Goal: Use online tool/utility: Utilize a website feature to perform a specific function

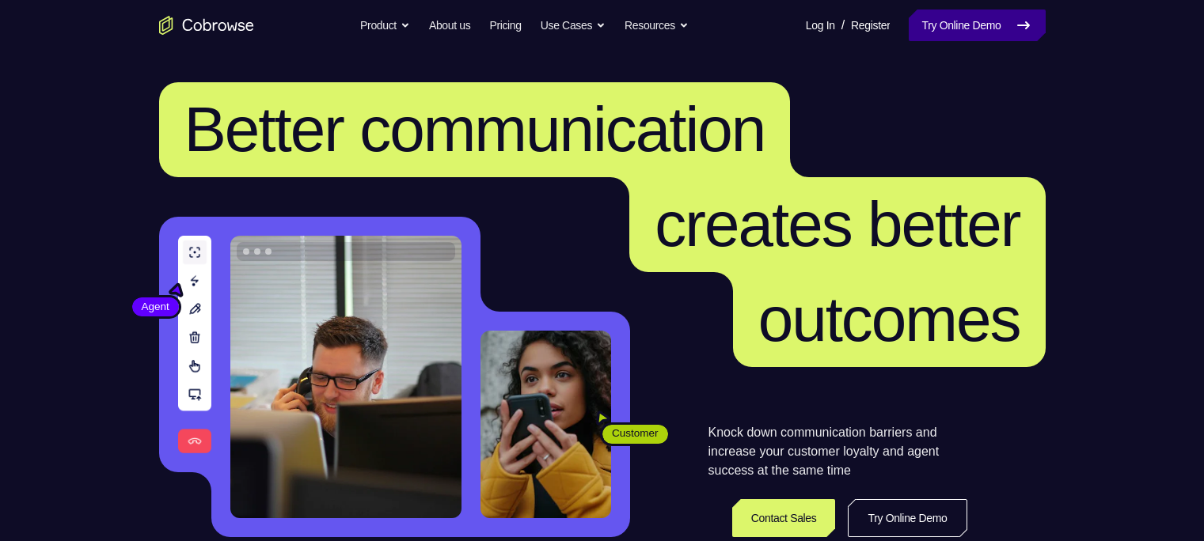
click at [1005, 28] on link "Try Online Demo" at bounding box center [977, 25] width 136 height 32
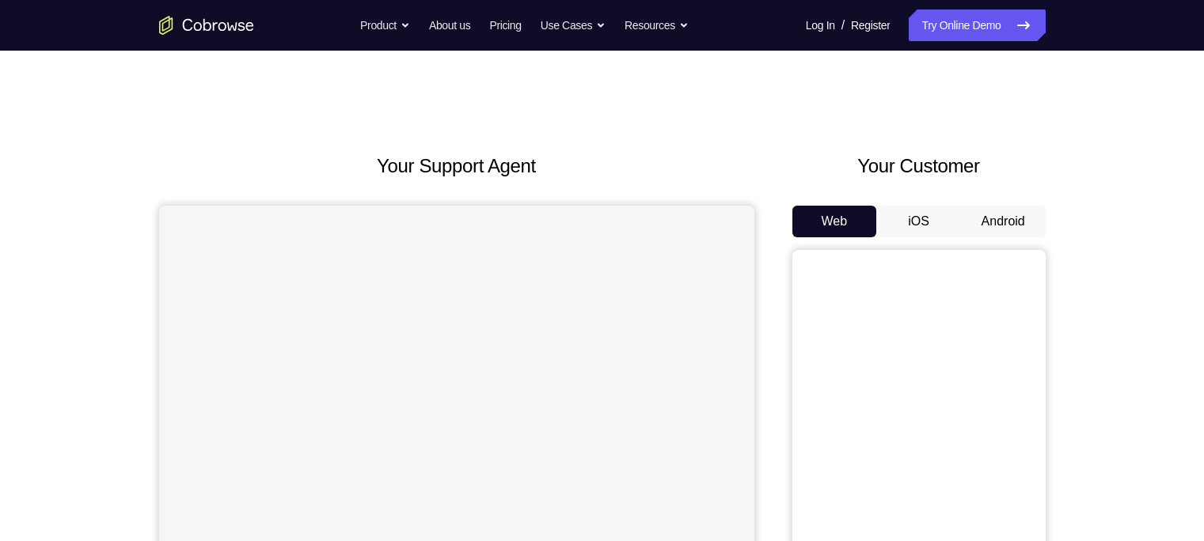
click at [998, 215] on button "Android" at bounding box center [1003, 222] width 85 height 32
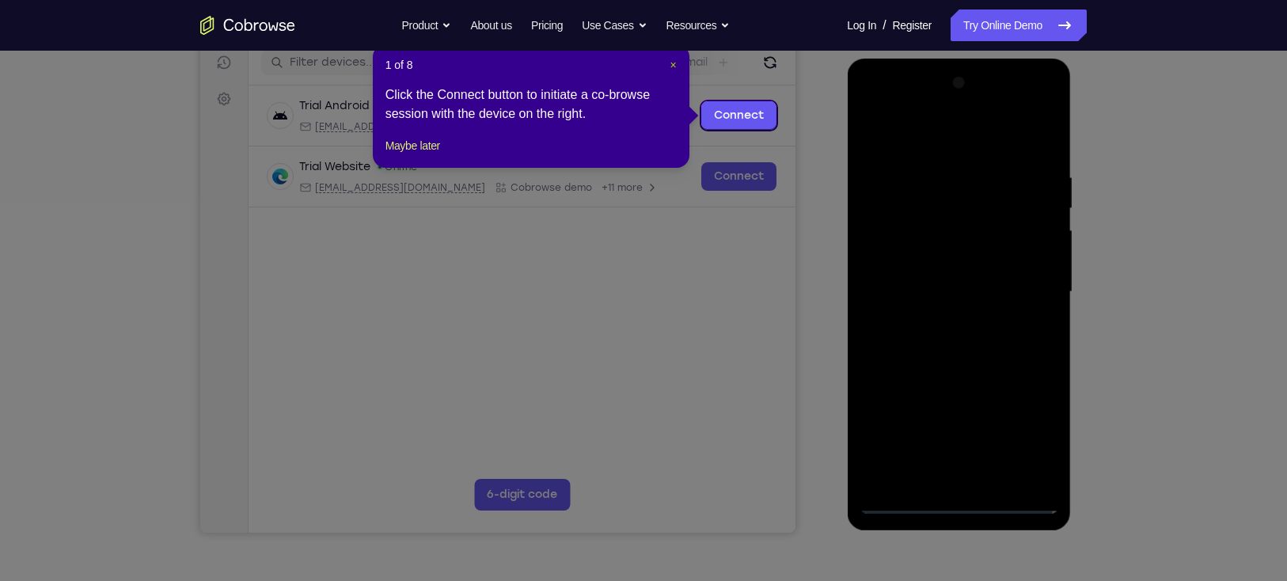
drag, startPoint x: 672, startPoint y: 66, endPoint x: 556, endPoint y: 150, distance: 143.0
click at [672, 66] on span "×" at bounding box center [673, 65] width 6 height 13
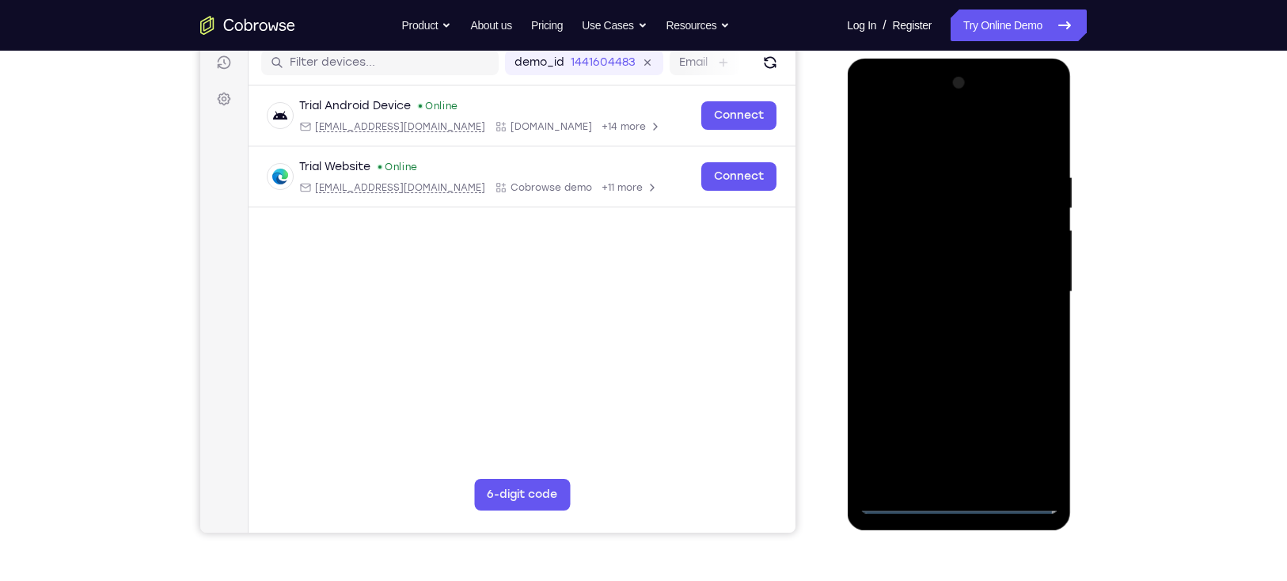
click at [958, 497] on div at bounding box center [958, 291] width 199 height 443
click at [1028, 429] on div at bounding box center [958, 291] width 199 height 443
click at [953, 129] on div at bounding box center [958, 291] width 199 height 443
click at [1024, 284] on div at bounding box center [958, 291] width 199 height 443
click at [944, 323] on div at bounding box center [958, 291] width 199 height 443
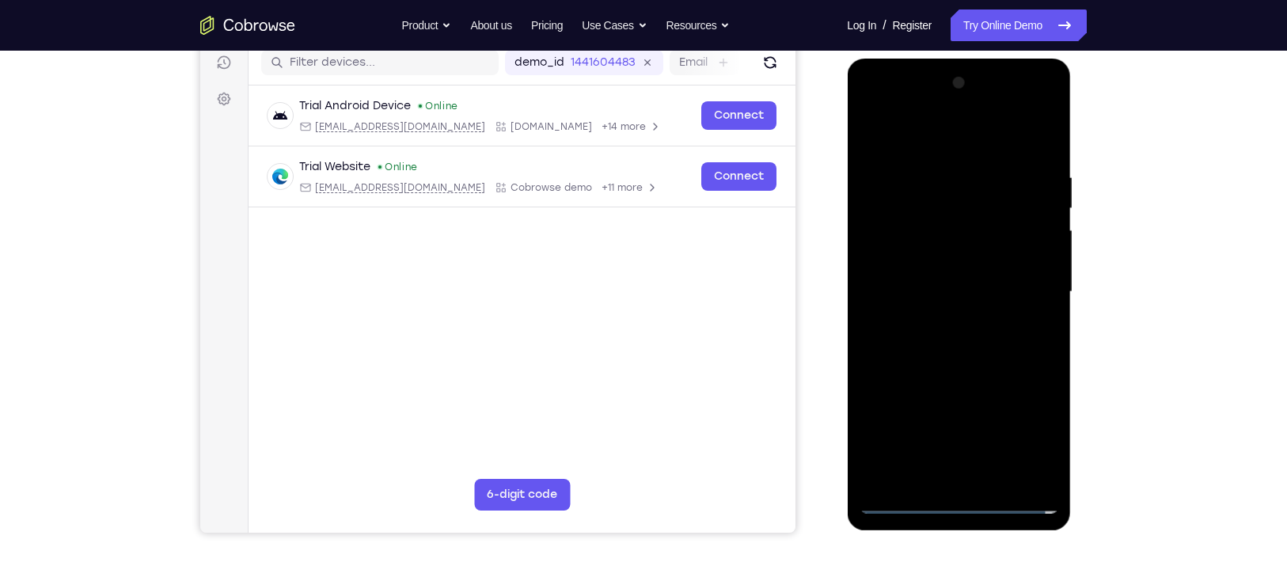
click at [946, 276] on div at bounding box center [958, 291] width 199 height 443
click at [938, 266] on div at bounding box center [958, 291] width 199 height 443
click at [930, 295] on div at bounding box center [958, 291] width 199 height 443
click at [942, 344] on div at bounding box center [958, 291] width 199 height 443
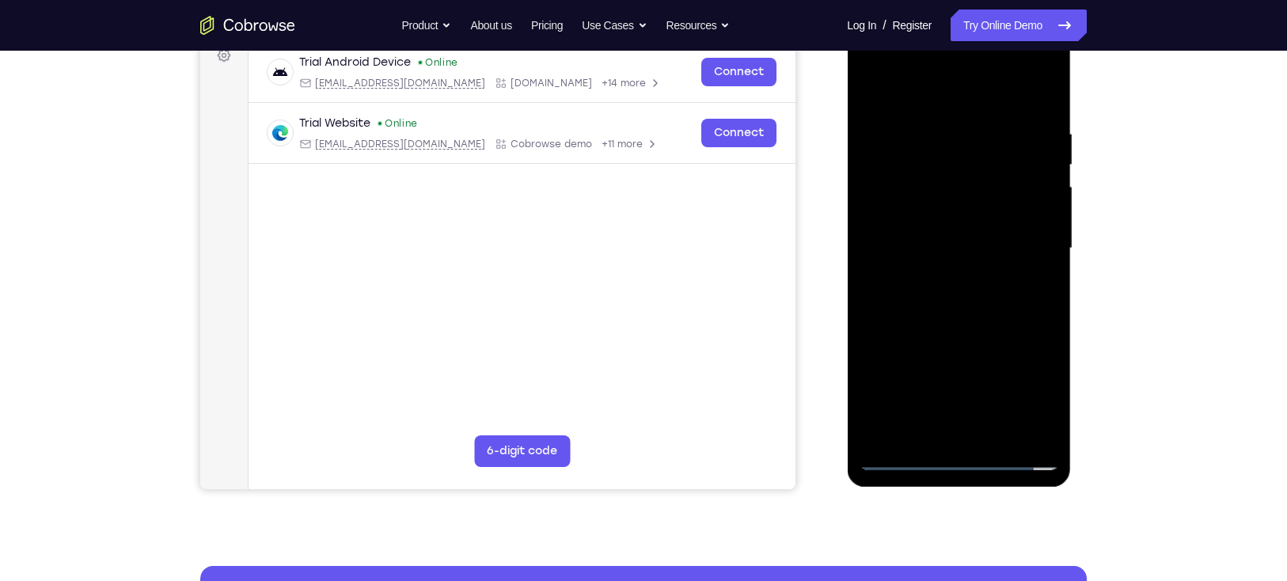
scroll to position [247, 0]
click at [958, 431] on div at bounding box center [958, 248] width 199 height 443
click at [928, 294] on div at bounding box center [958, 248] width 199 height 443
click at [1010, 295] on div at bounding box center [958, 248] width 199 height 443
click at [1042, 118] on div at bounding box center [958, 248] width 199 height 443
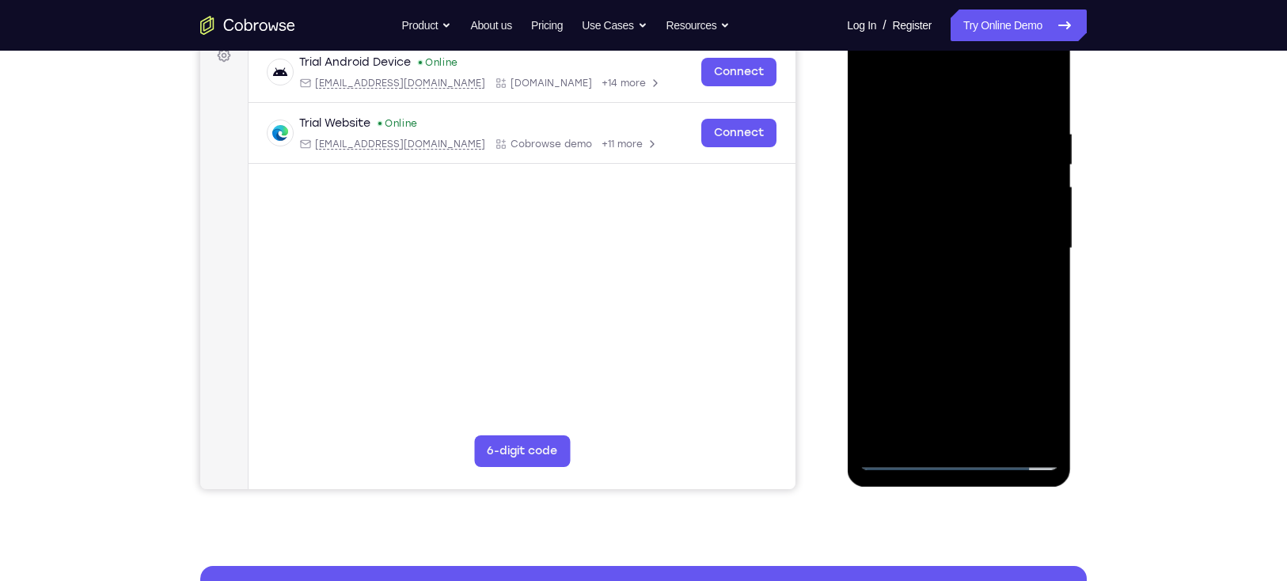
click at [1029, 285] on div at bounding box center [958, 248] width 199 height 443
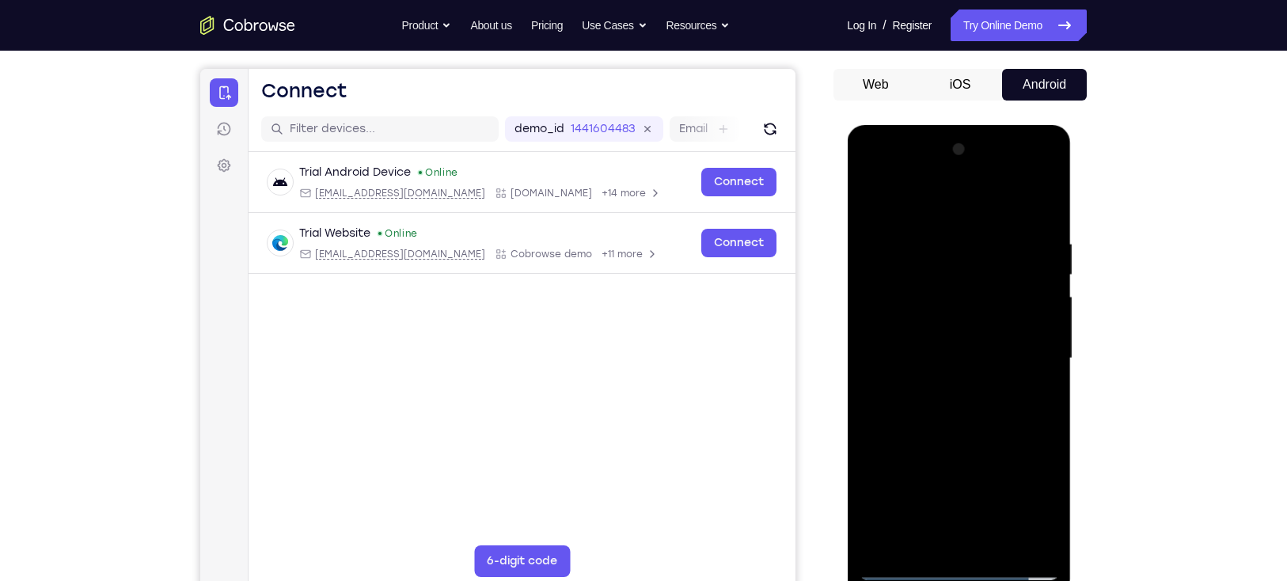
click at [1042, 224] on div at bounding box center [958, 358] width 199 height 443
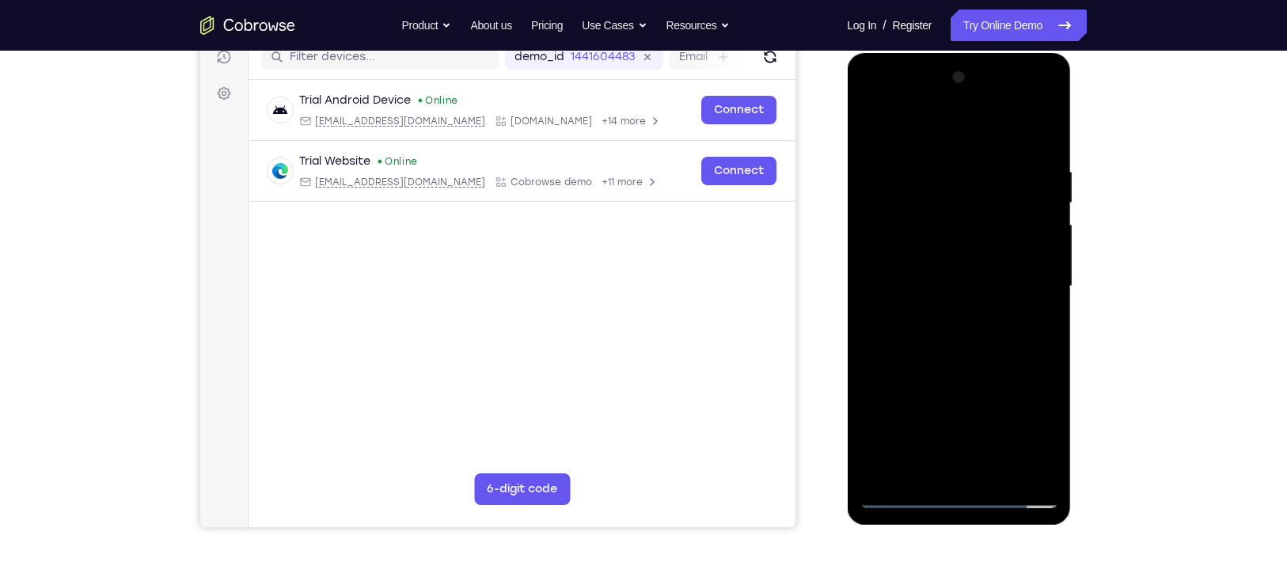
scroll to position [242, 0]
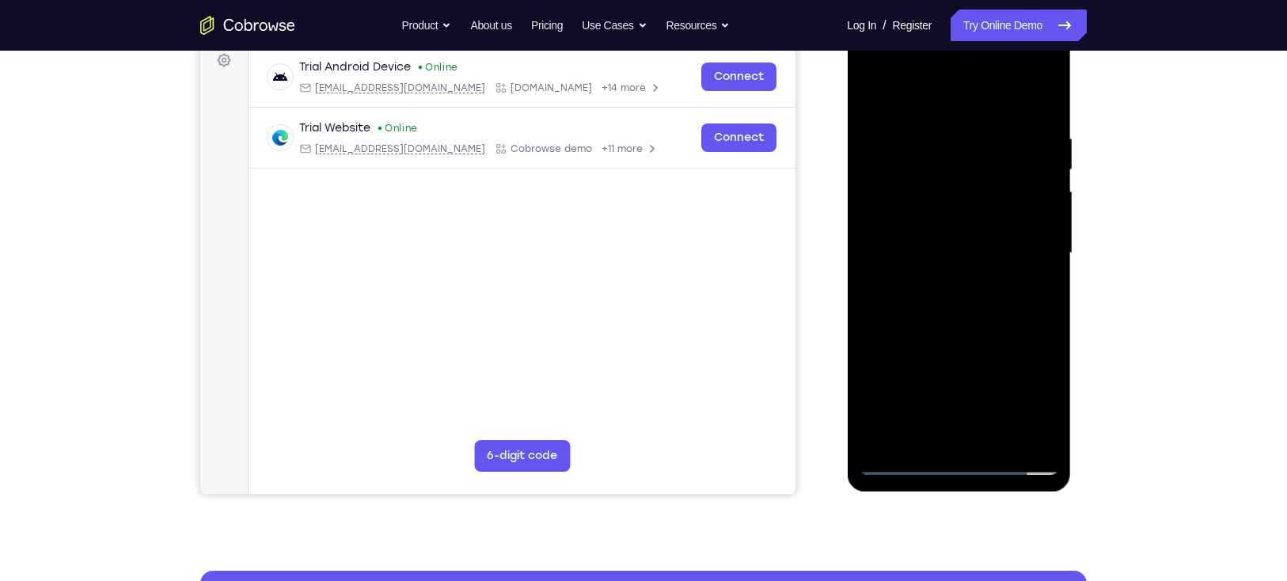
click at [1039, 275] on div at bounding box center [958, 253] width 199 height 443
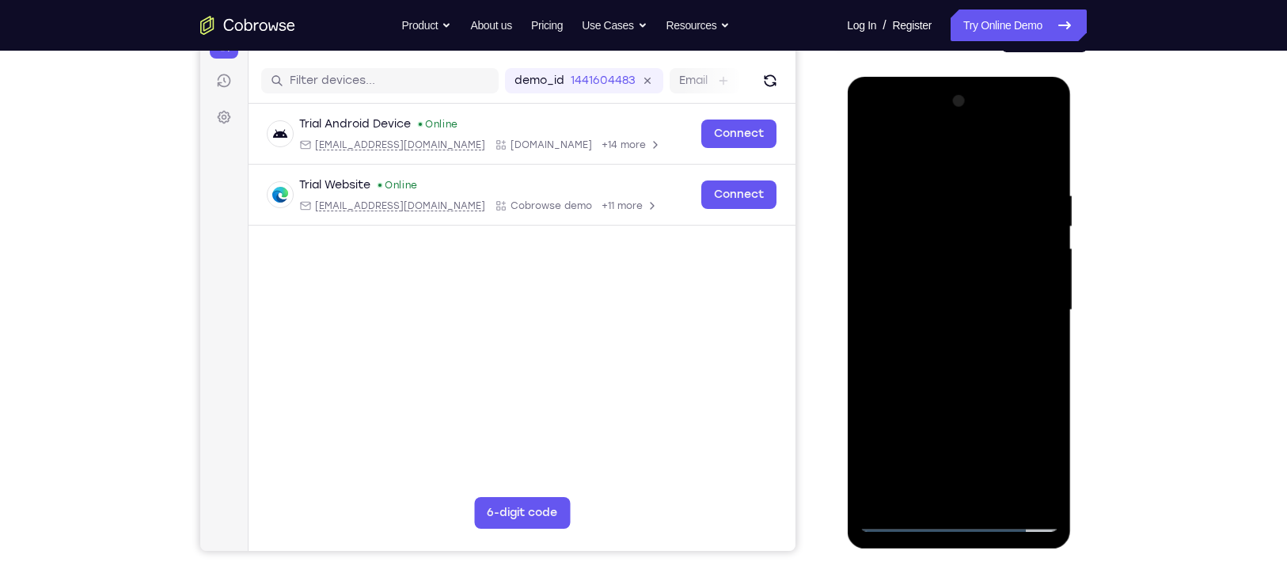
scroll to position [183, 0]
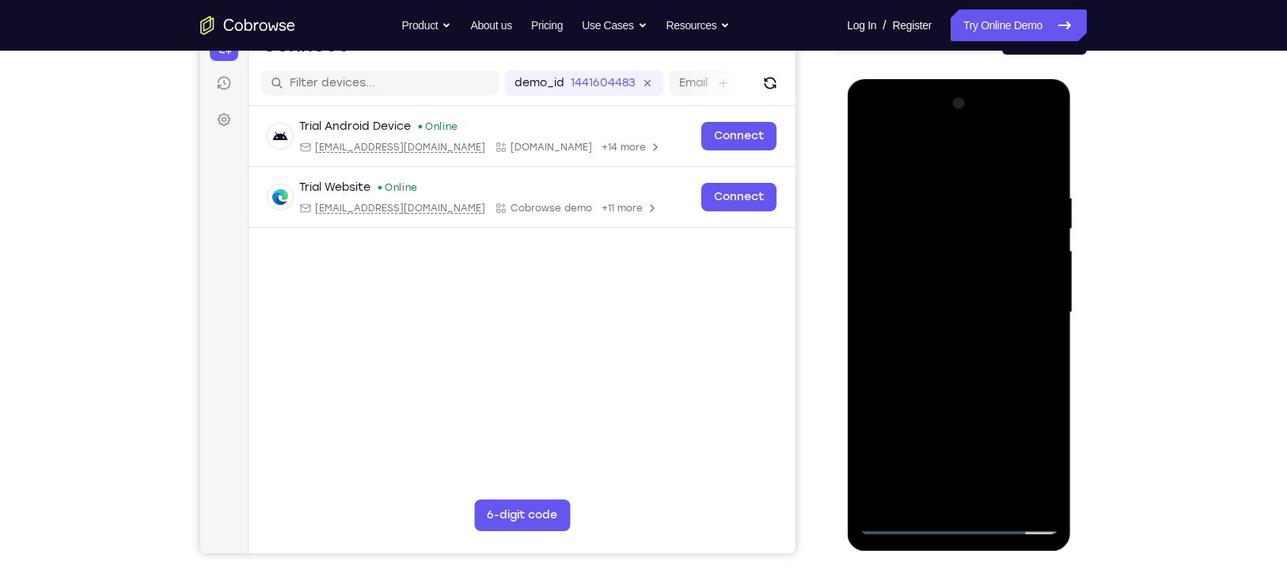
click at [1028, 154] on div at bounding box center [958, 312] width 199 height 443
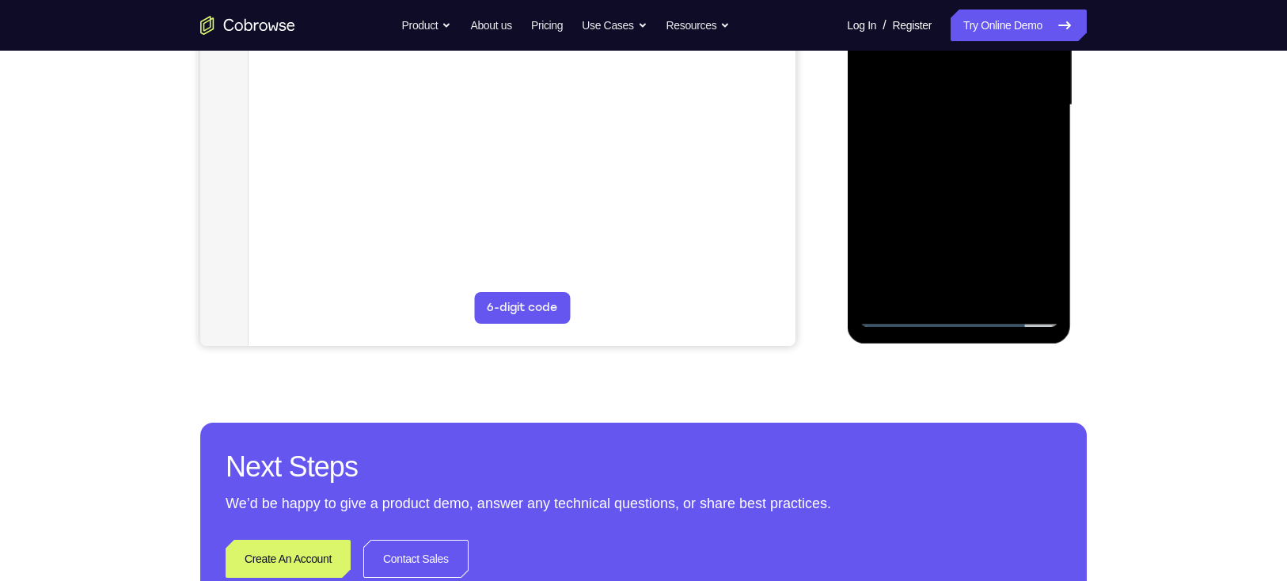
scroll to position [392, 0]
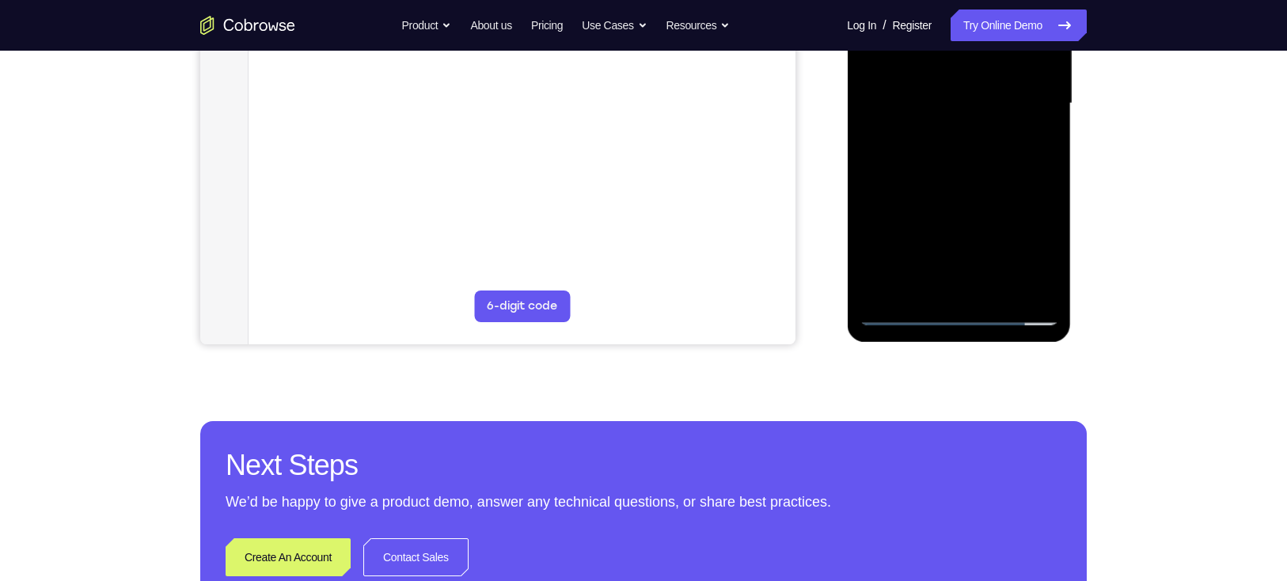
click at [957, 311] on div at bounding box center [958, 103] width 199 height 443
click at [1016, 313] on div at bounding box center [958, 103] width 199 height 443
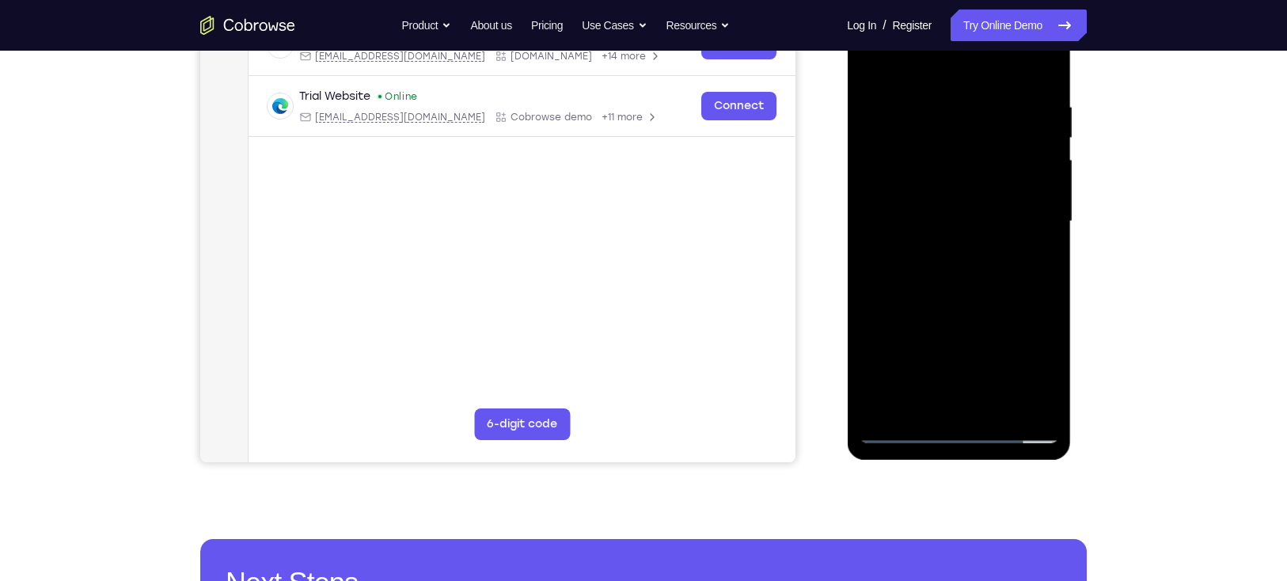
scroll to position [273, 0]
drag, startPoint x: 971, startPoint y: 360, endPoint x: 907, endPoint y: 57, distance: 309.9
click at [907, 57] on div at bounding box center [958, 222] width 199 height 443
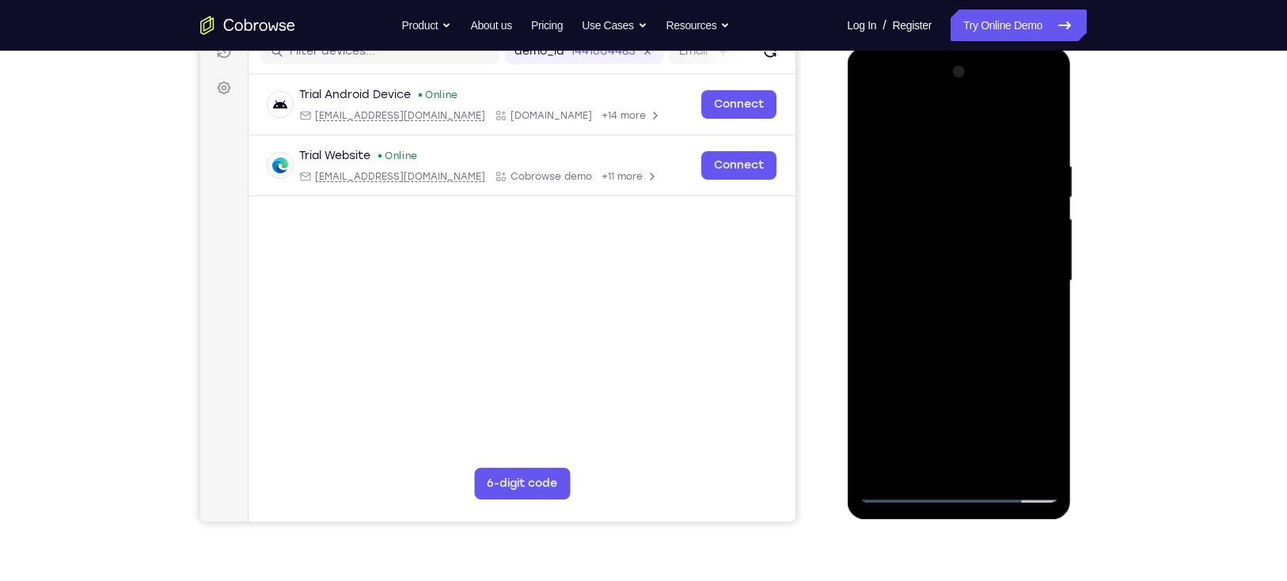
scroll to position [212, 0]
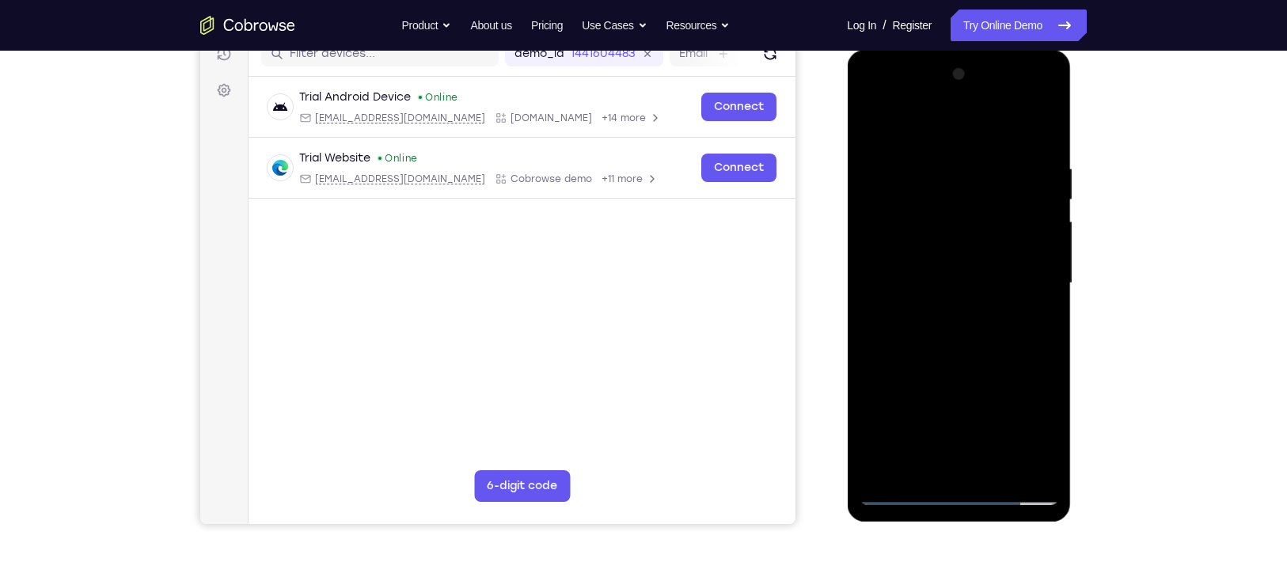
drag, startPoint x: 948, startPoint y: 379, endPoint x: 938, endPoint y: 74, distance: 305.8
click at [938, 74] on div at bounding box center [958, 283] width 199 height 443
drag, startPoint x: 967, startPoint y: 360, endPoint x: 964, endPoint y: 56, distance: 304.0
click at [964, 56] on div at bounding box center [959, 286] width 224 height 472
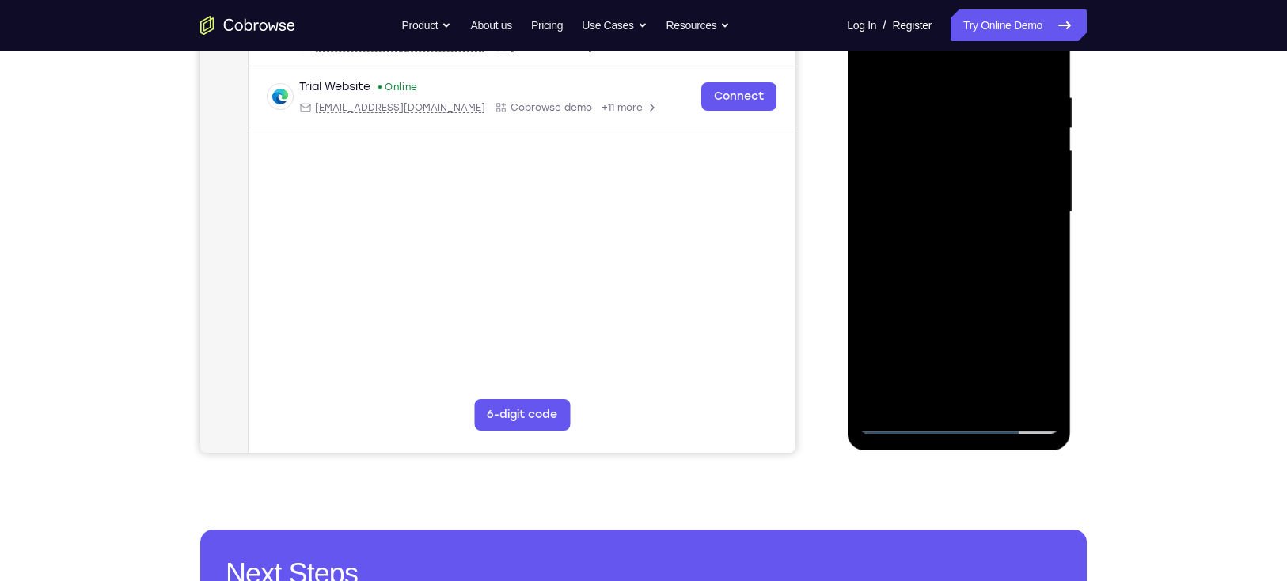
scroll to position [285, 0]
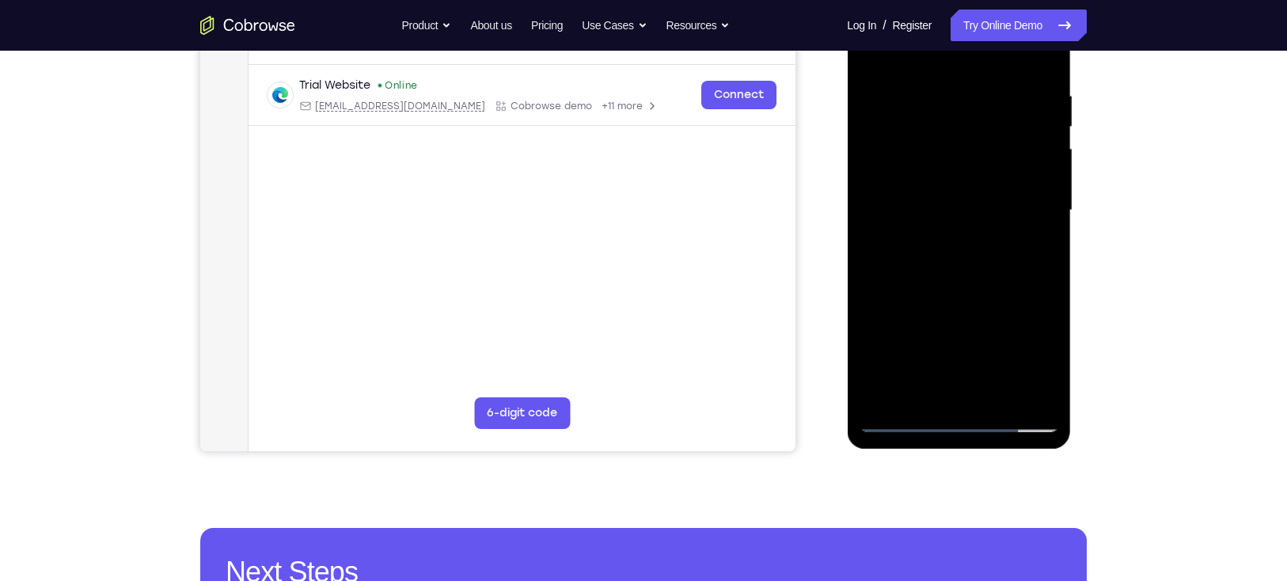
click at [963, 416] on div at bounding box center [958, 210] width 199 height 443
click at [1024, 355] on div at bounding box center [958, 210] width 199 height 443
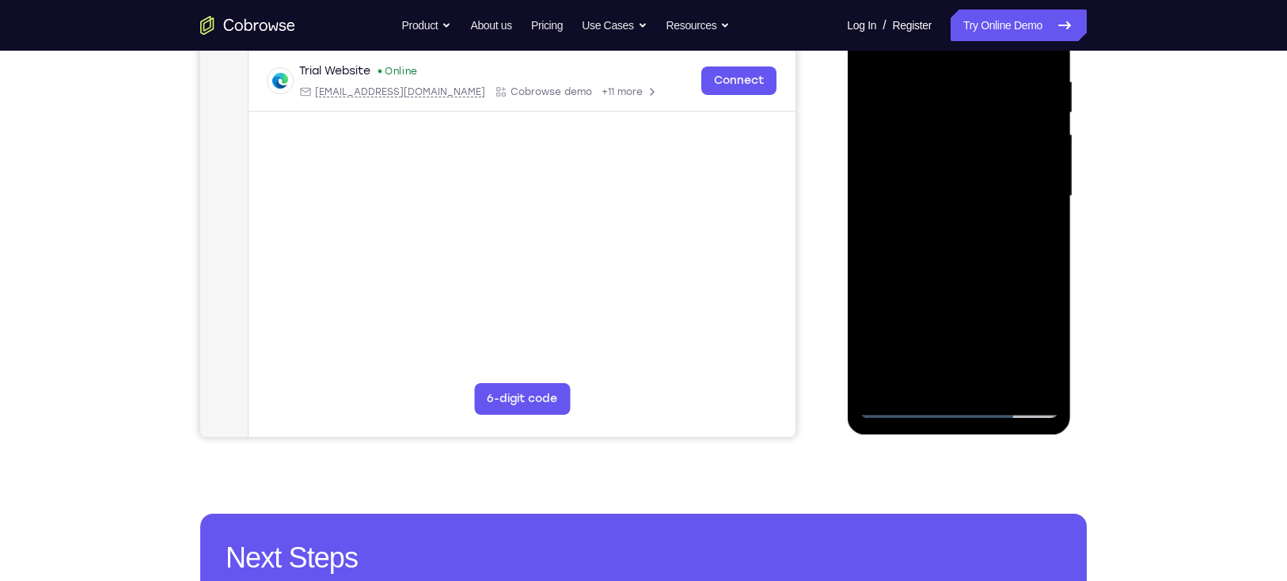
scroll to position [301, 0]
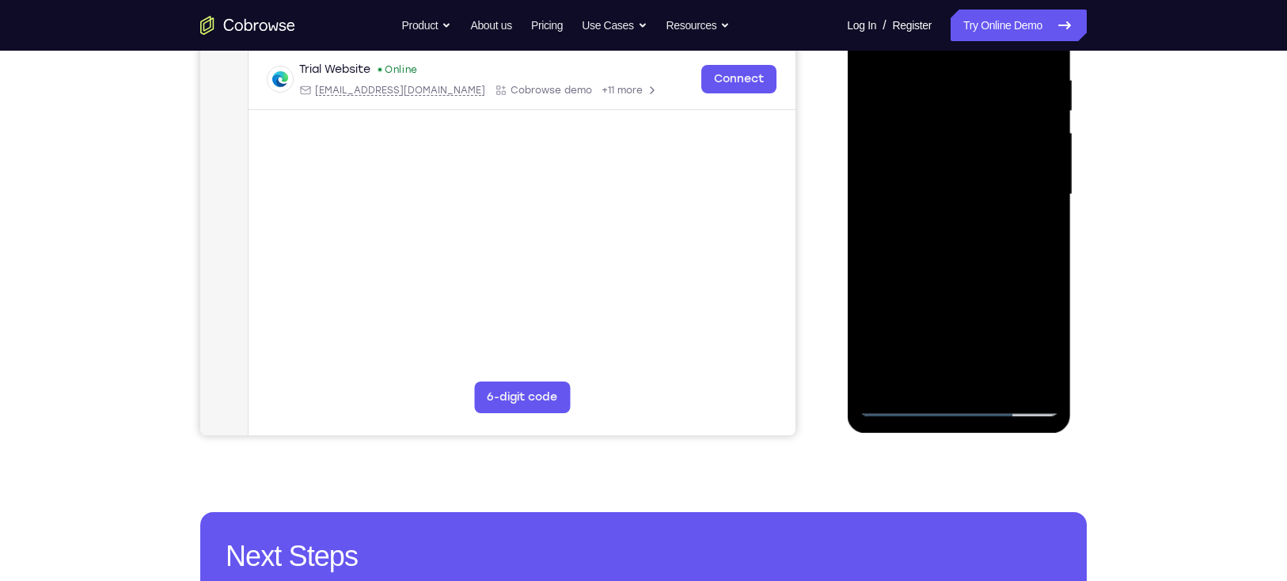
click at [1017, 256] on div at bounding box center [958, 194] width 199 height 443
click at [996, 375] on div at bounding box center [958, 194] width 199 height 443
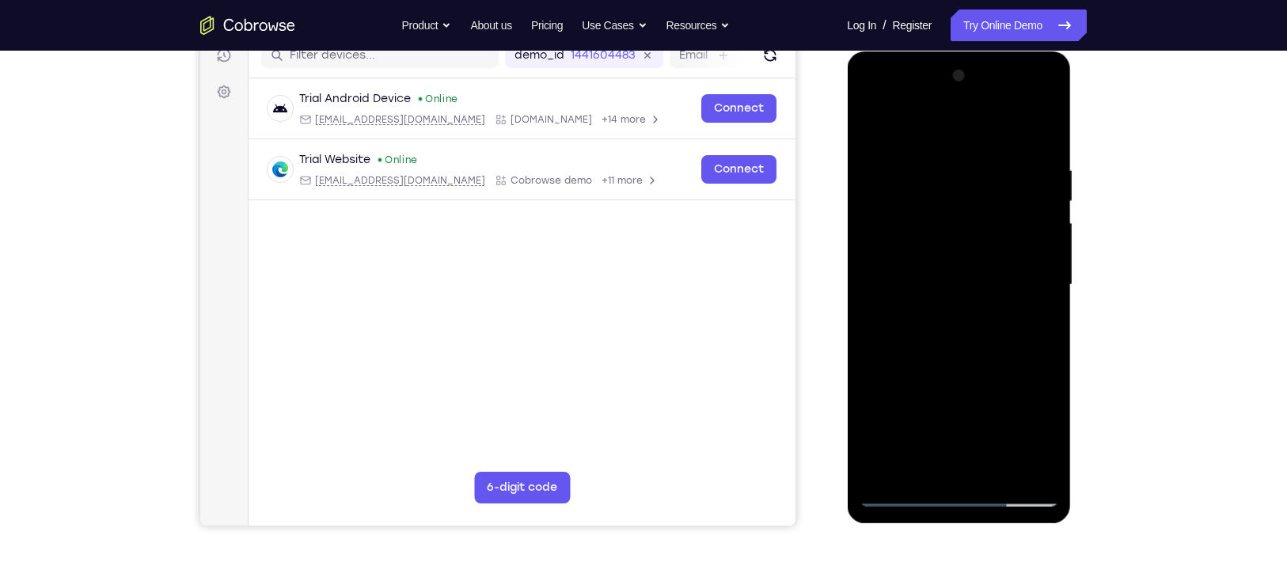
scroll to position [192, 0]
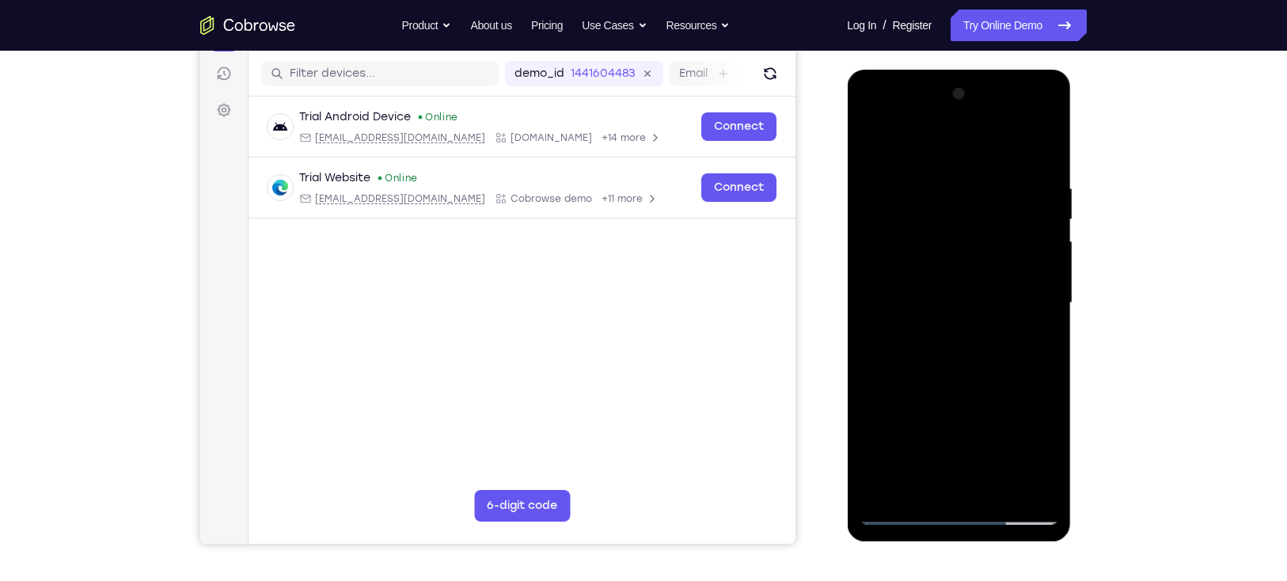
click at [956, 380] on div at bounding box center [958, 303] width 199 height 443
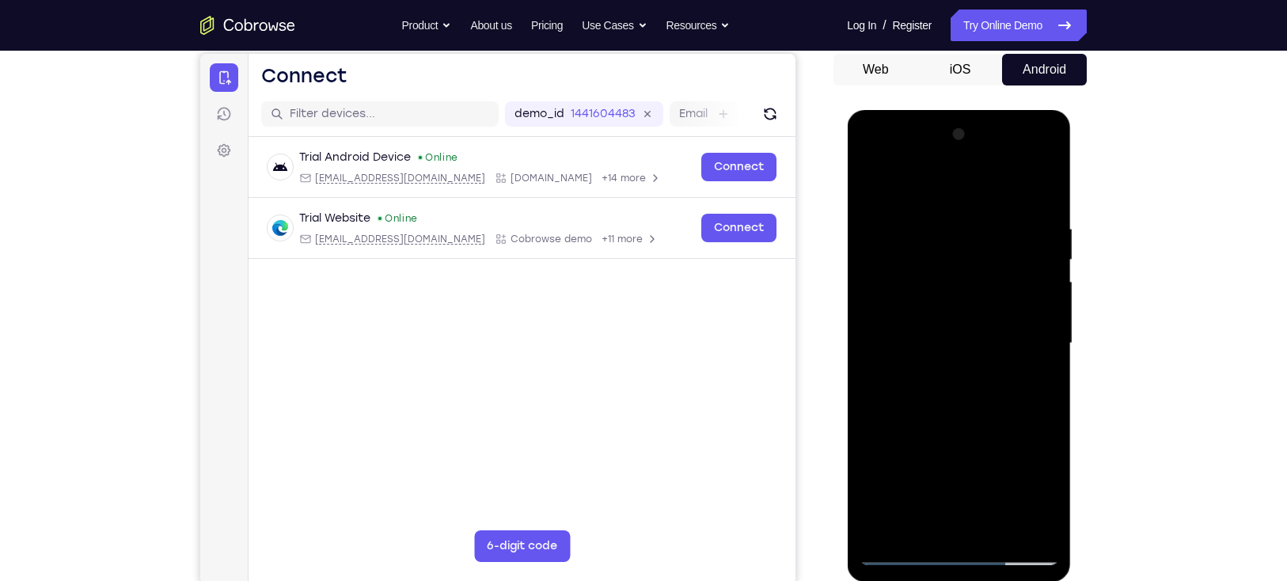
scroll to position [150, 0]
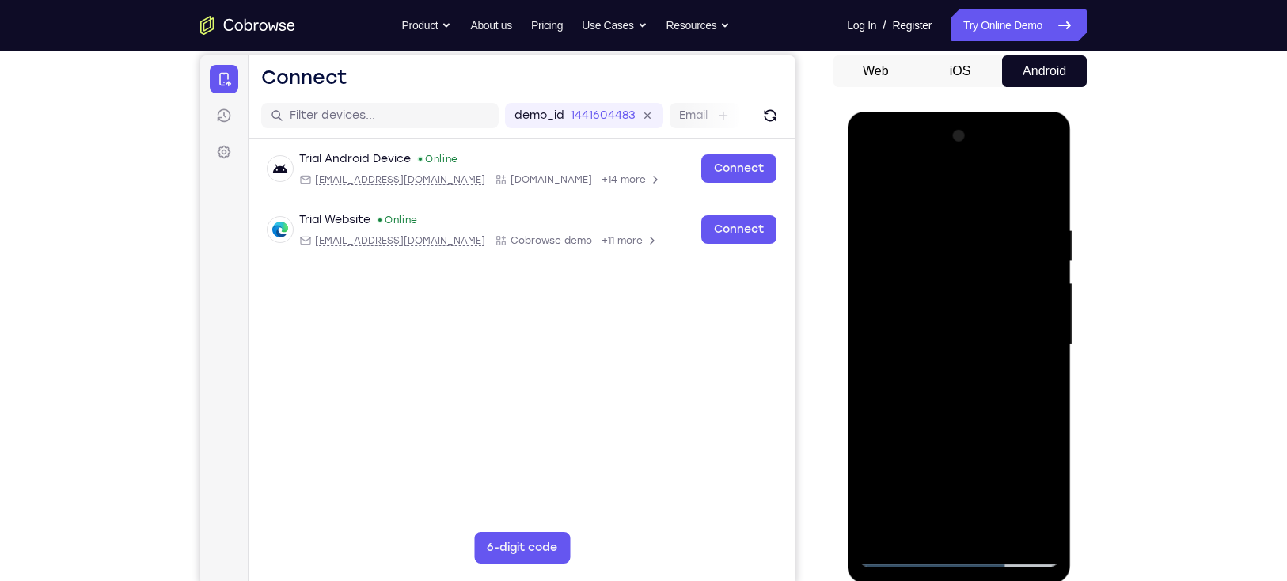
click at [913, 303] on div at bounding box center [958, 344] width 199 height 443
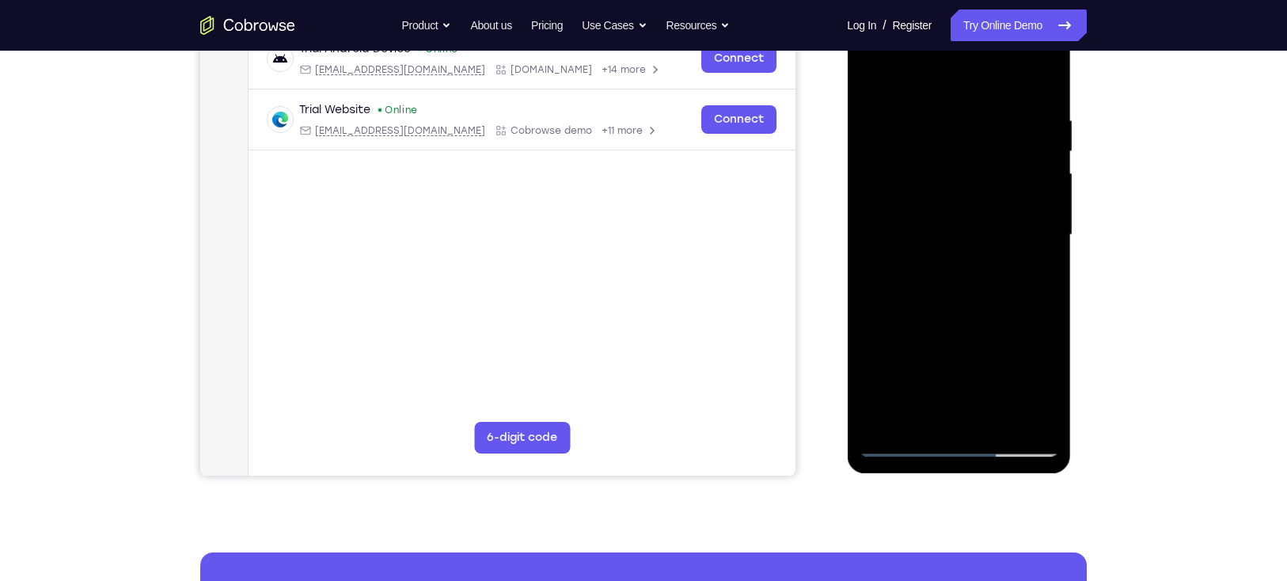
click at [1039, 273] on div at bounding box center [958, 234] width 199 height 443
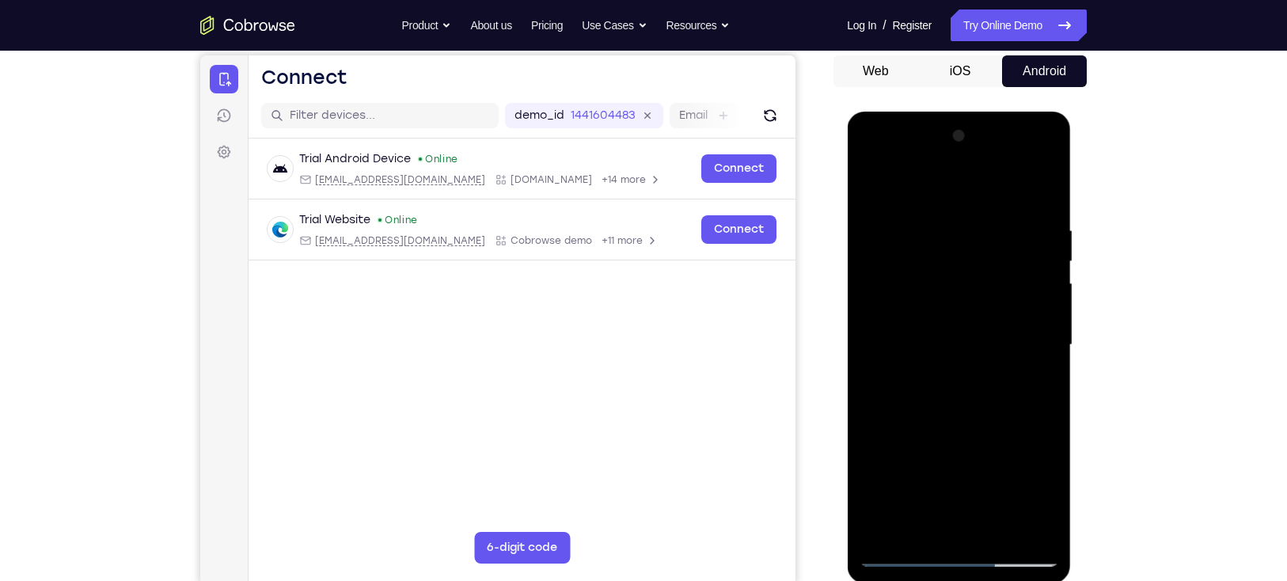
scroll to position [107, 0]
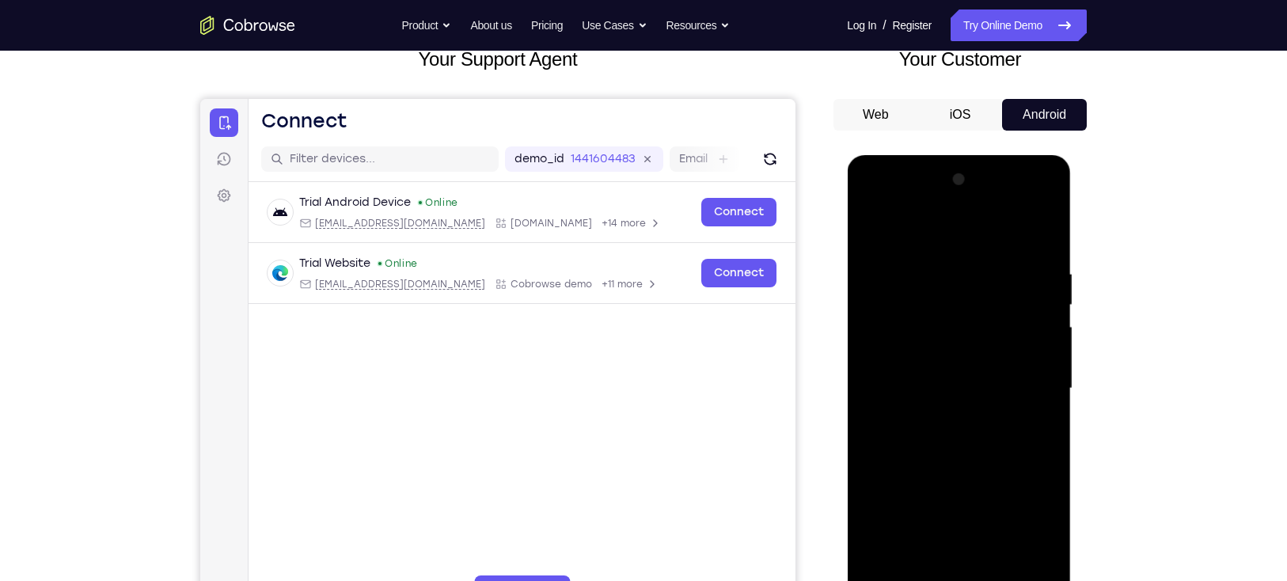
click at [872, 229] on div at bounding box center [958, 388] width 199 height 443
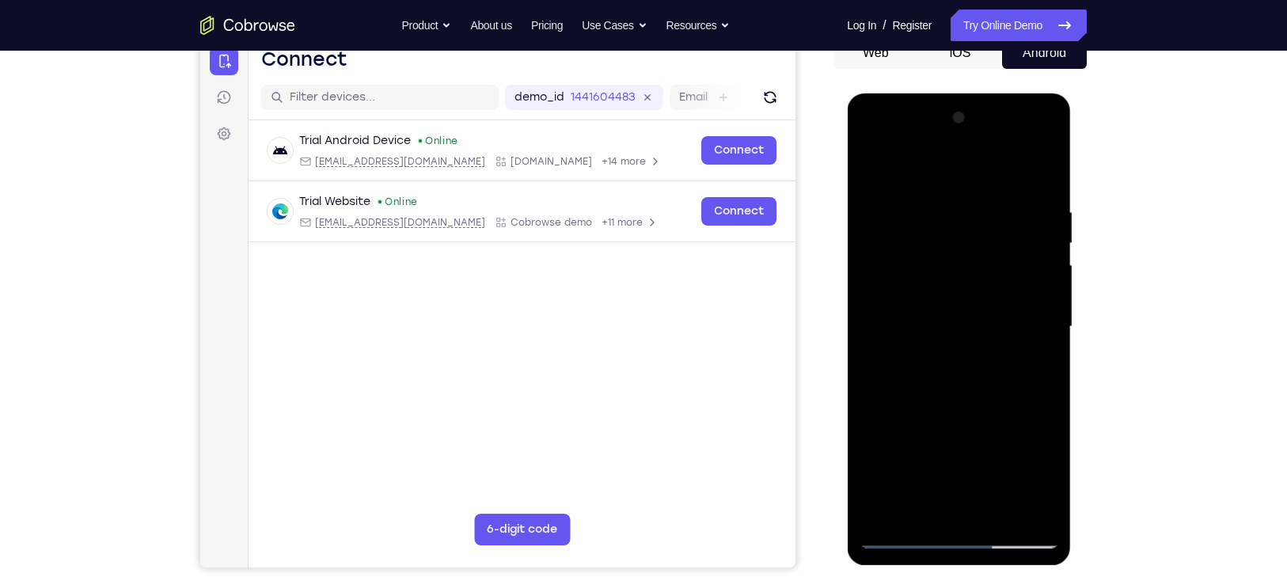
drag, startPoint x: 917, startPoint y: 355, endPoint x: 902, endPoint y: 299, distance: 58.2
click at [902, 299] on div at bounding box center [958, 326] width 199 height 443
click at [916, 379] on div at bounding box center [958, 326] width 199 height 443
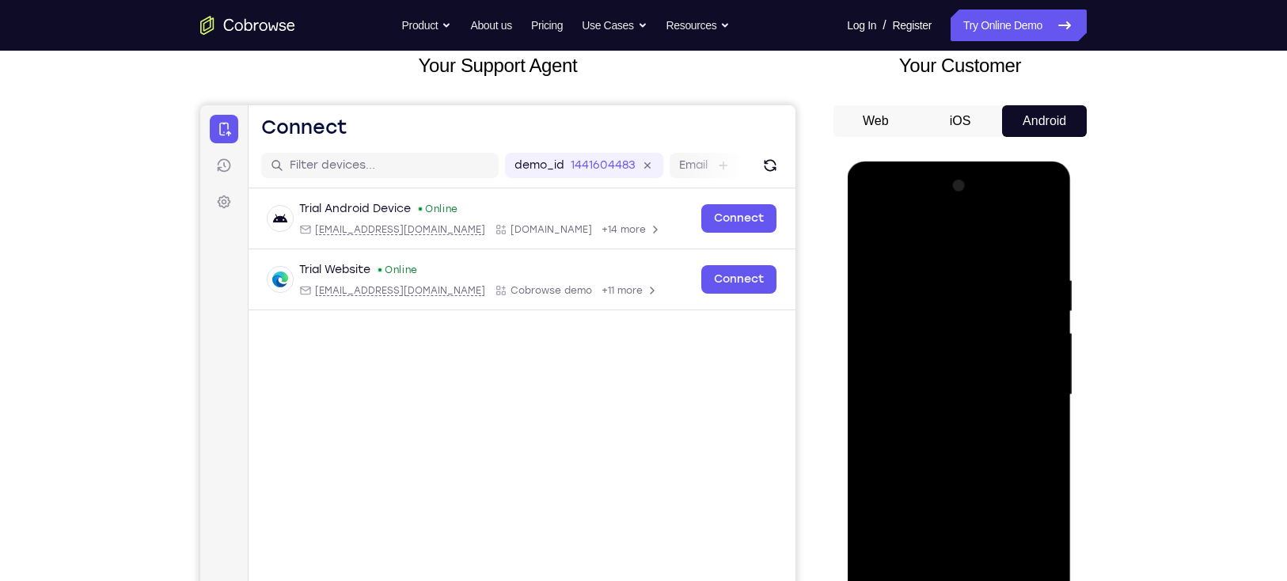
scroll to position [99, 0]
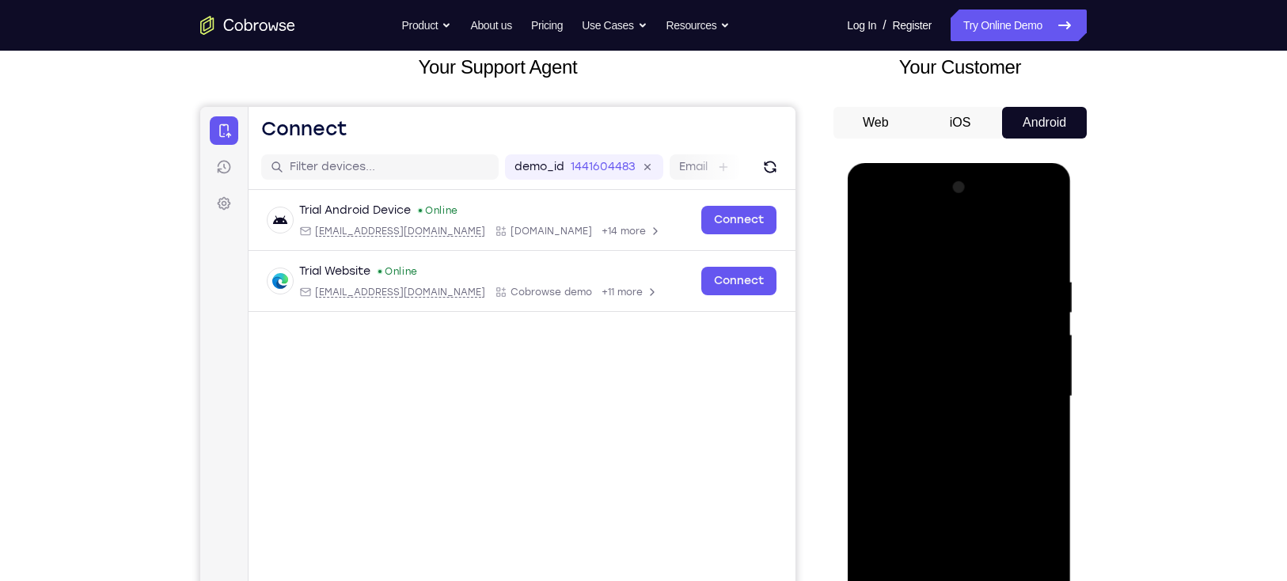
click at [868, 241] on div at bounding box center [958, 396] width 199 height 443
click at [1049, 312] on div at bounding box center [958, 396] width 199 height 443
click at [1048, 311] on div at bounding box center [958, 396] width 199 height 443
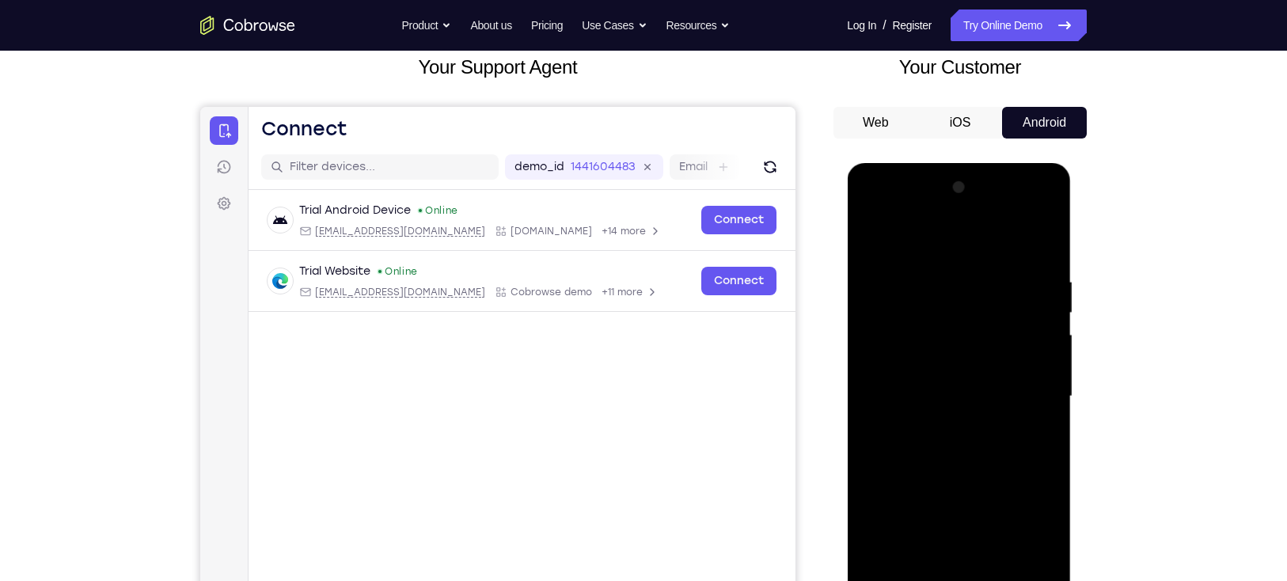
click at [871, 310] on div at bounding box center [958, 396] width 199 height 443
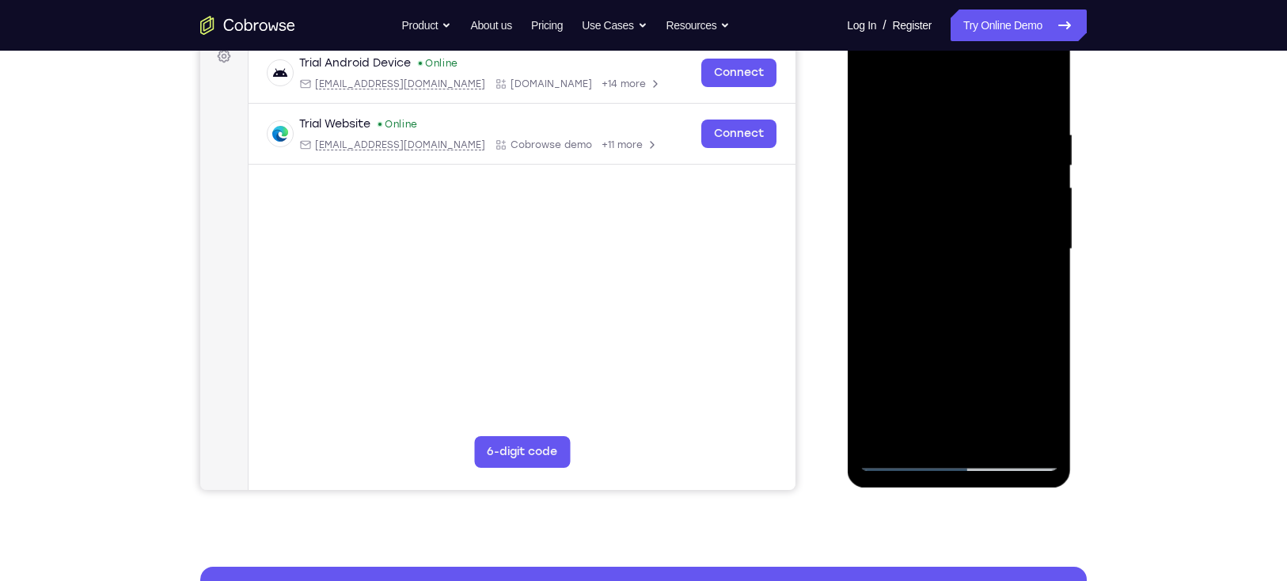
scroll to position [251, 0]
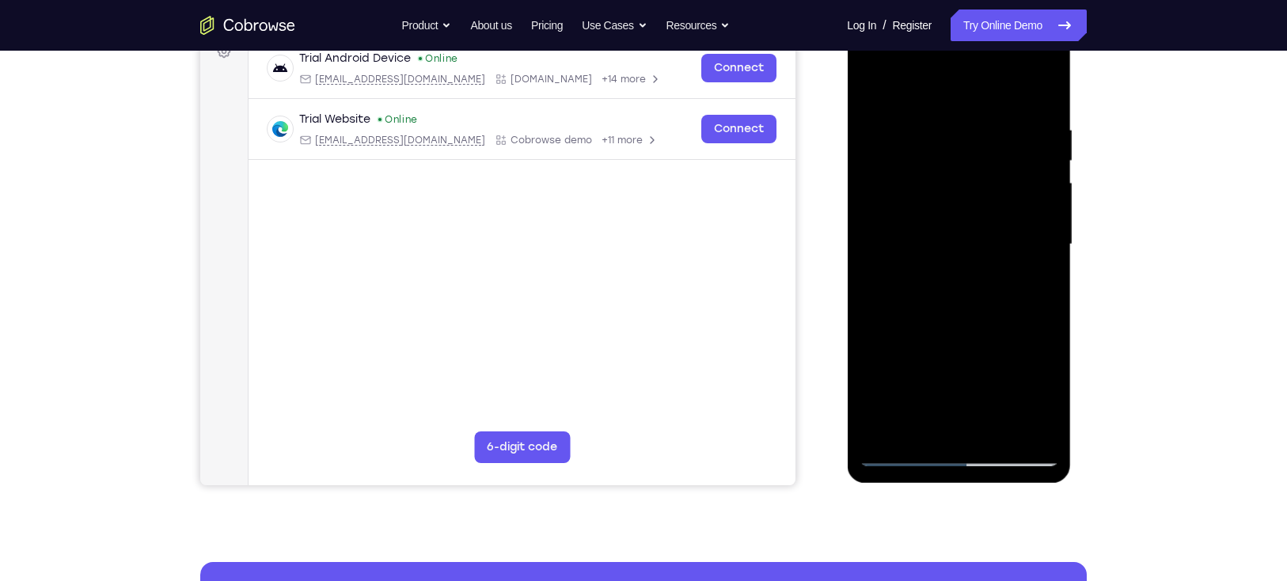
click at [921, 408] on div at bounding box center [958, 244] width 199 height 443
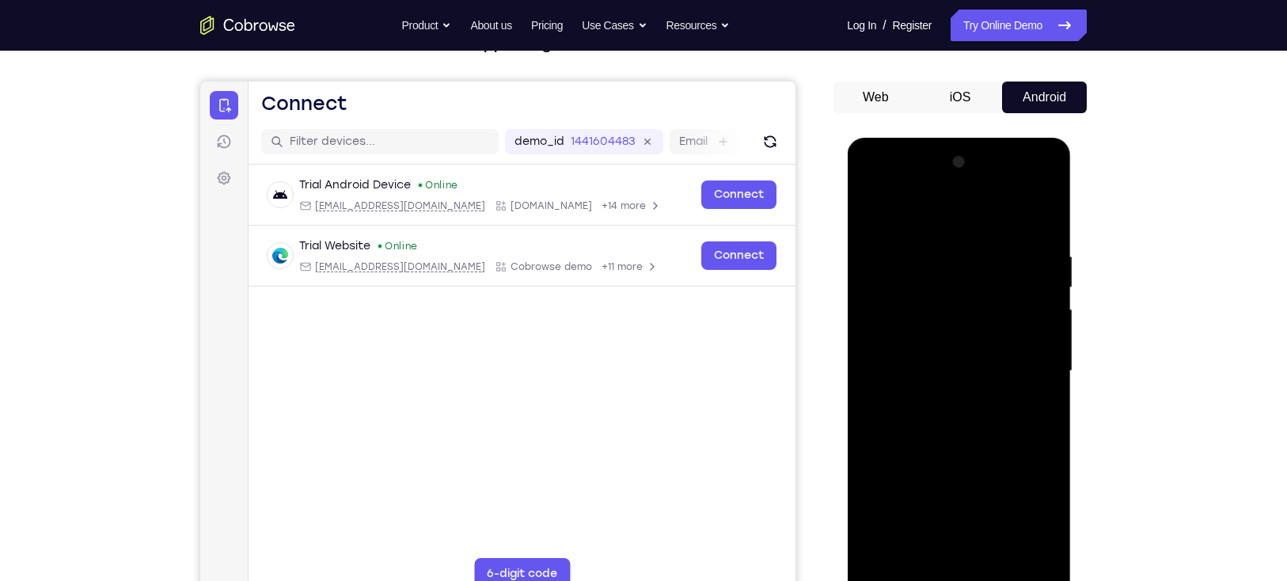
scroll to position [123, 0]
click at [1039, 217] on div at bounding box center [958, 371] width 199 height 443
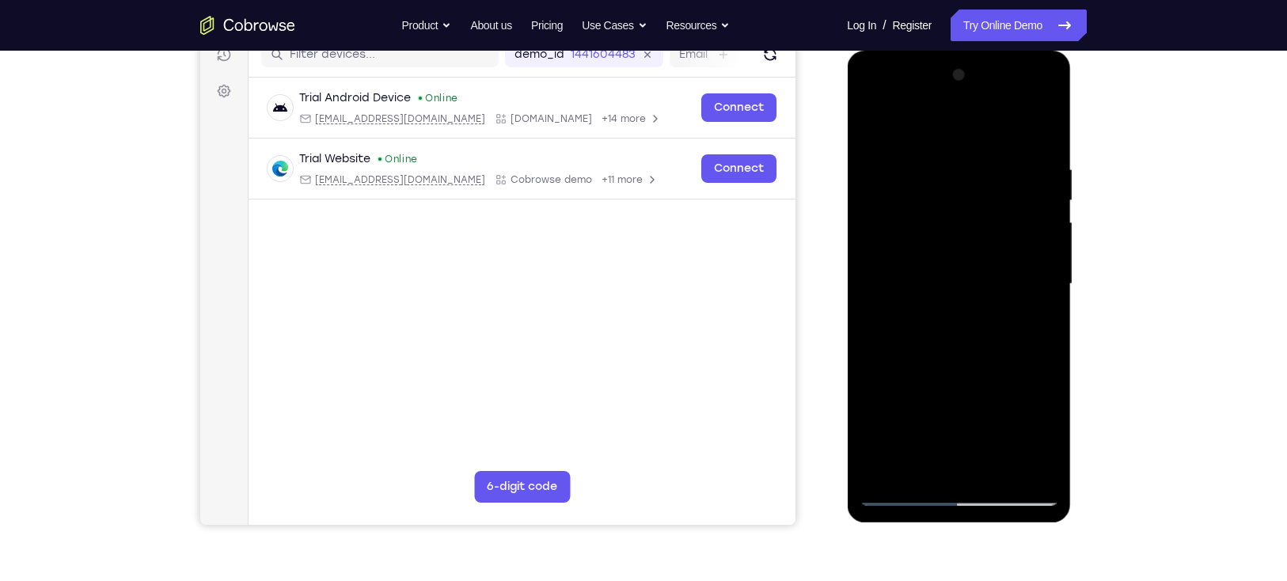
scroll to position [212, 0]
click at [921, 338] on div at bounding box center [958, 283] width 199 height 443
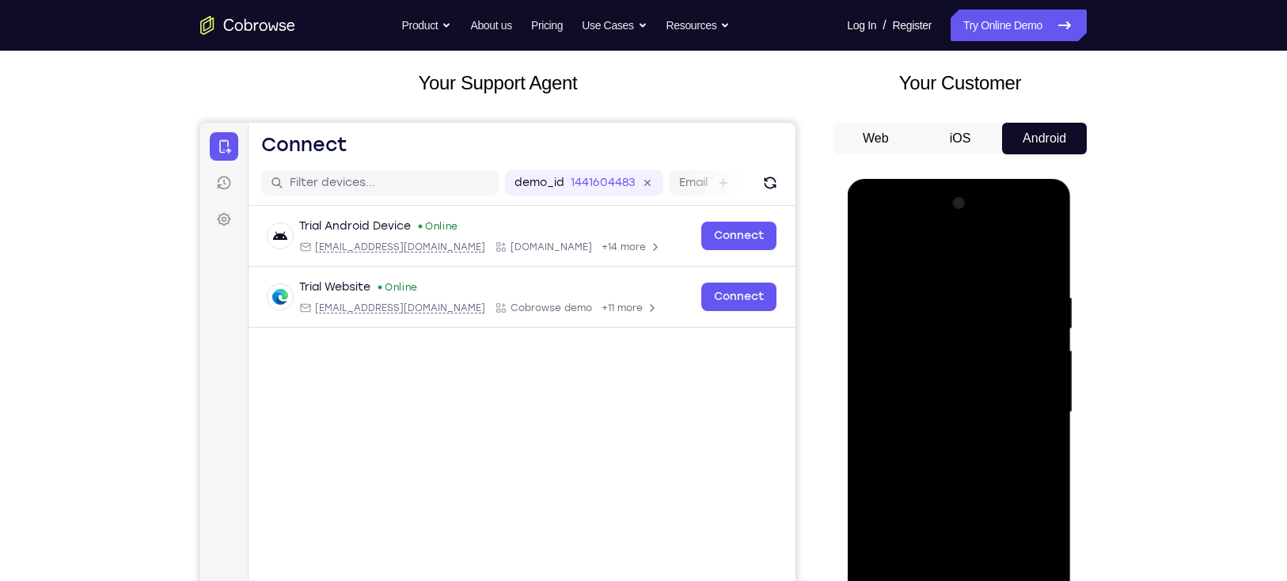
scroll to position [82, 0]
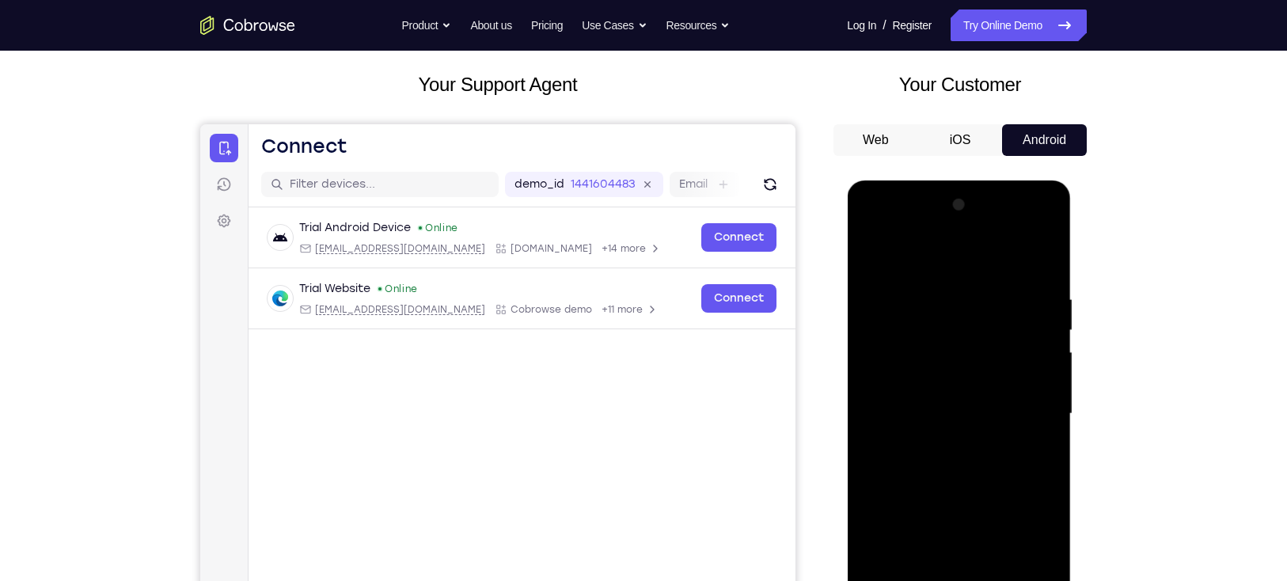
click at [918, 286] on div at bounding box center [958, 413] width 199 height 443
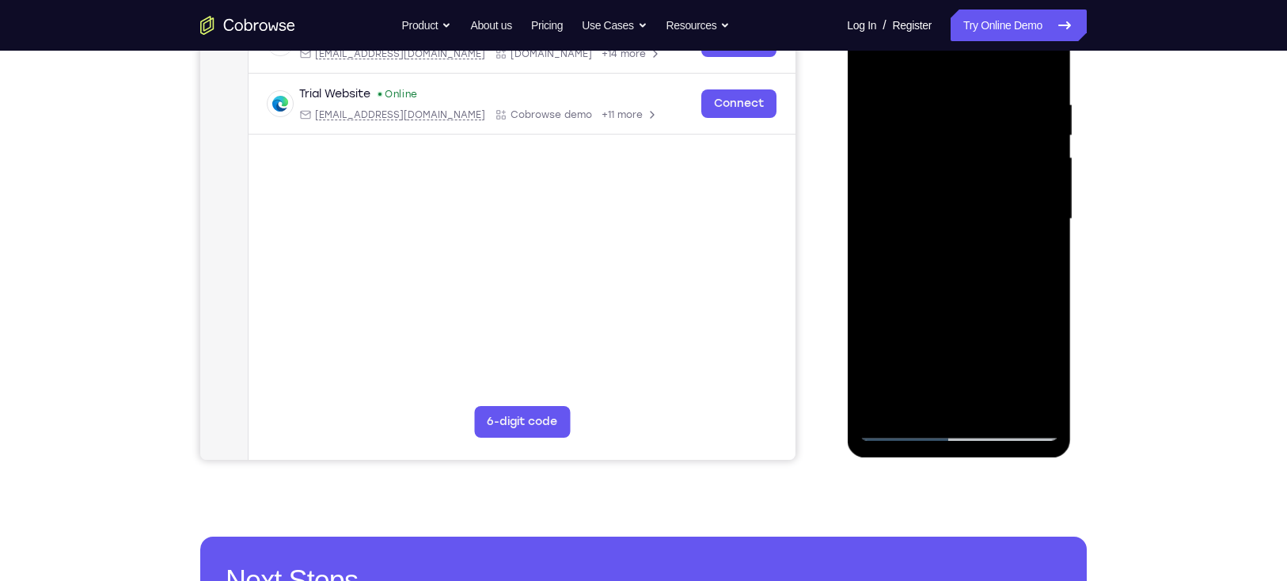
scroll to position [277, 0]
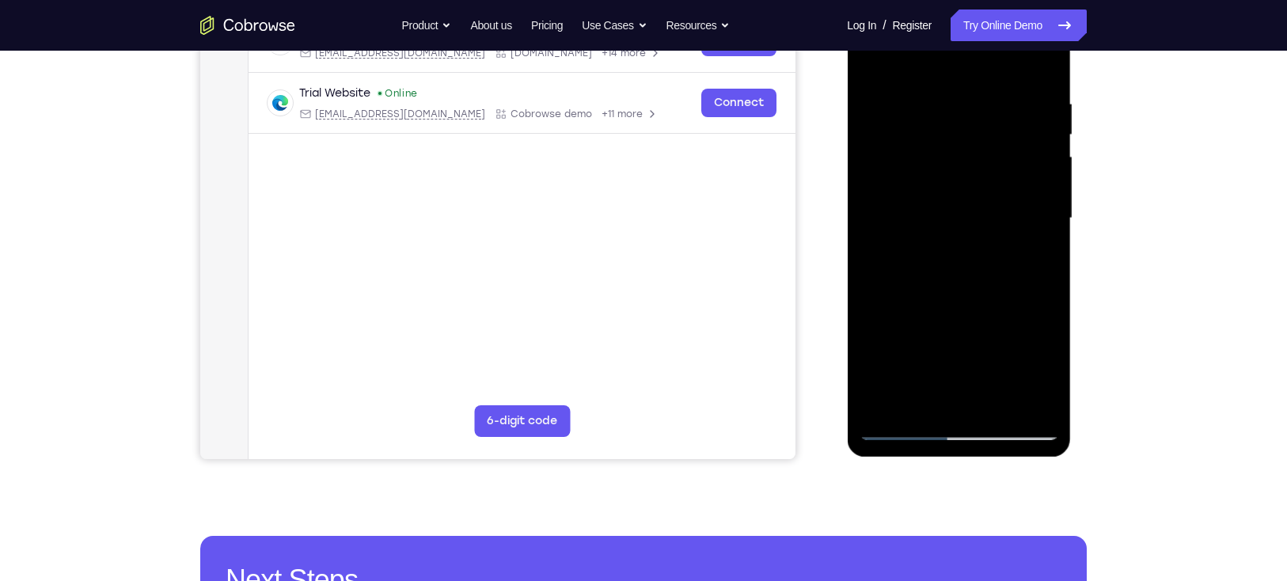
drag, startPoint x: 939, startPoint y: 357, endPoint x: 909, endPoint y: 220, distance: 140.2
click at [909, 220] on div at bounding box center [958, 218] width 199 height 443
drag, startPoint x: 961, startPoint y: 356, endPoint x: 932, endPoint y: 272, distance: 89.6
click at [932, 272] on div at bounding box center [958, 218] width 199 height 443
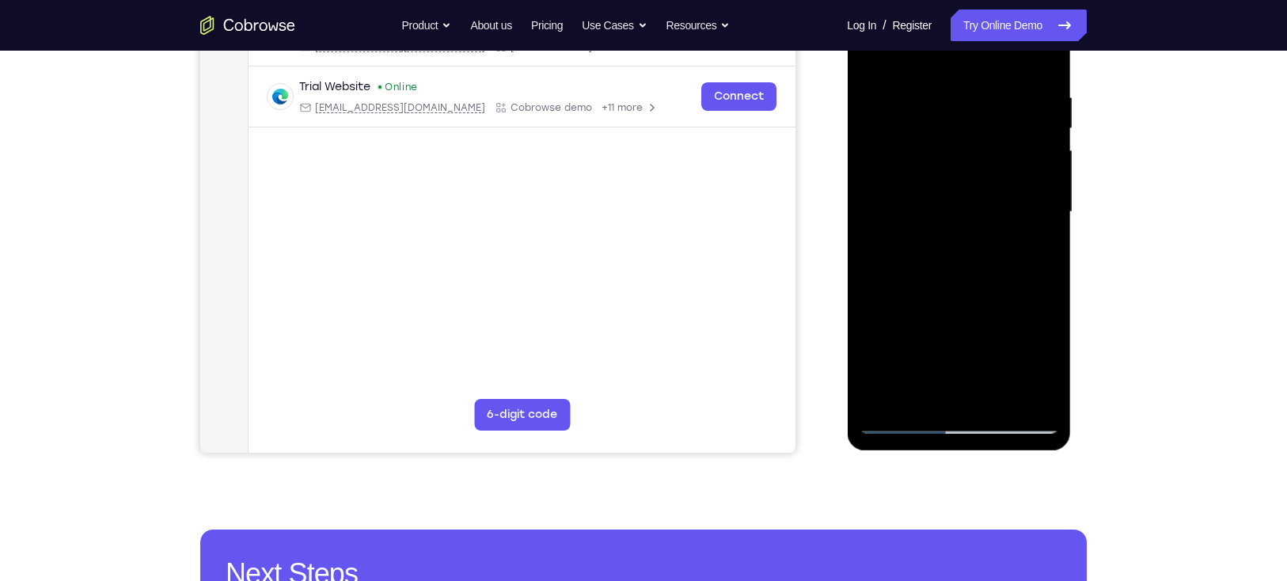
scroll to position [284, 0]
click at [912, 302] on div at bounding box center [958, 211] width 199 height 443
click at [885, 400] on div at bounding box center [958, 211] width 199 height 443
click at [996, 402] on div at bounding box center [958, 211] width 199 height 443
click at [967, 300] on div at bounding box center [958, 211] width 199 height 443
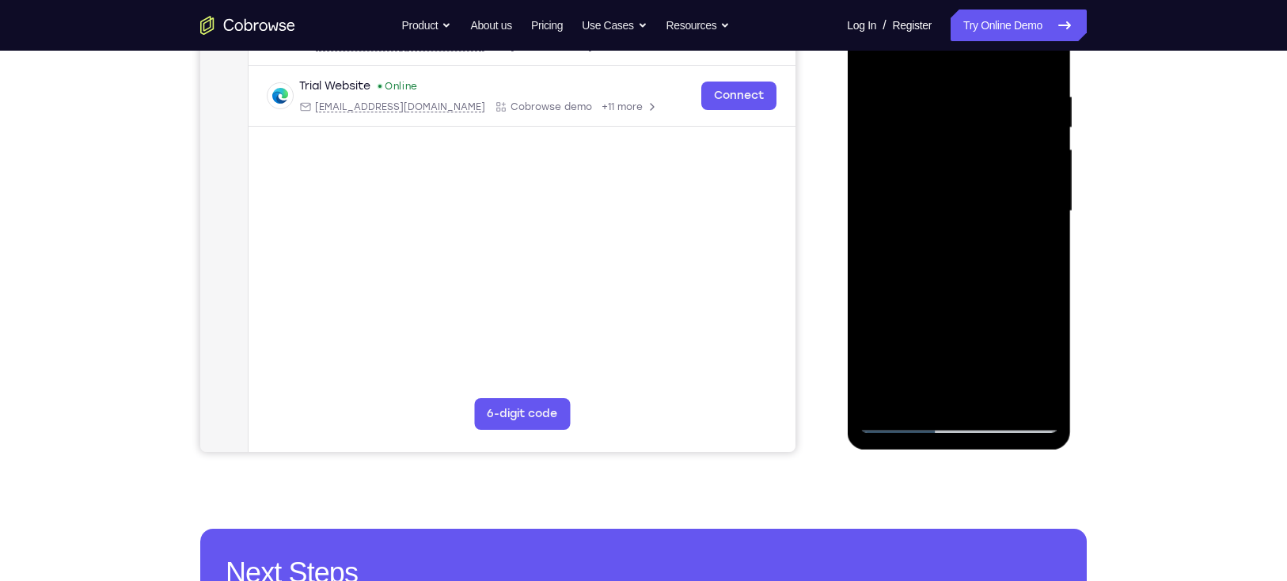
click at [967, 300] on div at bounding box center [958, 211] width 199 height 443
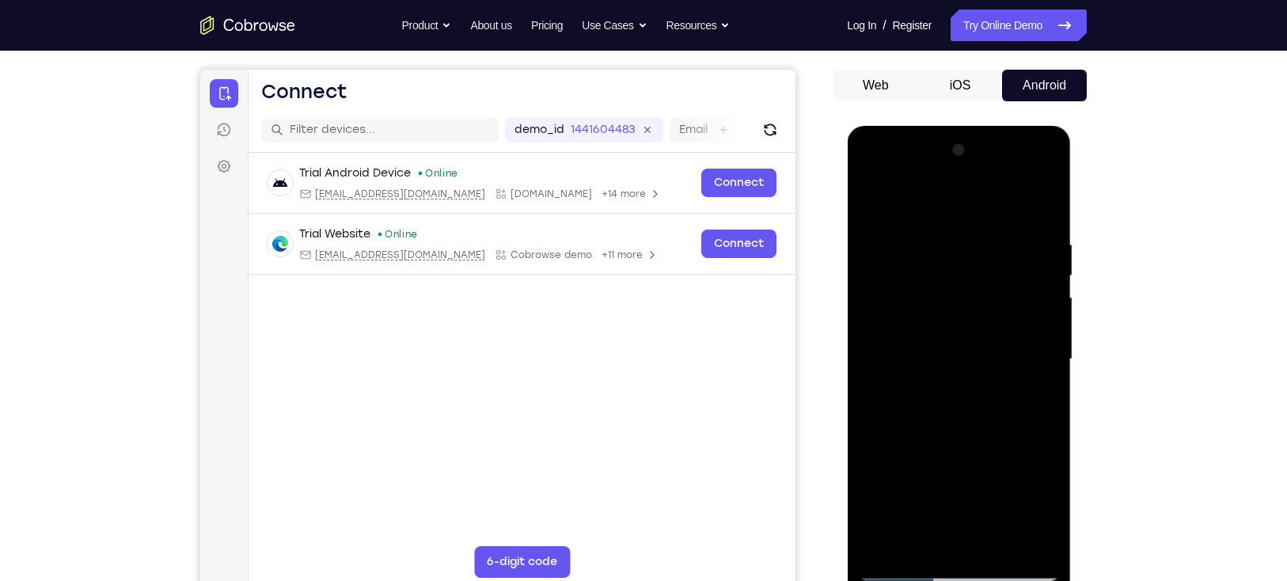
scroll to position [135, 0]
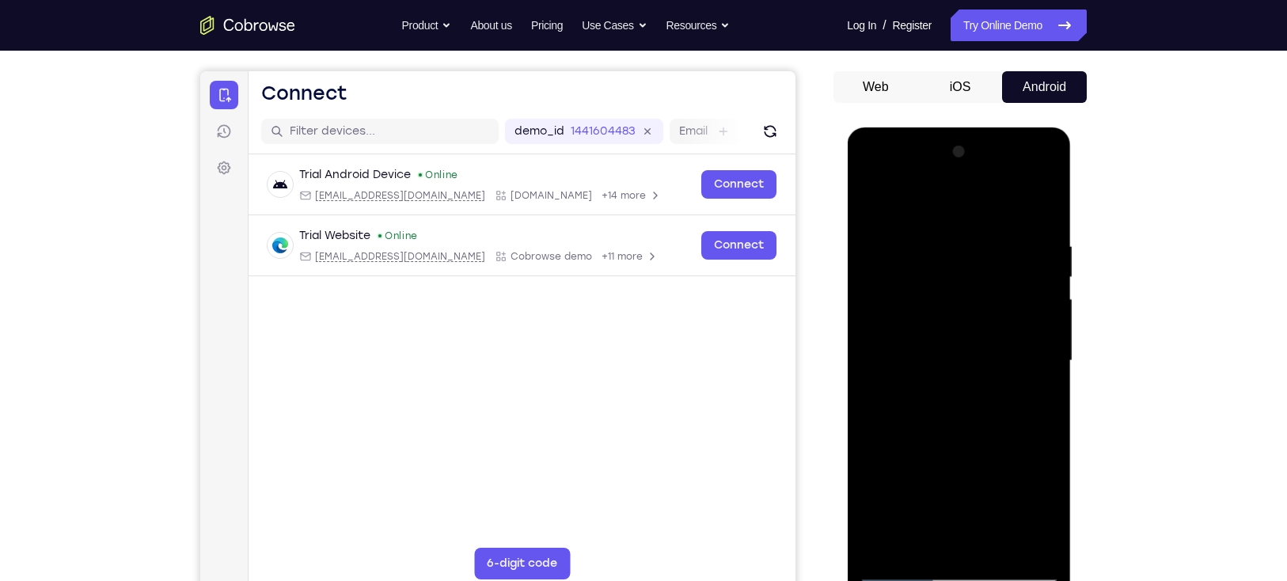
click at [869, 204] on div at bounding box center [958, 360] width 199 height 443
click at [925, 325] on div at bounding box center [958, 360] width 199 height 443
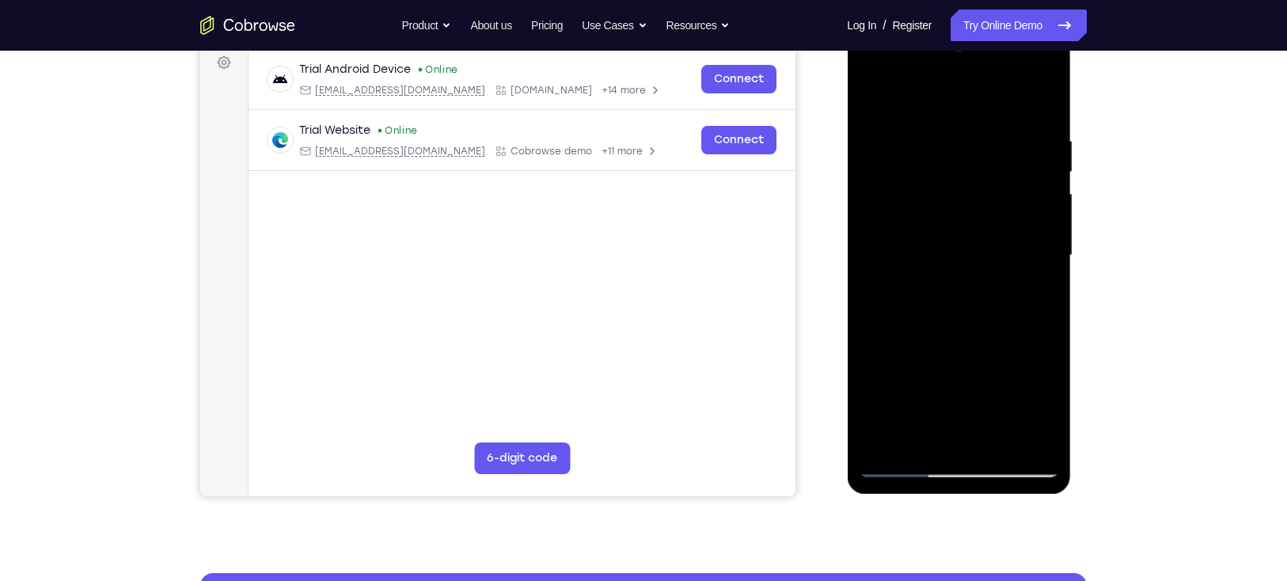
scroll to position [241, 0]
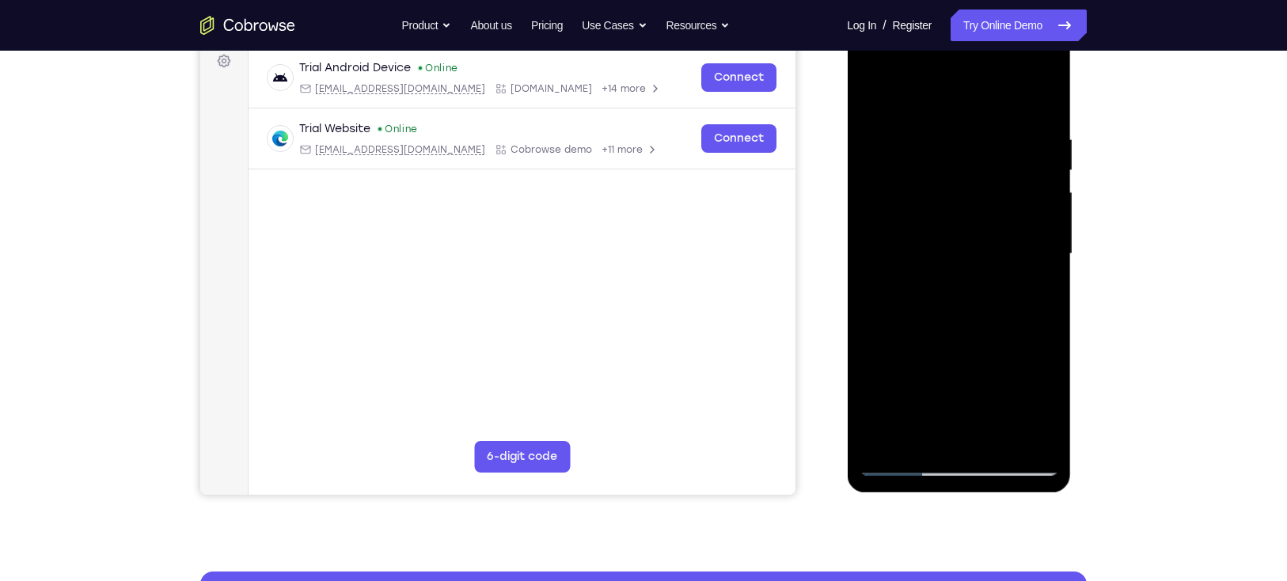
click at [1039, 405] on div at bounding box center [958, 253] width 199 height 443
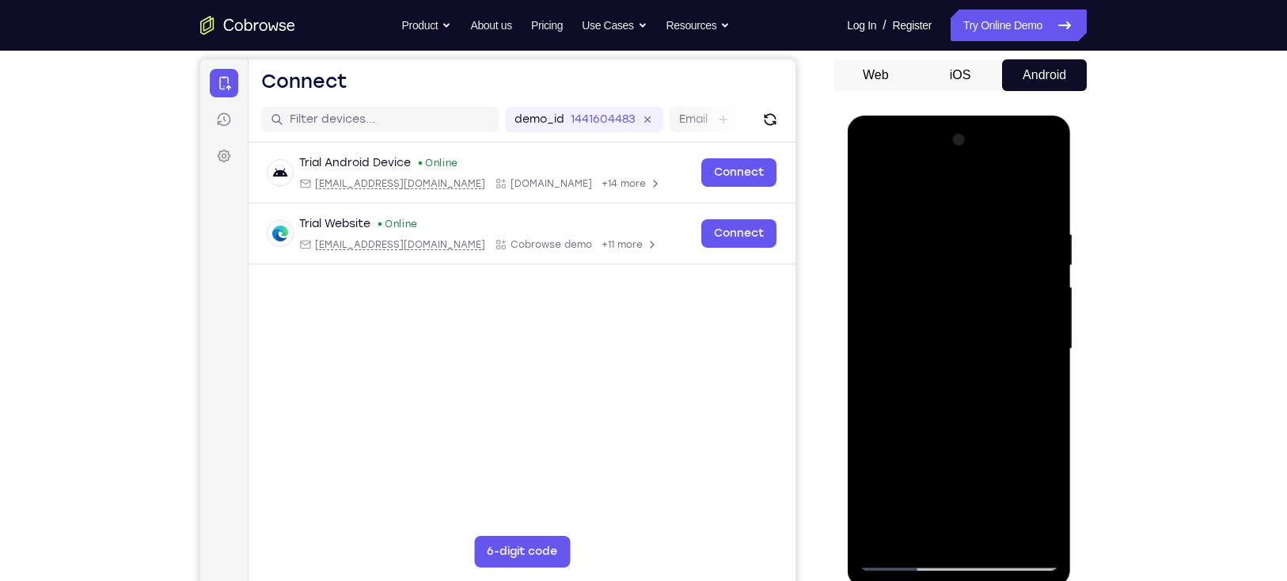
scroll to position [78, 0]
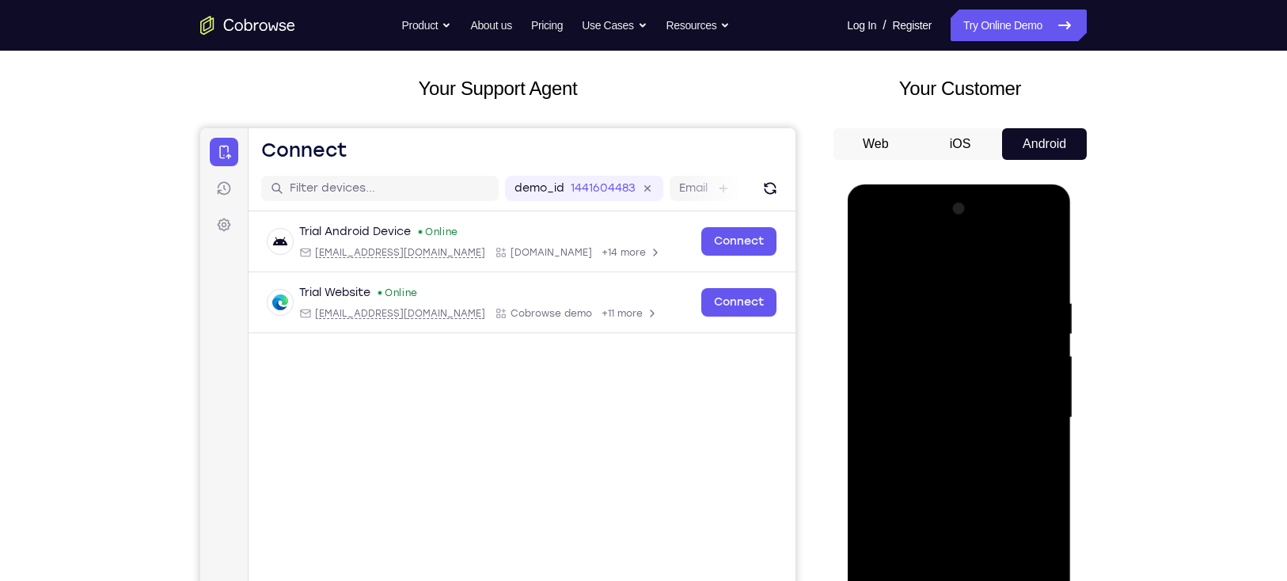
click at [875, 263] on div at bounding box center [958, 417] width 199 height 443
click at [873, 255] on div at bounding box center [958, 417] width 199 height 443
click at [940, 289] on div at bounding box center [958, 417] width 199 height 443
click at [1052, 311] on div at bounding box center [958, 417] width 199 height 443
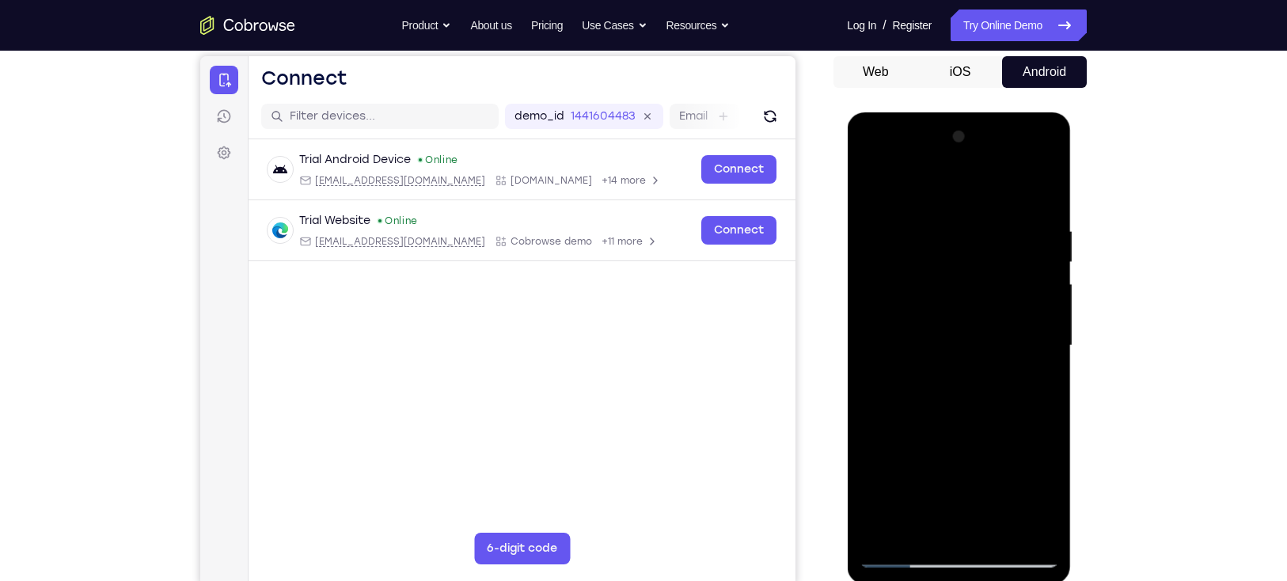
click at [1039, 372] on div at bounding box center [958, 345] width 199 height 443
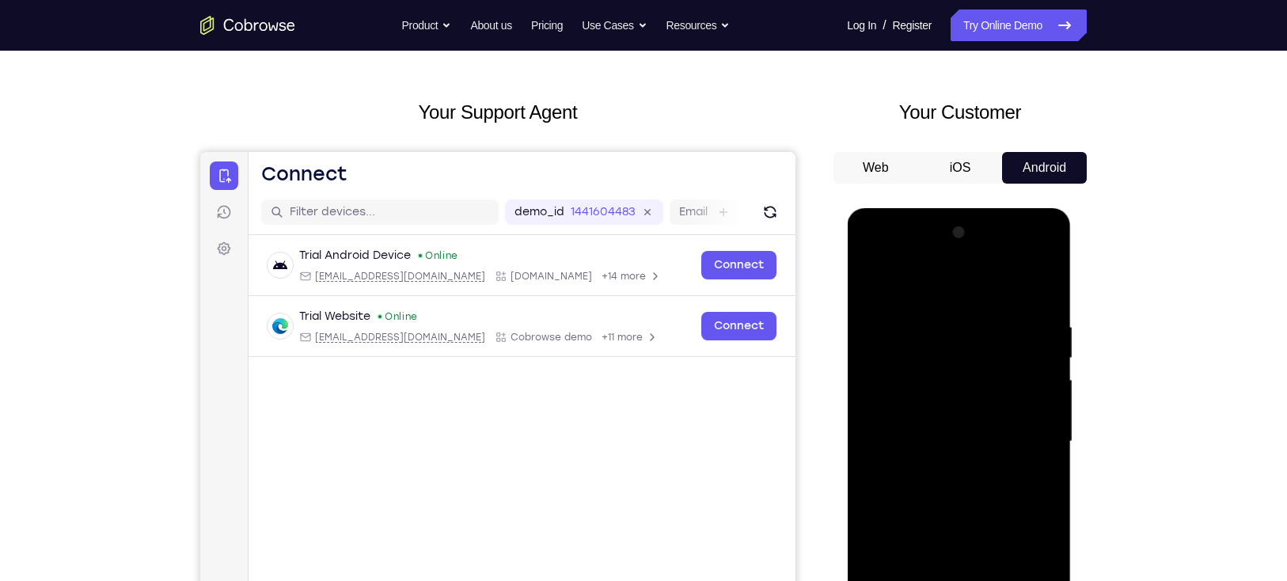
scroll to position [52, 0]
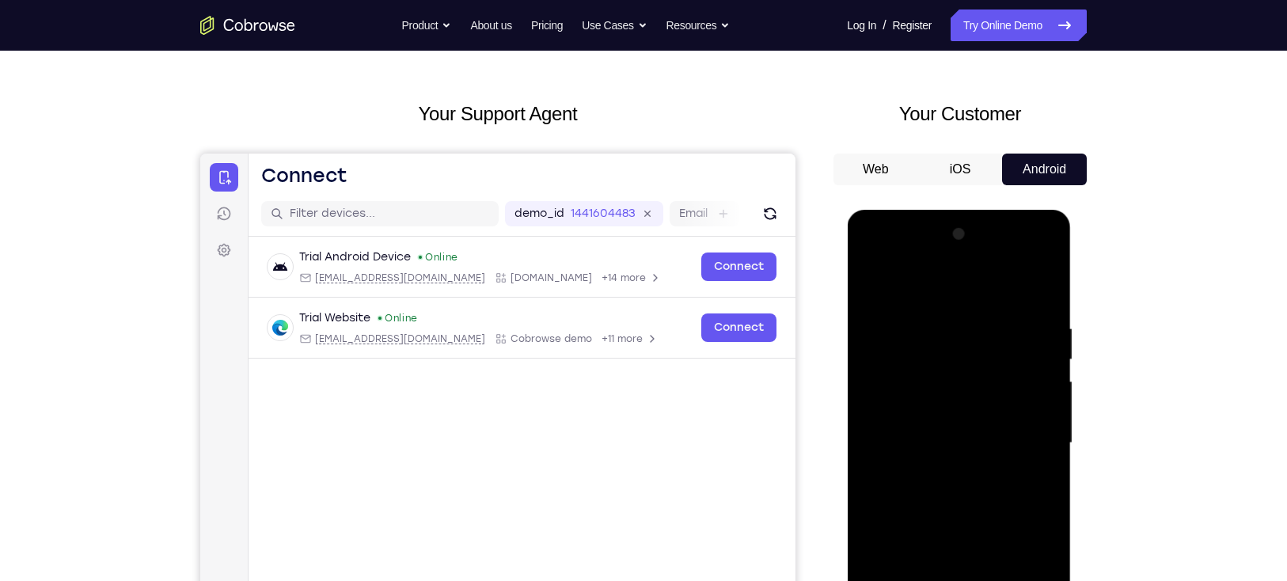
click at [1039, 372] on div at bounding box center [958, 443] width 199 height 443
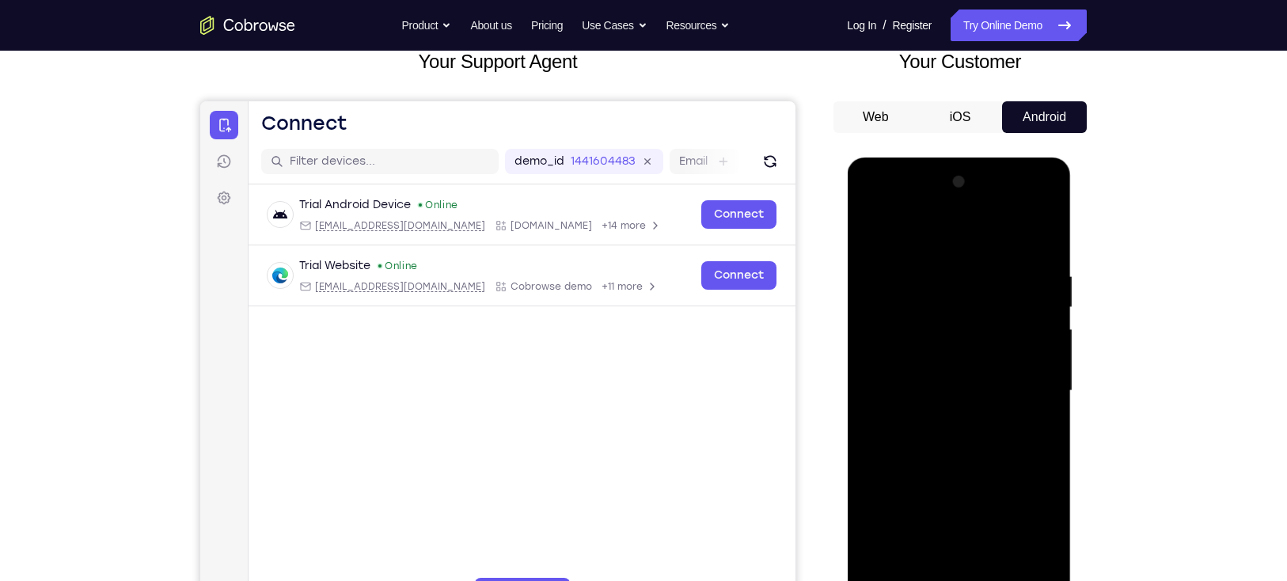
scroll to position [105, 0]
click at [1039, 372] on div at bounding box center [958, 390] width 199 height 443
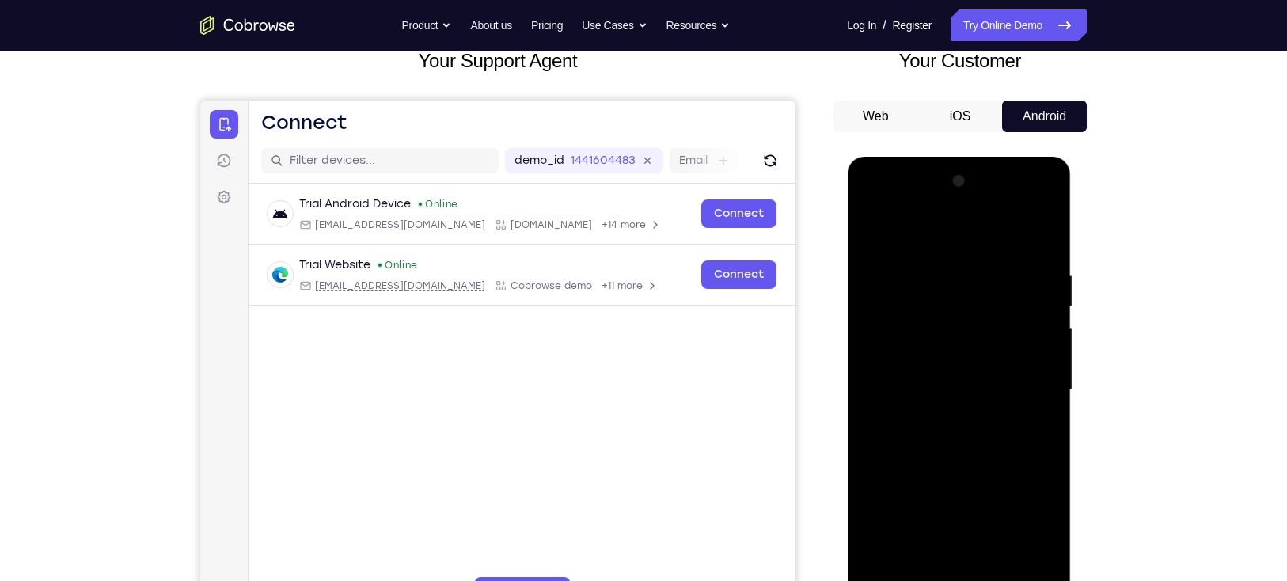
click at [1039, 372] on div at bounding box center [958, 390] width 199 height 443
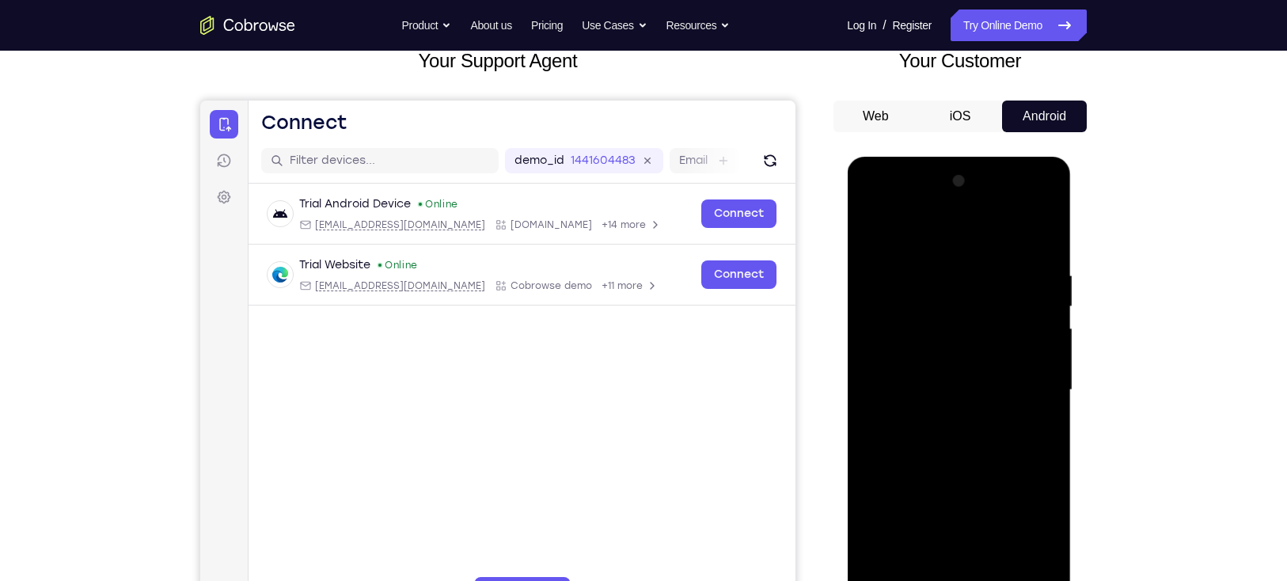
click at [1039, 372] on div at bounding box center [958, 390] width 199 height 443
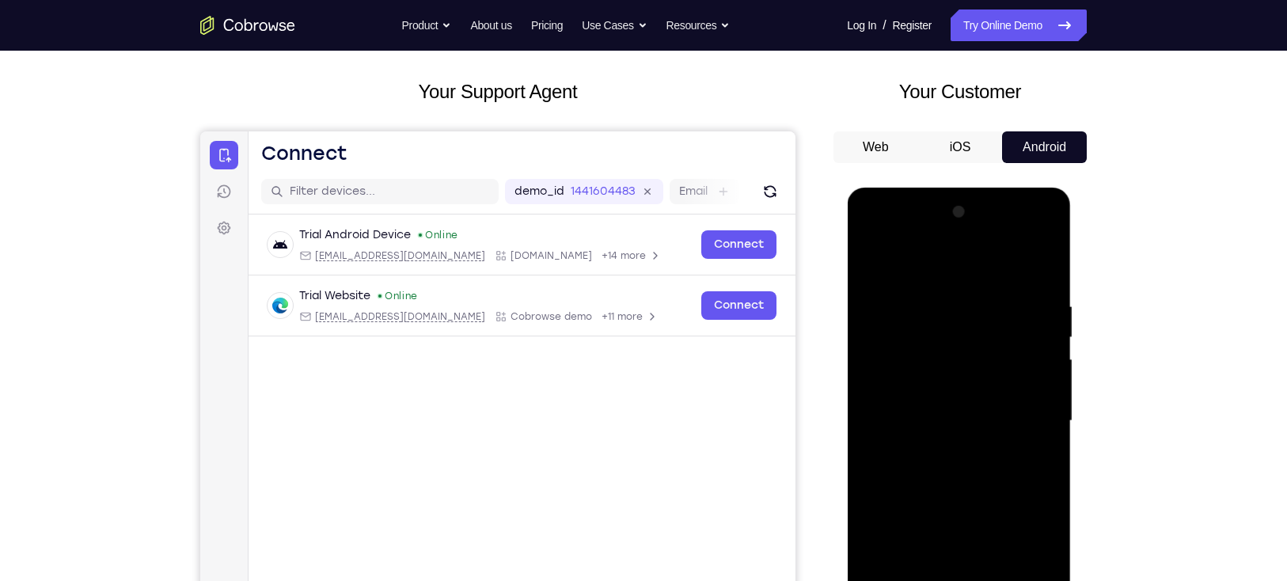
scroll to position [73, 0]
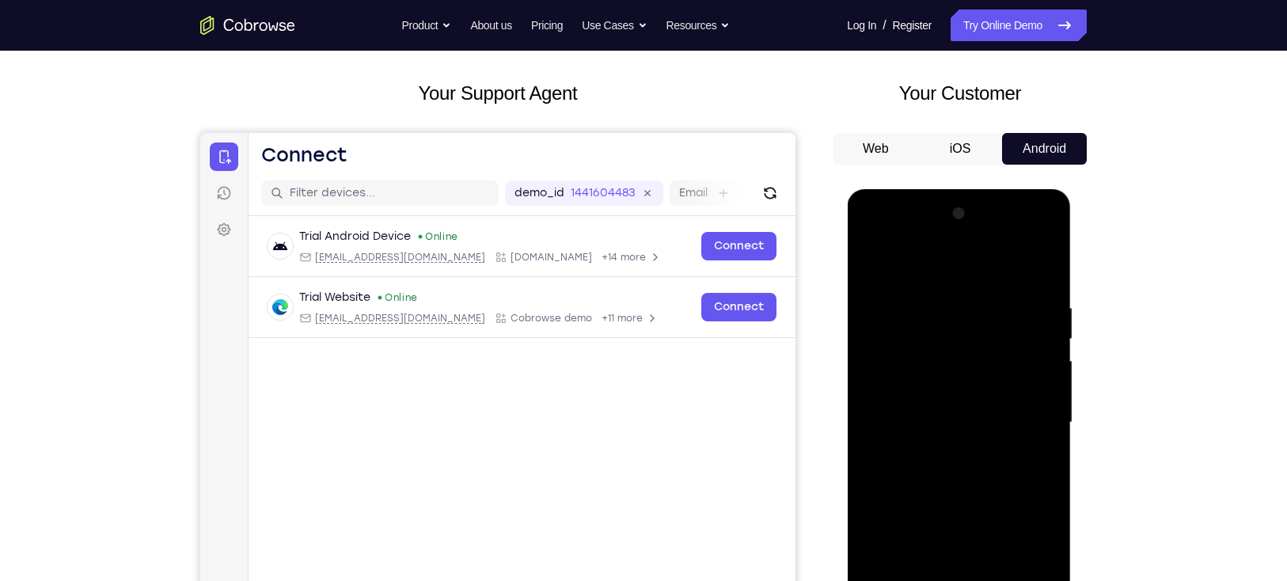
click at [1032, 369] on div at bounding box center [958, 422] width 199 height 443
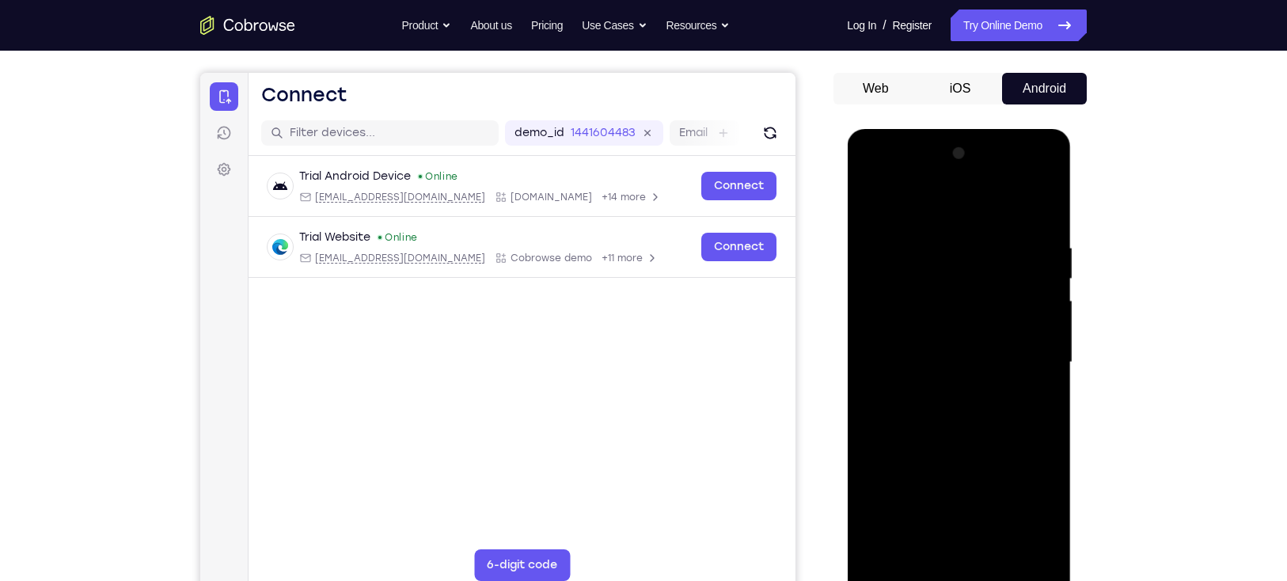
scroll to position [127, 0]
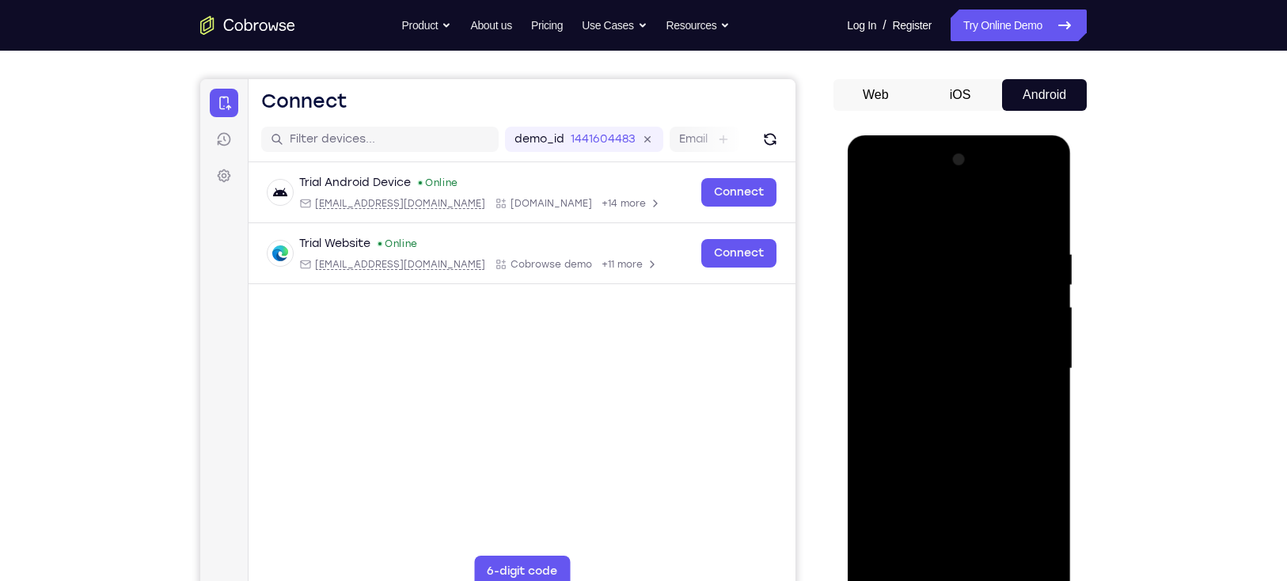
click at [1018, 415] on div at bounding box center [958, 368] width 199 height 443
click at [1050, 391] on div at bounding box center [958, 368] width 199 height 443
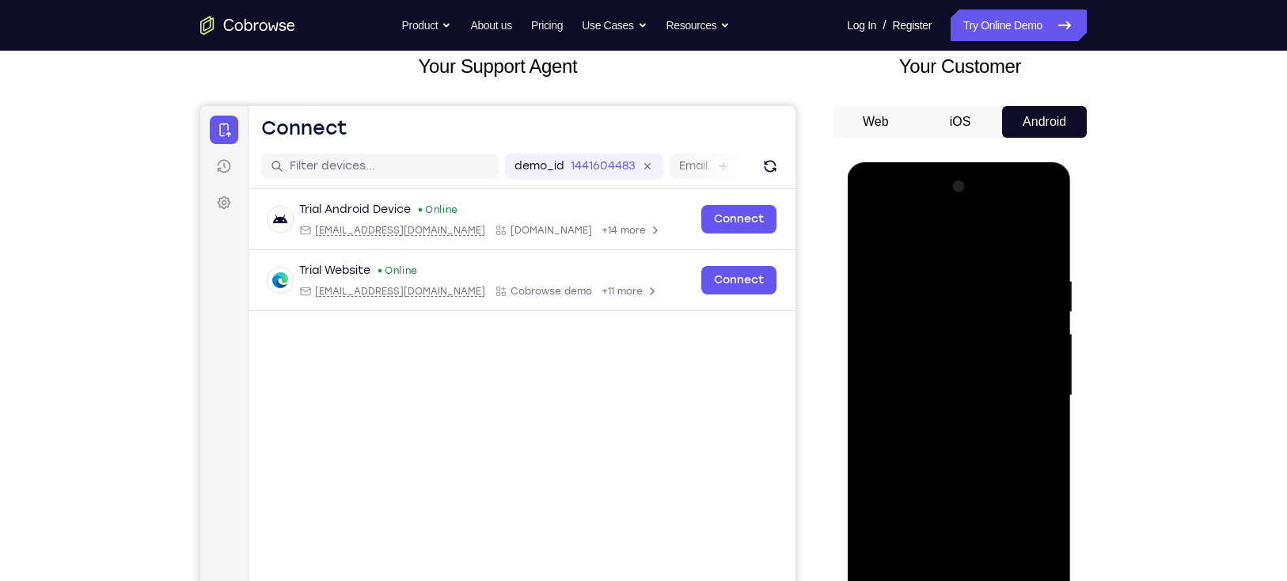
scroll to position [98, 0]
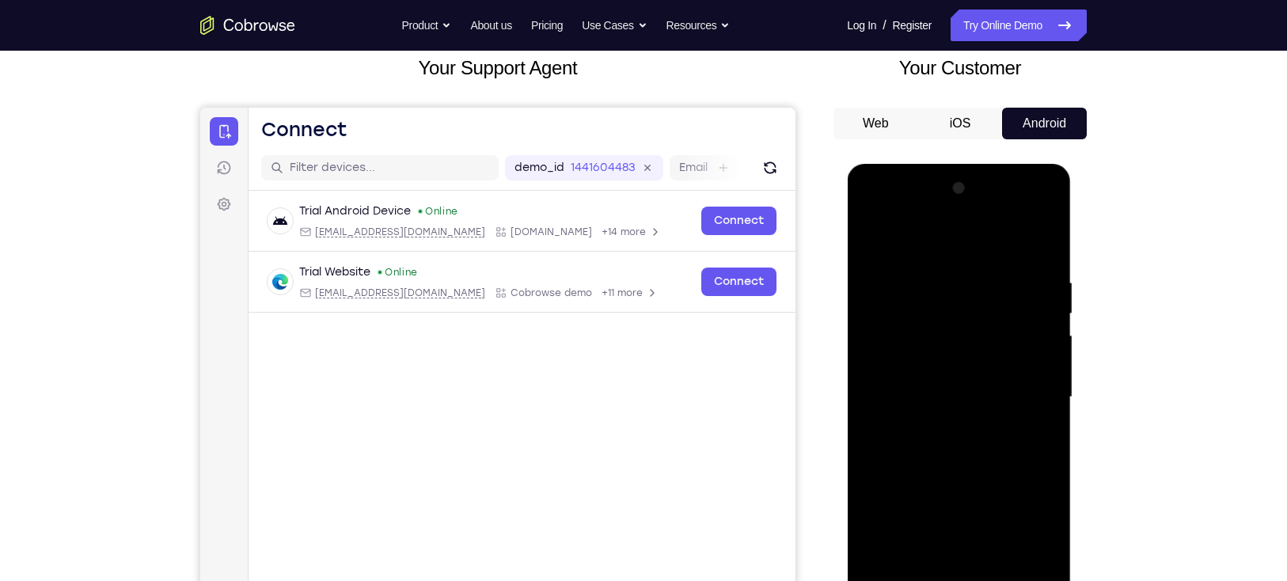
click at [1041, 325] on div at bounding box center [958, 397] width 199 height 443
click at [867, 323] on div at bounding box center [958, 397] width 199 height 443
click at [1043, 352] on div at bounding box center [958, 397] width 199 height 443
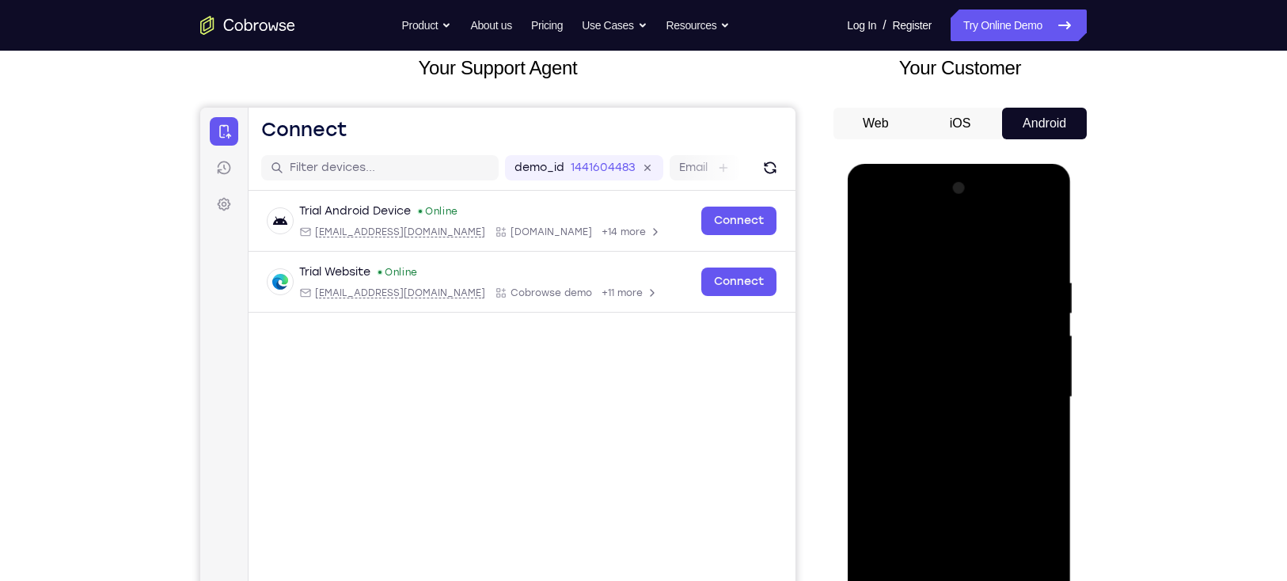
click at [1043, 352] on div at bounding box center [958, 397] width 199 height 443
click at [1045, 321] on div at bounding box center [958, 397] width 199 height 443
click at [1042, 315] on div at bounding box center [958, 397] width 199 height 443
click at [933, 397] on div at bounding box center [958, 397] width 199 height 443
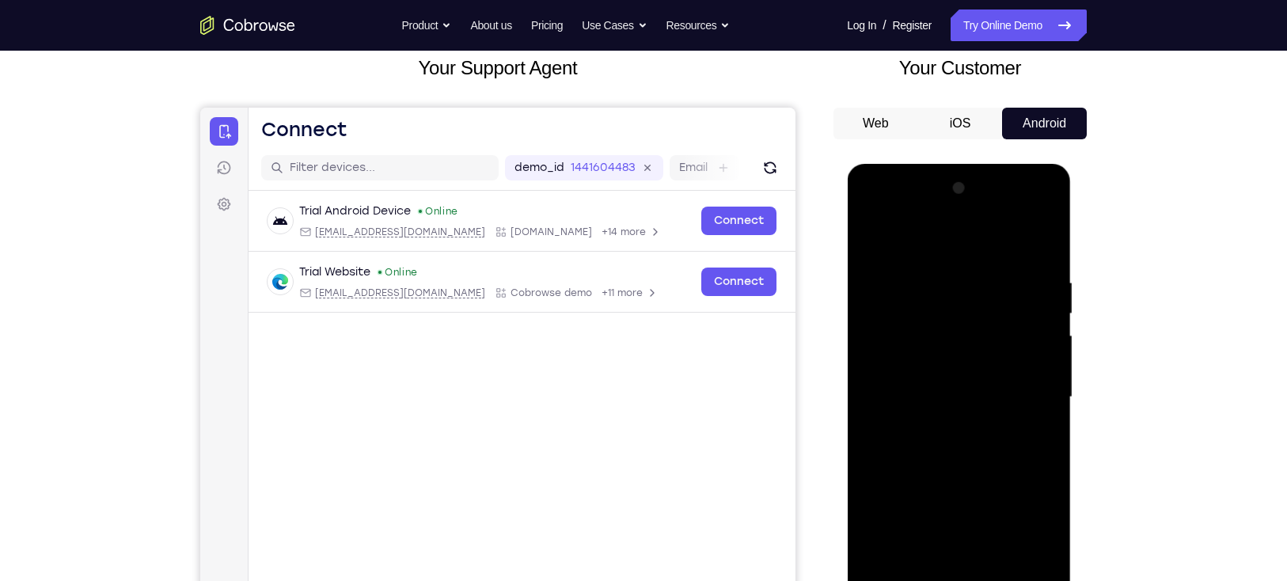
click at [956, 374] on div at bounding box center [958, 397] width 199 height 443
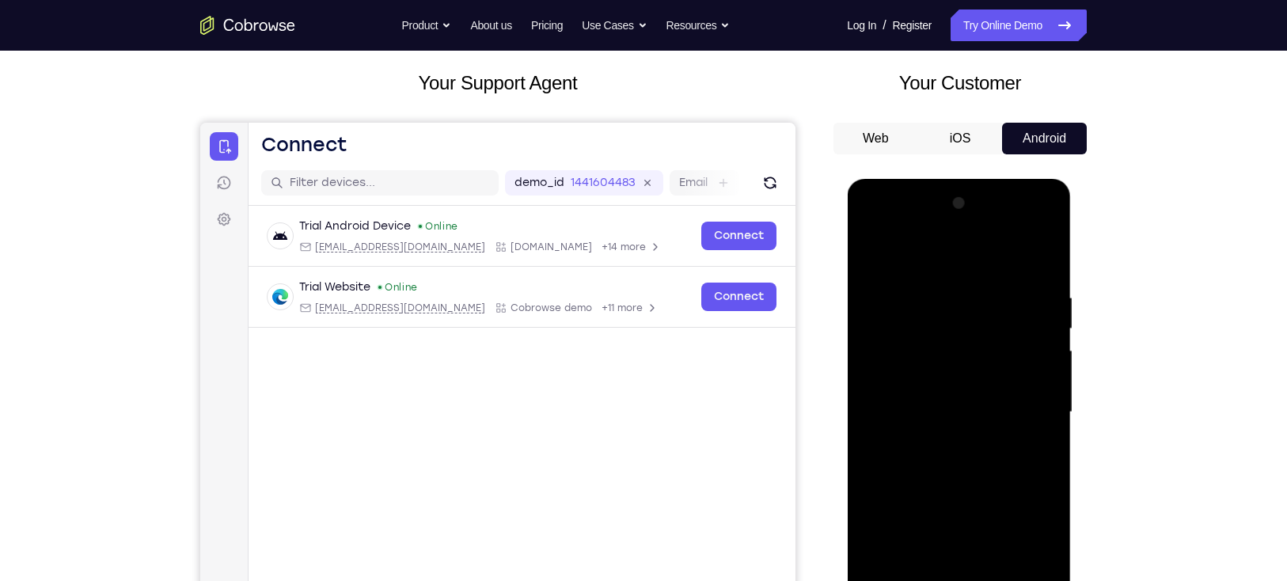
click at [933, 309] on div at bounding box center [958, 412] width 199 height 443
click at [874, 256] on div at bounding box center [958, 412] width 199 height 443
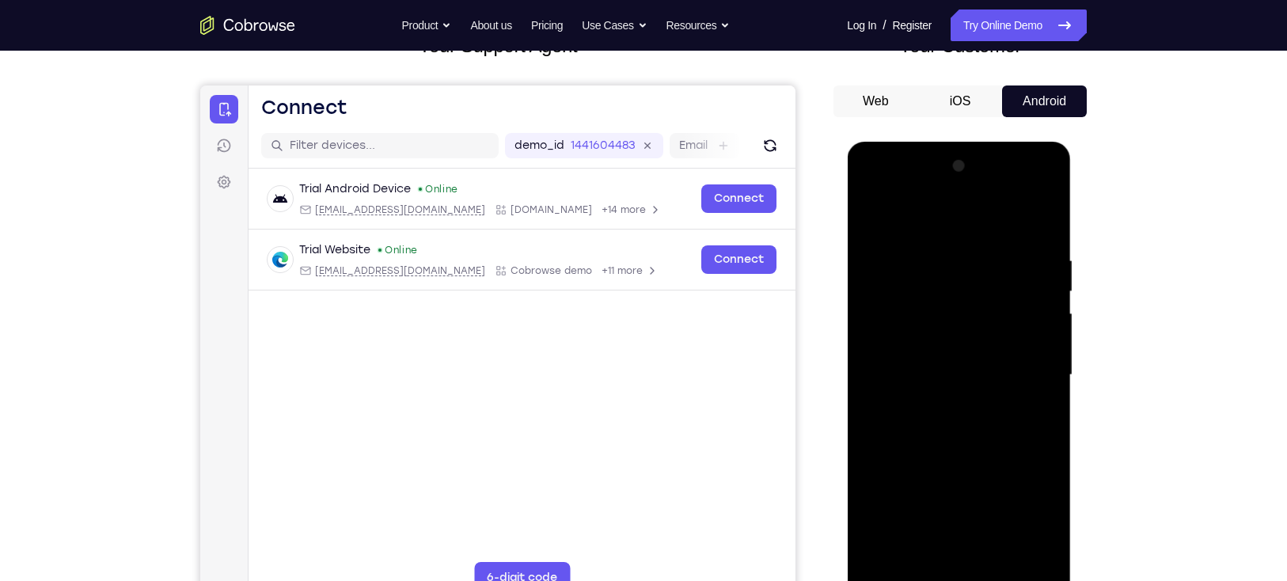
scroll to position [121, 0]
click at [1056, 322] on div at bounding box center [958, 374] width 199 height 443
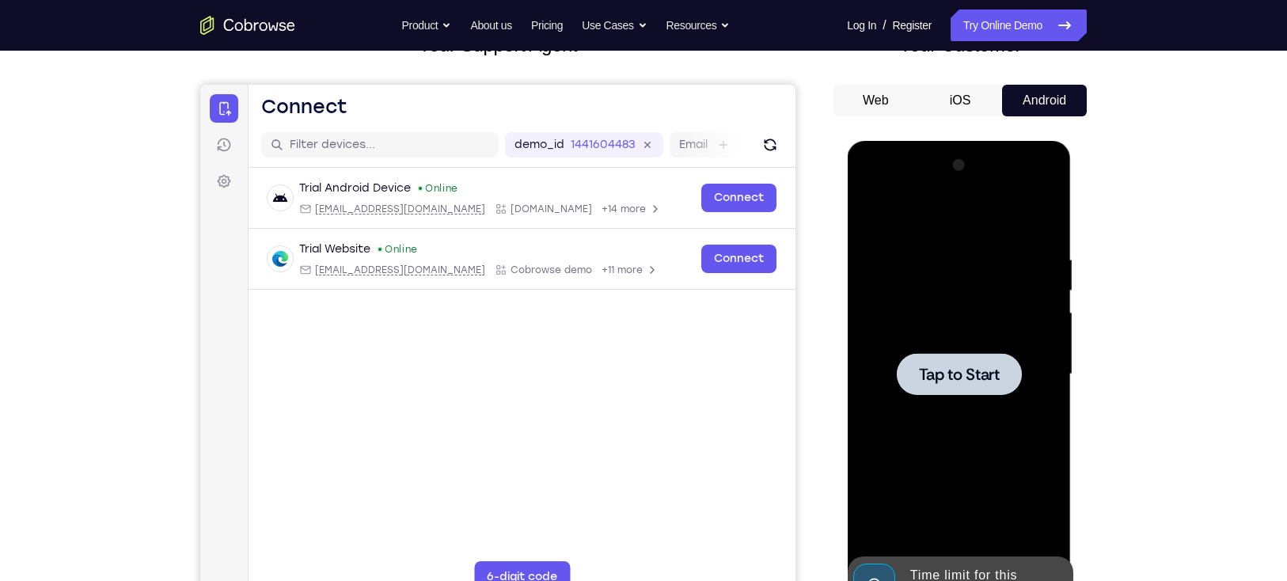
click at [975, 368] on span "Tap to Start" at bounding box center [958, 375] width 81 height 16
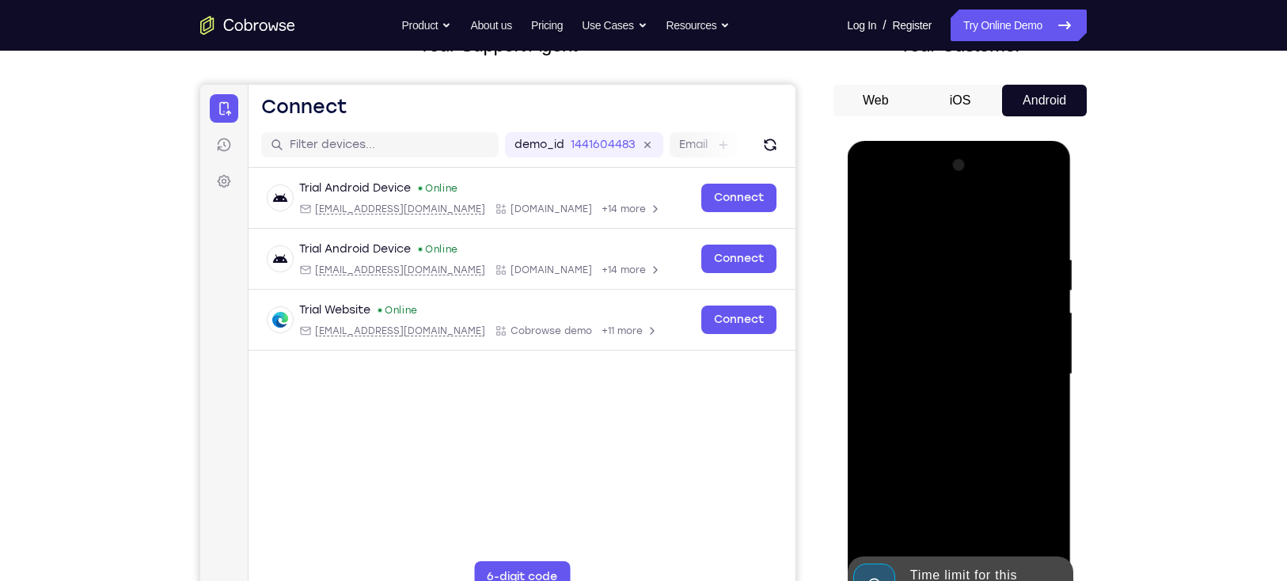
scroll to position [306, 0]
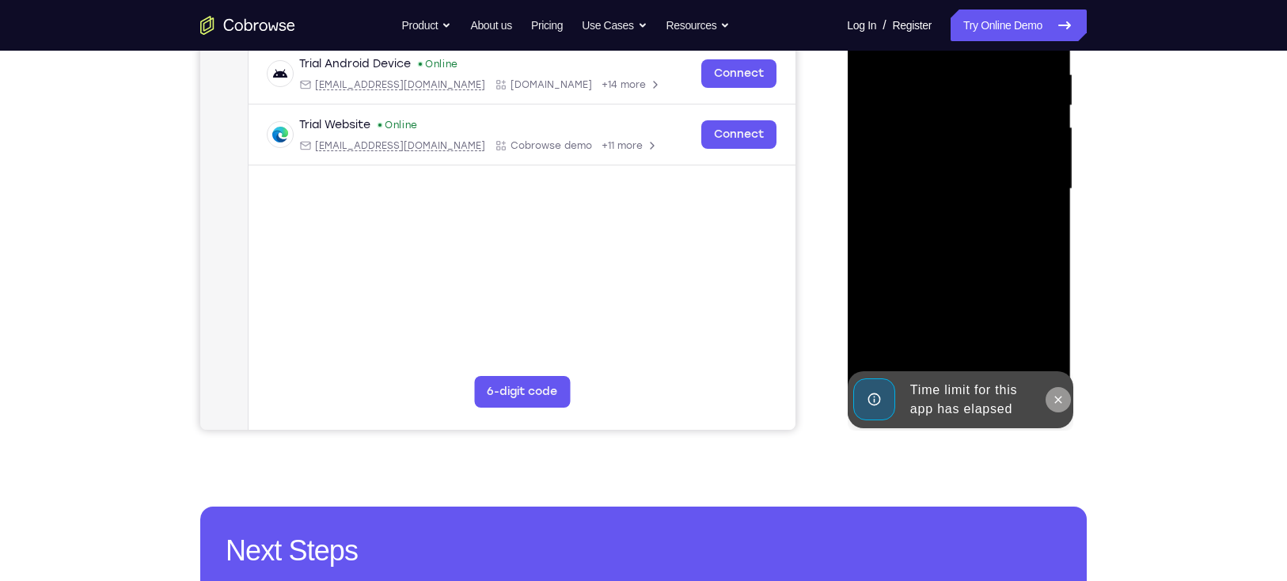
click at [1060, 397] on icon at bounding box center [1057, 399] width 7 height 7
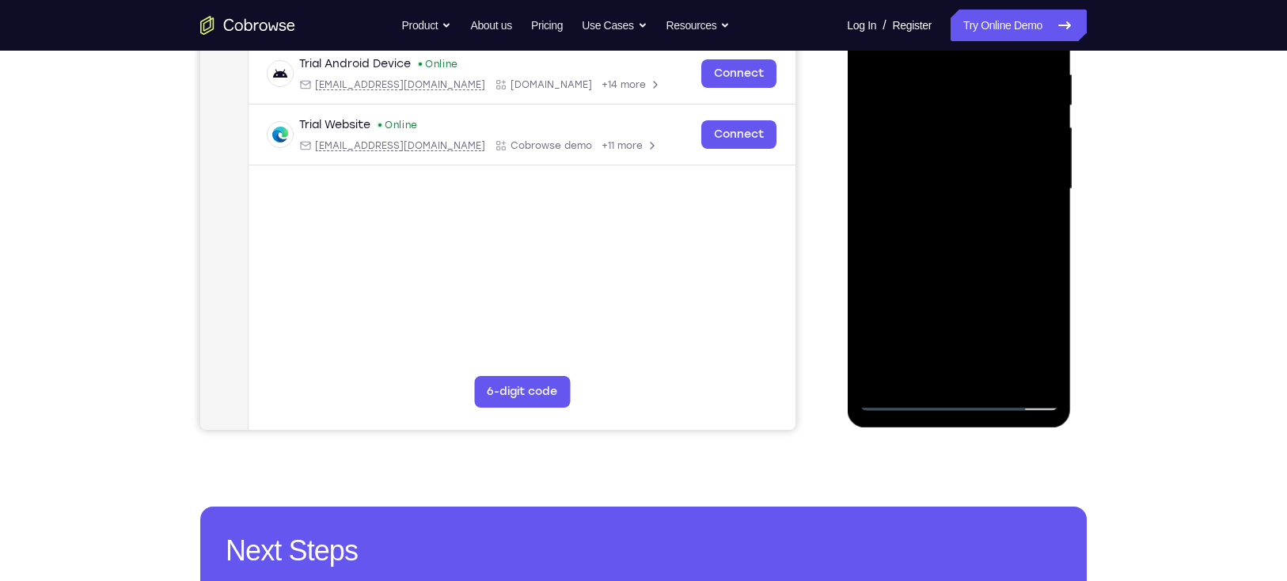
click at [971, 401] on div at bounding box center [958, 189] width 199 height 443
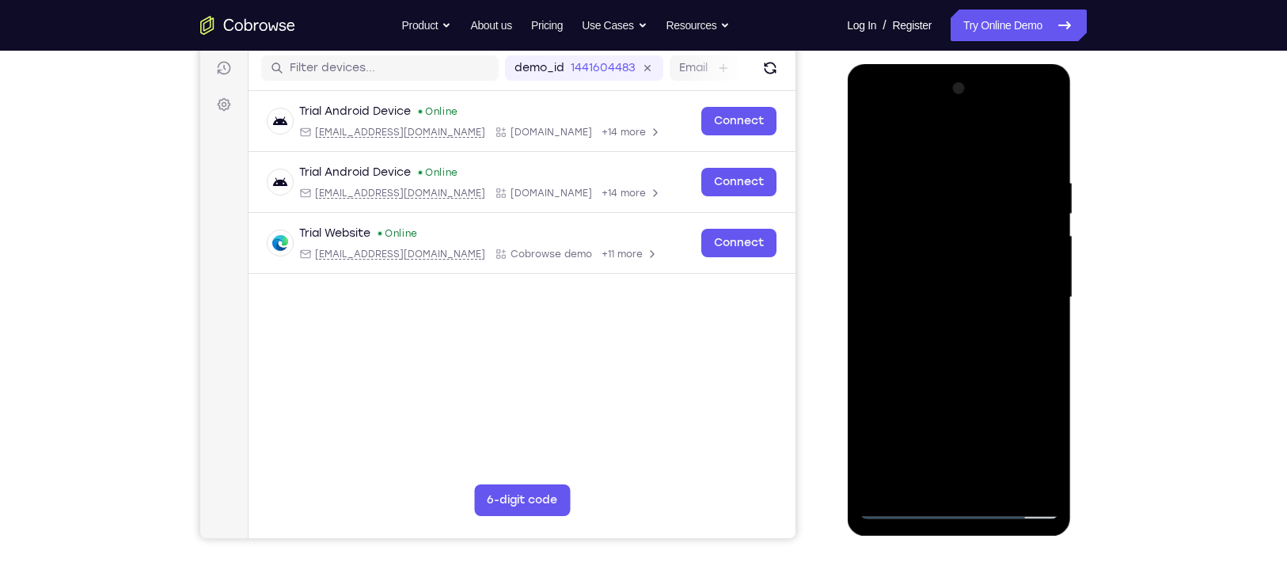
click at [1016, 438] on div at bounding box center [958, 297] width 199 height 443
click at [899, 135] on div at bounding box center [958, 297] width 199 height 443
click at [1011, 294] on div at bounding box center [958, 297] width 199 height 443
click at [939, 322] on div at bounding box center [958, 297] width 199 height 443
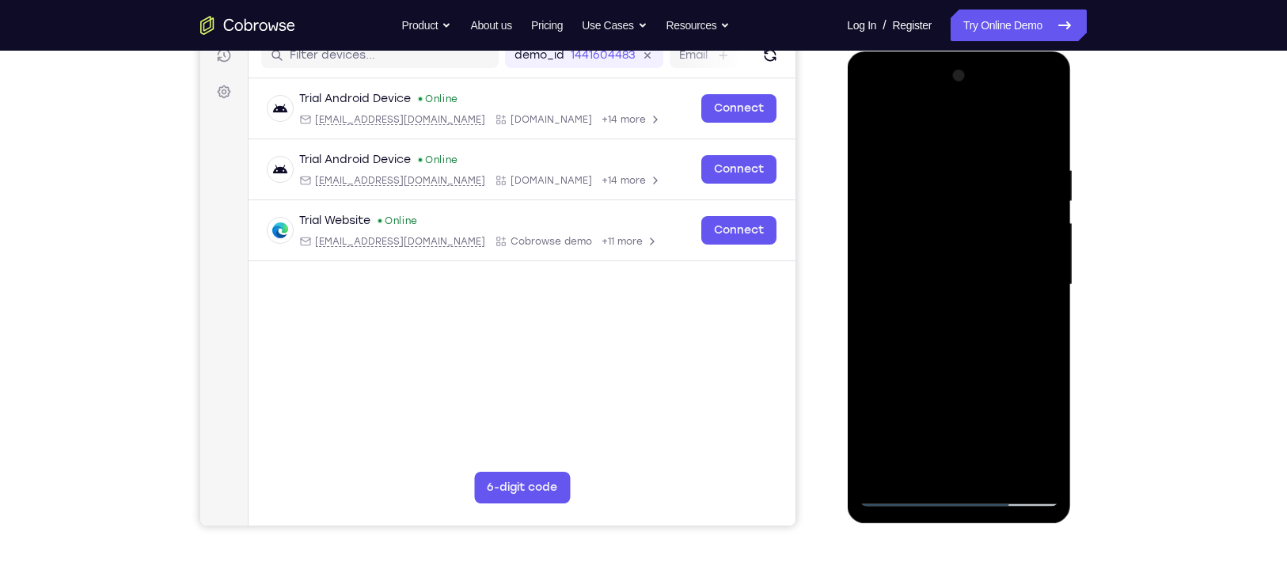
click at [952, 260] on div at bounding box center [958, 284] width 199 height 443
click at [942, 256] on div at bounding box center [958, 284] width 199 height 443
click at [930, 279] on div at bounding box center [958, 284] width 199 height 443
click at [950, 351] on div at bounding box center [958, 284] width 199 height 443
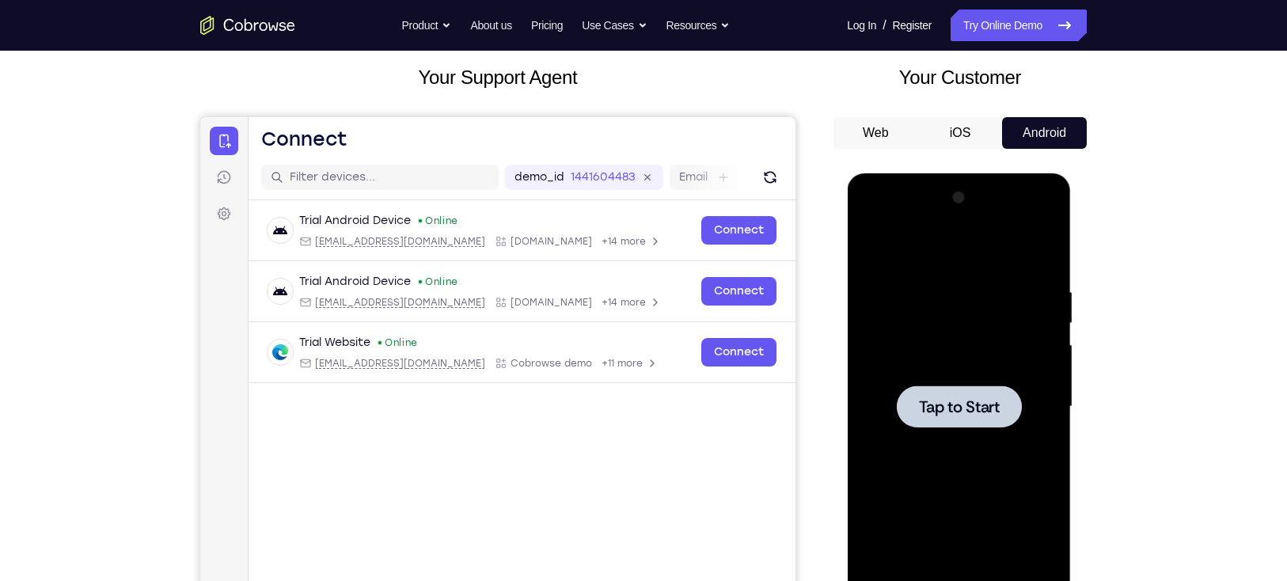
scroll to position [0, 0]
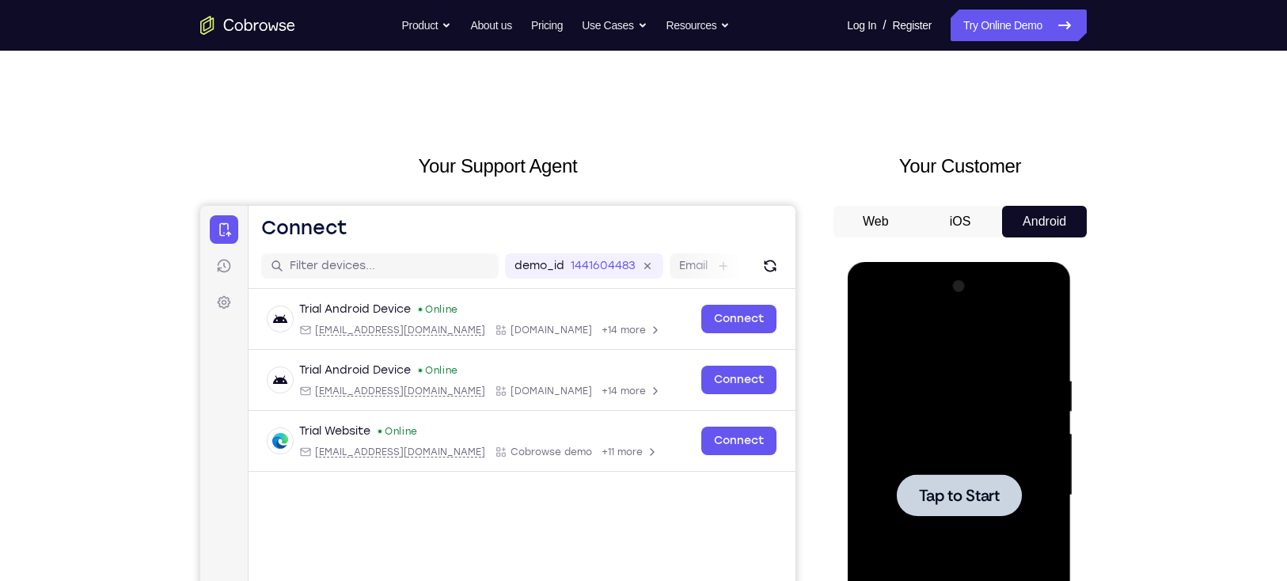
click at [960, 228] on button "iOS" at bounding box center [960, 222] width 85 height 32
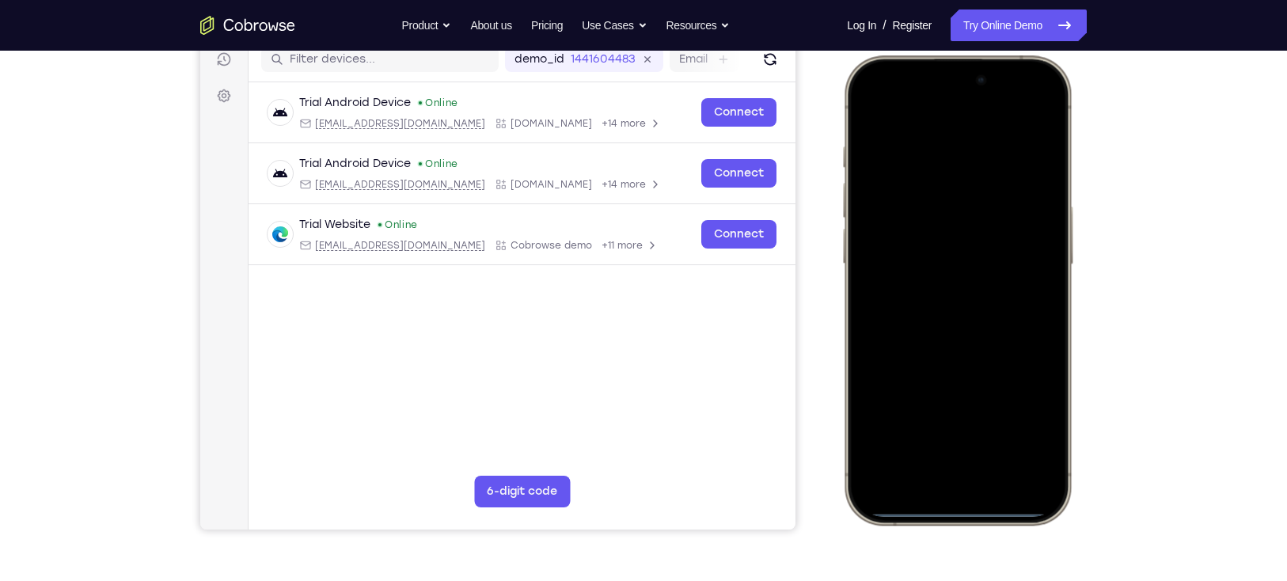
scroll to position [207, 0]
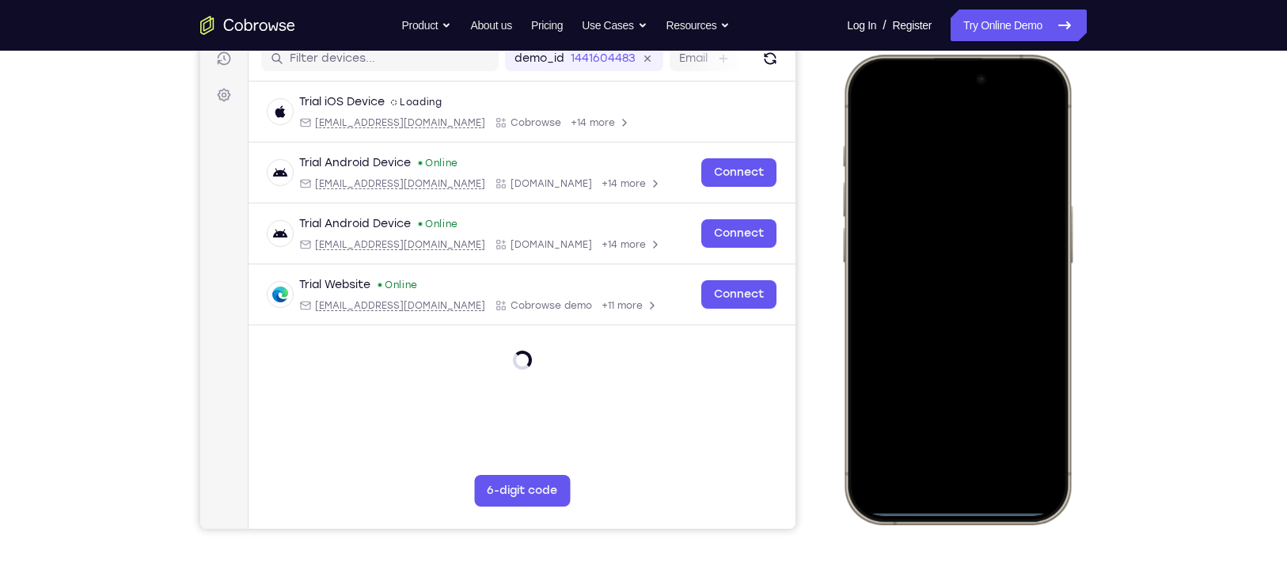
click at [935, 478] on div at bounding box center [957, 289] width 208 height 452
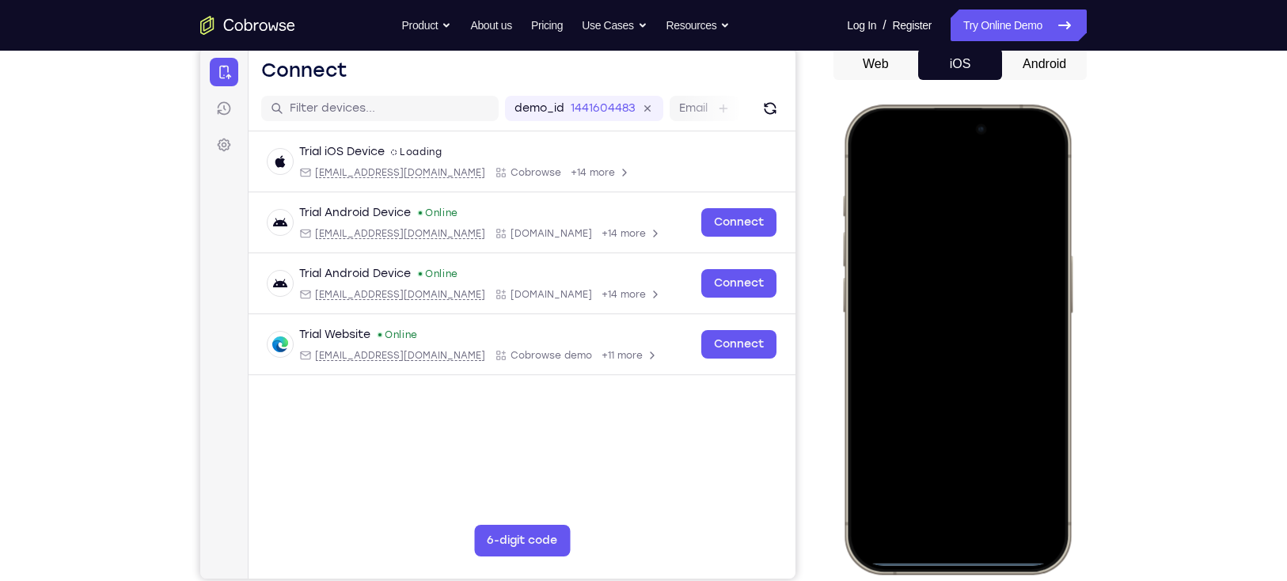
scroll to position [156, 0]
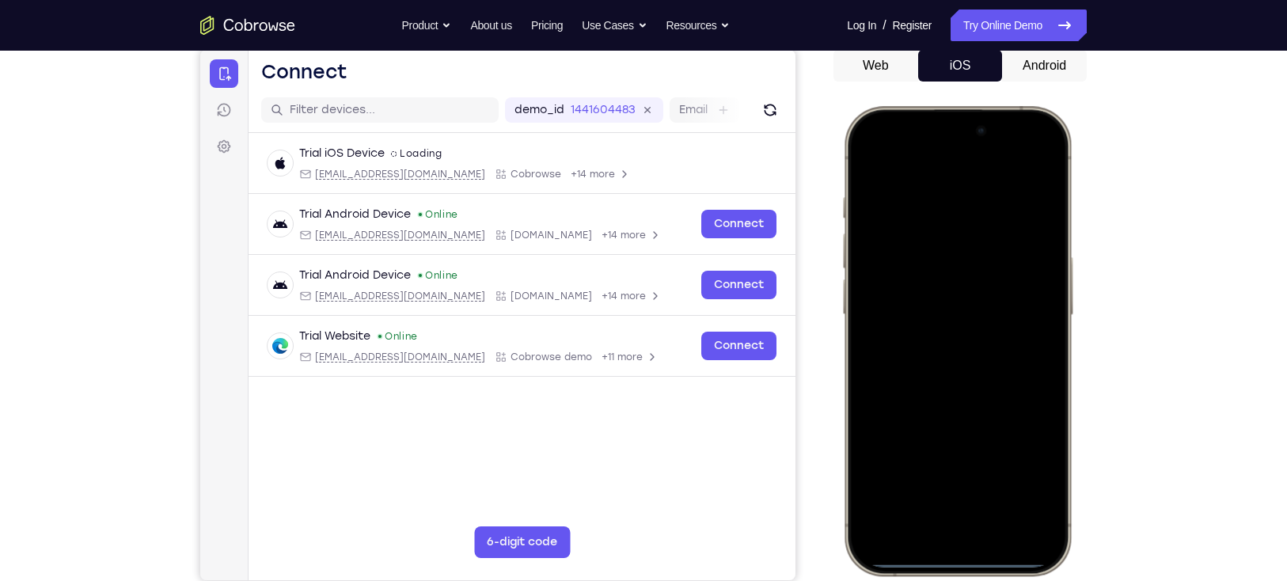
click at [918, 507] on div at bounding box center [957, 341] width 208 height 452
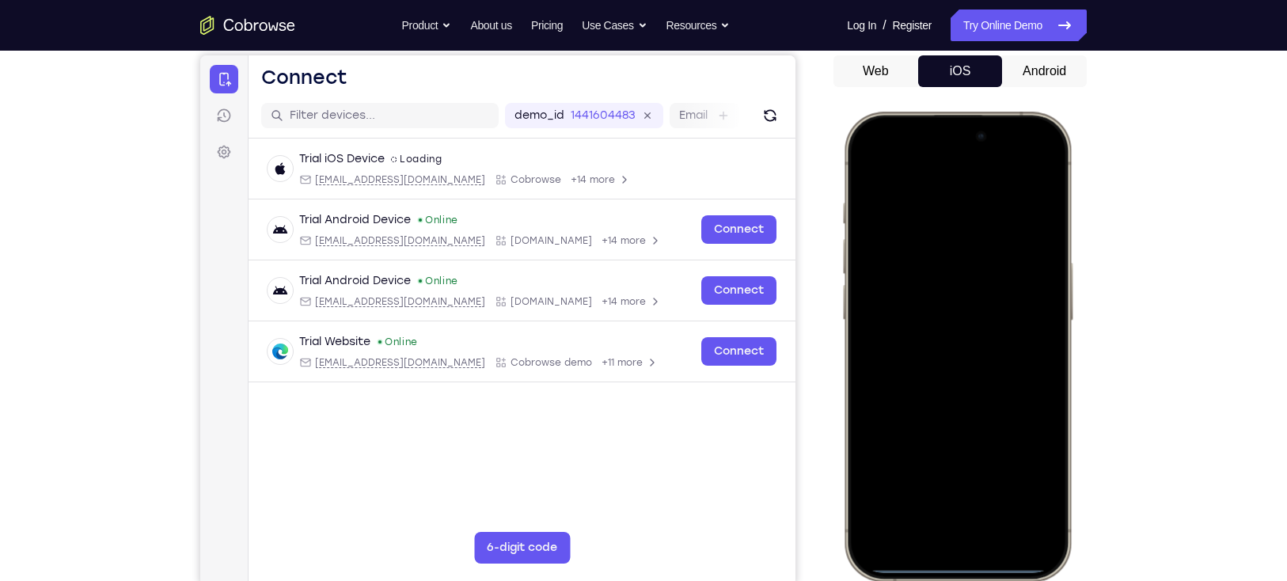
scroll to position [135, 0]
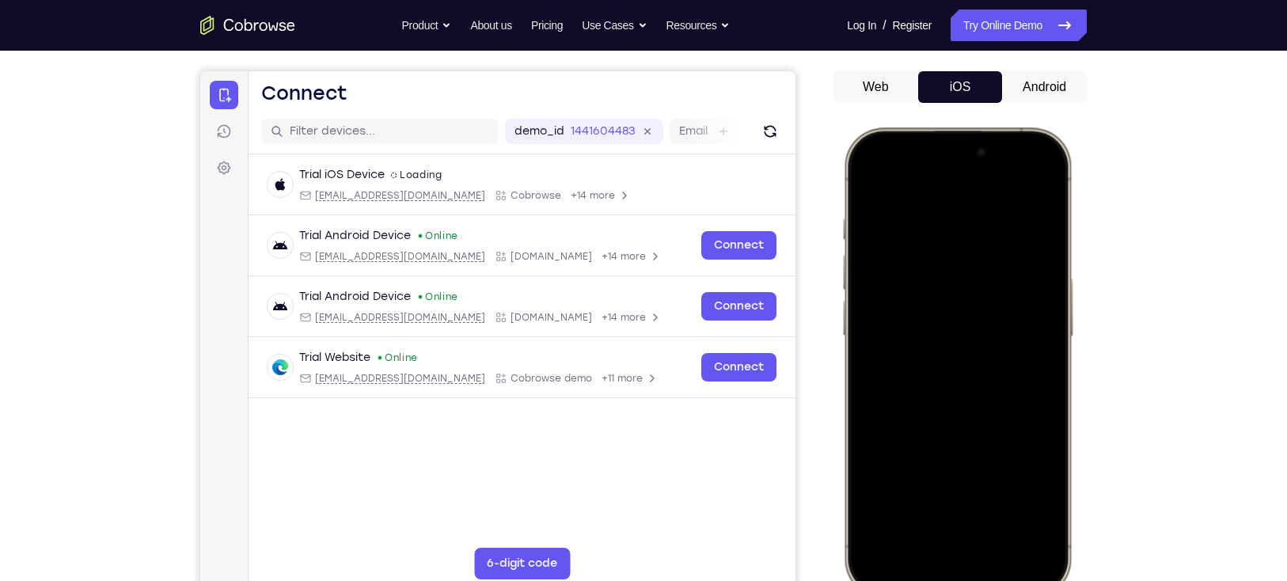
click at [914, 211] on div at bounding box center [957, 362] width 208 height 452
click at [895, 331] on div at bounding box center [957, 362] width 208 height 452
click at [932, 382] on div at bounding box center [957, 362] width 208 height 452
click at [910, 296] on div at bounding box center [957, 362] width 208 height 452
click at [906, 339] on div at bounding box center [957, 362] width 208 height 452
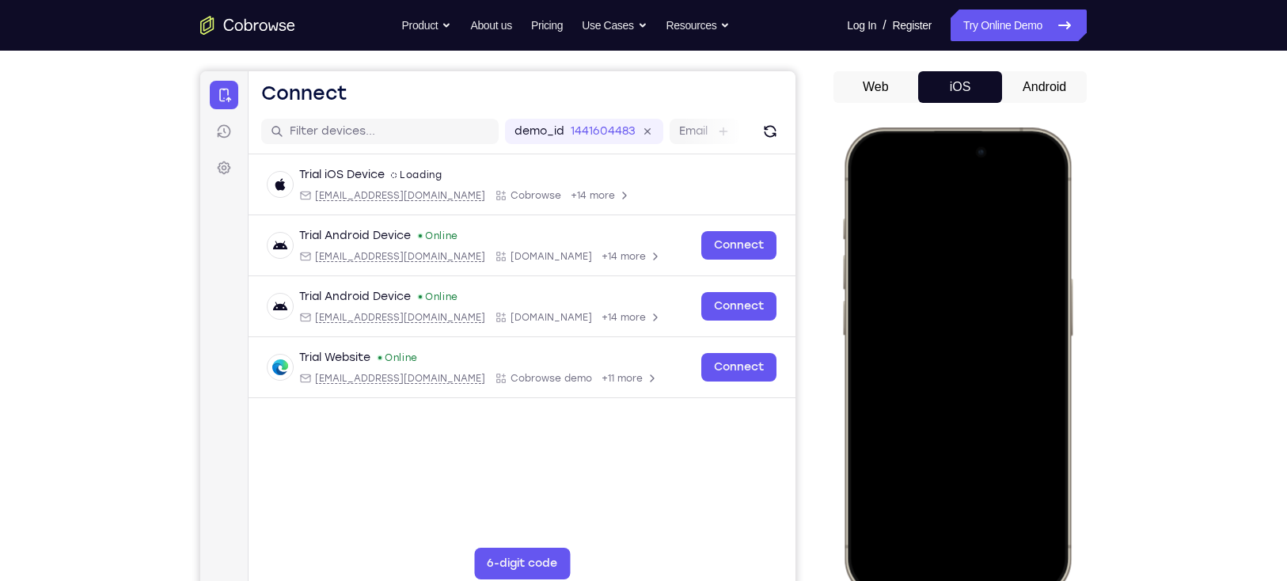
click at [918, 368] on div at bounding box center [957, 362] width 208 height 452
click at [944, 431] on div at bounding box center [957, 362] width 208 height 452
click at [994, 494] on div at bounding box center [957, 362] width 208 height 452
click at [975, 306] on div at bounding box center [957, 362] width 208 height 452
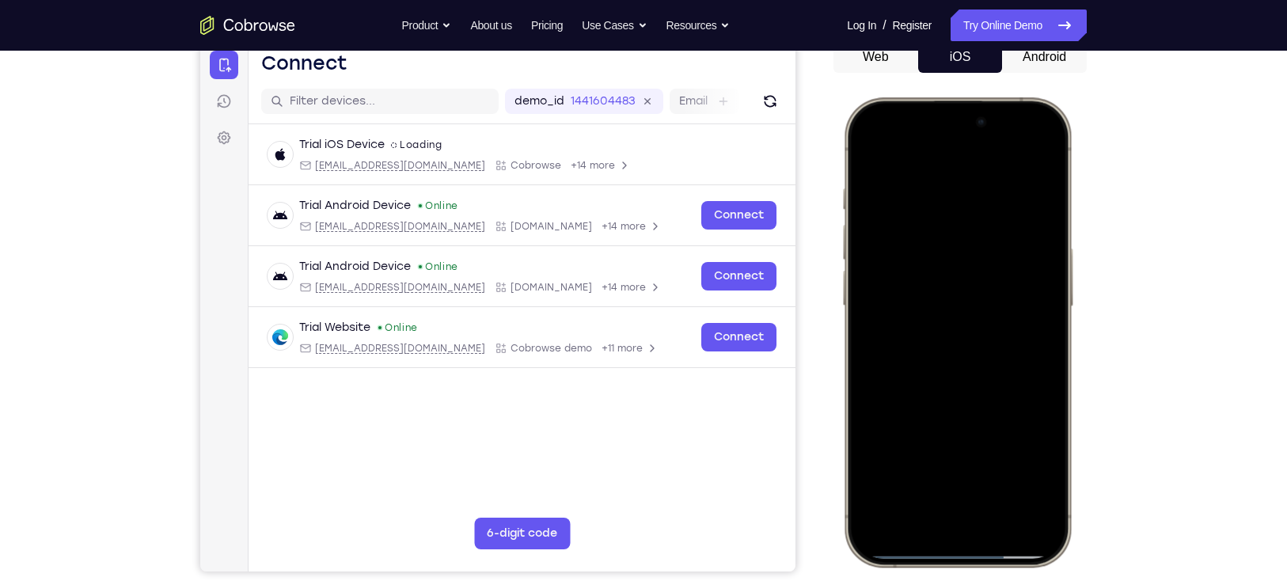
click at [1037, 463] on div at bounding box center [957, 332] width 208 height 452
click at [1041, 461] on div at bounding box center [957, 332] width 208 height 452
click at [872, 154] on div at bounding box center [957, 332] width 208 height 452
click at [900, 280] on div at bounding box center [957, 332] width 208 height 452
click at [864, 149] on div at bounding box center [957, 332] width 208 height 452
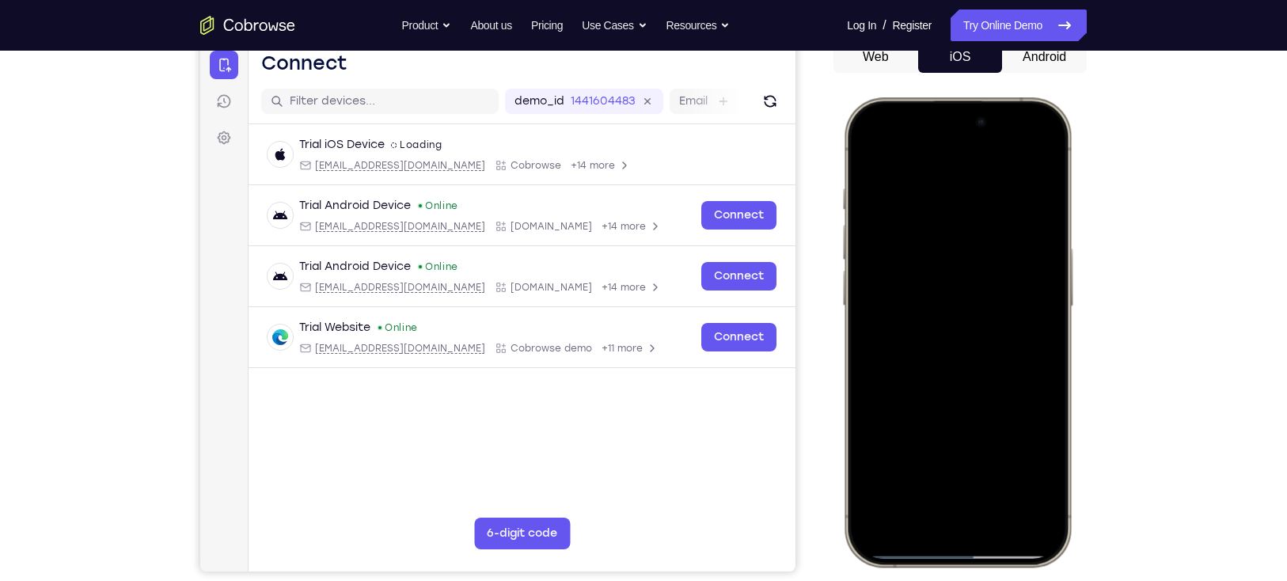
click at [875, 144] on div at bounding box center [957, 332] width 208 height 452
drag, startPoint x: 940, startPoint y: 260, endPoint x: 919, endPoint y: 378, distance: 119.9
click at [919, 378] on div at bounding box center [957, 332] width 208 height 452
click at [914, 162] on div at bounding box center [957, 332] width 208 height 452
click at [1046, 264] on div at bounding box center [957, 332] width 208 height 452
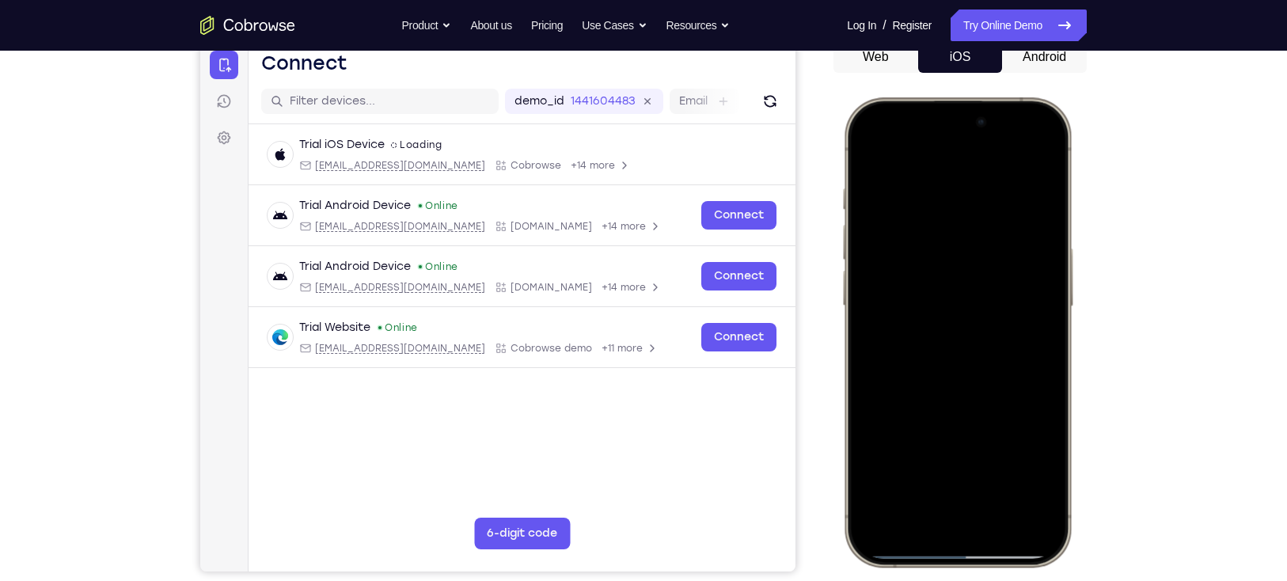
click at [1043, 288] on div at bounding box center [957, 332] width 208 height 452
click at [1030, 269] on div at bounding box center [957, 332] width 208 height 452
click at [1032, 279] on div at bounding box center [957, 332] width 208 height 452
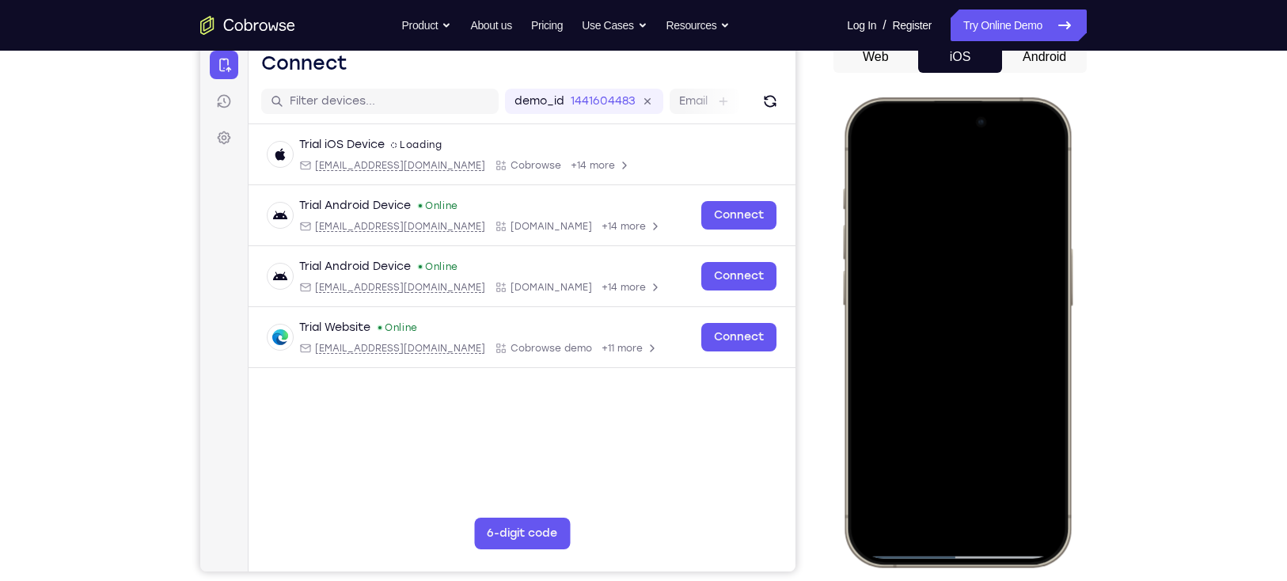
click at [1032, 255] on div at bounding box center [957, 332] width 208 height 452
click at [875, 275] on div at bounding box center [957, 332] width 208 height 452
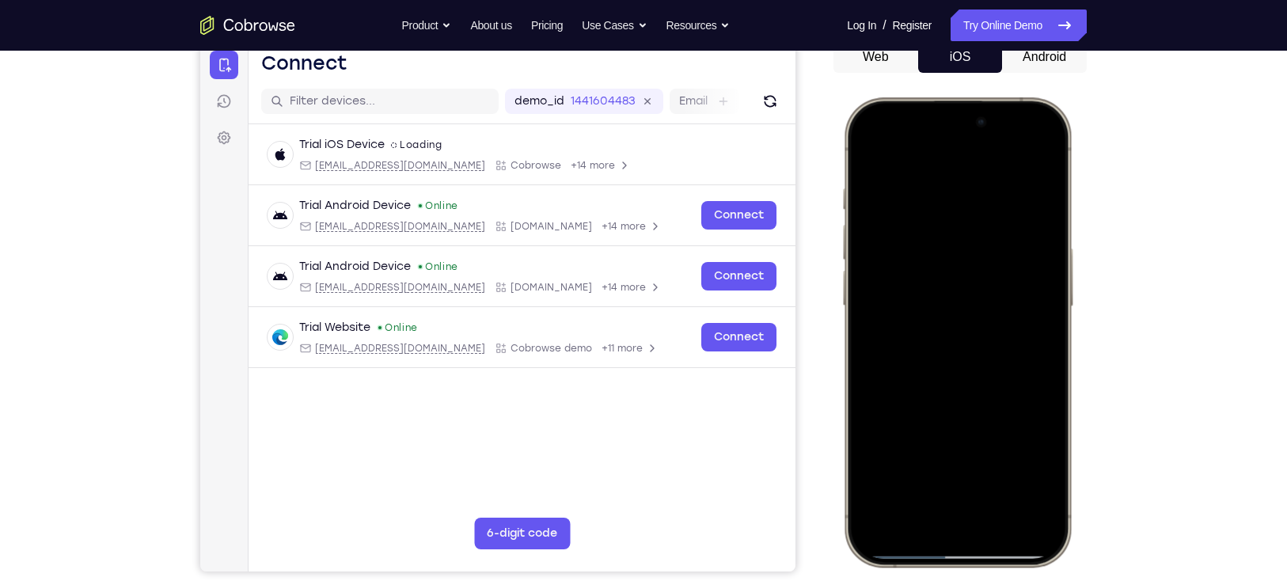
click at [1036, 330] on div at bounding box center [957, 332] width 208 height 452
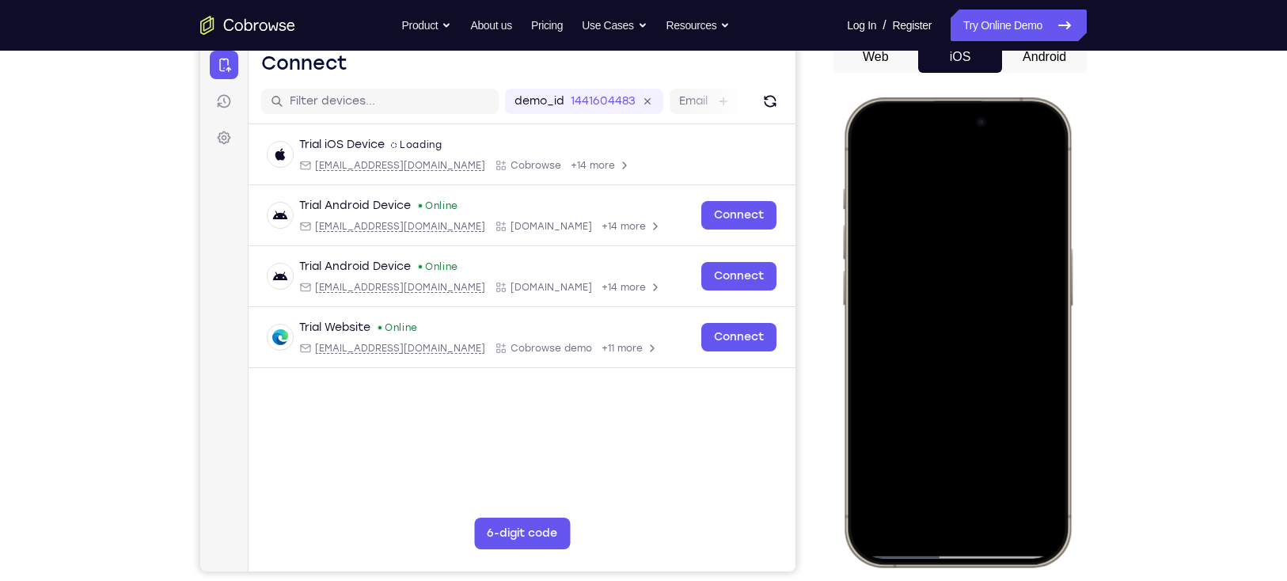
click at [1036, 330] on div at bounding box center [957, 332] width 208 height 452
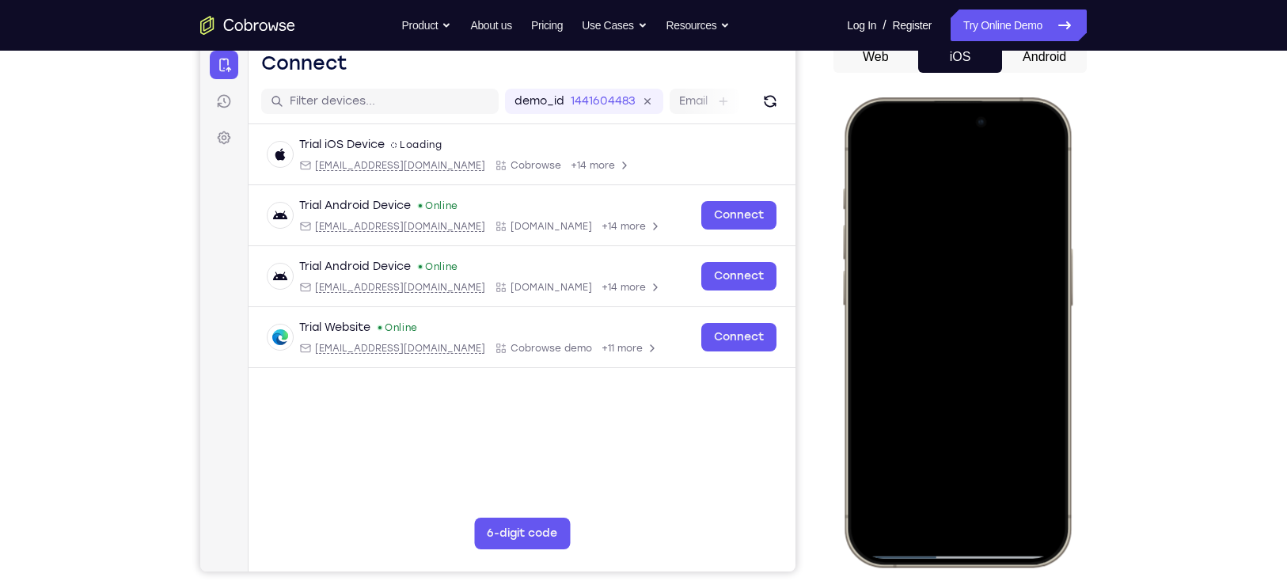
click at [1036, 330] on div at bounding box center [957, 332] width 208 height 452
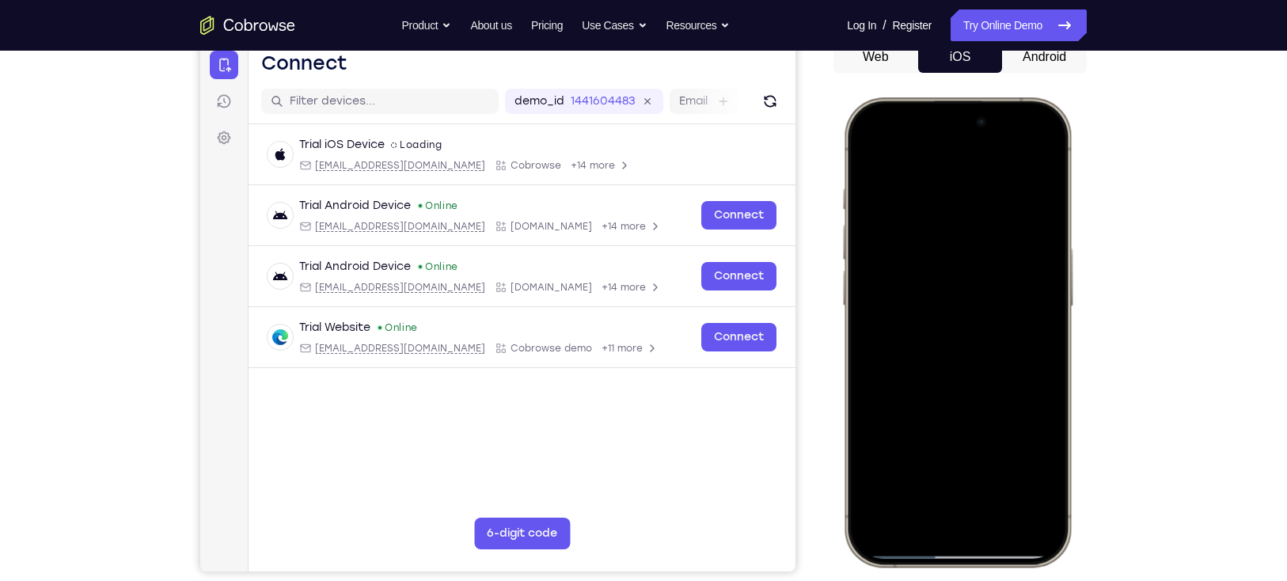
click at [1036, 330] on div at bounding box center [957, 332] width 208 height 452
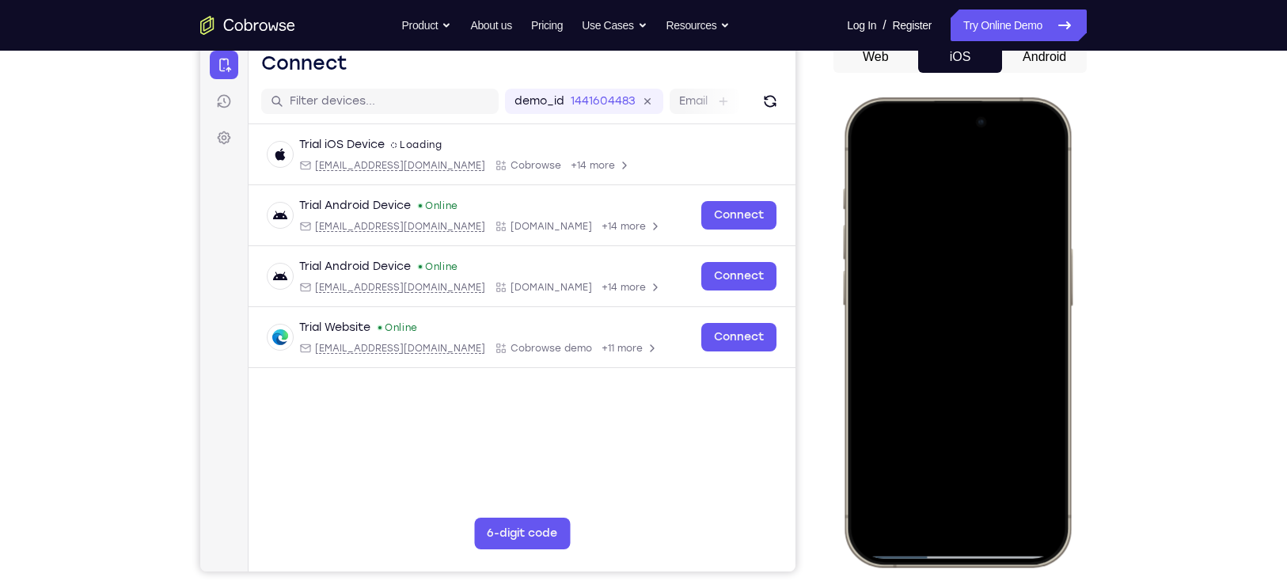
click at [1036, 330] on div at bounding box center [957, 332] width 208 height 452
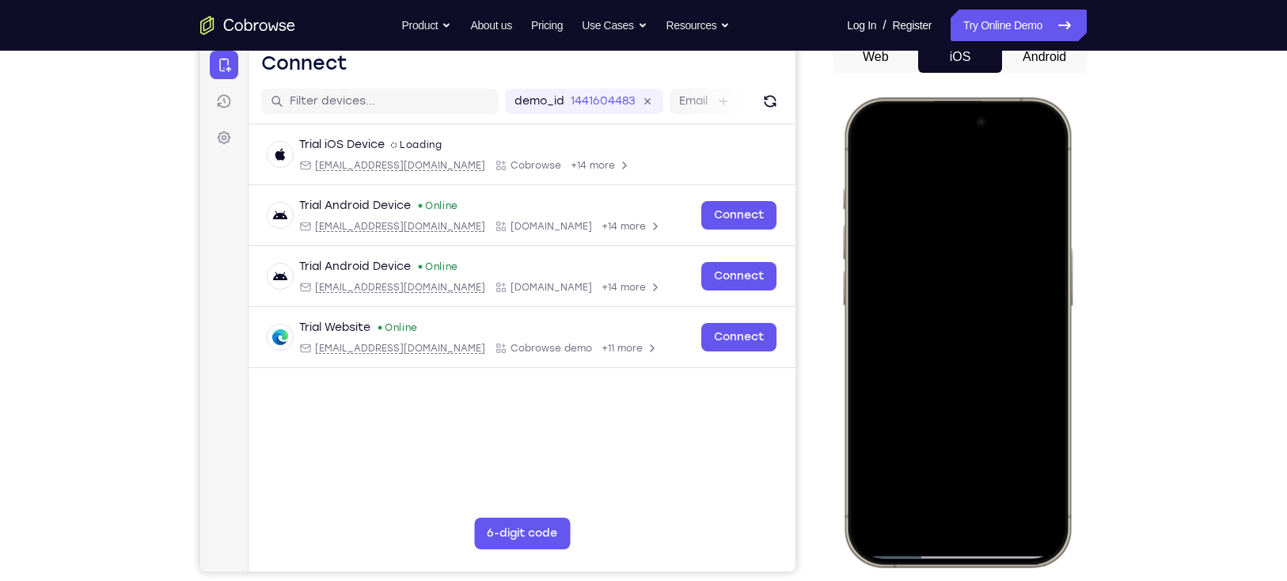
click at [1036, 330] on div at bounding box center [957, 332] width 208 height 452
click at [1051, 220] on div at bounding box center [957, 332] width 208 height 452
click at [1034, 154] on div at bounding box center [957, 332] width 208 height 452
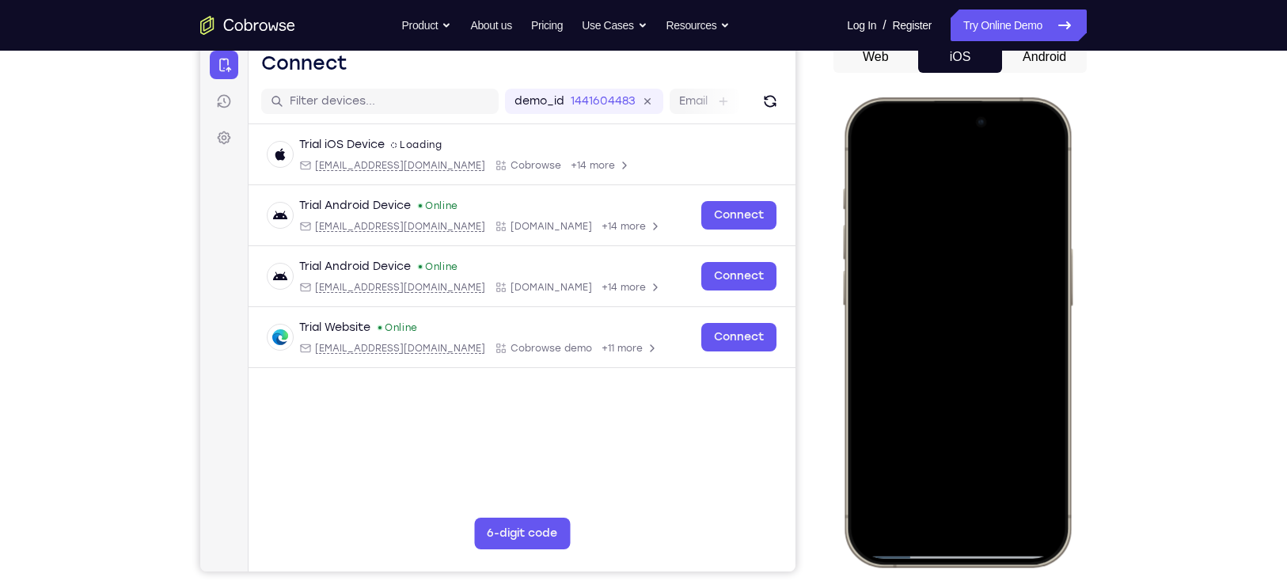
click at [997, 472] on div at bounding box center [957, 332] width 208 height 452
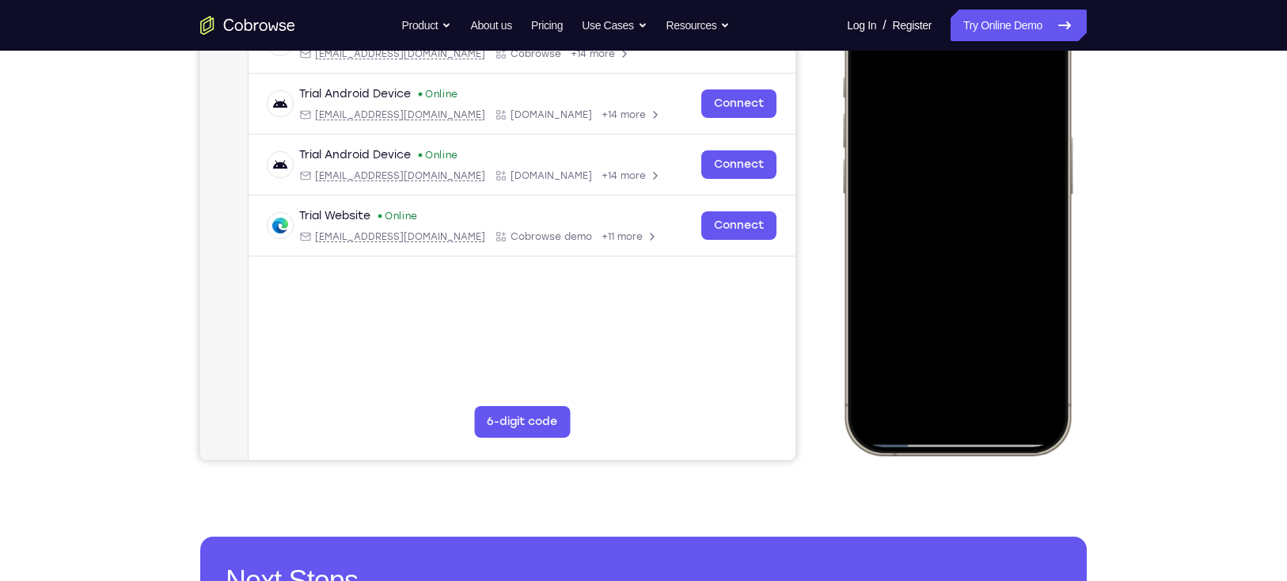
scroll to position [277, 0]
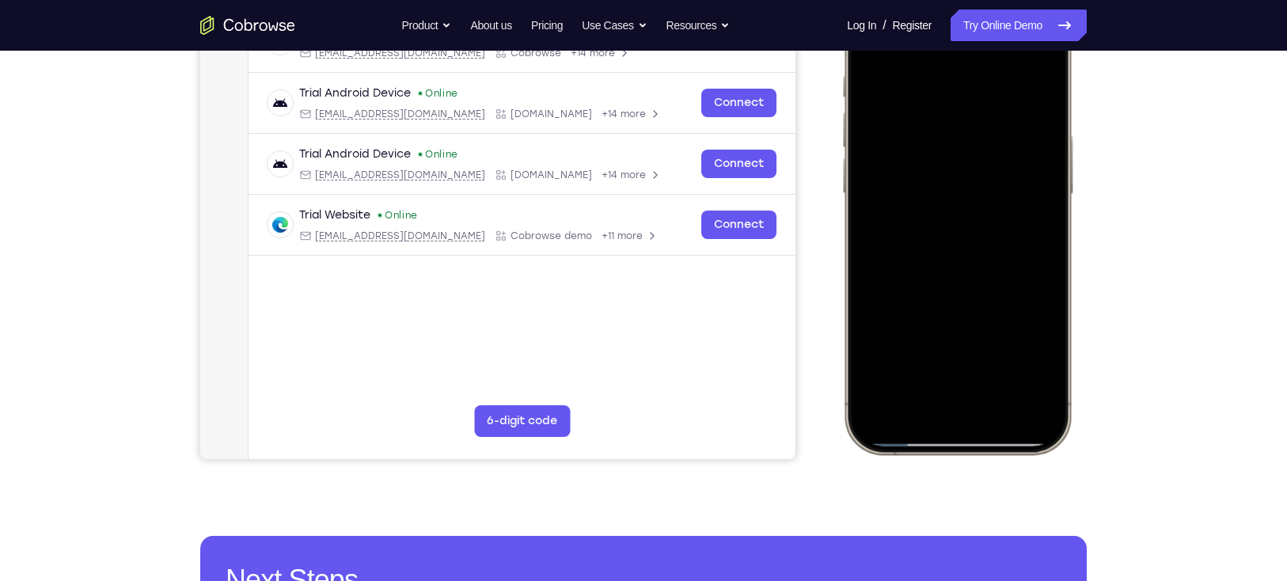
click at [1035, 389] on div at bounding box center [957, 220] width 208 height 452
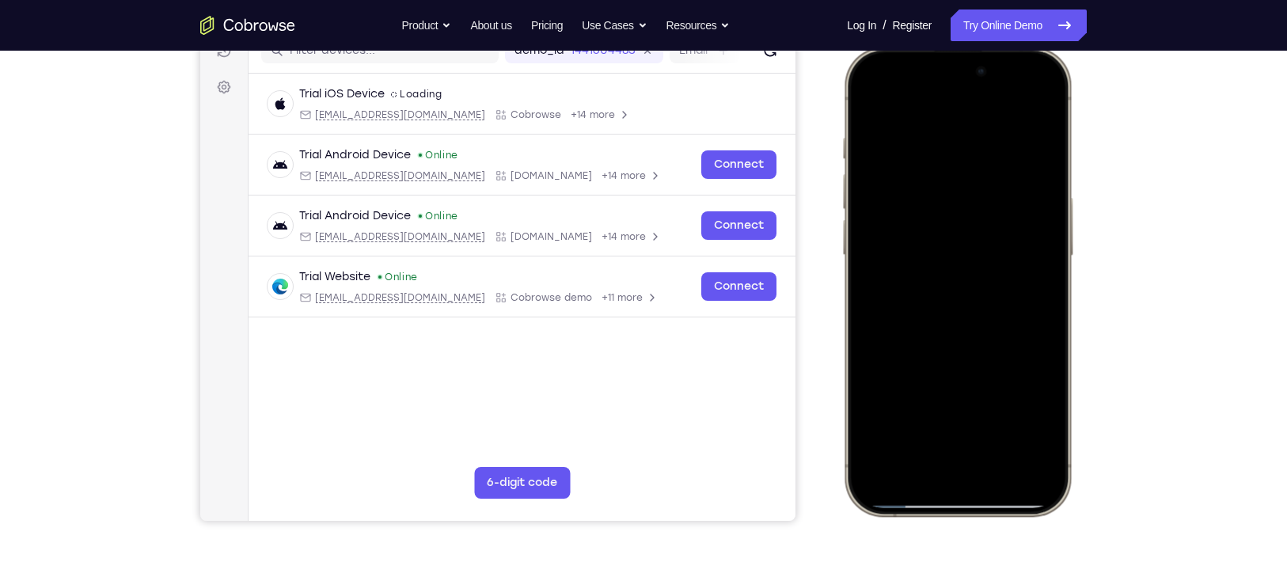
click at [925, 222] on div at bounding box center [957, 281] width 208 height 452
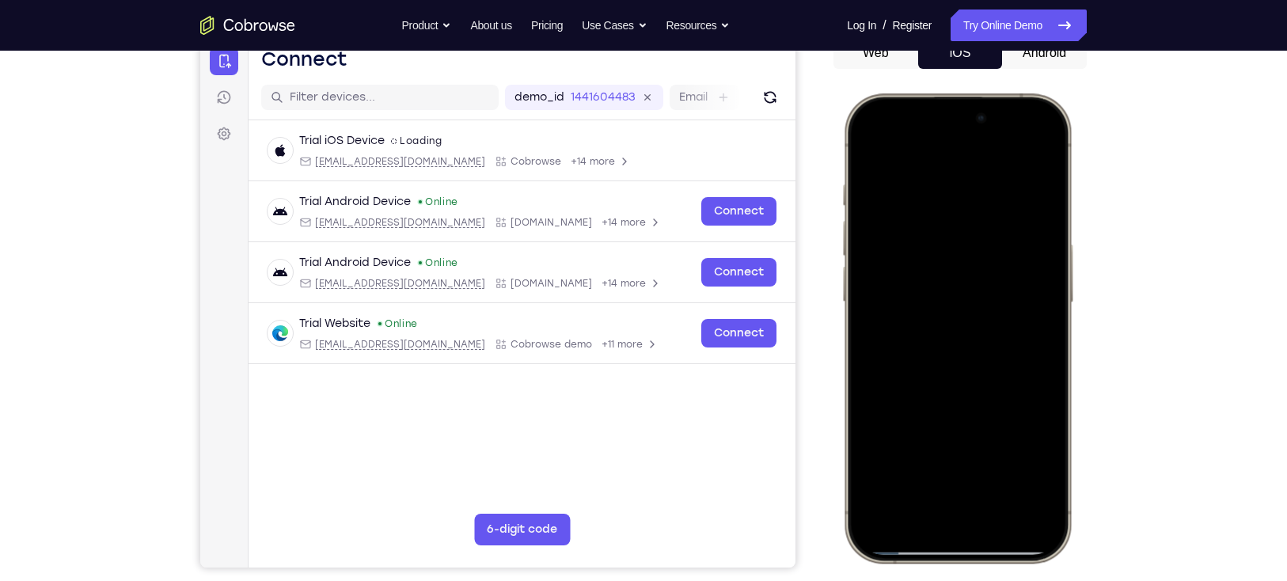
click at [868, 148] on div at bounding box center [957, 328] width 208 height 452
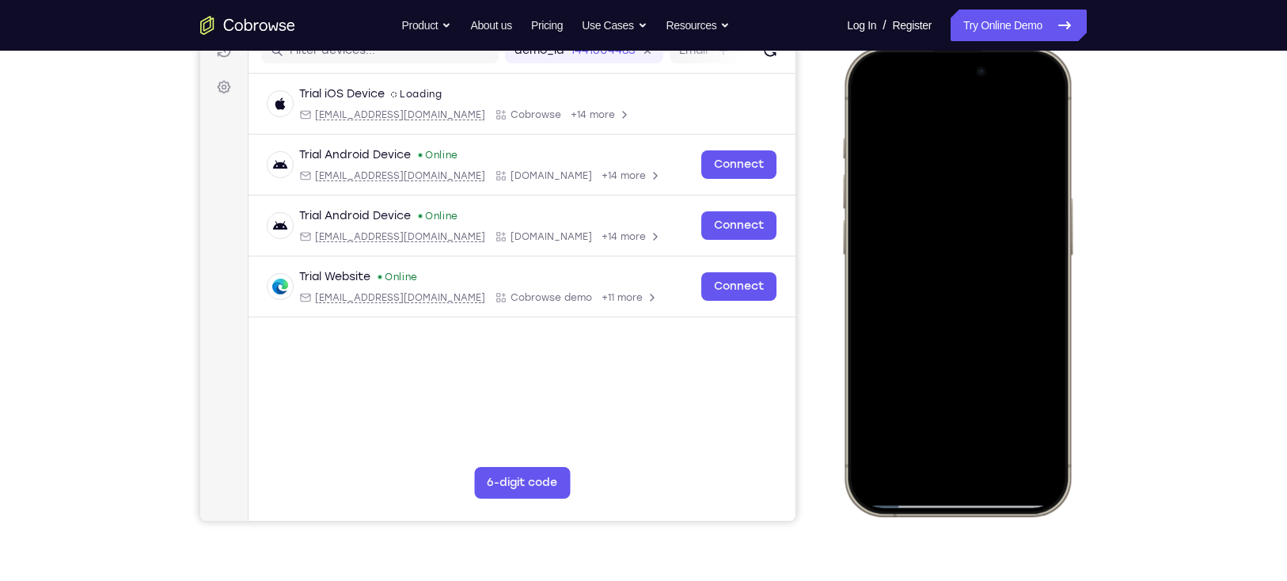
scroll to position [217, 0]
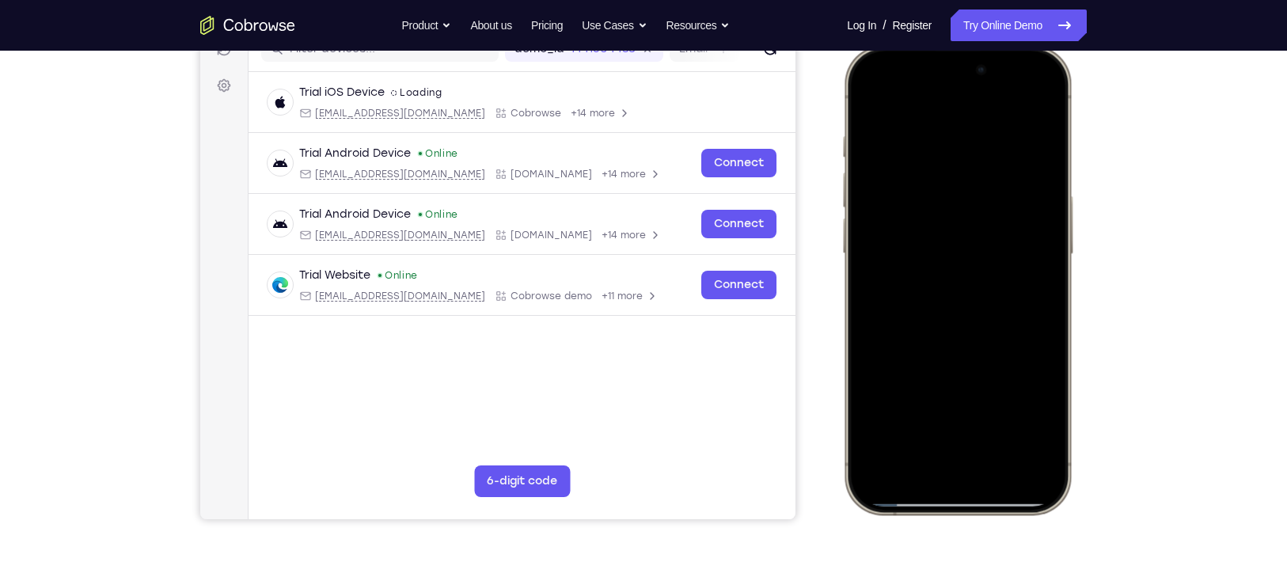
click at [938, 267] on div at bounding box center [957, 280] width 208 height 452
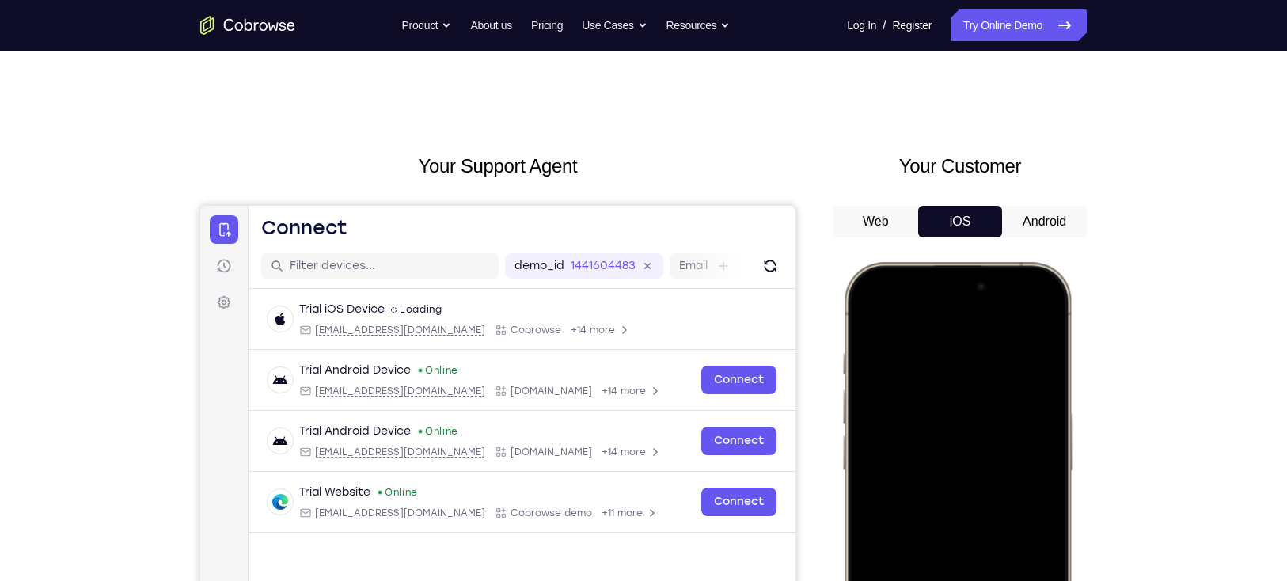
click at [872, 312] on div at bounding box center [957, 497] width 208 height 452
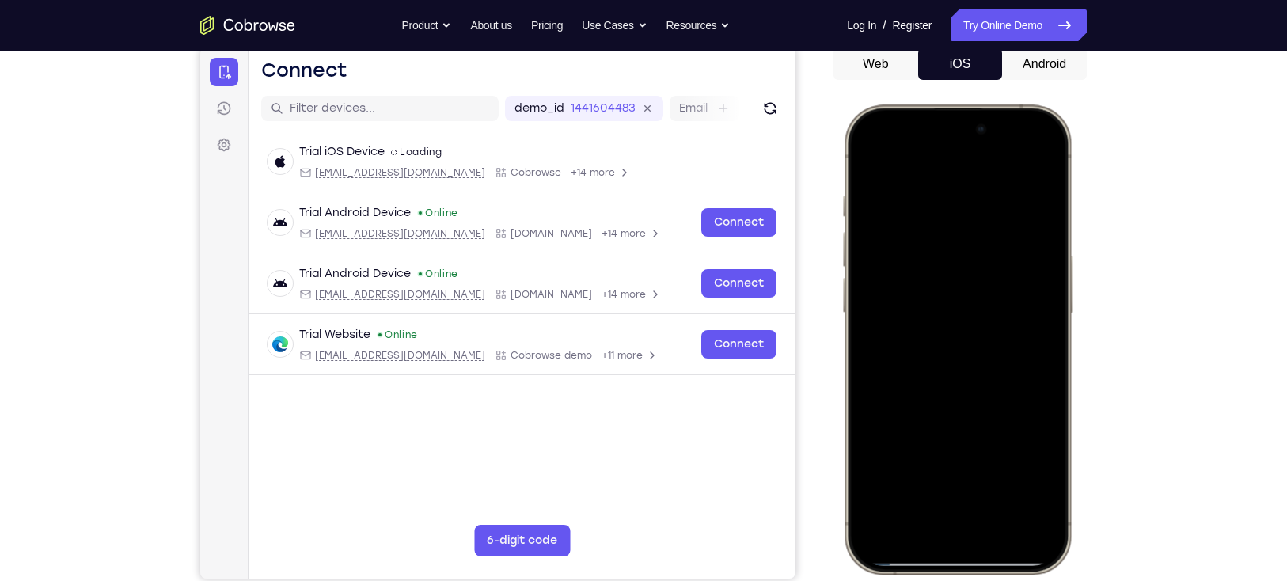
scroll to position [193, 0]
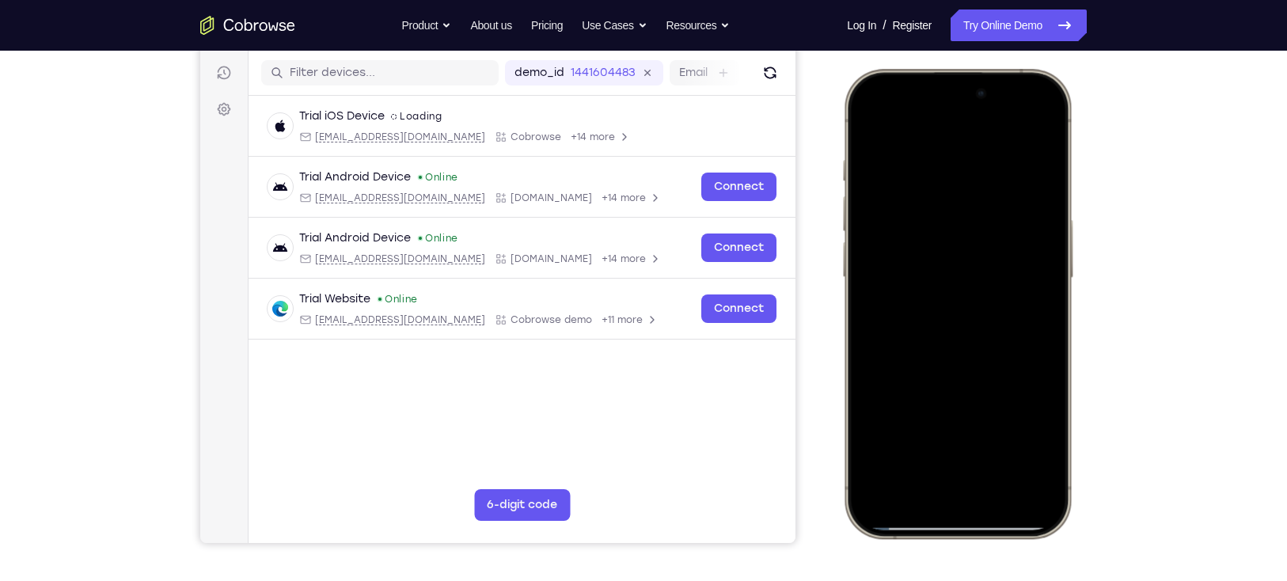
click at [922, 240] on div at bounding box center [957, 304] width 208 height 452
click at [916, 302] on div at bounding box center [957, 304] width 208 height 452
click at [955, 287] on div at bounding box center [957, 304] width 208 height 452
click at [954, 307] on div at bounding box center [957, 304] width 208 height 452
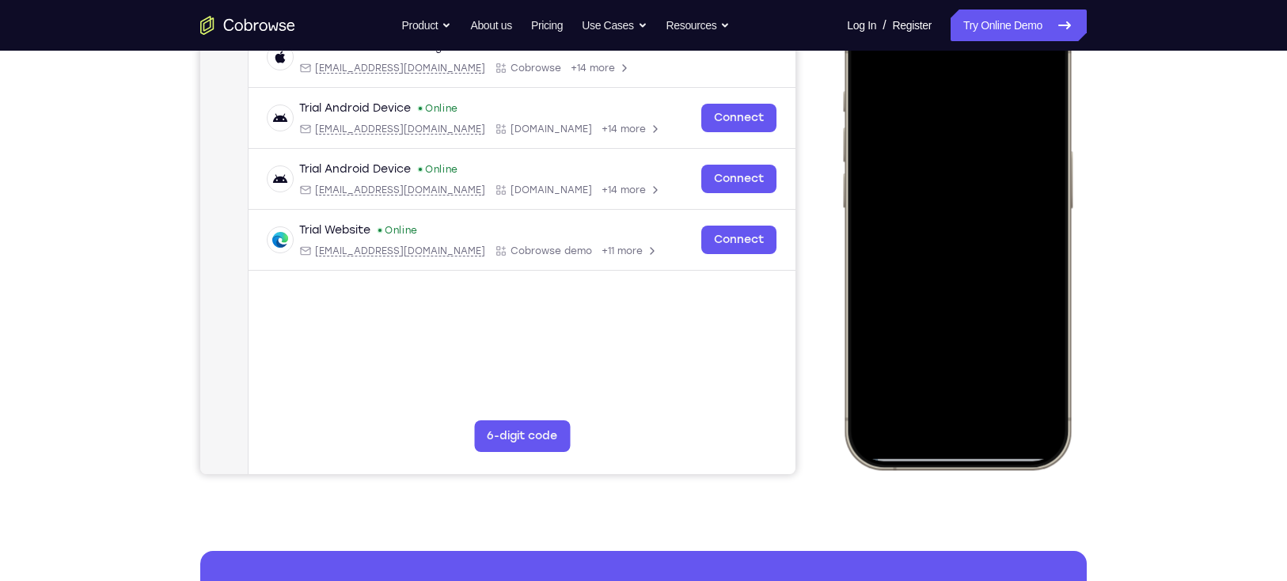
scroll to position [263, 0]
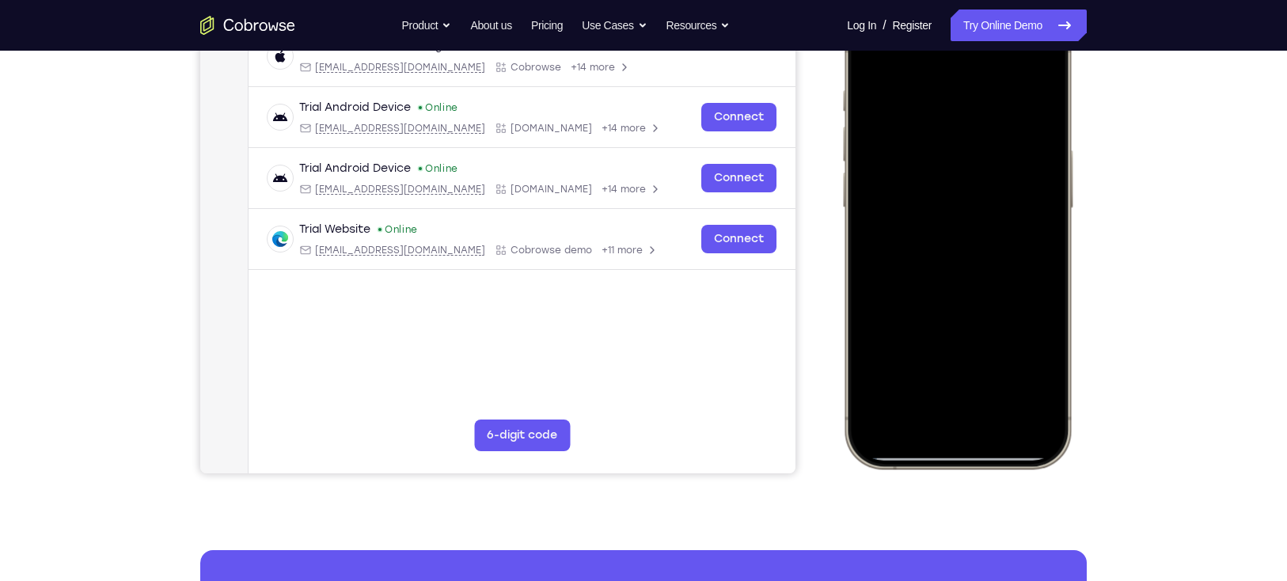
click at [1030, 370] on div at bounding box center [957, 234] width 208 height 452
click at [893, 244] on div at bounding box center [957, 234] width 208 height 452
click at [920, 243] on div at bounding box center [957, 234] width 208 height 452
click at [1033, 368] on div at bounding box center [957, 234] width 208 height 452
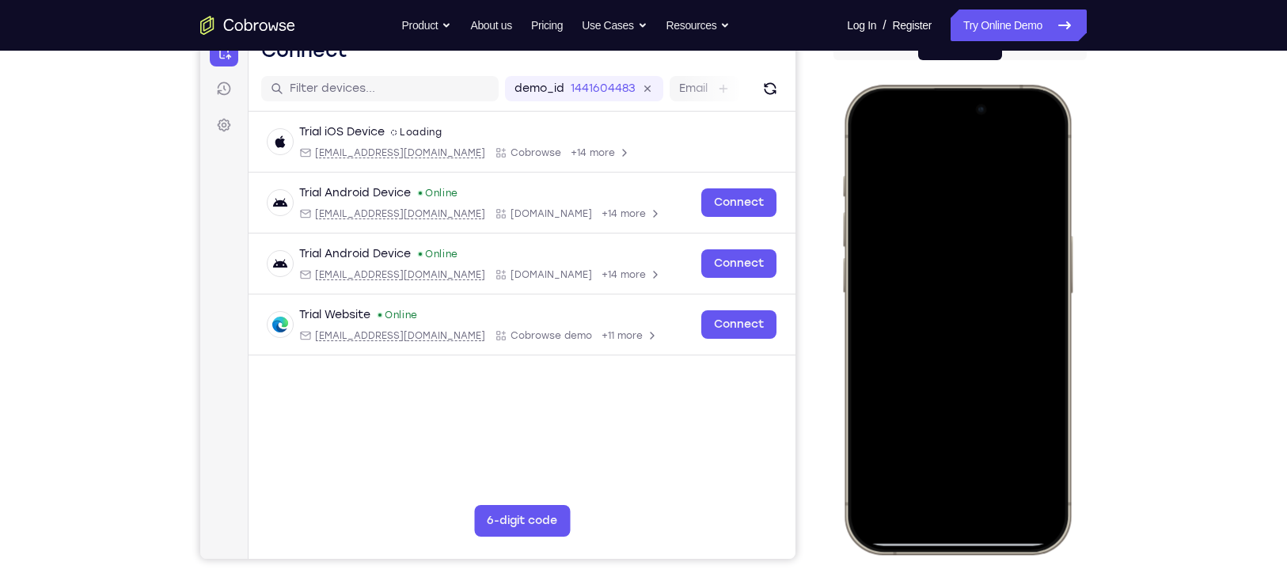
scroll to position [174, 0]
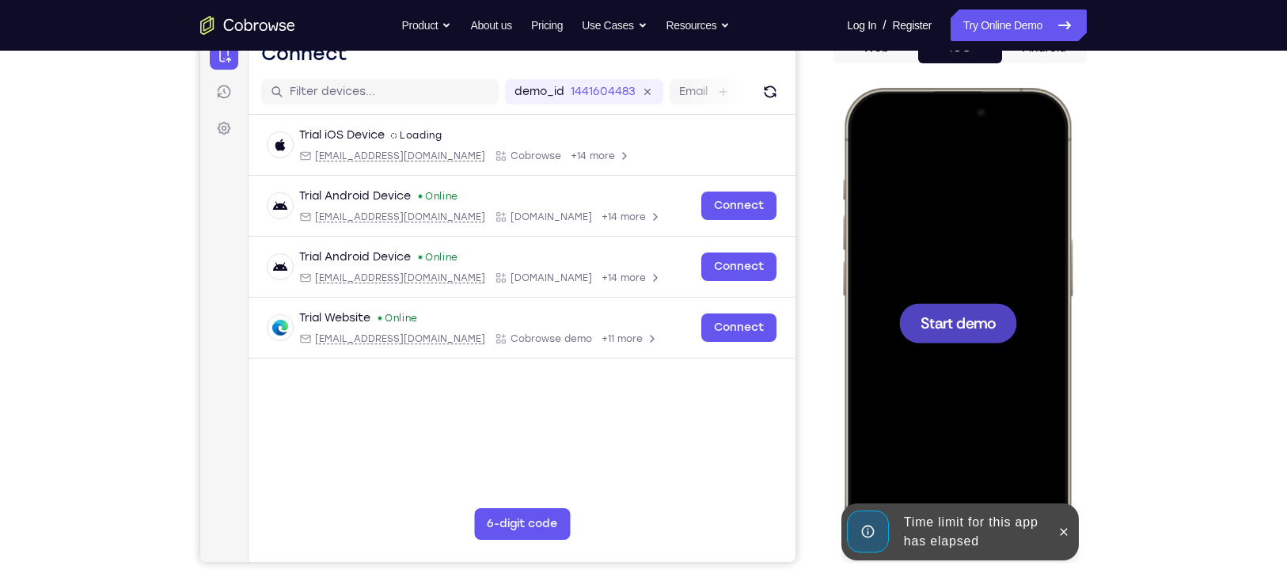
click at [952, 336] on div at bounding box center [958, 323] width 118 height 40
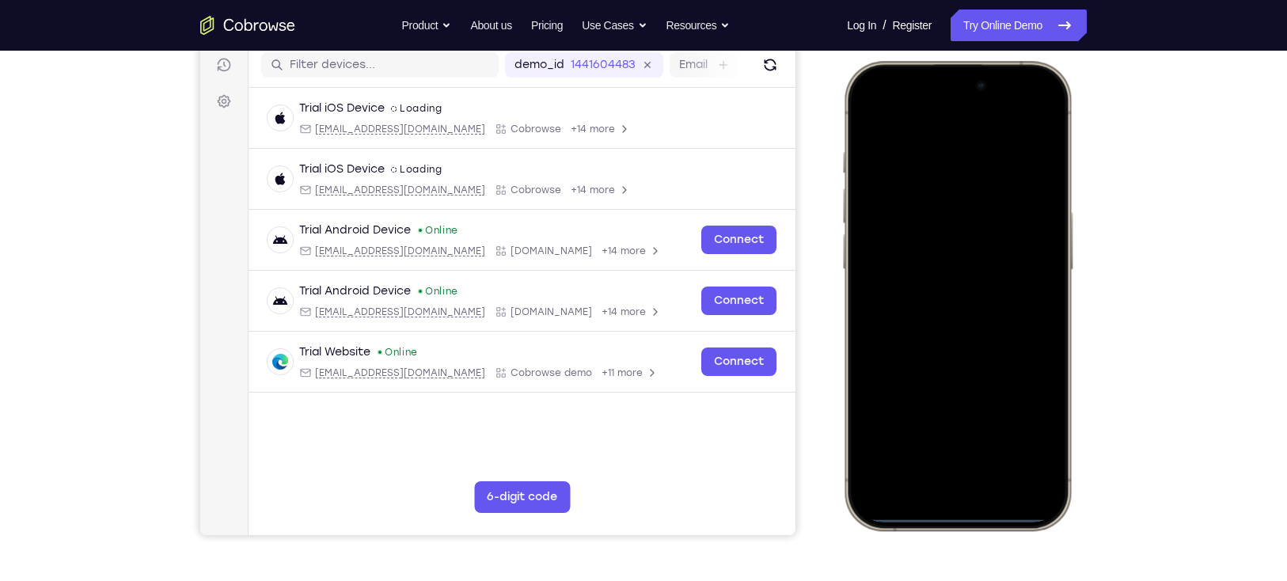
scroll to position [203, 0]
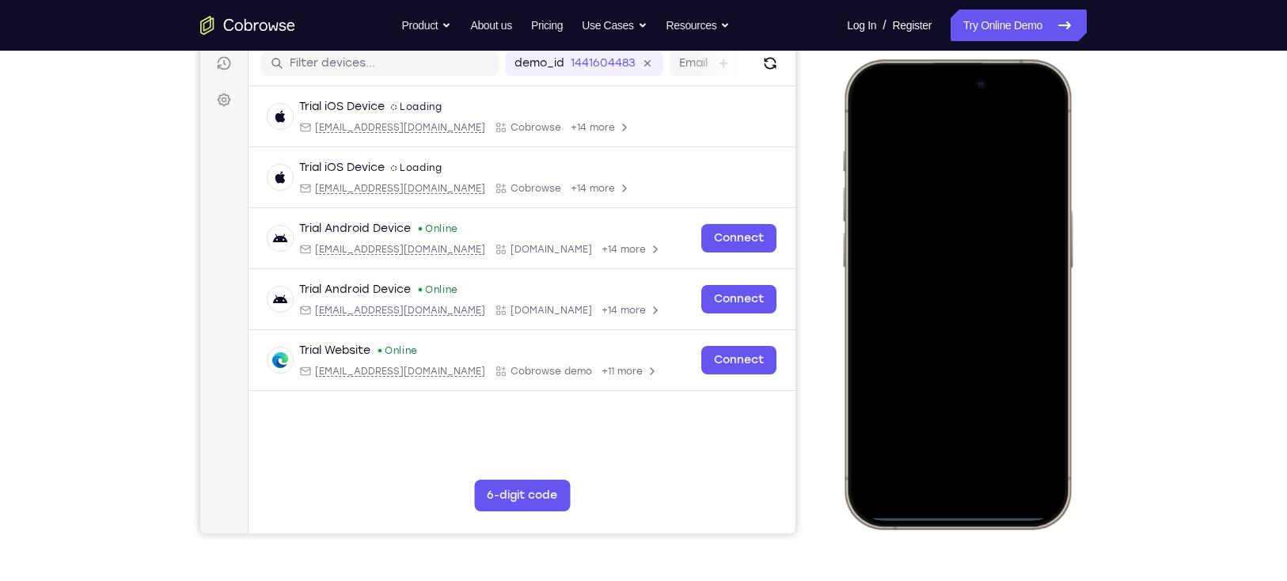
click at [935, 484] on div at bounding box center [957, 294] width 208 height 452
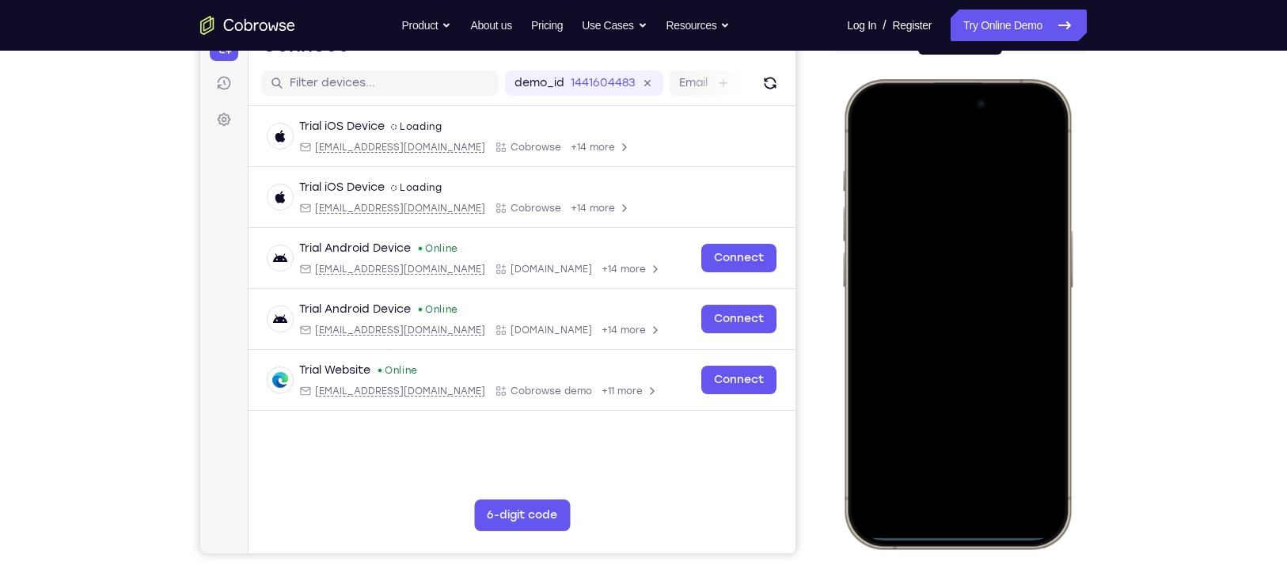
click at [924, 483] on div at bounding box center [957, 314] width 208 height 452
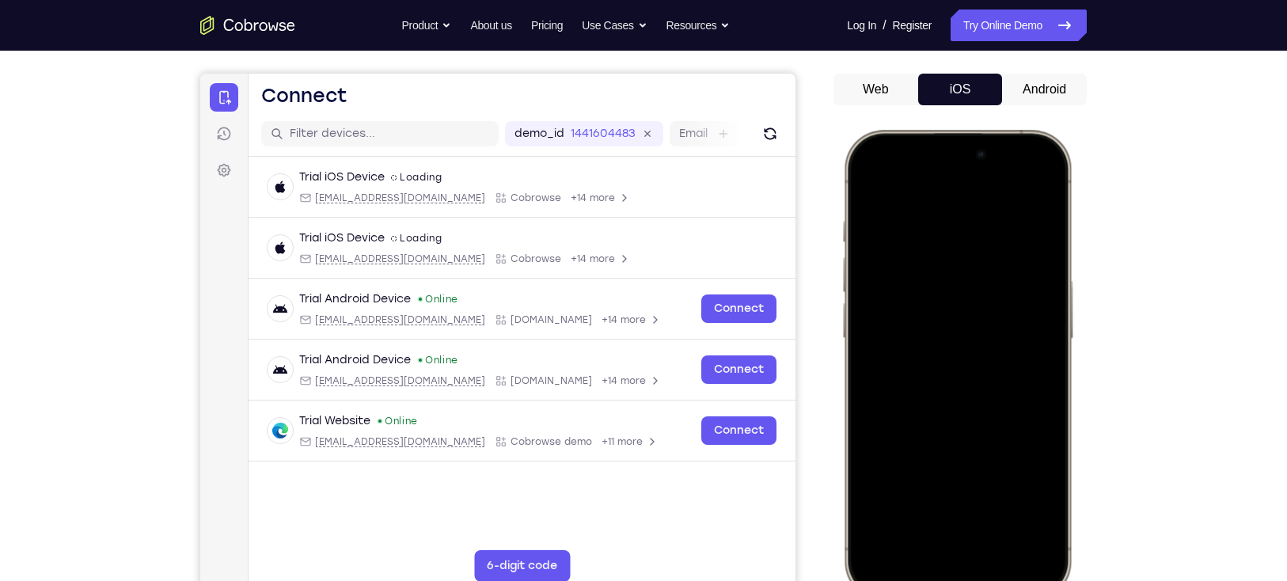
scroll to position [131, 0]
click at [938, 393] on div at bounding box center [957, 365] width 208 height 452
click at [931, 302] on div at bounding box center [957, 365] width 208 height 452
click at [927, 342] on div at bounding box center [957, 365] width 208 height 452
click at [918, 370] on div at bounding box center [957, 365] width 208 height 452
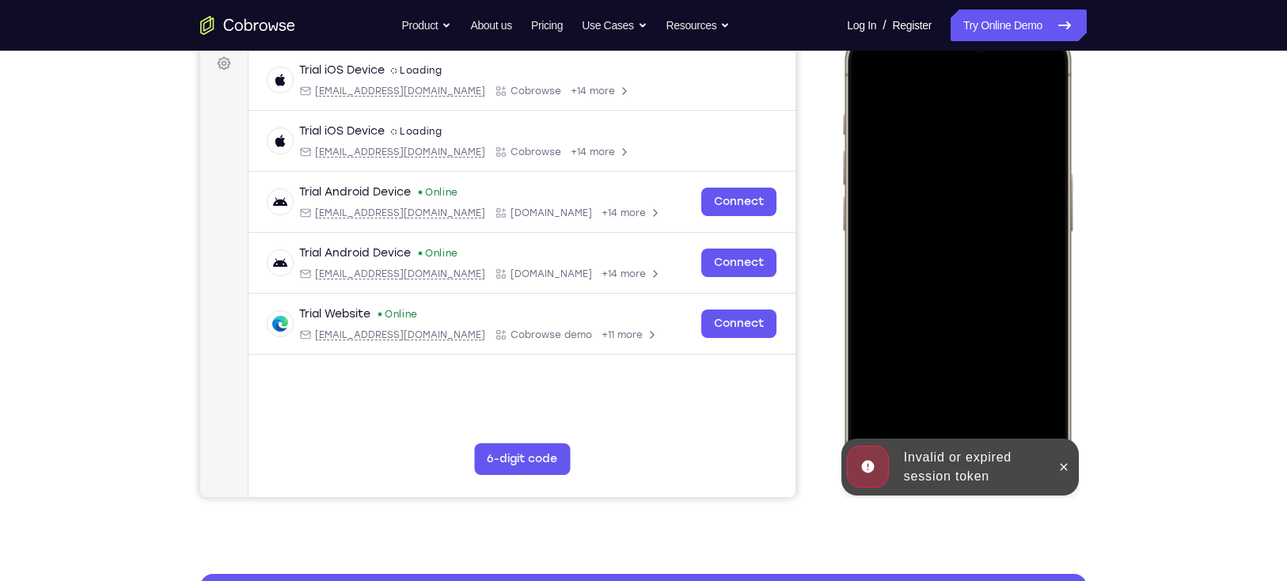
scroll to position [240, 0]
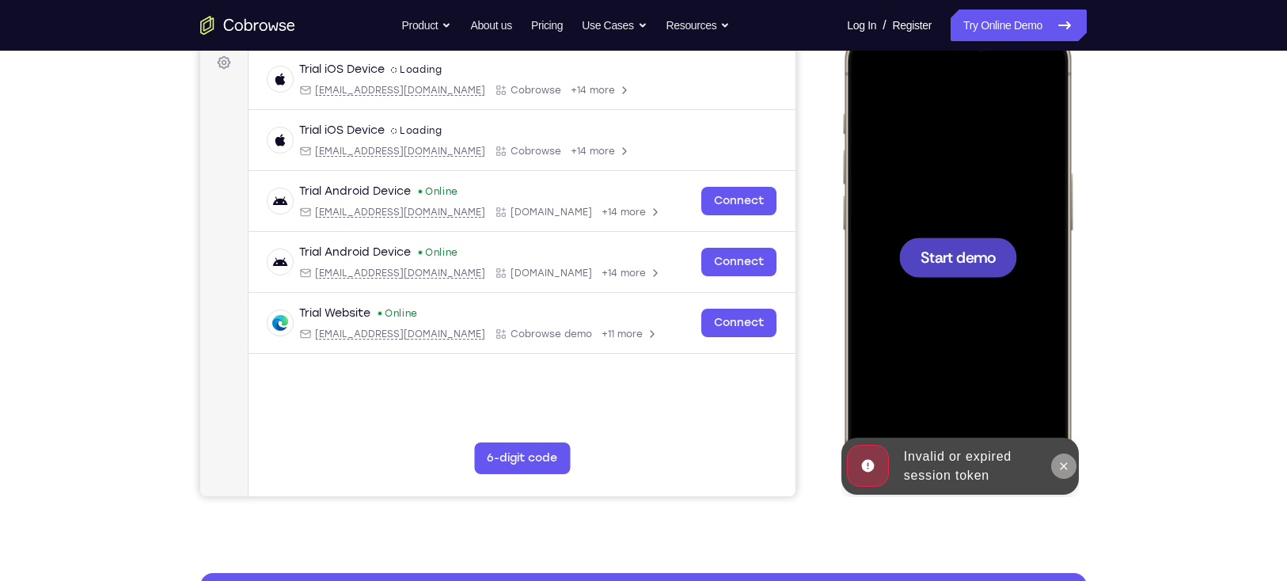
click at [1061, 463] on icon at bounding box center [1064, 465] width 7 height 7
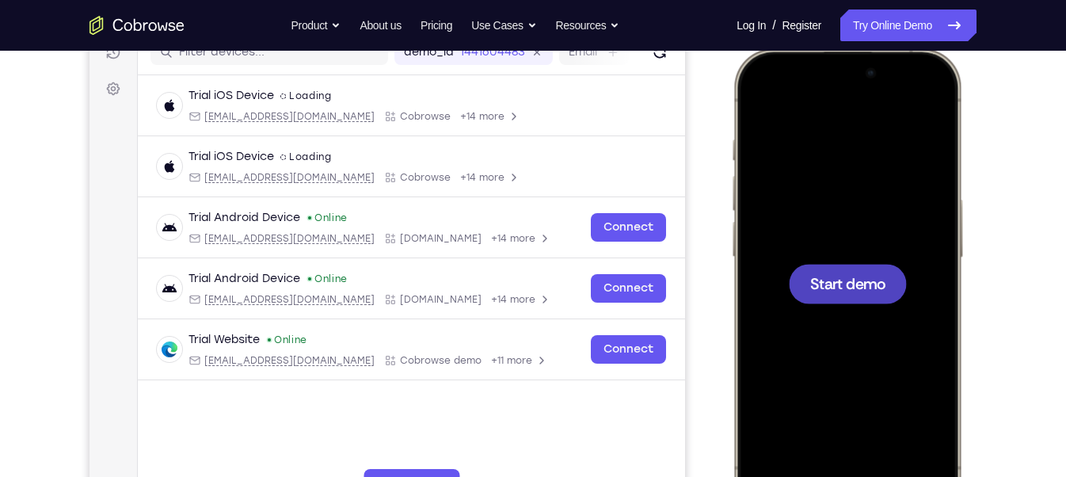
scroll to position [226, 0]
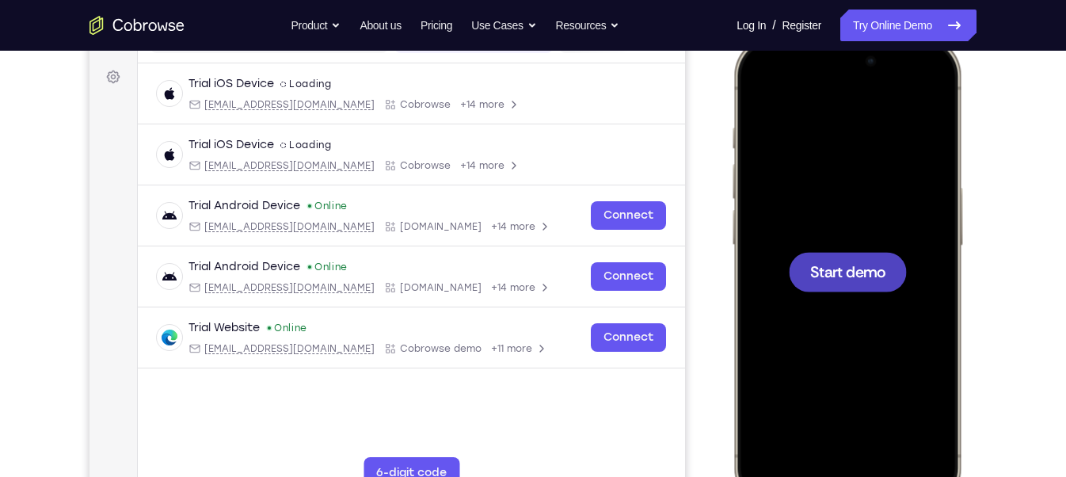
click at [802, 270] on div at bounding box center [847, 272] width 118 height 40
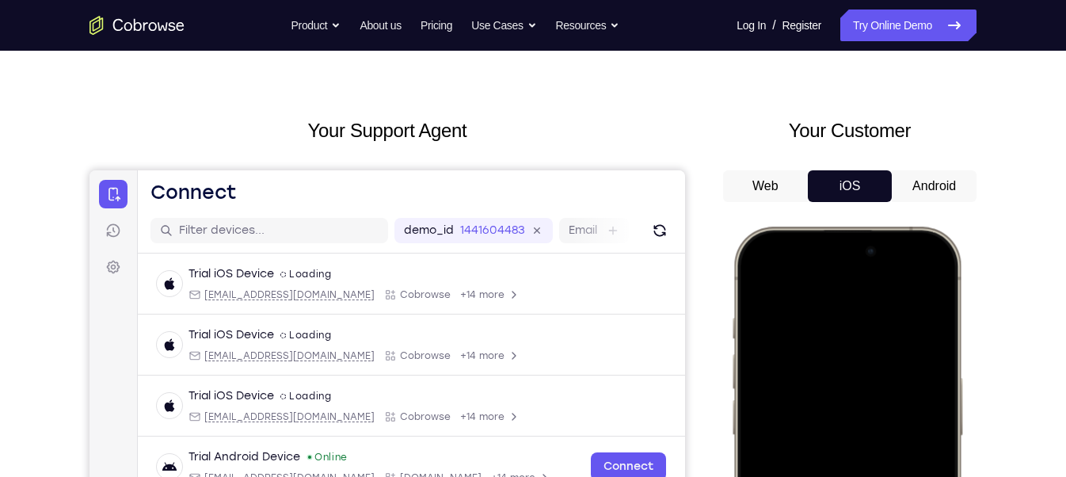
scroll to position [32, 0]
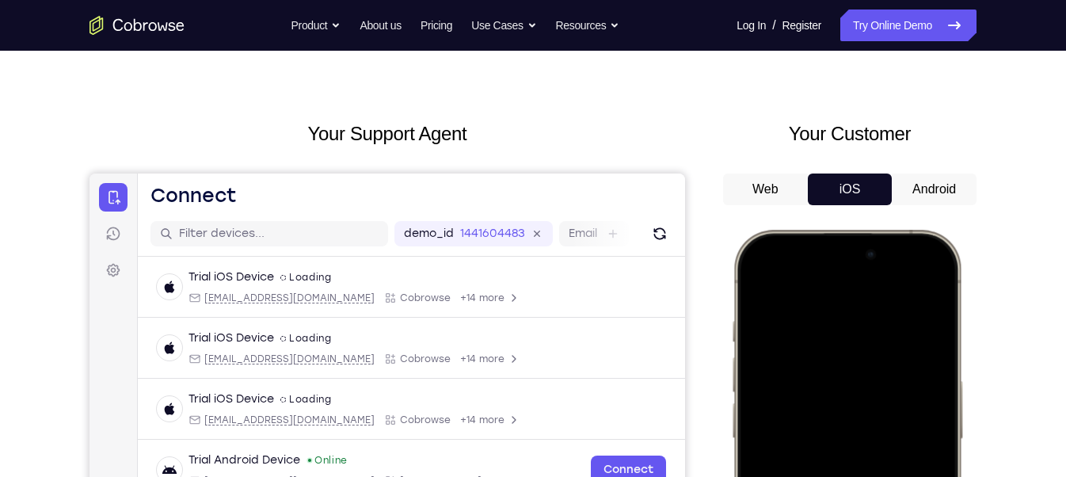
click at [953, 187] on button "Android" at bounding box center [933, 189] width 85 height 32
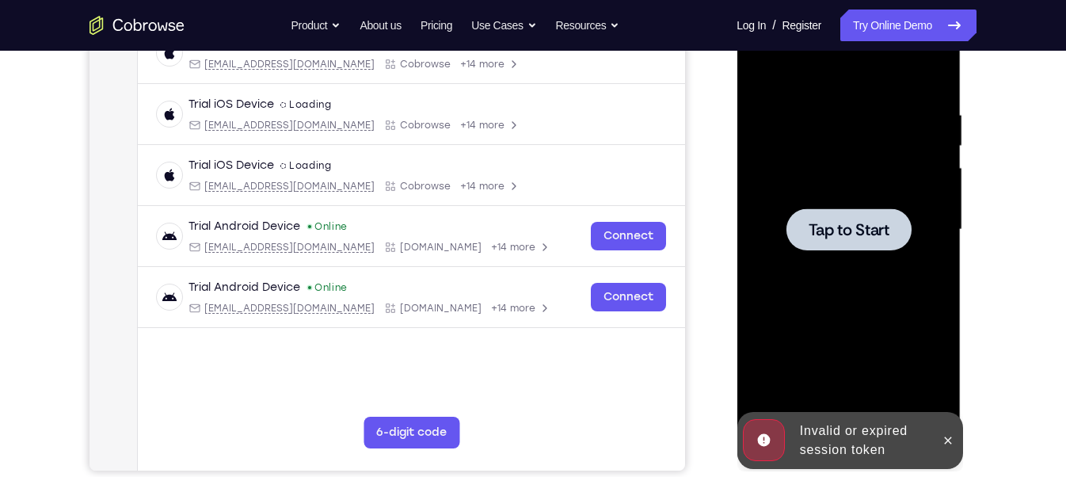
scroll to position [329, 0]
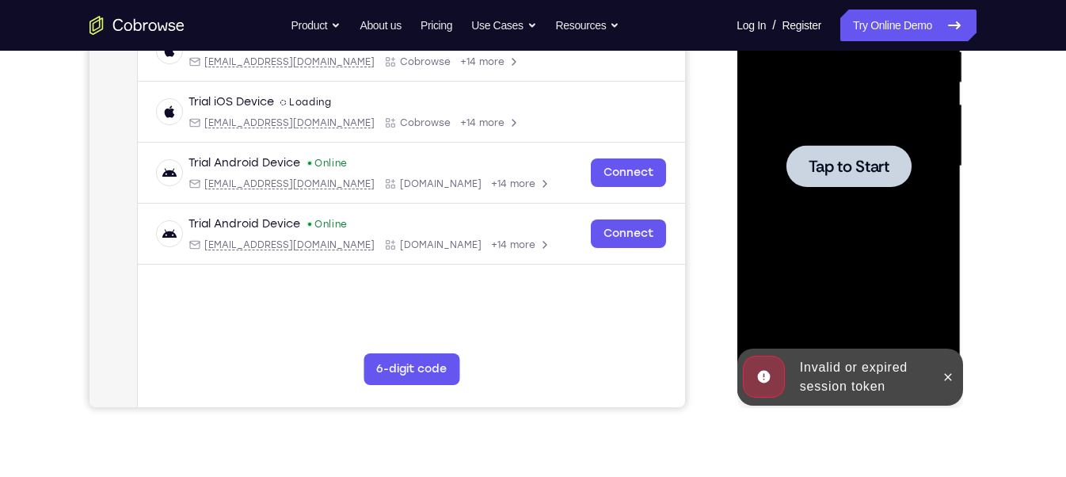
click at [817, 128] on div at bounding box center [847, 166] width 199 height 443
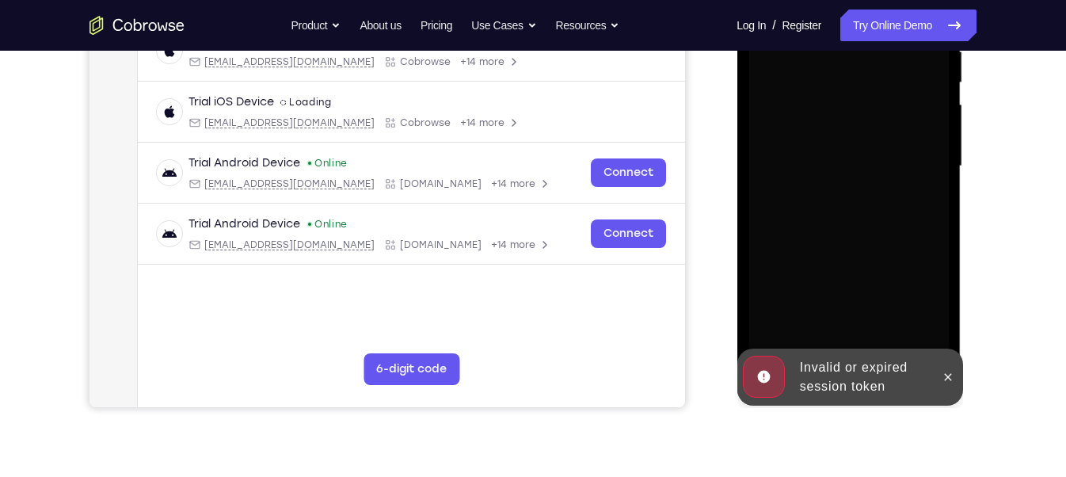
click at [819, 408] on div "Your Support Agent Your Customer Web iOS Android Next Steps We’d be happy to gi…" at bounding box center [532, 243] width 1013 height 1044
click at [825, 397] on div "Invalid or expired session token" at bounding box center [861, 376] width 139 height 51
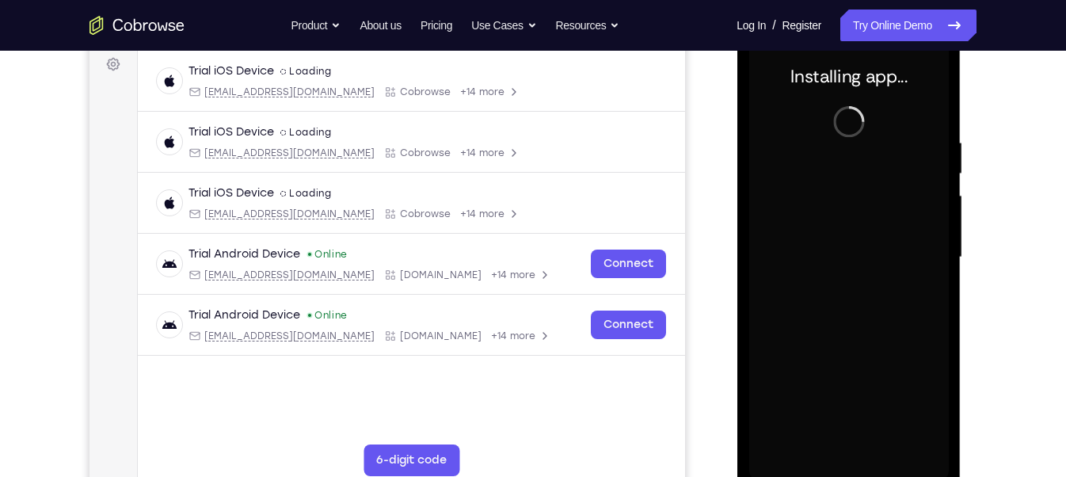
scroll to position [239, 0]
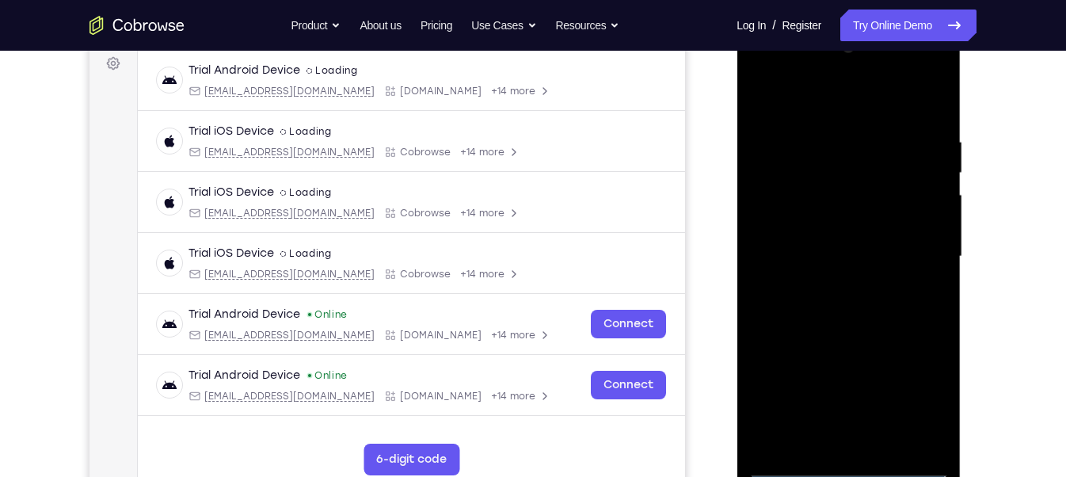
click at [835, 467] on div at bounding box center [847, 256] width 199 height 443
click at [918, 400] on div at bounding box center [847, 256] width 199 height 443
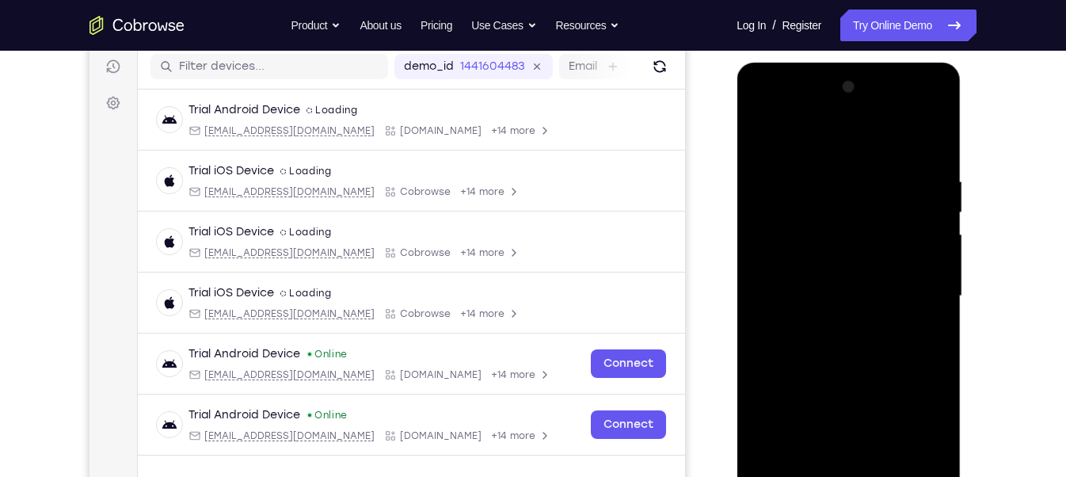
scroll to position [203, 0]
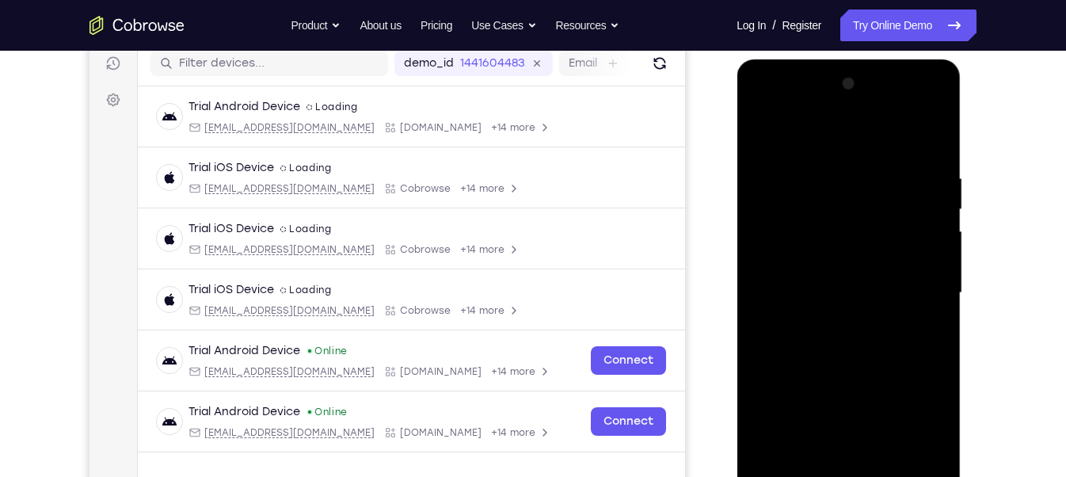
click at [788, 132] on div at bounding box center [847, 292] width 199 height 443
click at [911, 283] on div at bounding box center [847, 292] width 199 height 443
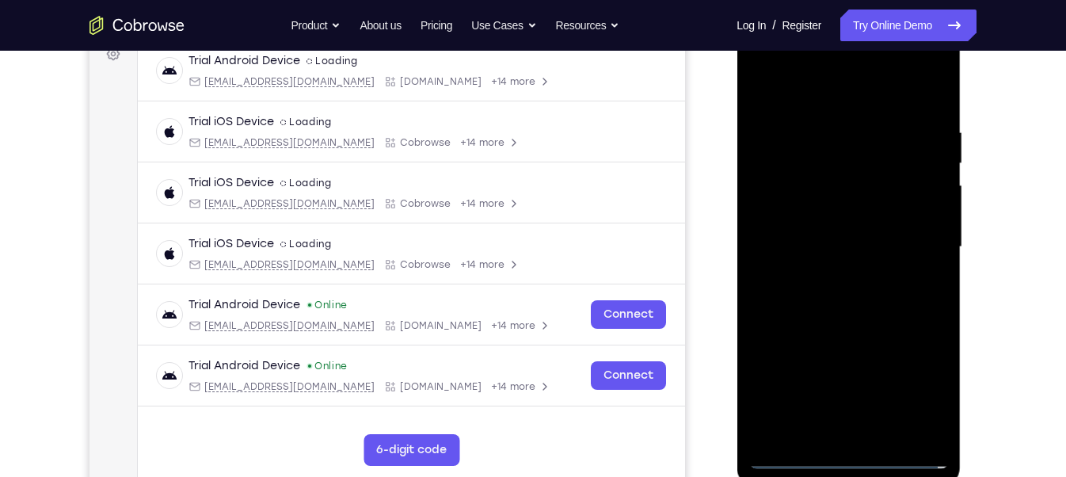
scroll to position [250, 0]
click at [827, 272] on div at bounding box center [847, 245] width 199 height 443
click at [786, 229] on div at bounding box center [847, 245] width 199 height 443
click at [796, 218] on div at bounding box center [847, 245] width 199 height 443
click at [809, 243] on div at bounding box center [847, 245] width 199 height 443
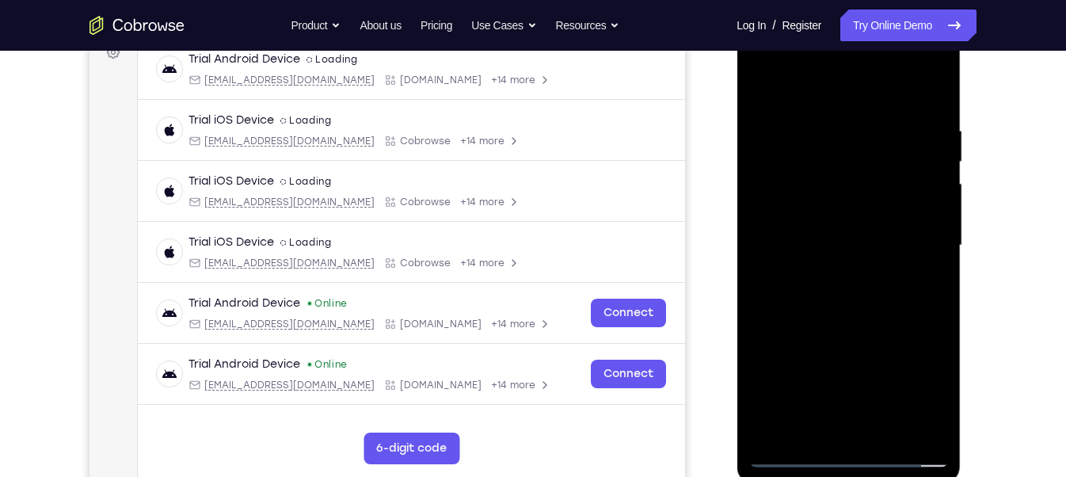
click at [850, 321] on div at bounding box center [847, 245] width 199 height 443
drag, startPoint x: 853, startPoint y: 94, endPoint x: 859, endPoint y: 0, distance: 94.4
click at [859, 12] on html "Online web based iOS Simulators and Android Emulators. Run iPhone, iPad, Mobile…" at bounding box center [849, 249] width 226 height 475
click at [890, 436] on div at bounding box center [847, 245] width 199 height 443
click at [853, 336] on div at bounding box center [847, 245] width 199 height 443
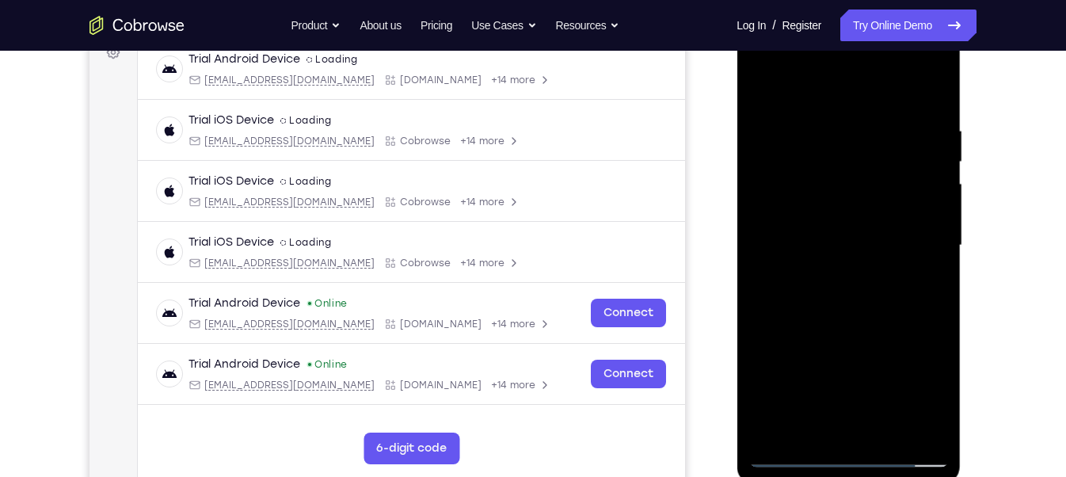
click at [854, 205] on div at bounding box center [847, 245] width 199 height 443
click at [804, 431] on div at bounding box center [847, 245] width 199 height 443
click at [922, 269] on div at bounding box center [847, 245] width 199 height 443
click at [921, 285] on div at bounding box center [847, 245] width 199 height 443
click at [759, 86] on div at bounding box center [847, 245] width 199 height 443
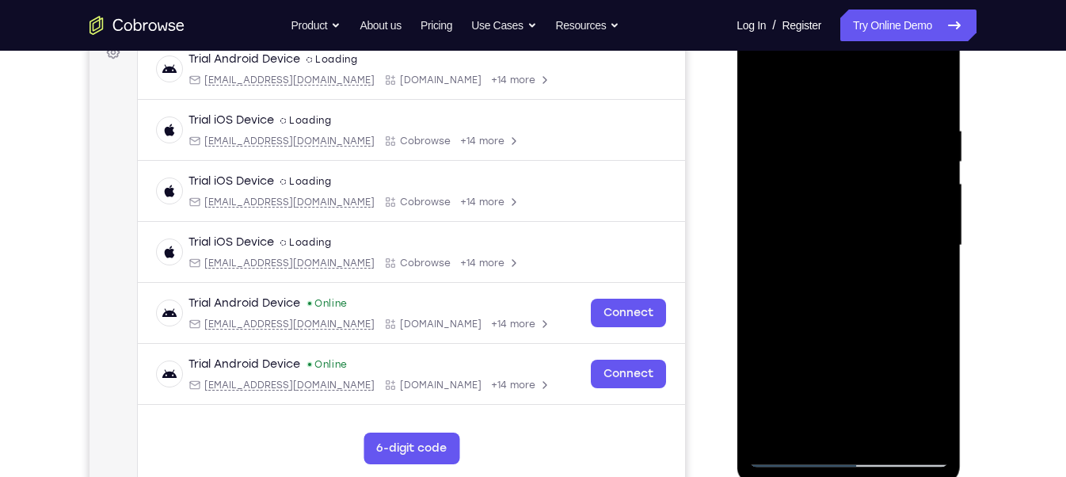
click at [759, 86] on div at bounding box center [847, 245] width 199 height 443
drag, startPoint x: 845, startPoint y: 352, endPoint x: 892, endPoint y: 31, distance: 324.9
click at [892, 31] on div at bounding box center [847, 245] width 199 height 443
drag, startPoint x: 841, startPoint y: 384, endPoint x: 871, endPoint y: 143, distance: 242.5
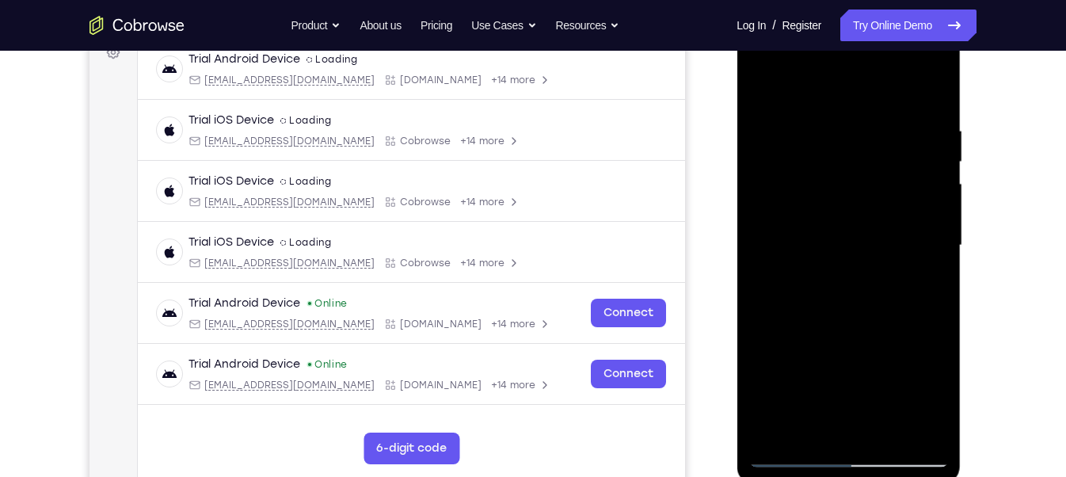
click at [871, 143] on div at bounding box center [847, 245] width 199 height 443
drag, startPoint x: 851, startPoint y: 272, endPoint x: 847, endPoint y: -112, distance: 383.2
click at [847, 12] on html "Online web based iOS Simulators and Android Emulators. Run iPhone, iPad, Mobile…" at bounding box center [849, 249] width 226 height 475
drag, startPoint x: 838, startPoint y: 375, endPoint x: 857, endPoint y: 146, distance: 229.5
click at [857, 146] on div at bounding box center [847, 245] width 199 height 443
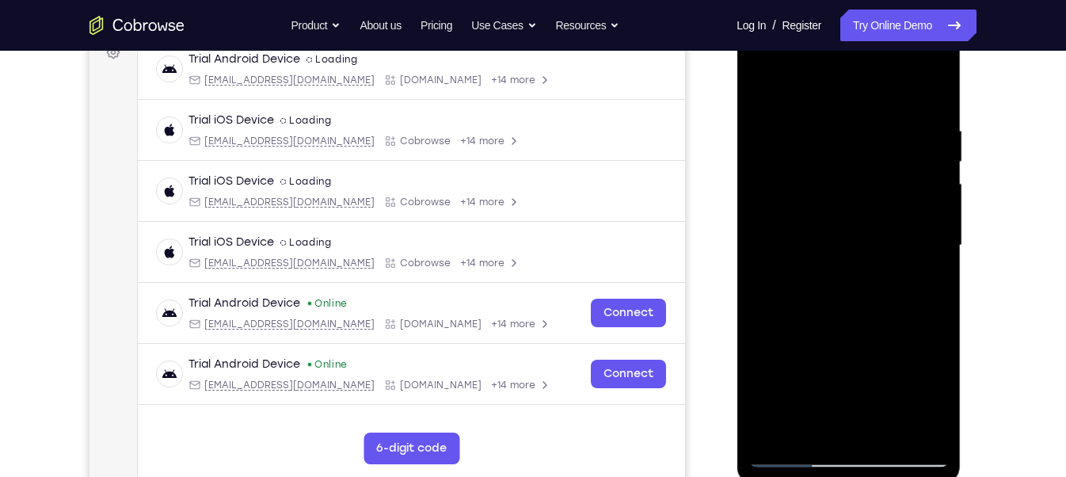
drag, startPoint x: 861, startPoint y: 287, endPoint x: 863, endPoint y: -12, distance: 299.3
drag, startPoint x: 836, startPoint y: 348, endPoint x: 886, endPoint y: -34, distance: 385.6
click at [886, 12] on html "Online web based iOS Simulators and Android Emulators. Run iPhone, iPad, Mobile…" at bounding box center [849, 249] width 226 height 475
click at [823, 245] on div at bounding box center [847, 245] width 199 height 443
click at [817, 244] on div at bounding box center [847, 245] width 199 height 443
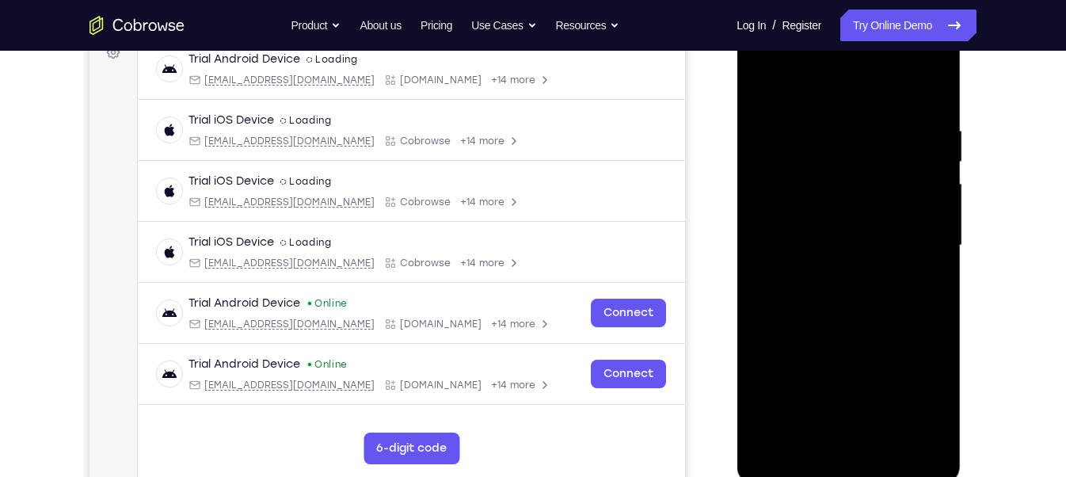
drag, startPoint x: 817, startPoint y: 270, endPoint x: 795, endPoint y: -112, distance: 382.2
click at [795, 12] on html "Online web based iOS Simulators and Android Emulators. Run iPhone, iPad, Mobile…" at bounding box center [849, 249] width 226 height 475
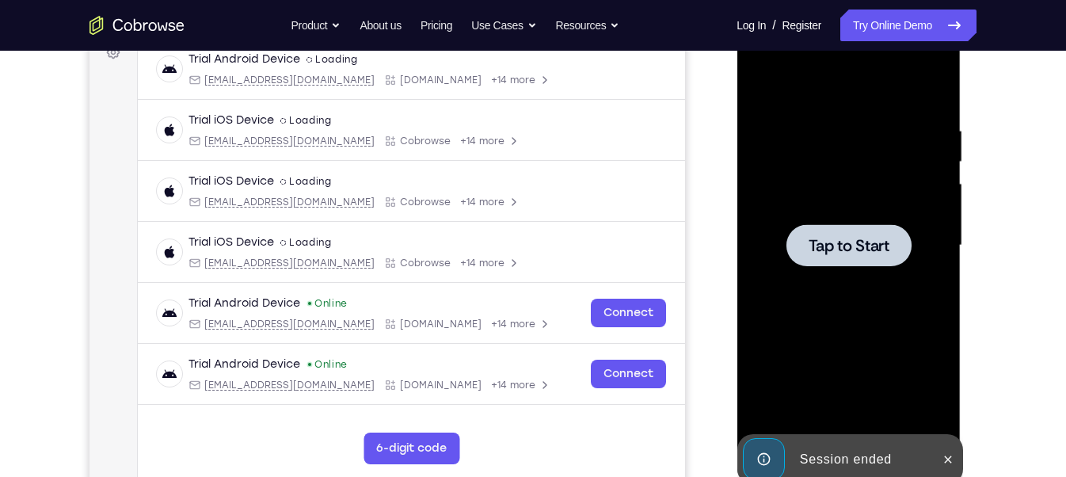
click at [830, 253] on span "Tap to Start" at bounding box center [847, 245] width 81 height 16
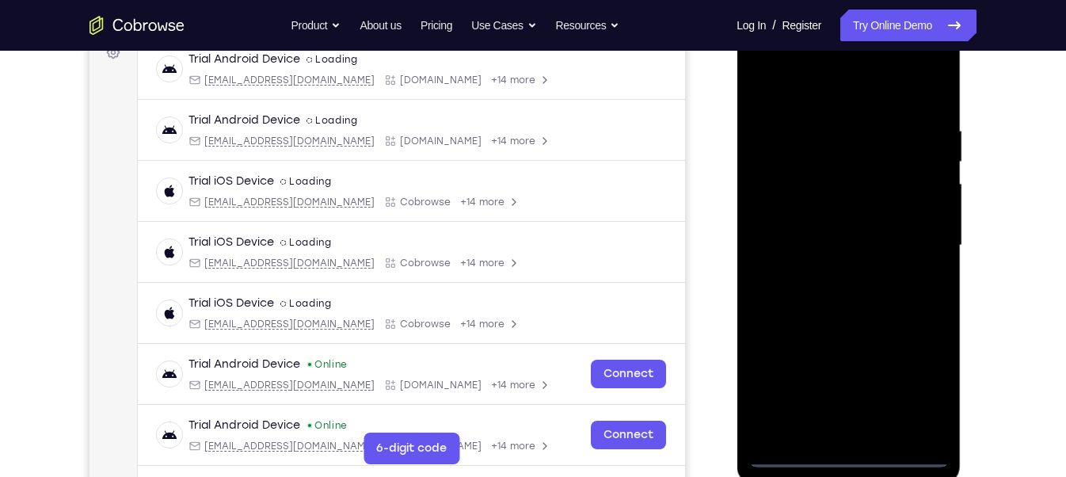
click at [846, 458] on div at bounding box center [847, 245] width 199 height 443
click at [922, 386] on div at bounding box center [847, 245] width 199 height 443
click at [794, 88] on div at bounding box center [847, 245] width 199 height 443
click at [914, 237] on div at bounding box center [847, 245] width 199 height 443
click at [869, 431] on div at bounding box center [847, 245] width 199 height 443
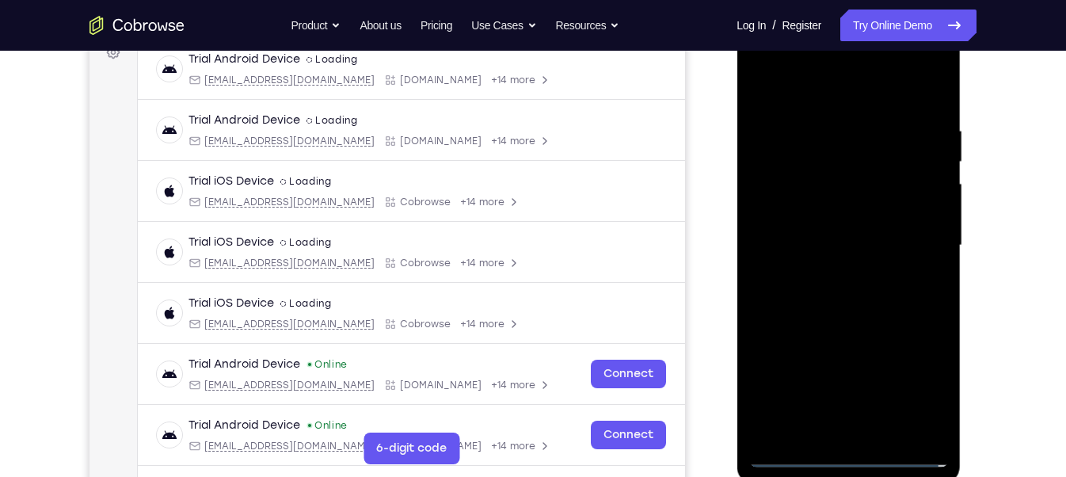
click at [800, 226] on div at bounding box center [847, 245] width 199 height 443
click at [810, 212] on div at bounding box center [847, 245] width 199 height 443
click at [827, 241] on div at bounding box center [847, 245] width 199 height 443
click at [845, 310] on div at bounding box center [847, 245] width 199 height 443
drag, startPoint x: 823, startPoint y: 81, endPoint x: 827, endPoint y: -6, distance: 87.2
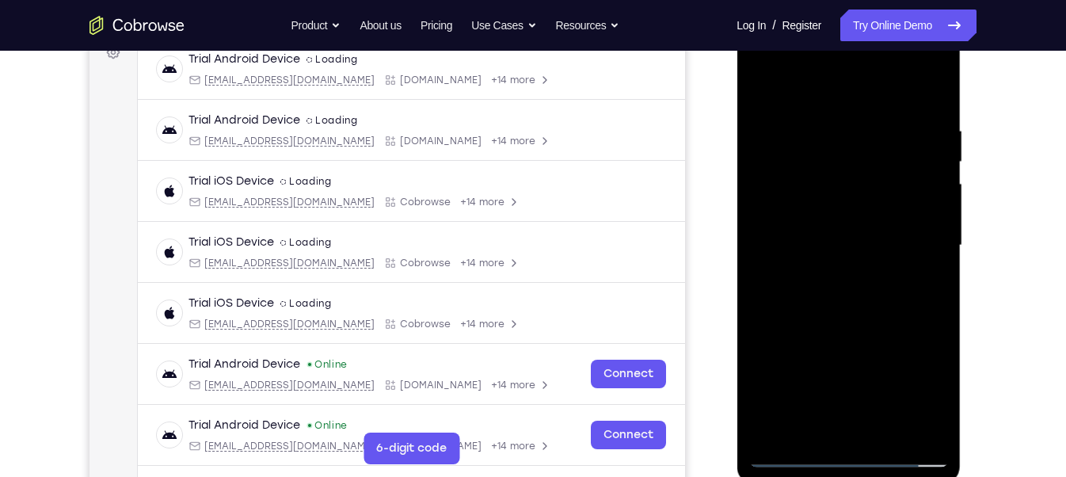
click at [827, 12] on html "Online web based iOS Simulators and Android Emulators. Run iPhone, iPad, Mobile…" at bounding box center [849, 249] width 226 height 475
click at [883, 431] on div at bounding box center [847, 245] width 199 height 443
click at [826, 324] on div at bounding box center [847, 245] width 199 height 443
click at [764, 78] on div at bounding box center [847, 245] width 199 height 443
click at [939, 89] on div at bounding box center [847, 245] width 199 height 443
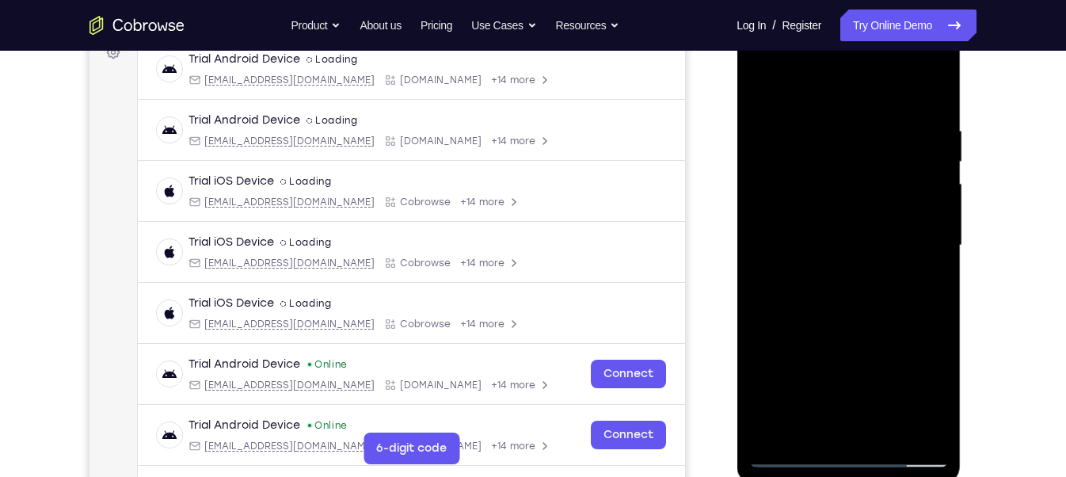
click at [926, 80] on div at bounding box center [847, 245] width 199 height 443
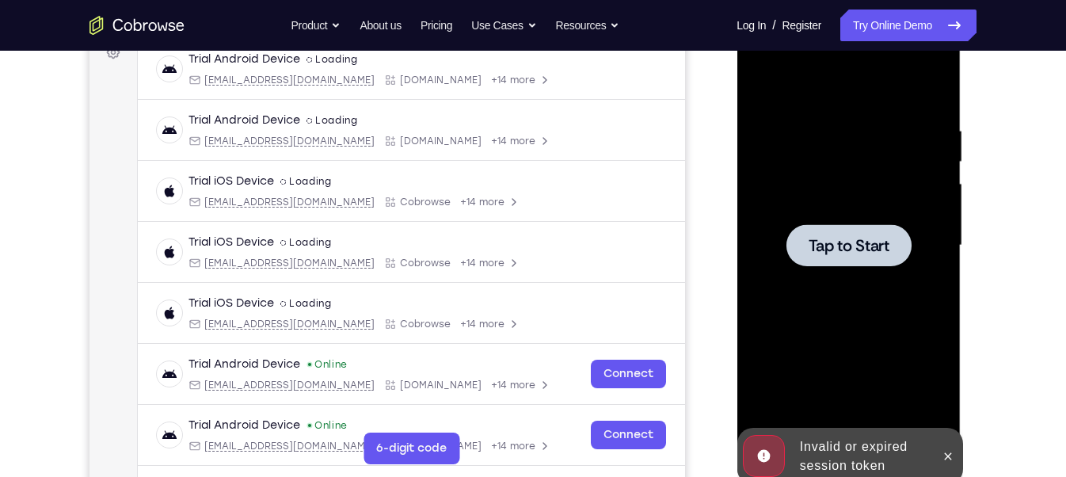
click at [758, 423] on div at bounding box center [847, 245] width 199 height 443
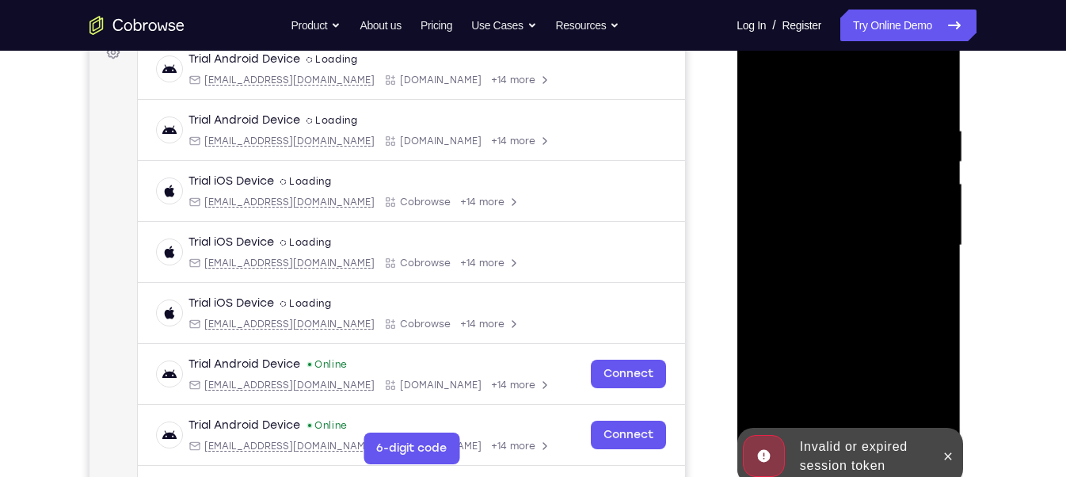
click at [814, 443] on div "Invalid or expired session token" at bounding box center [861, 456] width 139 height 51
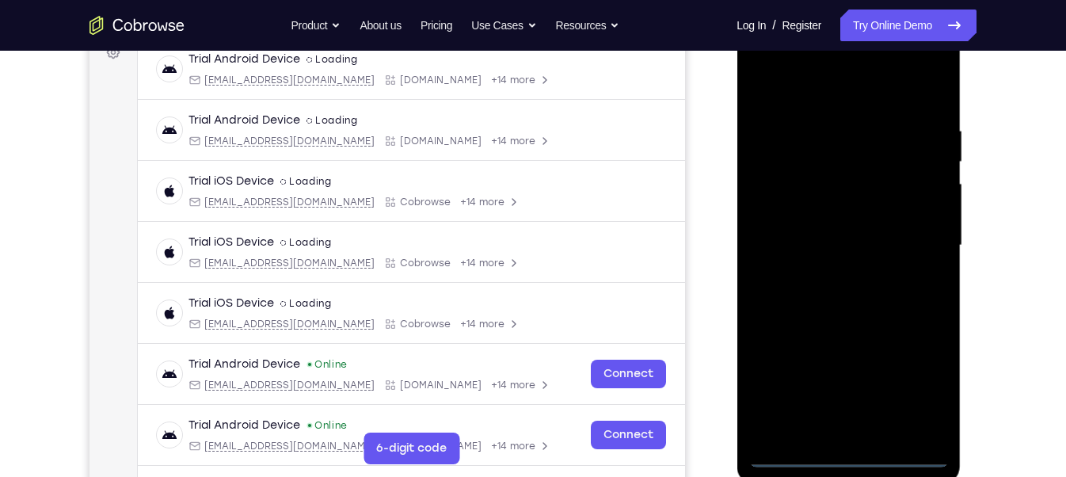
click at [844, 449] on div at bounding box center [847, 245] width 199 height 443
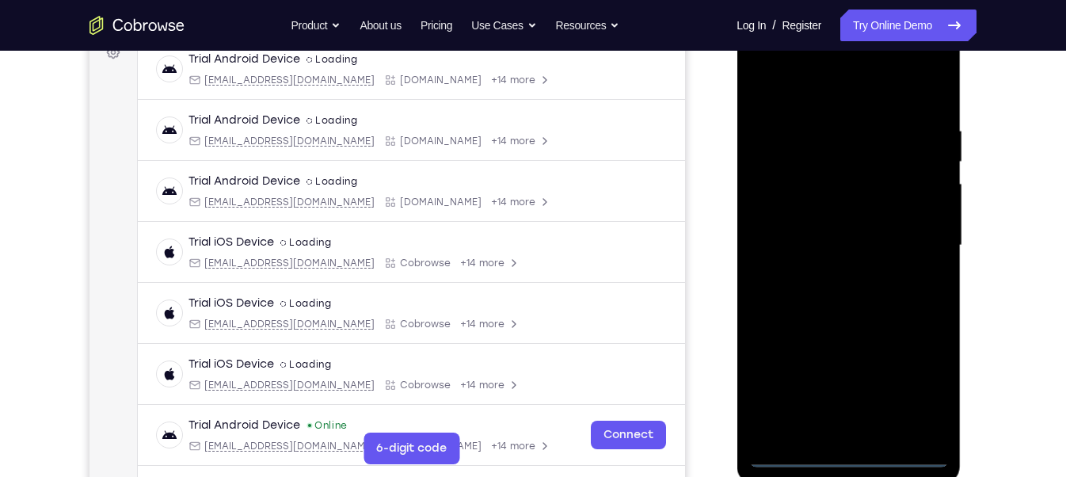
click at [849, 453] on div at bounding box center [847, 245] width 199 height 443
click at [918, 384] on div at bounding box center [847, 245] width 199 height 443
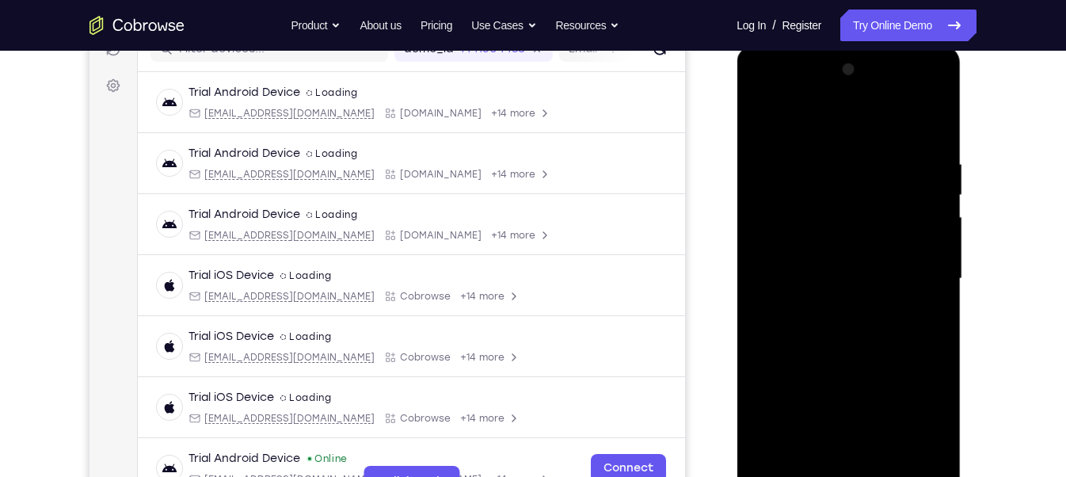
scroll to position [218, 0]
click at [805, 116] on div at bounding box center [847, 276] width 199 height 443
click at [912, 264] on div at bounding box center [847, 276] width 199 height 443
click at [862, 465] on div at bounding box center [847, 276] width 199 height 443
click at [802, 254] on div at bounding box center [847, 276] width 199 height 443
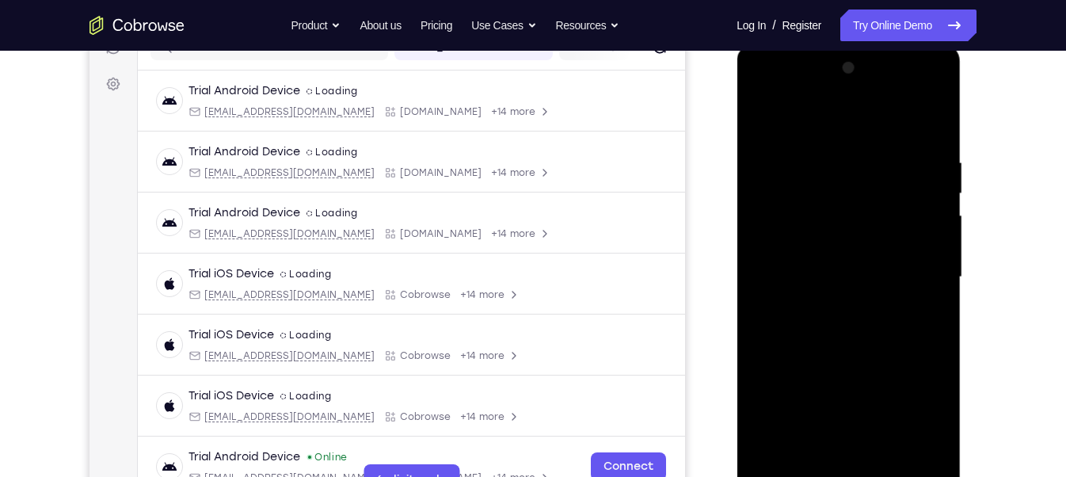
click at [795, 247] on div at bounding box center [847, 276] width 199 height 443
click at [821, 273] on div at bounding box center [847, 276] width 199 height 443
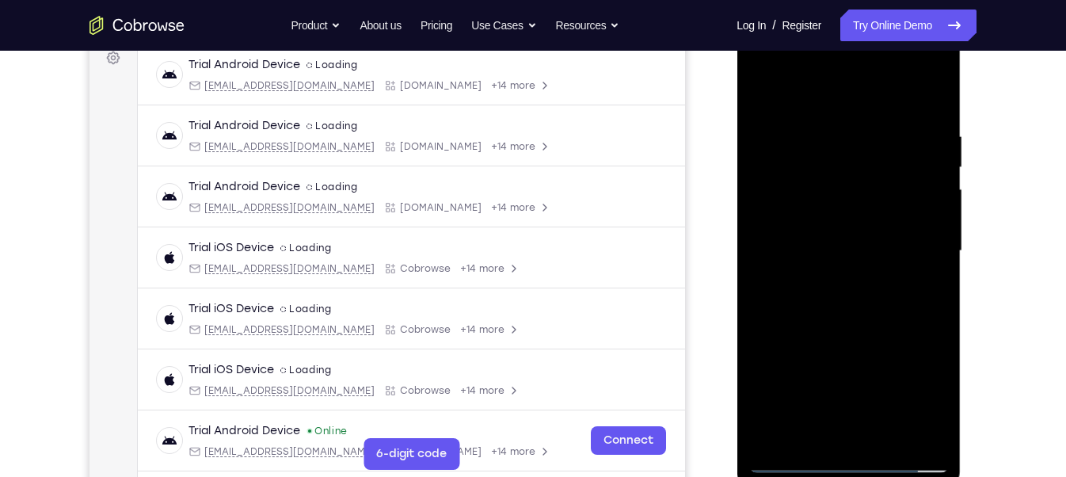
scroll to position [246, 0]
click at [840, 322] on div at bounding box center [847, 249] width 199 height 443
click at [932, 433] on div at bounding box center [847, 249] width 199 height 443
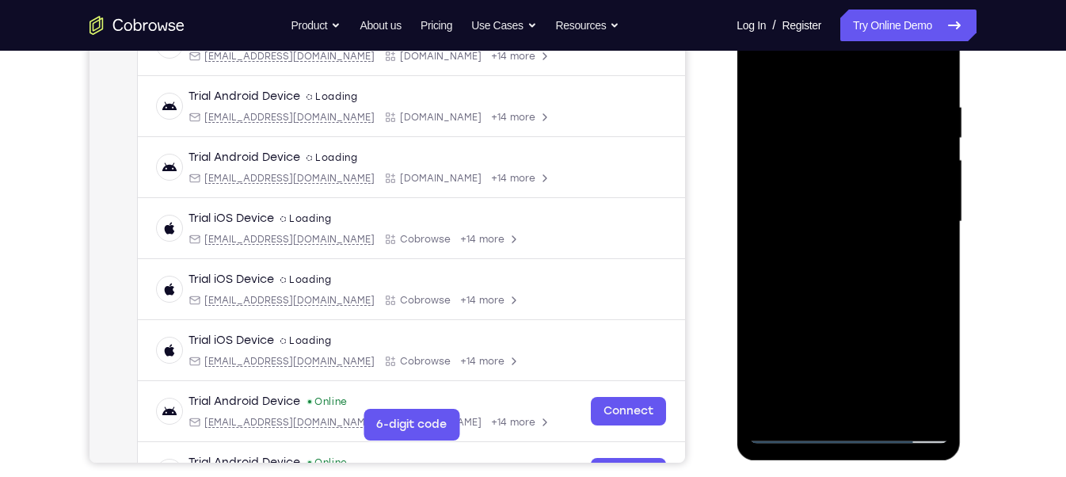
drag, startPoint x: 876, startPoint y: 345, endPoint x: 876, endPoint y: 95, distance: 250.2
click at [876, 95] on div at bounding box center [847, 221] width 199 height 443
drag, startPoint x: 844, startPoint y: 313, endPoint x: 843, endPoint y: 44, distance: 269.2
click at [843, 44] on div at bounding box center [847, 221] width 199 height 443
drag, startPoint x: 806, startPoint y: 266, endPoint x: 825, endPoint y: 66, distance: 200.4
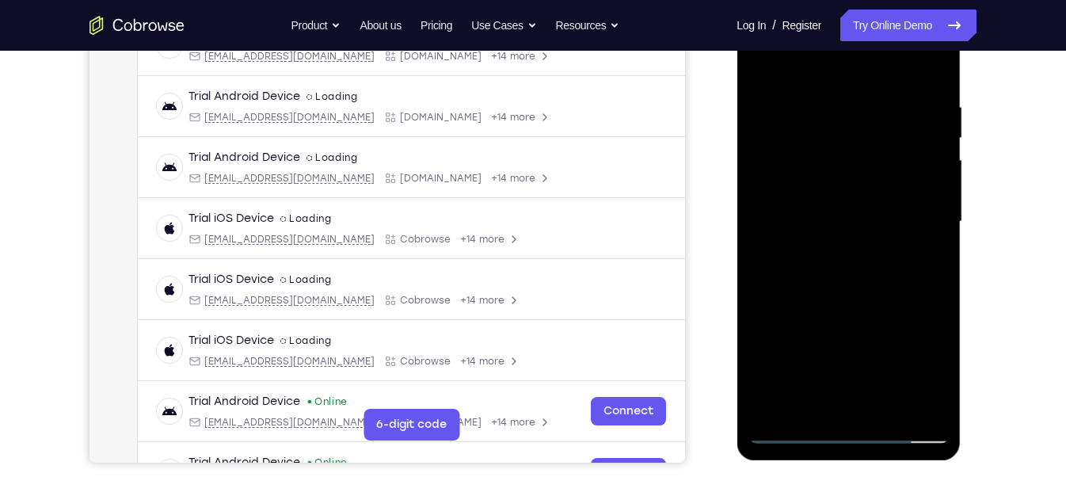
click at [825, 66] on div at bounding box center [847, 221] width 199 height 443
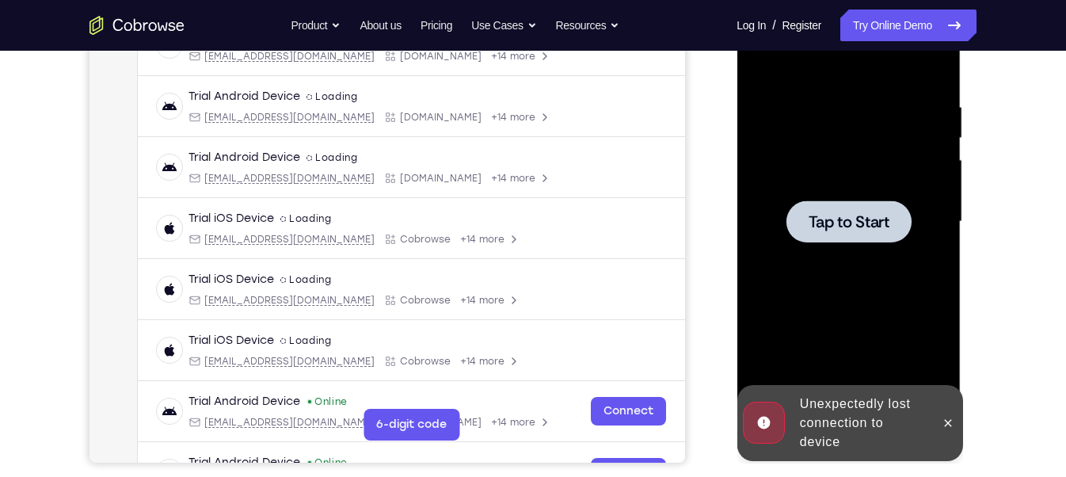
click at [888, 234] on div at bounding box center [847, 221] width 125 height 42
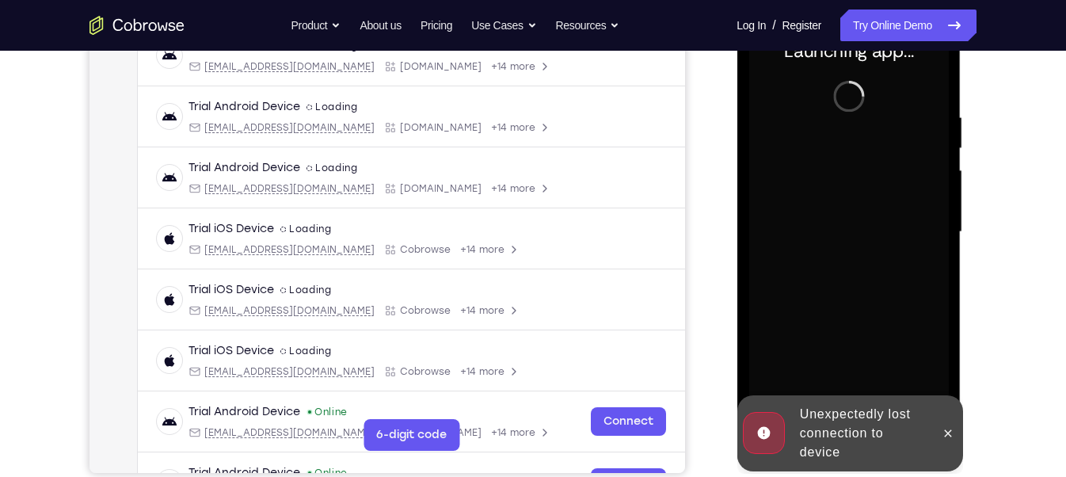
scroll to position [263, 0]
click at [820, 429] on div "Unexpectedly lost connection to device" at bounding box center [861, 434] width 139 height 70
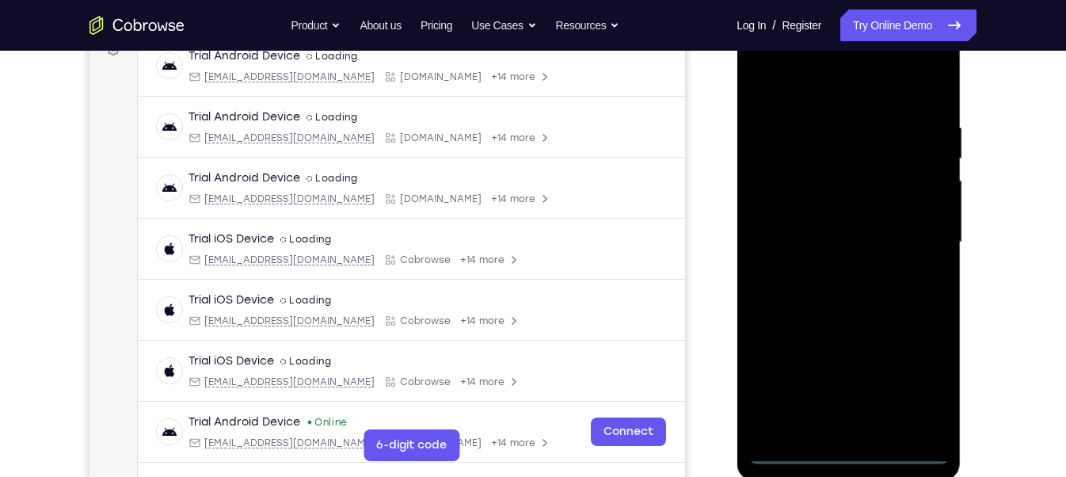
scroll to position [253, 0]
click at [848, 454] on div at bounding box center [847, 242] width 199 height 443
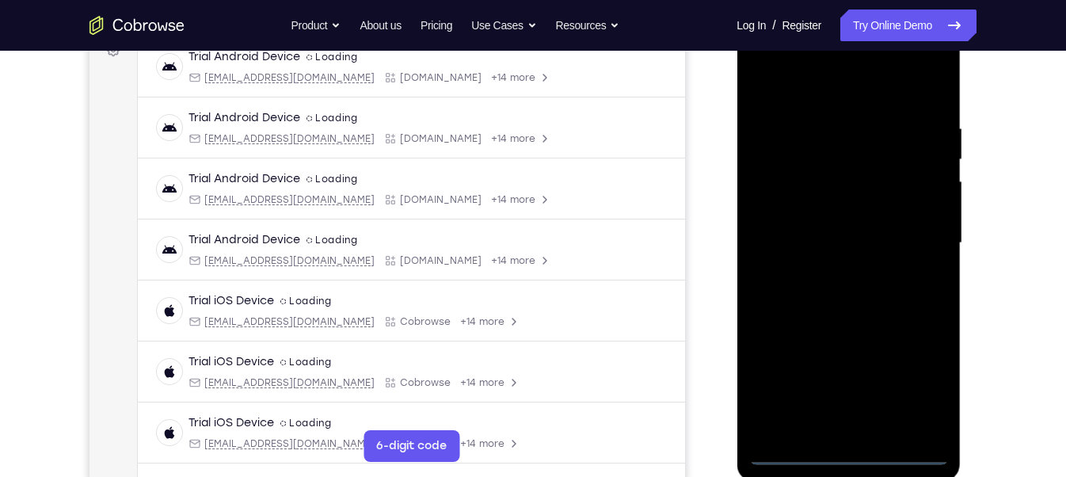
click at [921, 380] on div at bounding box center [847, 242] width 199 height 443
click at [845, 99] on div at bounding box center [847, 242] width 199 height 443
click at [906, 241] on div at bounding box center [847, 242] width 199 height 443
click at [827, 275] on div at bounding box center [847, 242] width 199 height 443
click at [819, 233] on div at bounding box center [847, 242] width 199 height 443
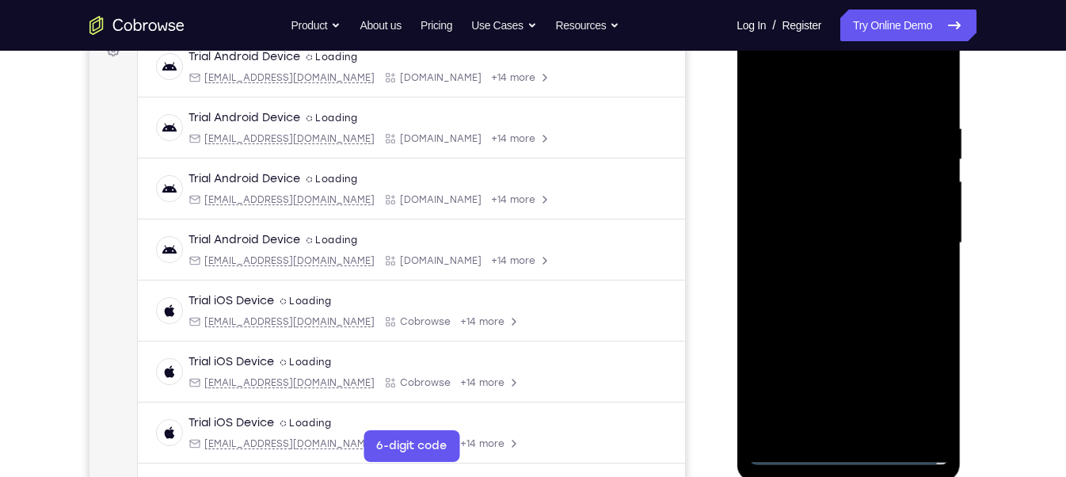
click at [802, 210] on div at bounding box center [847, 242] width 199 height 443
click at [805, 246] on div at bounding box center [847, 242] width 199 height 443
click at [851, 313] on div at bounding box center [847, 242] width 199 height 443
click at [942, 429] on div at bounding box center [847, 242] width 199 height 443
drag, startPoint x: 845, startPoint y: 85, endPoint x: 845, endPoint y: 14, distance: 71.2
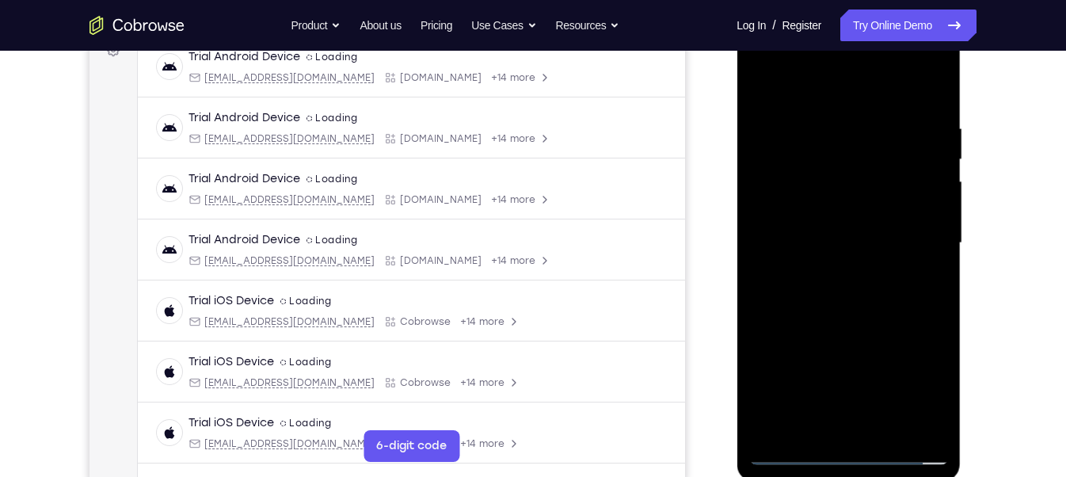
click at [845, 14] on div at bounding box center [848, 245] width 224 height 472
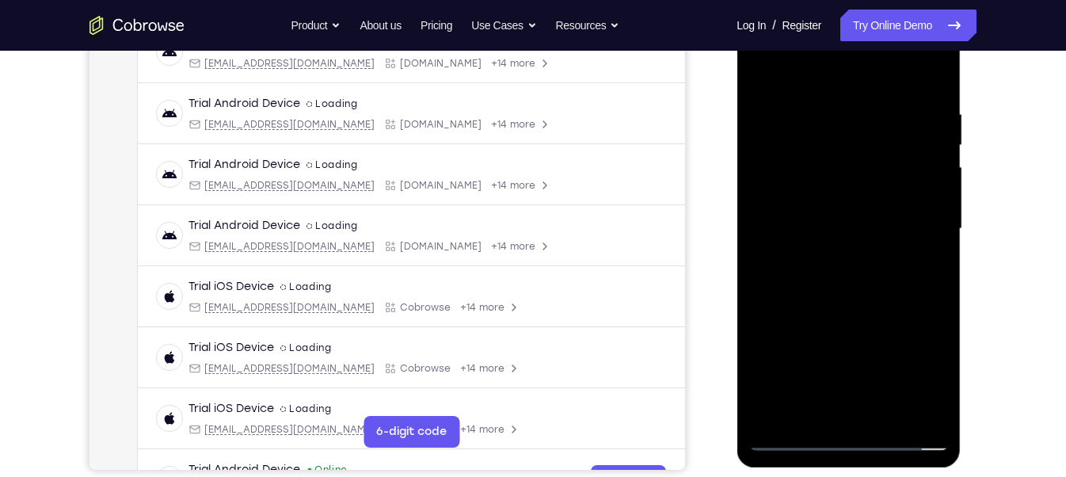
scroll to position [268, 0]
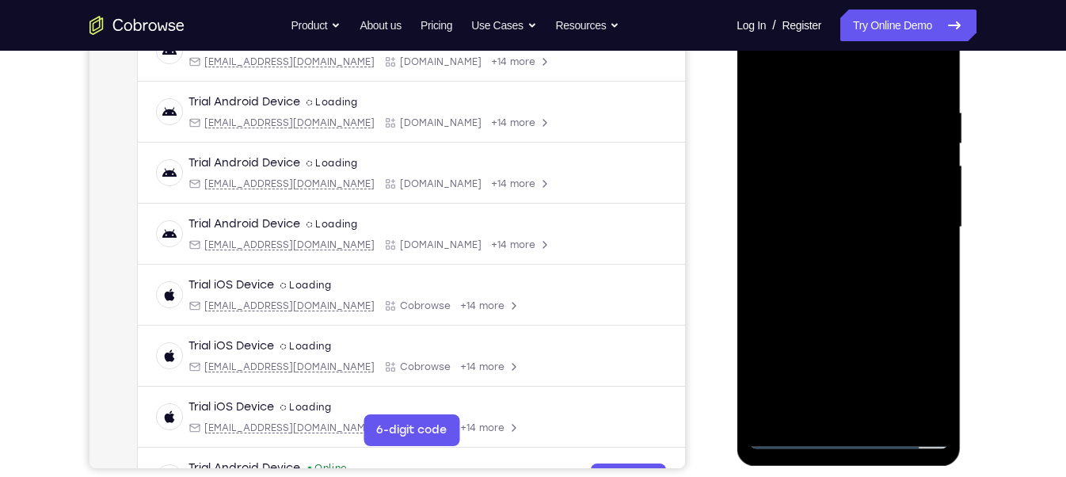
drag, startPoint x: 856, startPoint y: 306, endPoint x: 858, endPoint y: 13, distance: 292.1
click at [858, 13] on div at bounding box center [847, 227] width 199 height 443
drag, startPoint x: 834, startPoint y: 372, endPoint x: 849, endPoint y: 38, distance: 334.4
click at [849, 38] on div at bounding box center [847, 227] width 199 height 443
drag, startPoint x: 859, startPoint y: 351, endPoint x: 855, endPoint y: 12, distance: 339.6
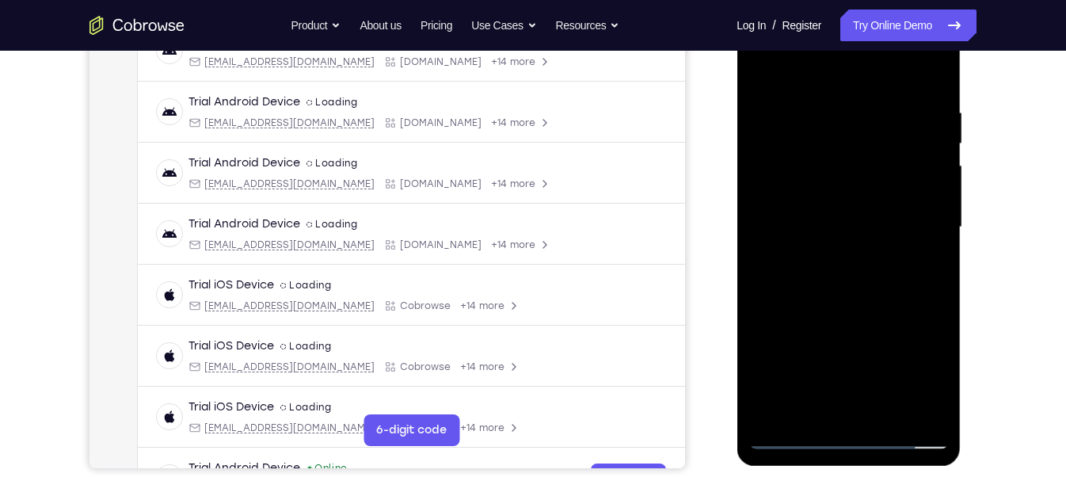
click at [855, 12] on div at bounding box center [847, 227] width 199 height 443
drag, startPoint x: 827, startPoint y: 335, endPoint x: 814, endPoint y: -112, distance: 446.7
click at [814, 0] on html "Online web based iOS Simulators and Android Emulators. Run iPhone, iPad, Mobile…" at bounding box center [849, 231] width 226 height 475
drag, startPoint x: 877, startPoint y: 321, endPoint x: 891, endPoint y: -19, distance: 339.9
click at [891, 0] on html "Online web based iOS Simulators and Android Emulators. Run iPhone, iPad, Mobile…" at bounding box center [849, 231] width 226 height 475
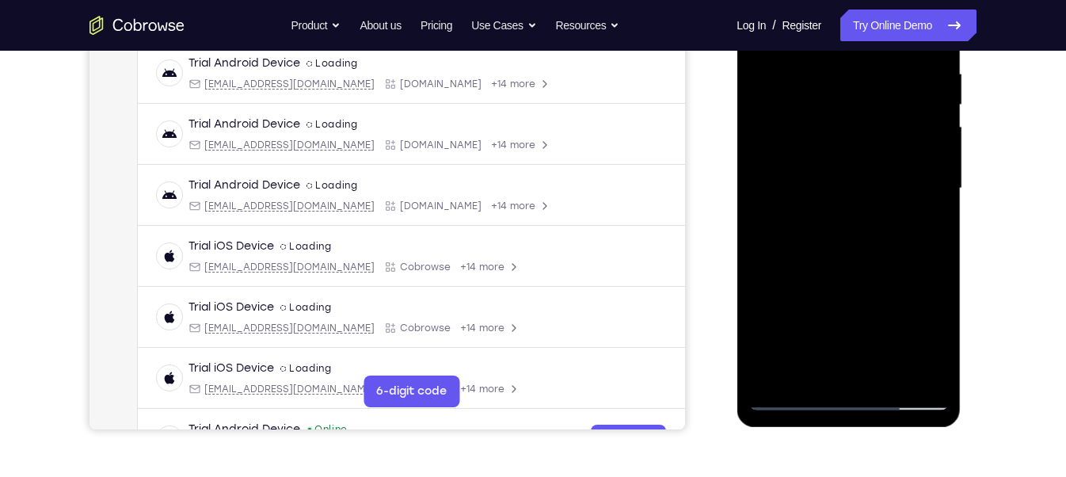
scroll to position [307, 0]
drag, startPoint x: 833, startPoint y: 291, endPoint x: 842, endPoint y: -30, distance: 320.8
click at [842, 0] on div at bounding box center [847, 188] width 199 height 443
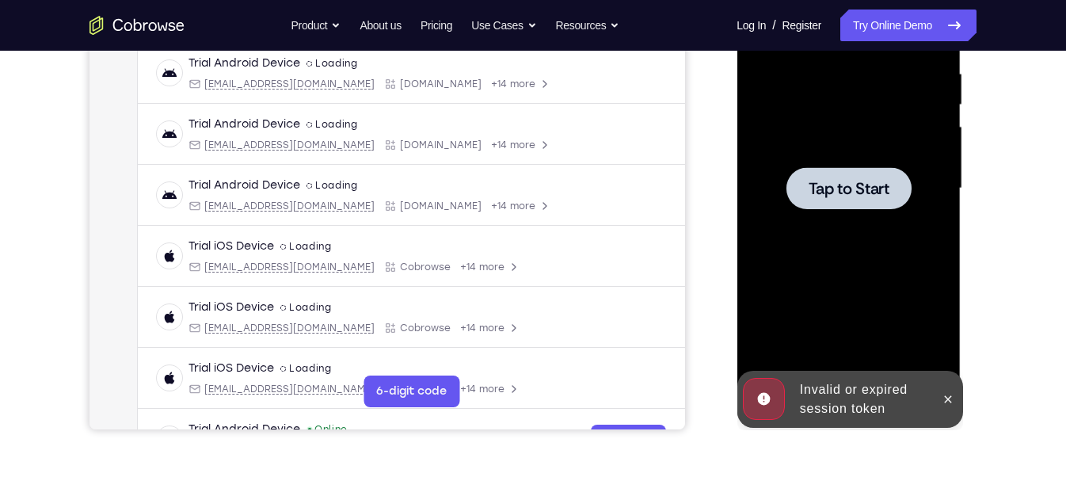
click at [835, 384] on div "Invalid or expired session token" at bounding box center [861, 399] width 139 height 51
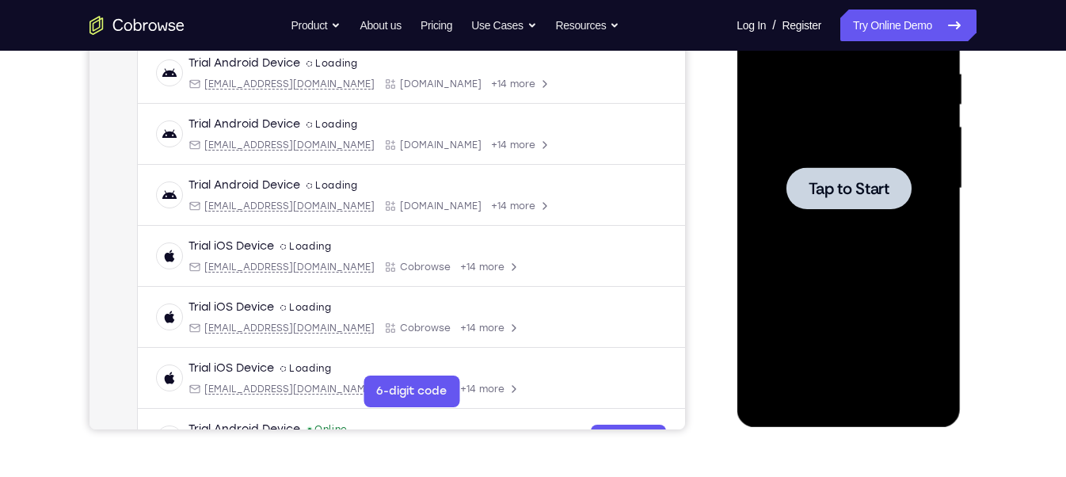
click at [845, 184] on span "Tap to Start" at bounding box center [847, 188] width 81 height 16
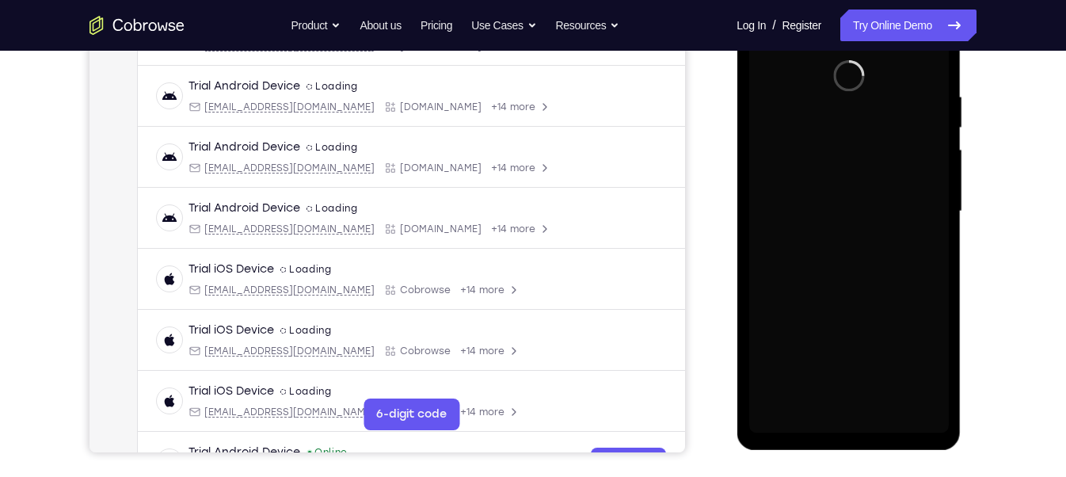
scroll to position [283, 0]
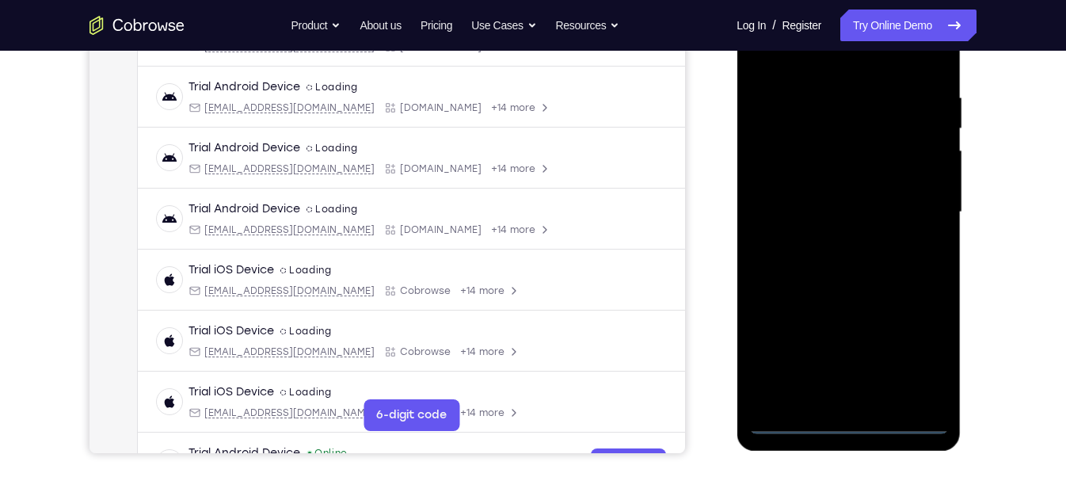
click at [848, 424] on div at bounding box center [847, 212] width 199 height 443
click at [925, 356] on div at bounding box center [847, 212] width 199 height 443
click at [818, 64] on div at bounding box center [847, 212] width 199 height 443
click at [919, 207] on div at bounding box center [847, 212] width 199 height 443
click at [834, 356] on div at bounding box center [847, 212] width 199 height 443
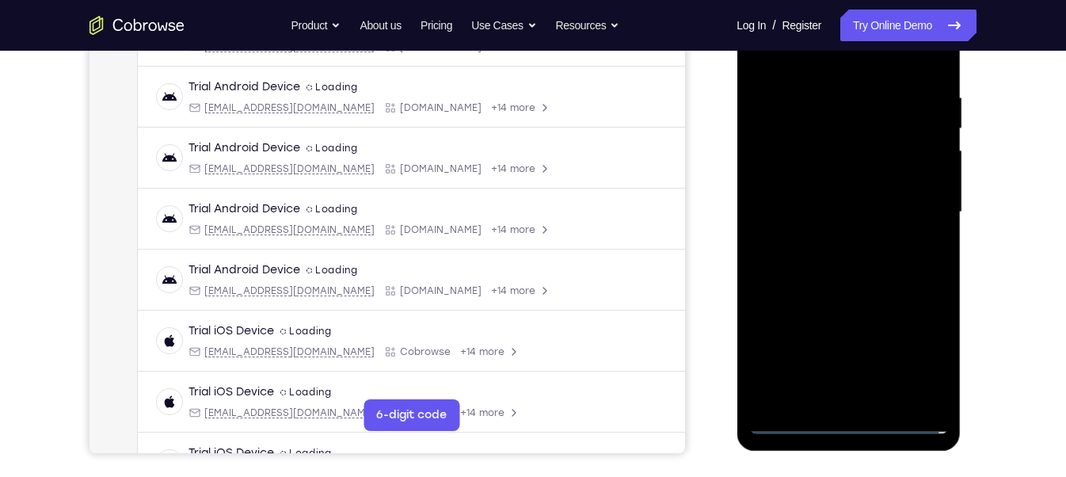
click at [820, 226] on div at bounding box center [847, 212] width 199 height 443
click at [830, 245] on div at bounding box center [847, 212] width 199 height 443
click at [823, 196] on div at bounding box center [847, 212] width 199 height 443
click at [815, 188] on div at bounding box center [847, 212] width 199 height 443
click at [834, 210] on div at bounding box center [847, 212] width 199 height 443
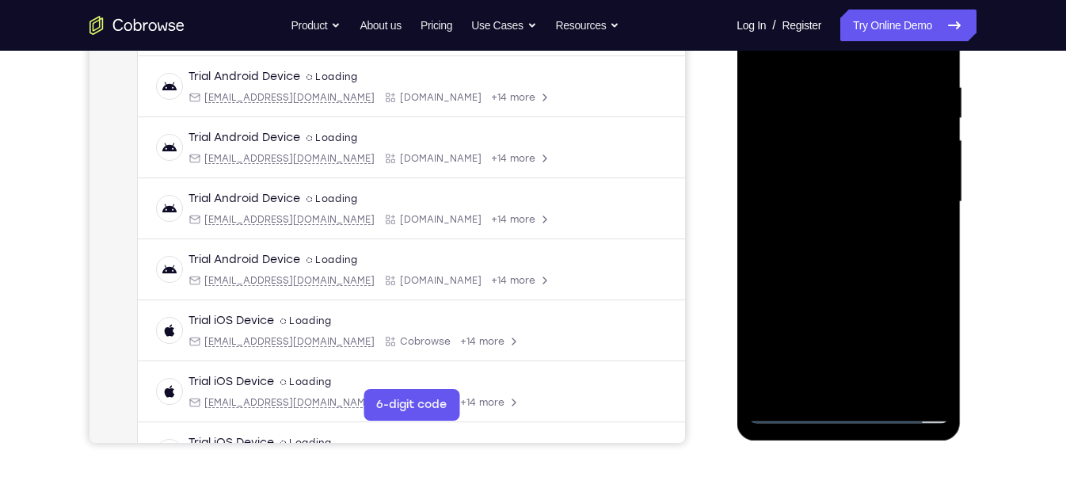
scroll to position [294, 0]
click at [835, 276] on div at bounding box center [847, 201] width 199 height 443
drag, startPoint x: 833, startPoint y: 58, endPoint x: 830, endPoint y: 28, distance: 29.4
click at [830, 28] on div at bounding box center [847, 201] width 199 height 443
drag, startPoint x: 870, startPoint y: 249, endPoint x: 857, endPoint y: -43, distance: 292.4
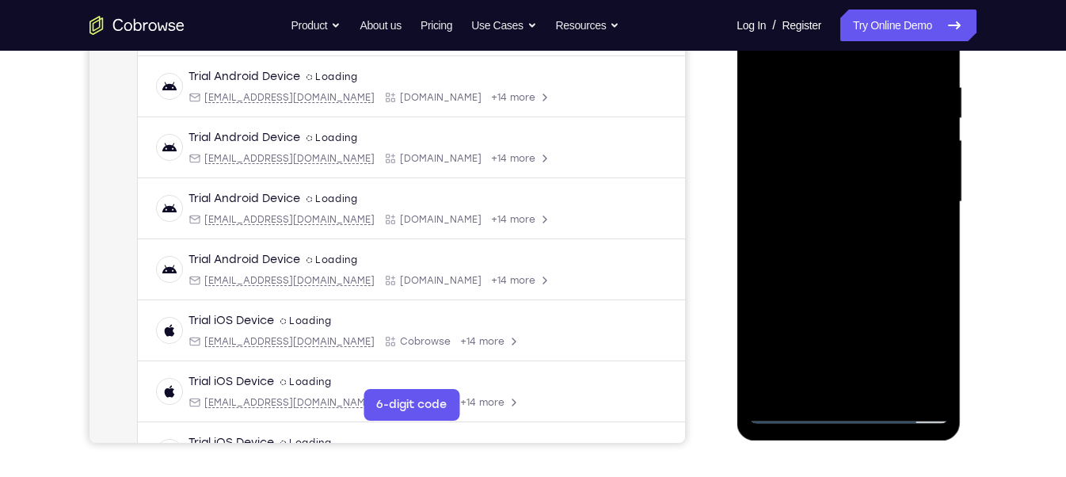
click at [857, 0] on html "Online web based iOS Simulators and Android Emulators. Run iPhone, iPad, Mobile…" at bounding box center [849, 205] width 226 height 475
click at [929, 390] on div at bounding box center [847, 201] width 199 height 443
drag, startPoint x: 869, startPoint y: 334, endPoint x: 854, endPoint y: 169, distance: 165.4
click at [854, 169] on div at bounding box center [847, 201] width 199 height 443
drag, startPoint x: 852, startPoint y: 324, endPoint x: 862, endPoint y: 136, distance: 187.9
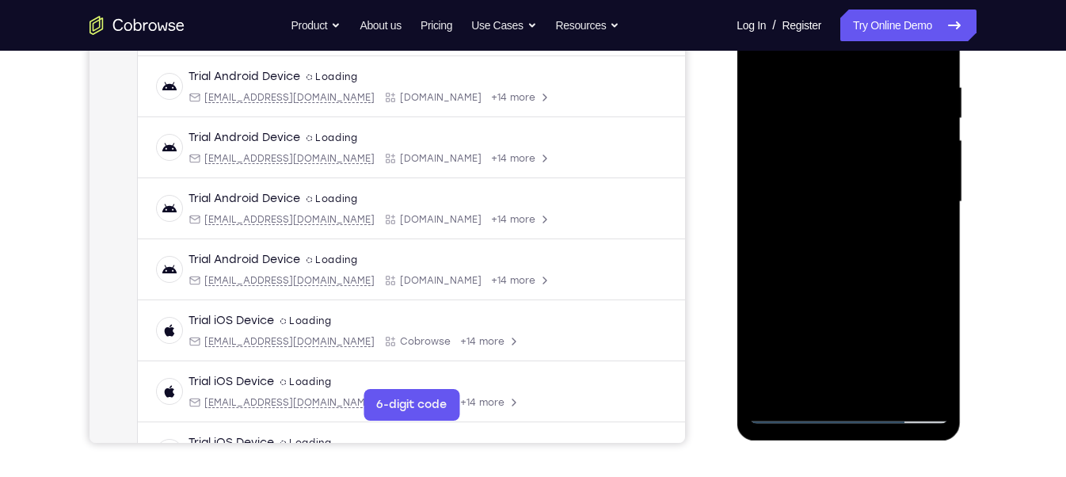
click at [862, 136] on div at bounding box center [847, 201] width 199 height 443
drag, startPoint x: 850, startPoint y: 241, endPoint x: 858, endPoint y: 43, distance: 198.9
click at [858, 43] on div at bounding box center [847, 201] width 199 height 443
drag, startPoint x: 853, startPoint y: 303, endPoint x: 862, endPoint y: 160, distance: 143.6
click at [862, 160] on div at bounding box center [847, 201] width 199 height 443
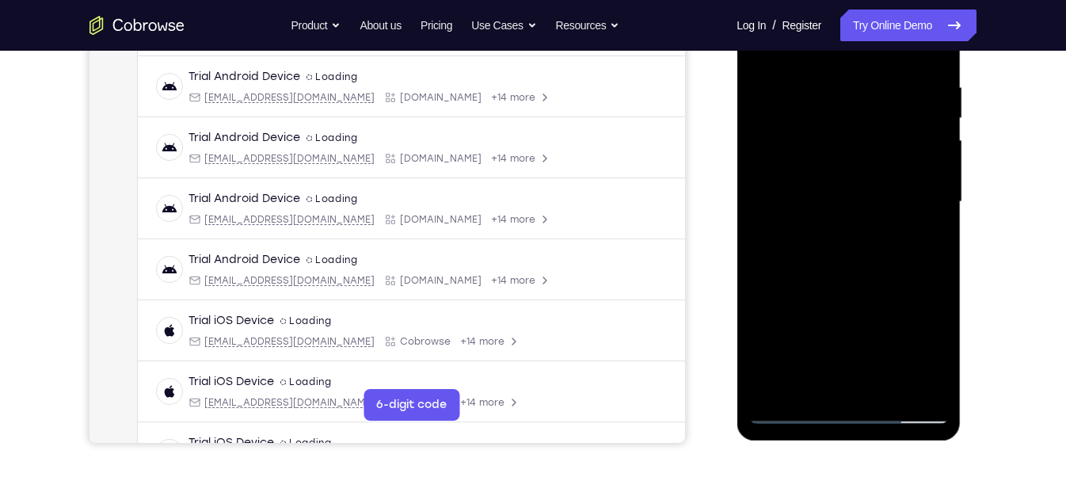
drag, startPoint x: 843, startPoint y: 230, endPoint x: 853, endPoint y: 60, distance: 170.5
click at [853, 60] on div at bounding box center [847, 201] width 199 height 443
drag, startPoint x: 832, startPoint y: 345, endPoint x: 840, endPoint y: 129, distance: 216.3
click at [840, 129] on div at bounding box center [847, 201] width 199 height 443
drag, startPoint x: 862, startPoint y: 334, endPoint x: 866, endPoint y: 245, distance: 88.8
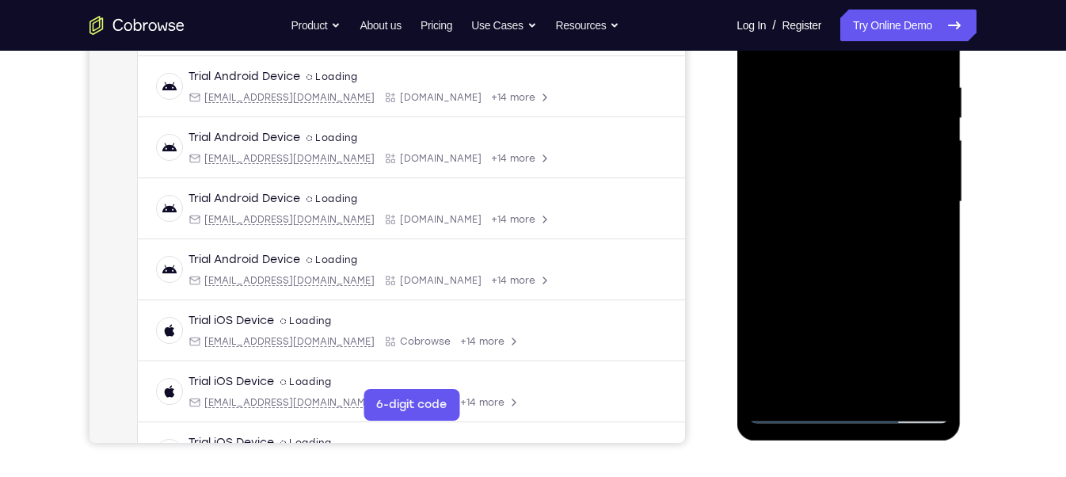
click at [866, 245] on div at bounding box center [847, 201] width 199 height 443
drag, startPoint x: 852, startPoint y: 316, endPoint x: 866, endPoint y: -10, distance: 326.5
click at [866, 0] on div at bounding box center [847, 201] width 199 height 443
drag, startPoint x: 868, startPoint y: 301, endPoint x: 794, endPoint y: -43, distance: 351.5
click at [794, 0] on html "Online web based iOS Simulators and Android Emulators. Run iPhone, iPad, Mobile…" at bounding box center [849, 205] width 226 height 475
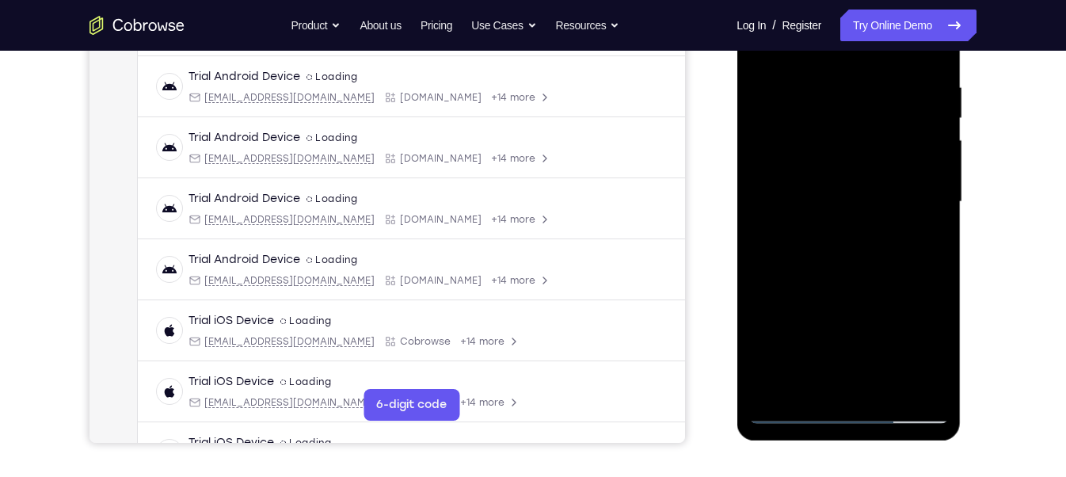
click at [887, 393] on div at bounding box center [847, 201] width 199 height 443
click at [842, 285] on div at bounding box center [847, 201] width 199 height 443
click at [824, 160] on div at bounding box center [847, 201] width 199 height 443
click at [812, 323] on div at bounding box center [847, 201] width 199 height 443
click at [768, 325] on div at bounding box center [847, 201] width 199 height 443
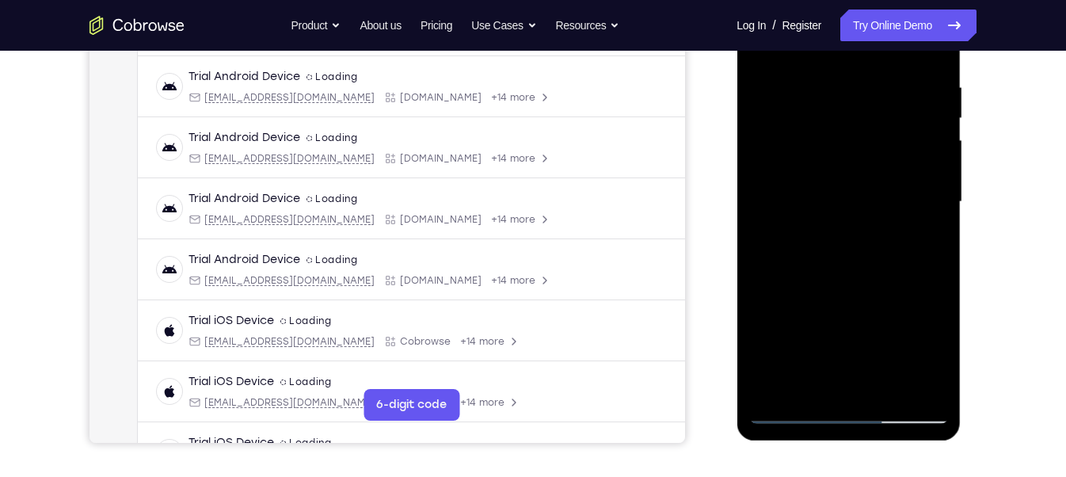
click at [781, 306] on div at bounding box center [847, 201] width 199 height 443
click at [866, 194] on div at bounding box center [847, 201] width 199 height 443
click at [868, 347] on div at bounding box center [847, 201] width 199 height 443
click at [831, 352] on div at bounding box center [847, 201] width 199 height 443
click at [826, 329] on div at bounding box center [847, 201] width 199 height 443
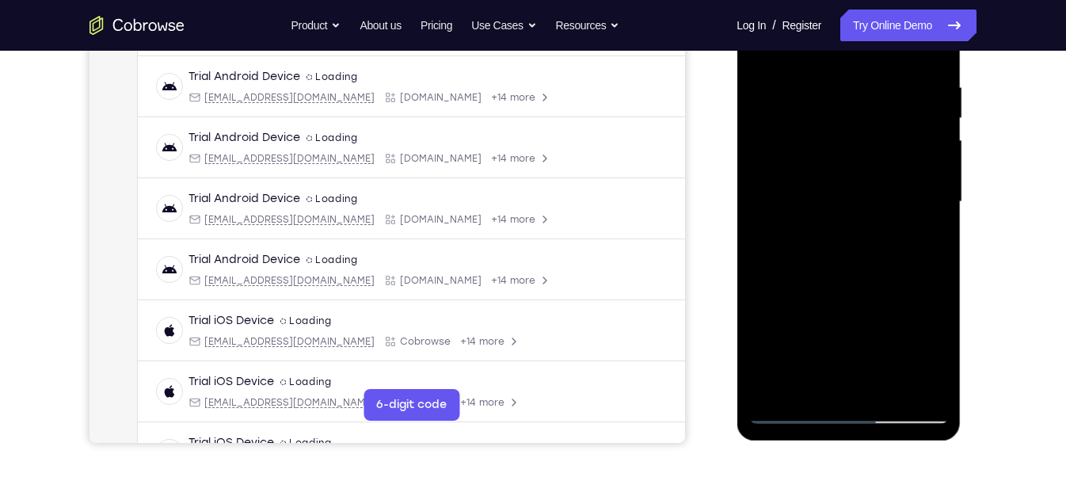
click at [857, 203] on div at bounding box center [847, 201] width 199 height 443
click at [788, 381] on div at bounding box center [847, 201] width 199 height 443
click at [927, 240] on div at bounding box center [847, 201] width 199 height 443
click at [812, 383] on div at bounding box center [847, 201] width 199 height 443
click at [895, 290] on div at bounding box center [847, 201] width 199 height 443
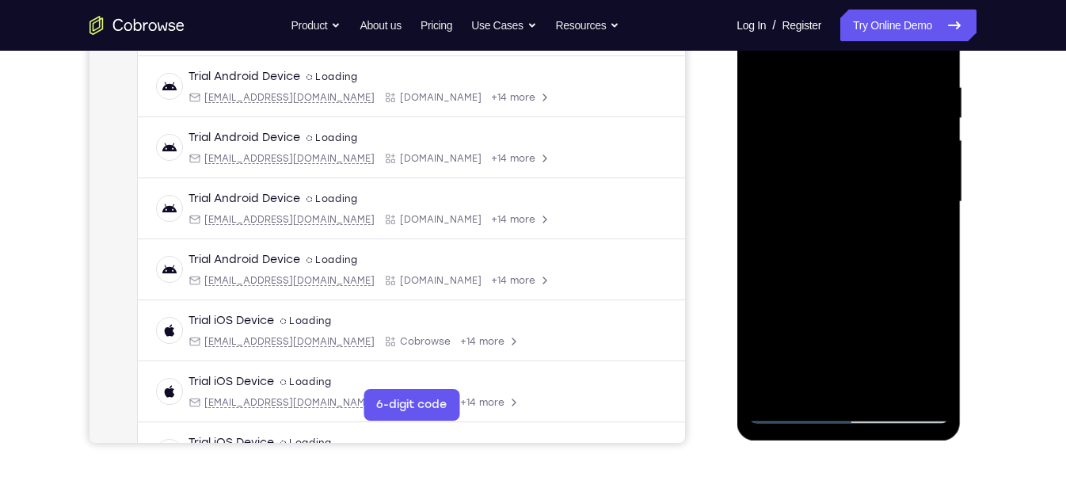
click at [929, 230] on div at bounding box center [847, 201] width 199 height 443
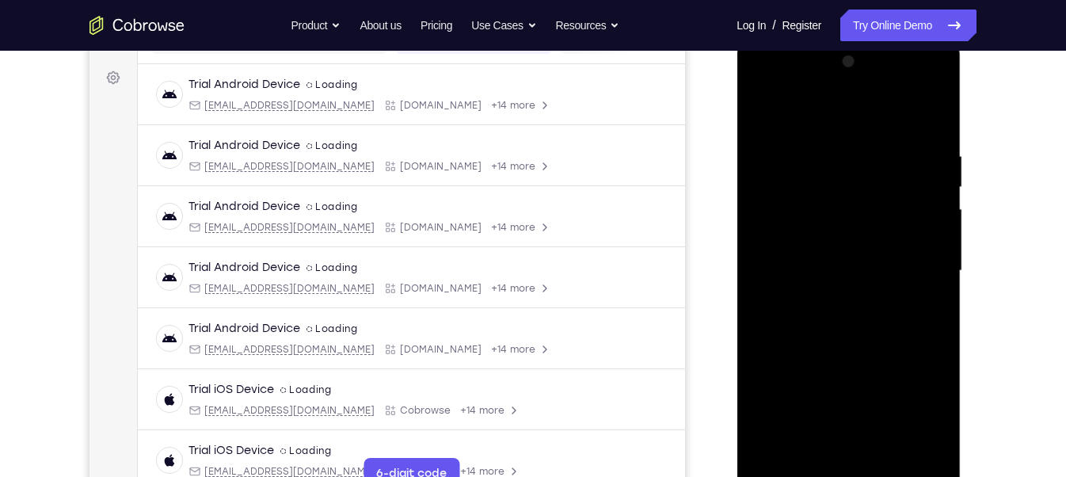
click at [763, 113] on div at bounding box center [847, 270] width 199 height 443
click at [763, 116] on div at bounding box center [847, 270] width 199 height 443
click at [937, 104] on div at bounding box center [847, 270] width 199 height 443
click at [934, 110] on div at bounding box center [847, 270] width 199 height 443
drag, startPoint x: 818, startPoint y: 343, endPoint x: 830, endPoint y: 203, distance: 139.9
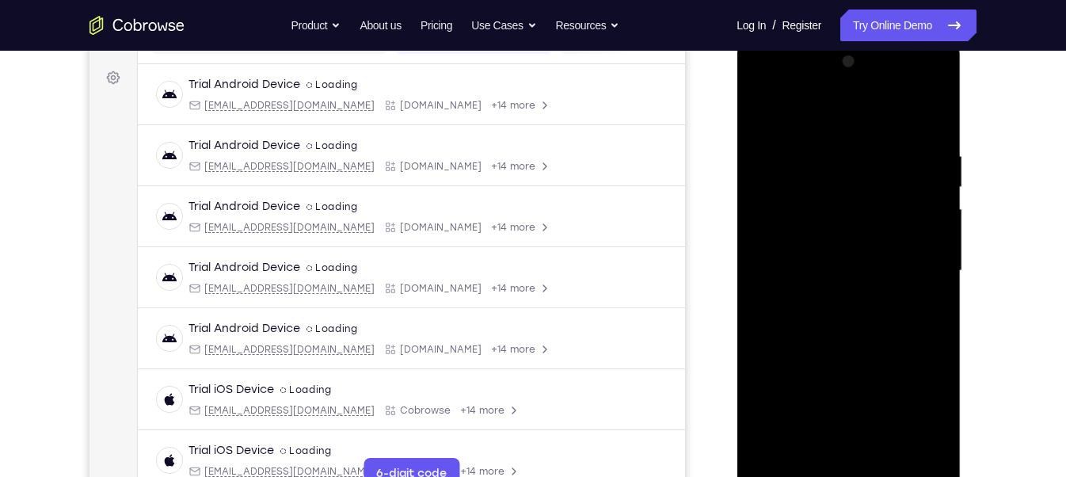
click at [830, 203] on div at bounding box center [847, 270] width 199 height 443
click at [805, 222] on div at bounding box center [847, 270] width 199 height 443
click at [921, 282] on div at bounding box center [847, 270] width 199 height 443
click at [764, 106] on div at bounding box center [847, 270] width 199 height 443
click at [766, 108] on div at bounding box center [847, 270] width 199 height 443
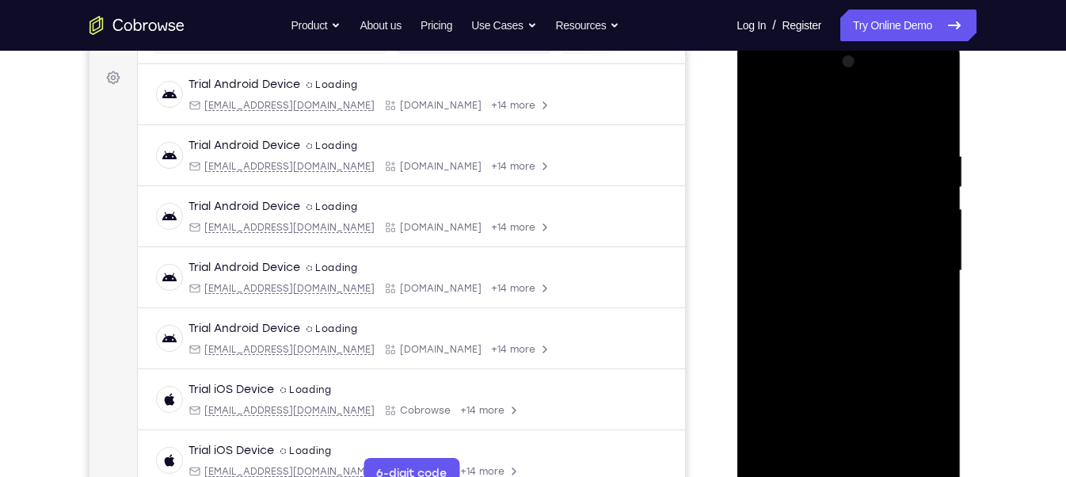
drag, startPoint x: 847, startPoint y: 363, endPoint x: 854, endPoint y: 173, distance: 190.9
click at [854, 173] on div at bounding box center [847, 270] width 199 height 443
click at [807, 206] on div at bounding box center [847, 270] width 199 height 443
drag, startPoint x: 808, startPoint y: 166, endPoint x: 817, endPoint y: 326, distance: 160.2
click at [817, 326] on div at bounding box center [847, 270] width 199 height 443
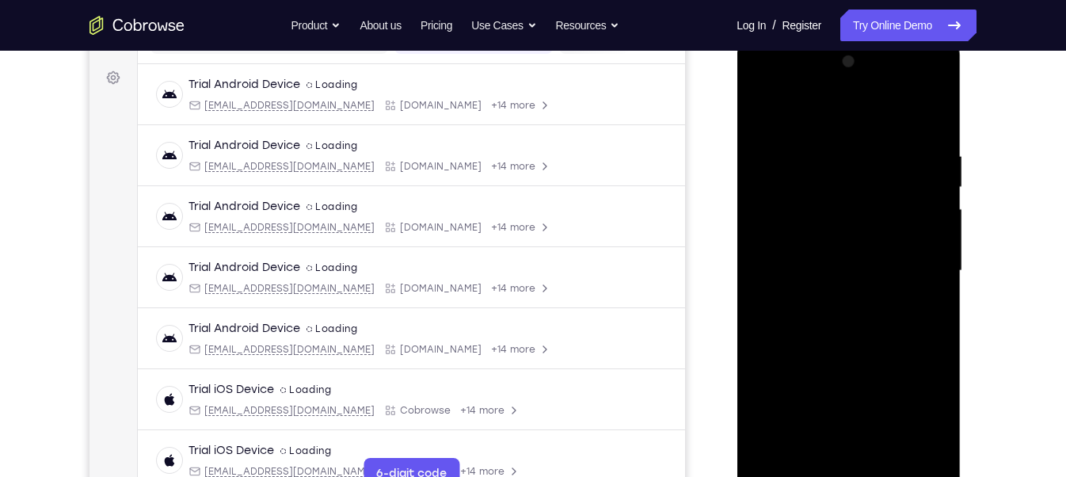
click at [761, 112] on div at bounding box center [847, 270] width 199 height 443
click at [766, 112] on div at bounding box center [847, 270] width 199 height 443
drag, startPoint x: 837, startPoint y: 360, endPoint x: 847, endPoint y: -18, distance: 378.6
click at [847, 37] on html "Online web based iOS Simulators and Android Emulators. Run iPhone, iPad, Mobile…" at bounding box center [849, 274] width 226 height 475
drag, startPoint x: 823, startPoint y: 344, endPoint x: 915, endPoint y: -21, distance: 376.3
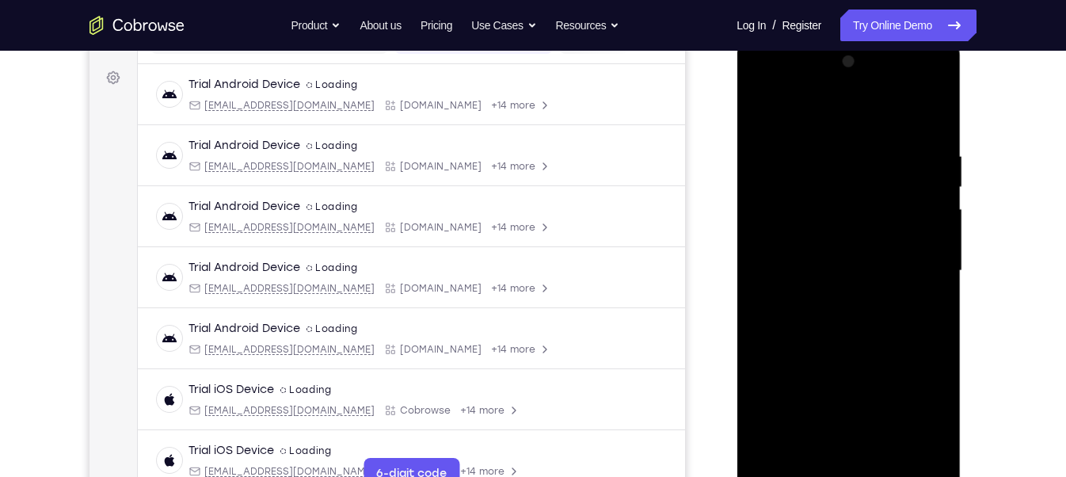
click at [915, 37] on html "Online web based iOS Simulators and Android Emulators. Run iPhone, iPad, Mobile…" at bounding box center [849, 274] width 226 height 475
drag, startPoint x: 835, startPoint y: 343, endPoint x: 857, endPoint y: -40, distance: 383.8
click at [857, 37] on html "Online web based iOS Simulators and Android Emulators. Run iPhone, iPad, Mobile…" at bounding box center [849, 274] width 226 height 475
drag, startPoint x: 858, startPoint y: 362, endPoint x: 891, endPoint y: -47, distance: 410.6
click at [891, 37] on html "Online web based iOS Simulators and Android Emulators. Run iPhone, iPad, Mobile…" at bounding box center [849, 274] width 226 height 475
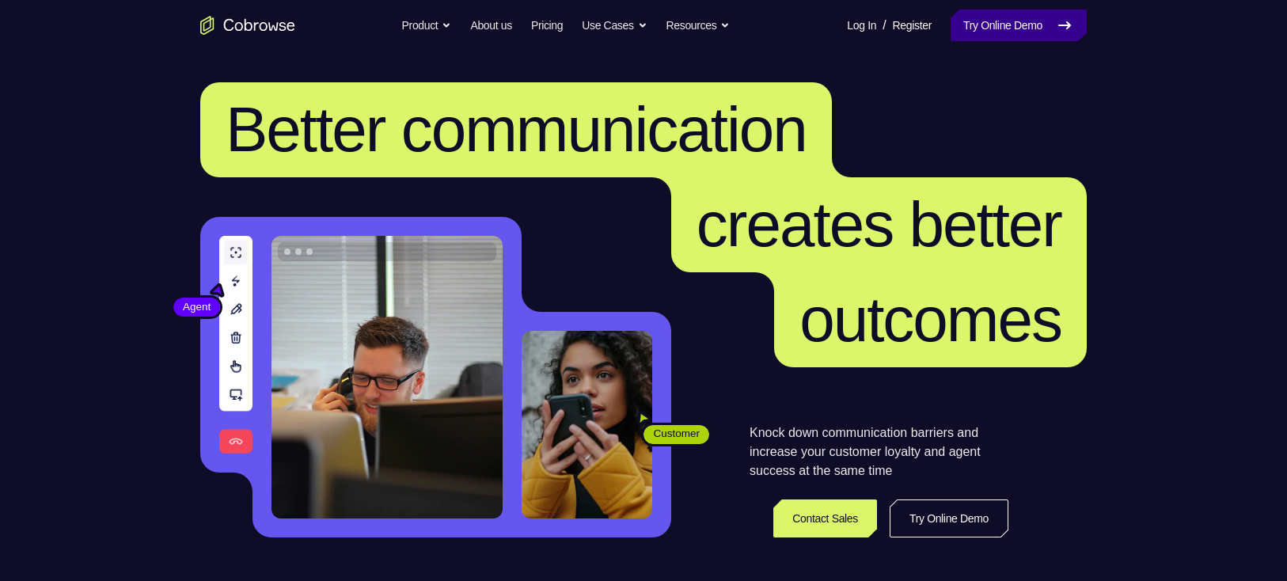
click at [1044, 15] on link "Try Online Demo" at bounding box center [1019, 25] width 136 height 32
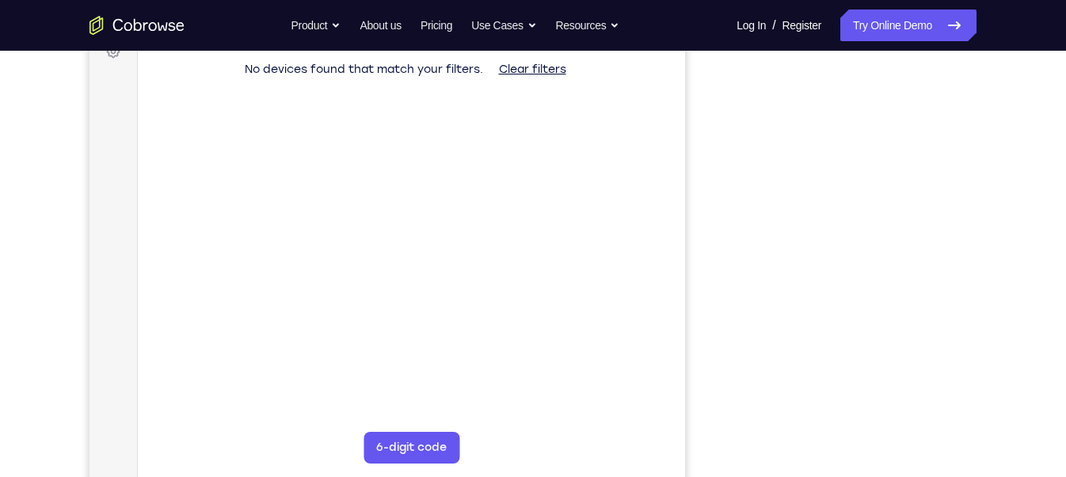
scroll to position [252, 0]
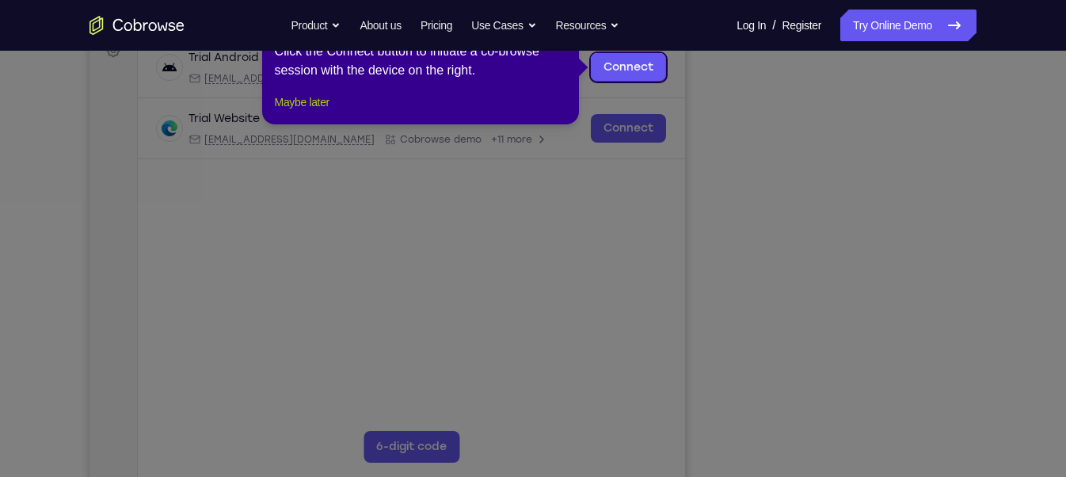
click at [311, 112] on button "Maybe later" at bounding box center [302, 102] width 55 height 19
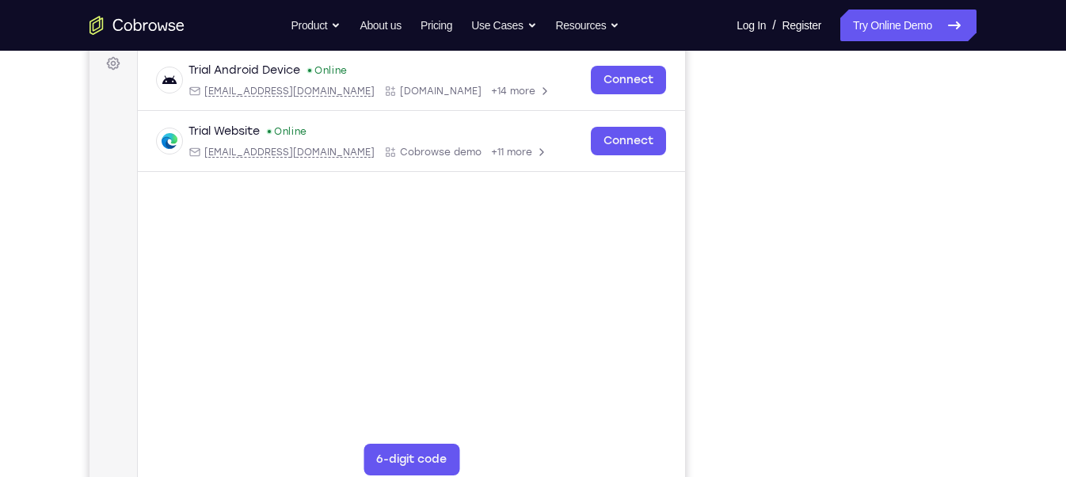
scroll to position [237, 0]
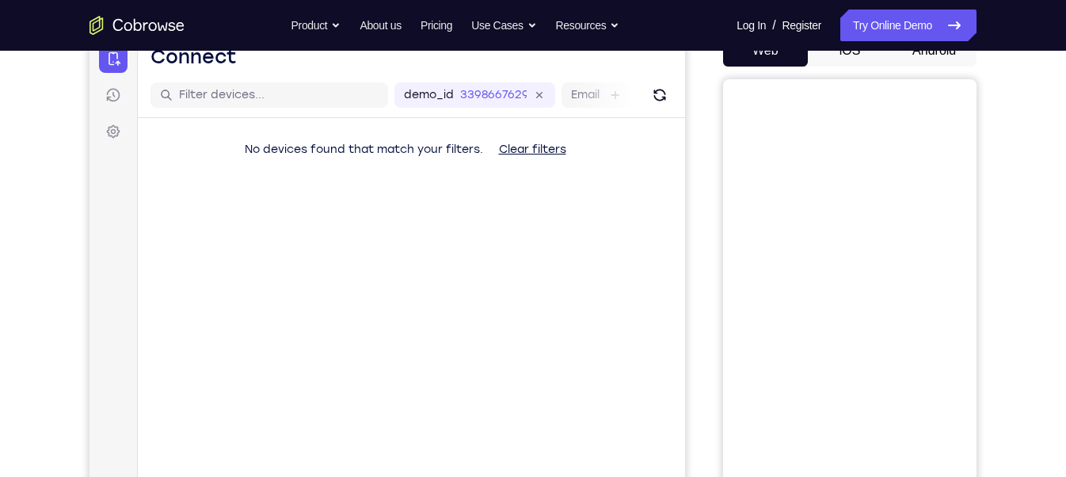
scroll to position [165, 0]
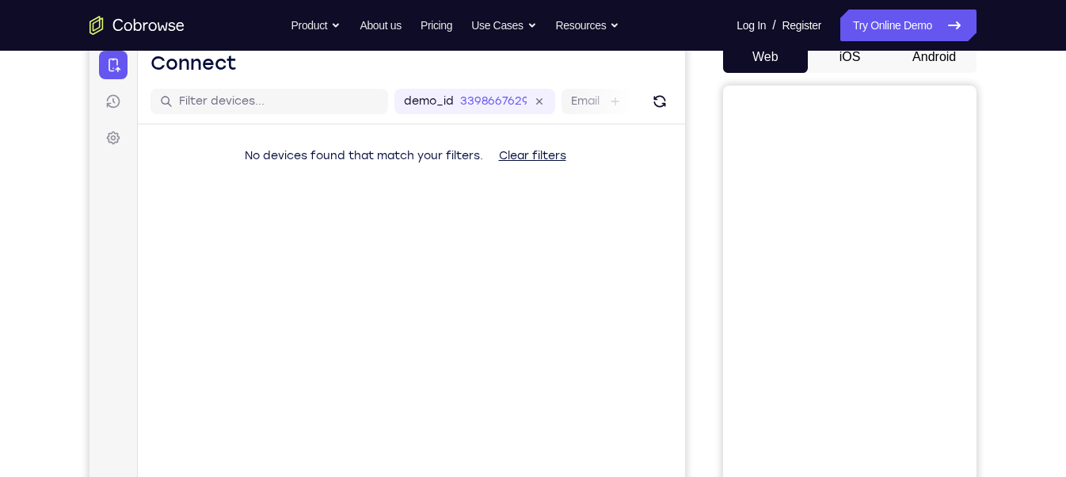
click at [914, 63] on button "Android" at bounding box center [933, 57] width 85 height 32
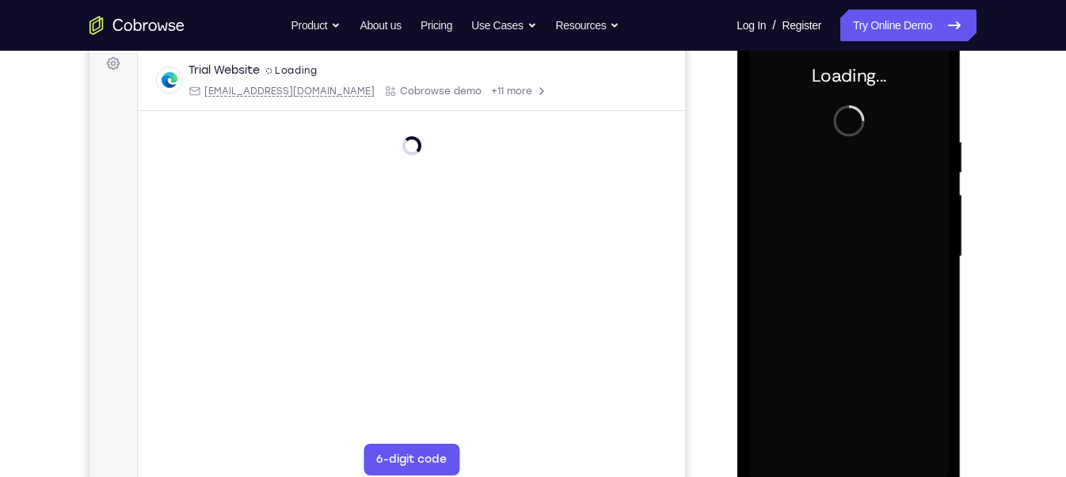
scroll to position [239, 0]
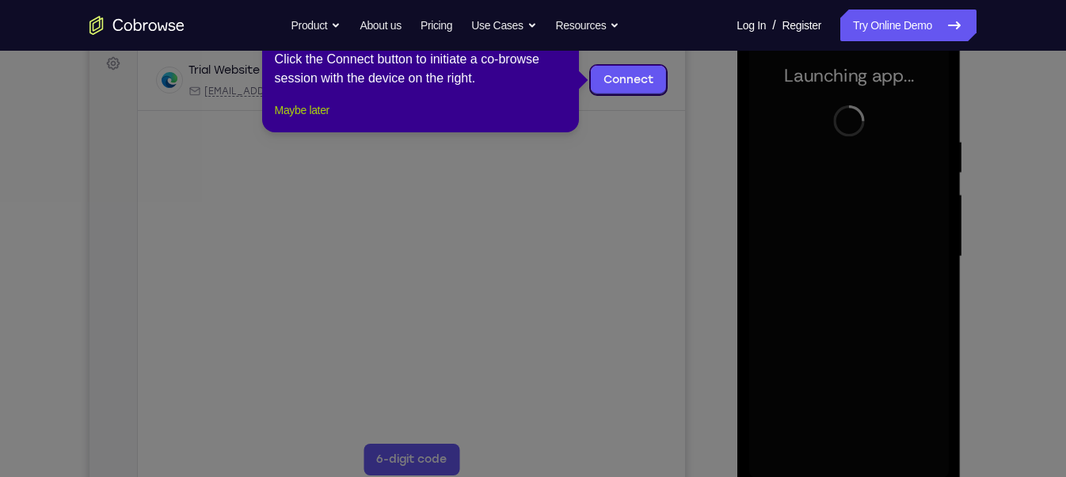
click at [294, 120] on button "Maybe later" at bounding box center [302, 110] width 55 height 19
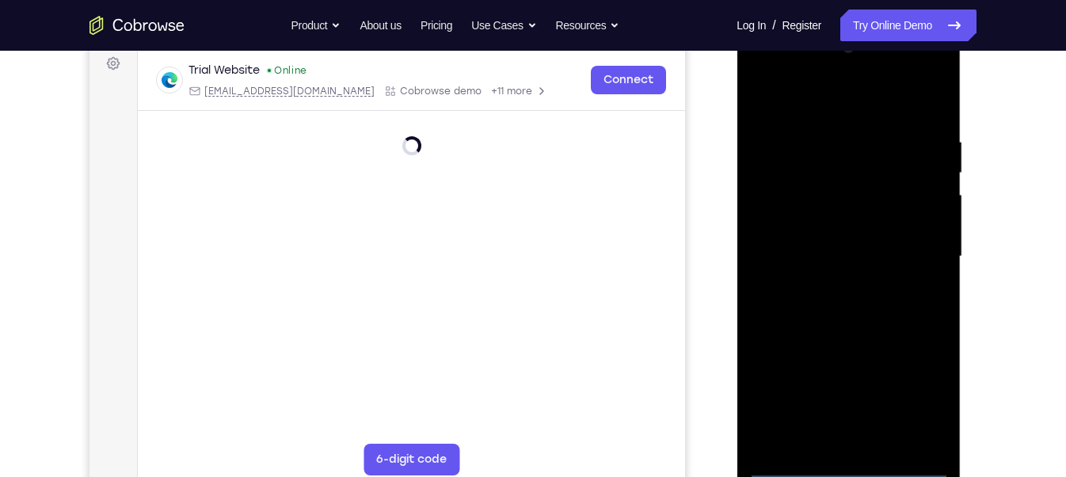
click at [849, 465] on div at bounding box center [847, 256] width 199 height 443
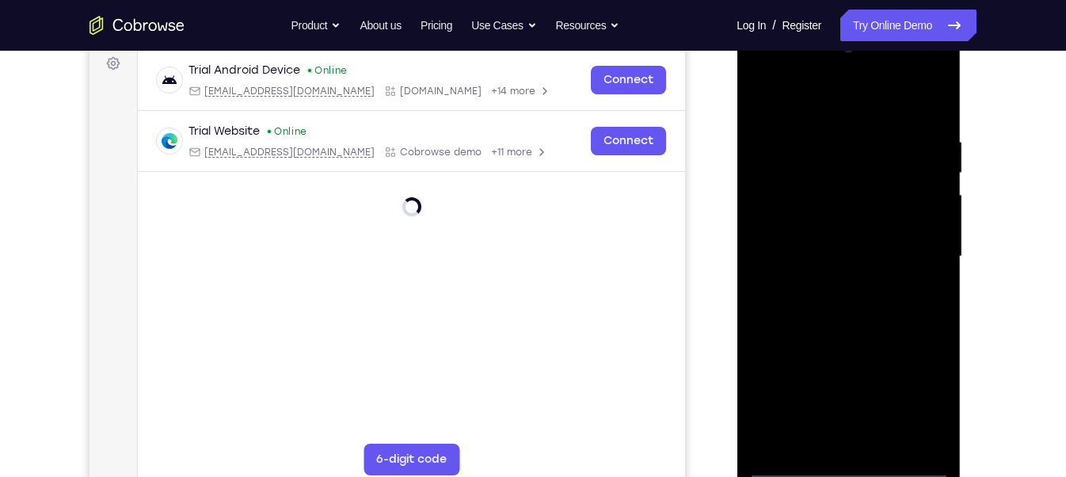
click at [914, 393] on div at bounding box center [847, 256] width 199 height 443
click at [804, 105] on div at bounding box center [847, 256] width 199 height 443
click at [908, 250] on div at bounding box center [847, 256] width 199 height 443
click at [831, 281] on div at bounding box center [847, 256] width 199 height 443
click at [800, 246] on div at bounding box center [847, 256] width 199 height 443
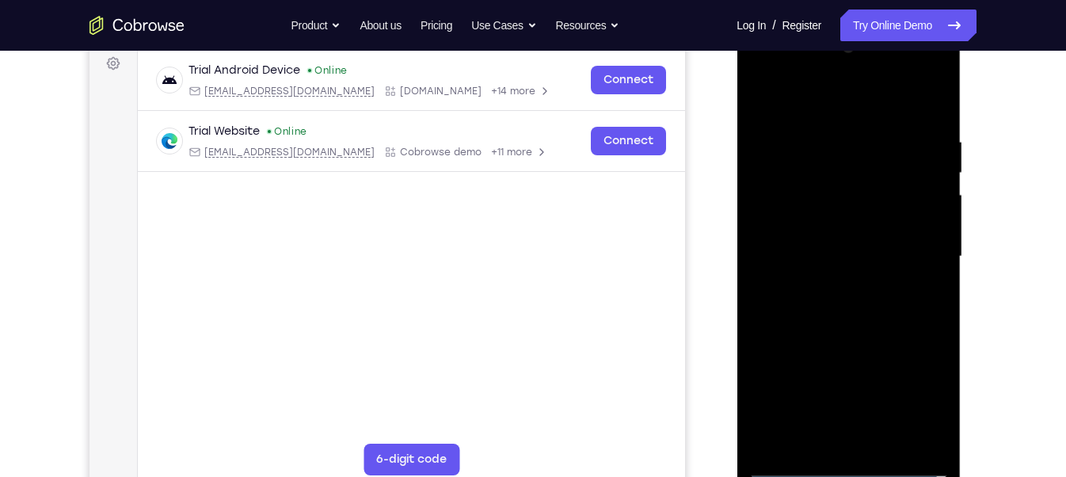
click at [787, 215] on div at bounding box center [847, 256] width 199 height 443
click at [815, 253] on div at bounding box center [847, 256] width 199 height 443
click at [857, 327] on div at bounding box center [847, 256] width 199 height 443
drag, startPoint x: 842, startPoint y: 104, endPoint x: 838, endPoint y: 29, distance: 75.3
click at [838, 29] on div at bounding box center [848, 259] width 224 height 472
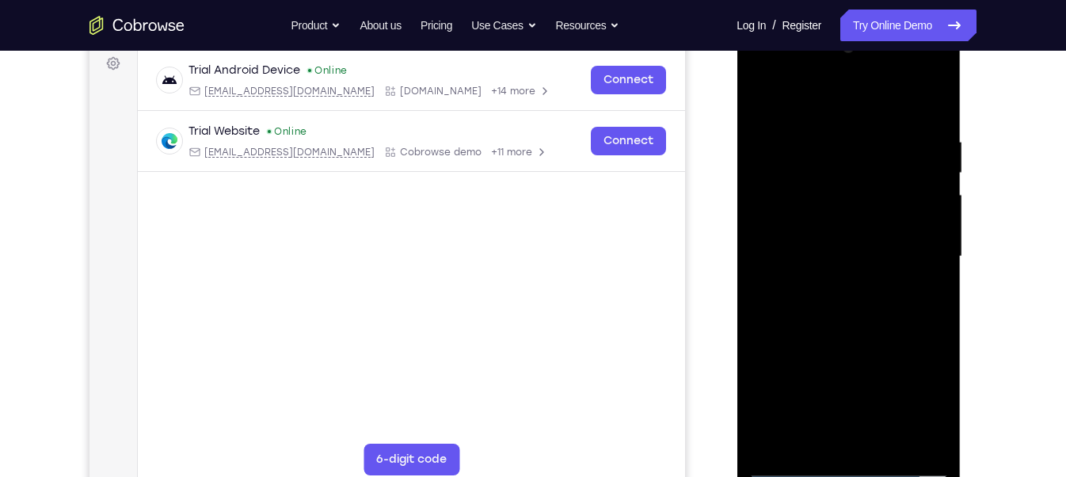
click at [938, 94] on div at bounding box center [847, 256] width 199 height 443
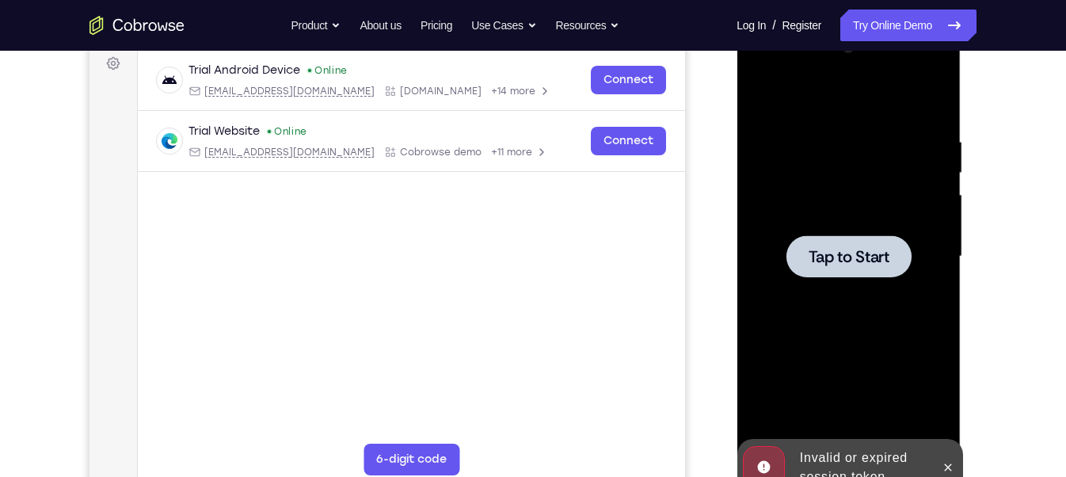
click at [836, 467] on div "Invalid or expired session token" at bounding box center [861, 467] width 139 height 51
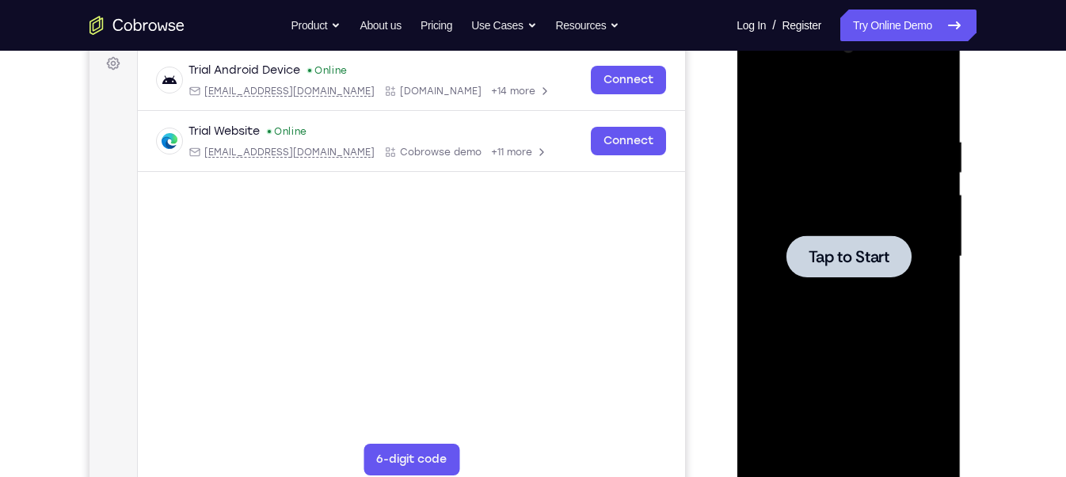
click at [837, 249] on span "Tap to Start" at bounding box center [847, 257] width 81 height 16
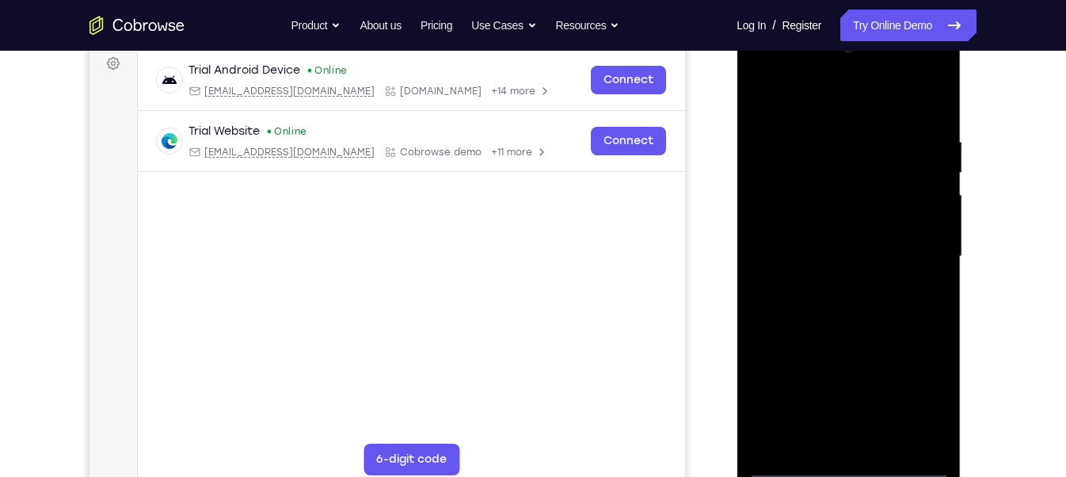
click at [846, 467] on div at bounding box center [847, 256] width 199 height 443
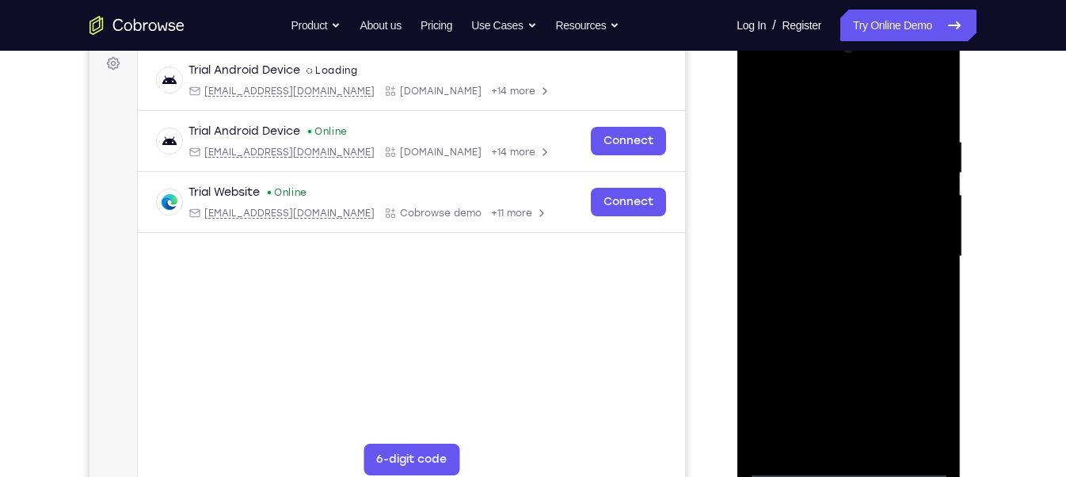
click at [920, 393] on div at bounding box center [847, 256] width 199 height 443
click at [796, 102] on div at bounding box center [847, 256] width 199 height 443
click at [907, 245] on div at bounding box center [847, 256] width 199 height 443
click at [831, 289] on div at bounding box center [847, 256] width 199 height 443
click at [800, 232] on div at bounding box center [847, 256] width 199 height 443
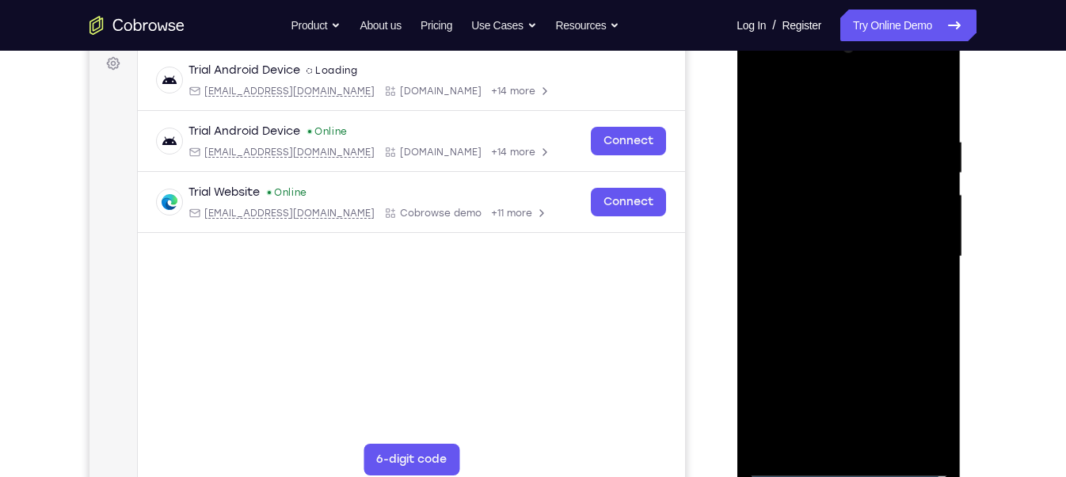
click at [791, 226] on div at bounding box center [847, 256] width 199 height 443
click at [811, 252] on div at bounding box center [847, 256] width 199 height 443
click at [857, 324] on div at bounding box center [847, 256] width 199 height 443
drag, startPoint x: 845, startPoint y: 101, endPoint x: 846, endPoint y: 69, distance: 32.5
click at [846, 69] on div at bounding box center [847, 256] width 199 height 443
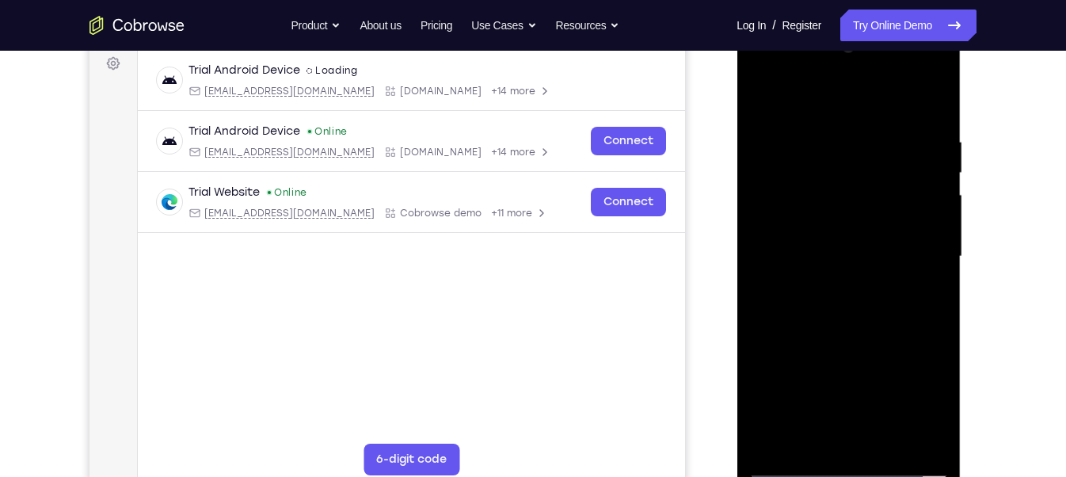
click at [940, 94] on div at bounding box center [847, 256] width 199 height 443
drag, startPoint x: 893, startPoint y: 150, endPoint x: 887, endPoint y: 309, distance: 159.2
click at [887, 309] on div at bounding box center [847, 256] width 199 height 443
click at [886, 444] on div at bounding box center [847, 256] width 199 height 443
click at [859, 337] on div at bounding box center [847, 256] width 199 height 443
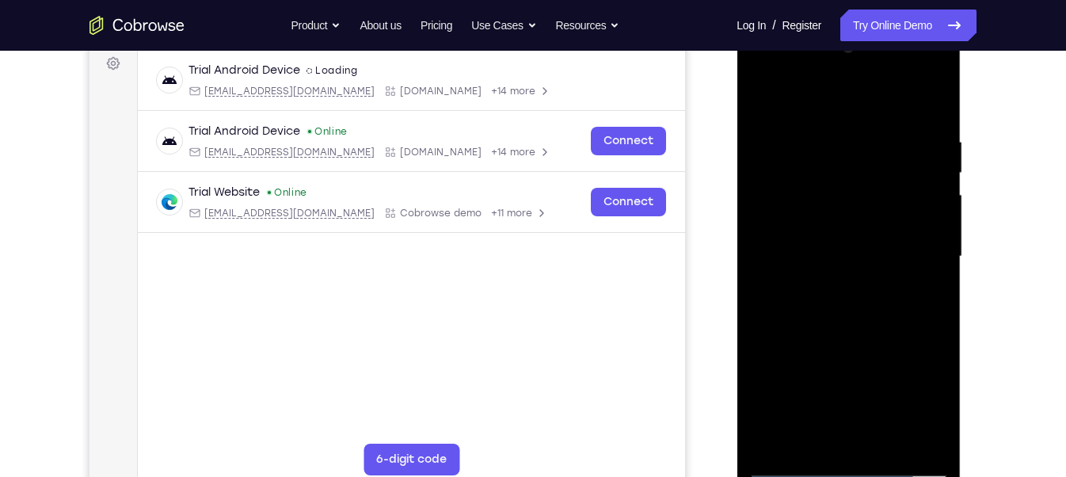
click at [814, 248] on div at bounding box center [847, 256] width 199 height 443
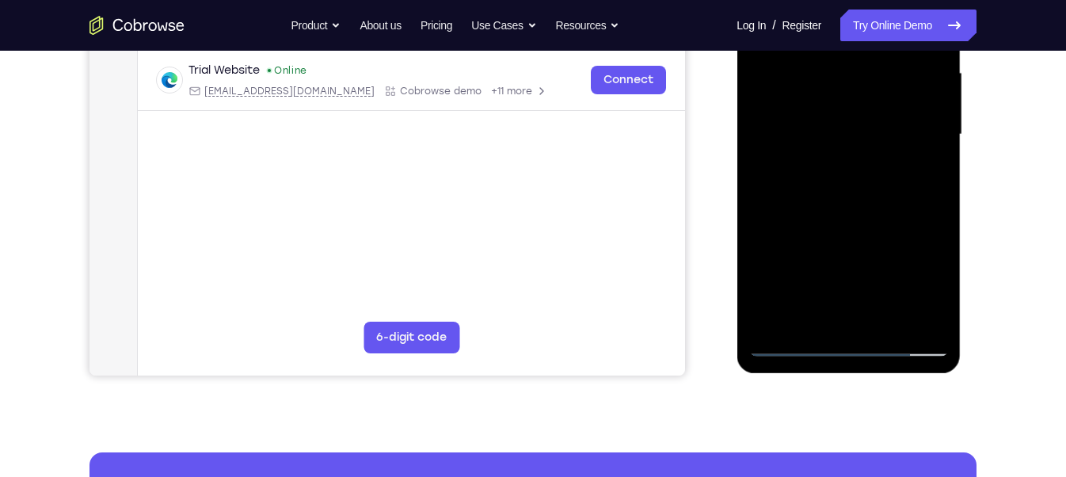
scroll to position [359, 0]
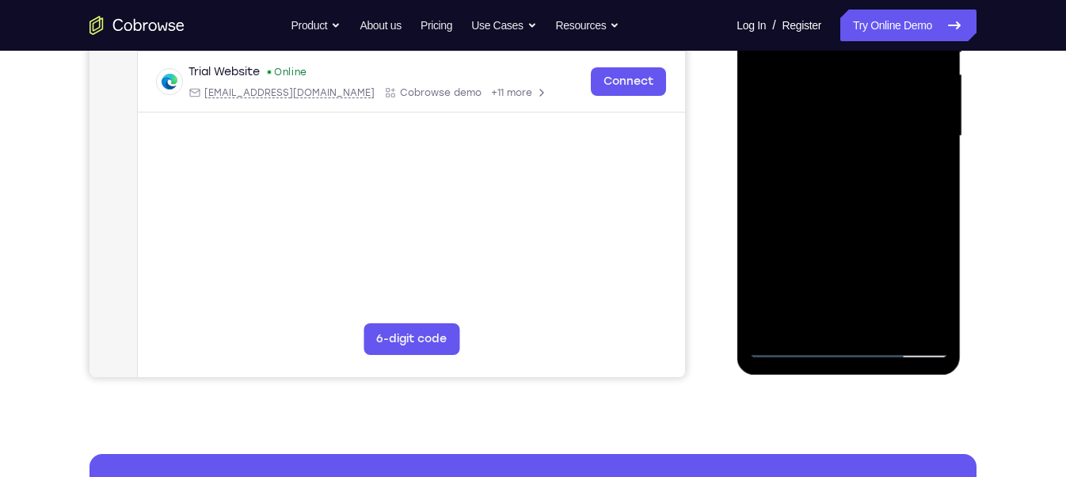
click at [921, 176] on div at bounding box center [847, 136] width 199 height 443
click at [812, 314] on div at bounding box center [847, 136] width 199 height 443
click at [890, 226] on div at bounding box center [847, 136] width 199 height 443
click at [925, 158] on div at bounding box center [847, 136] width 199 height 443
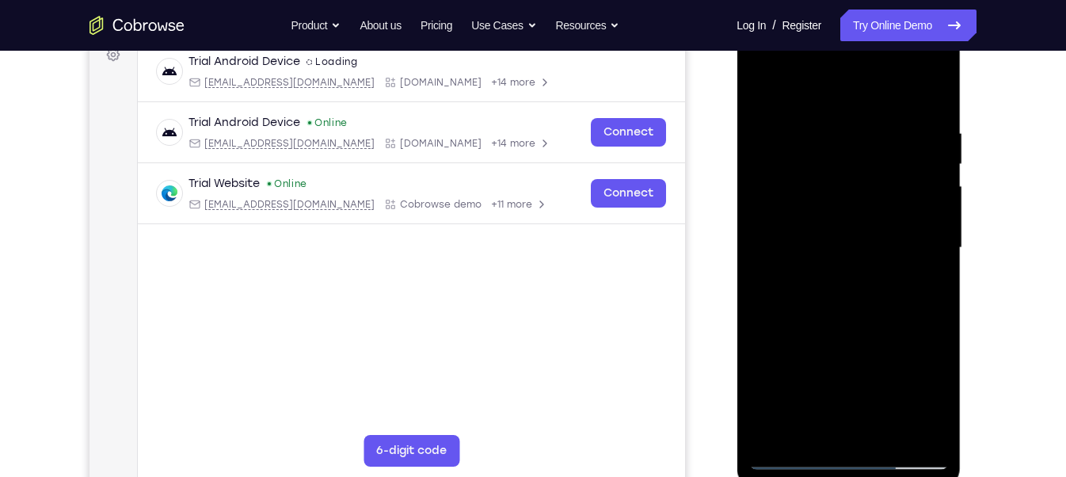
scroll to position [247, 0]
click at [787, 95] on div at bounding box center [847, 248] width 199 height 443
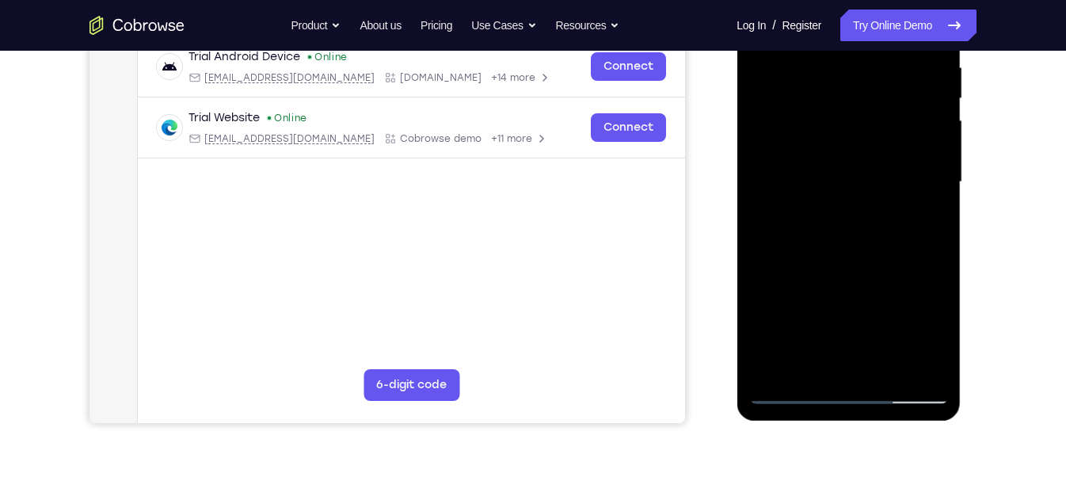
scroll to position [421, 0]
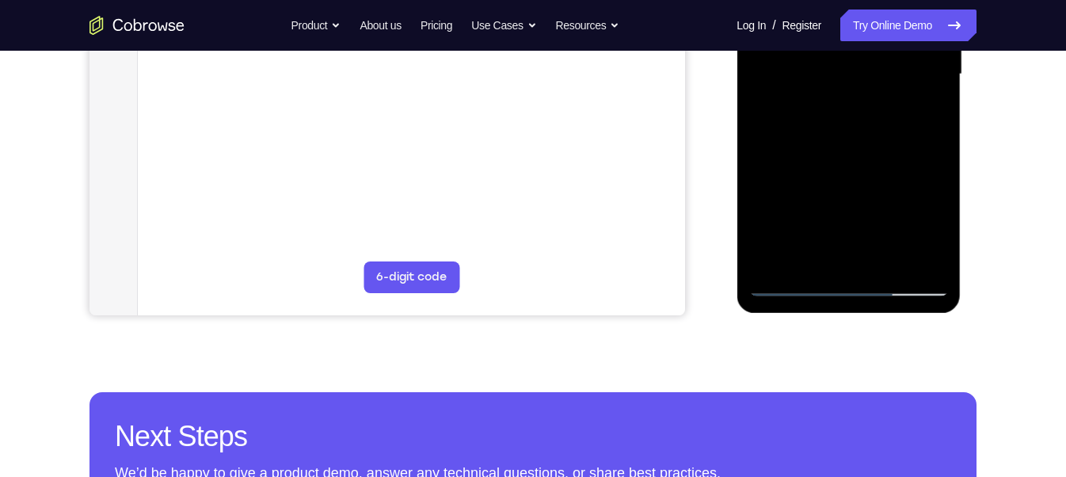
click at [892, 259] on div at bounding box center [847, 74] width 199 height 443
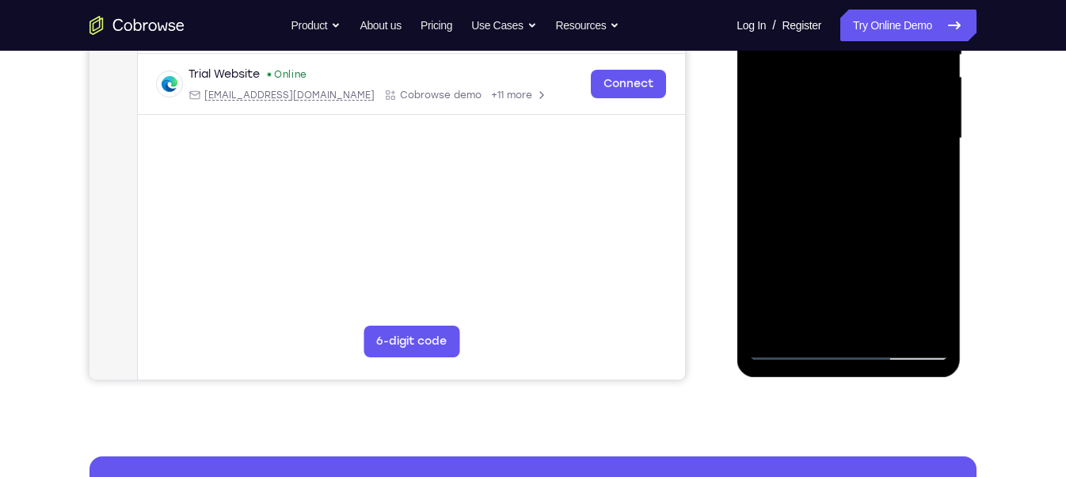
scroll to position [357, 0]
click at [849, 134] on div at bounding box center [847, 138] width 199 height 443
click at [921, 177] on div at bounding box center [847, 138] width 199 height 443
click at [918, 177] on div at bounding box center [847, 138] width 199 height 443
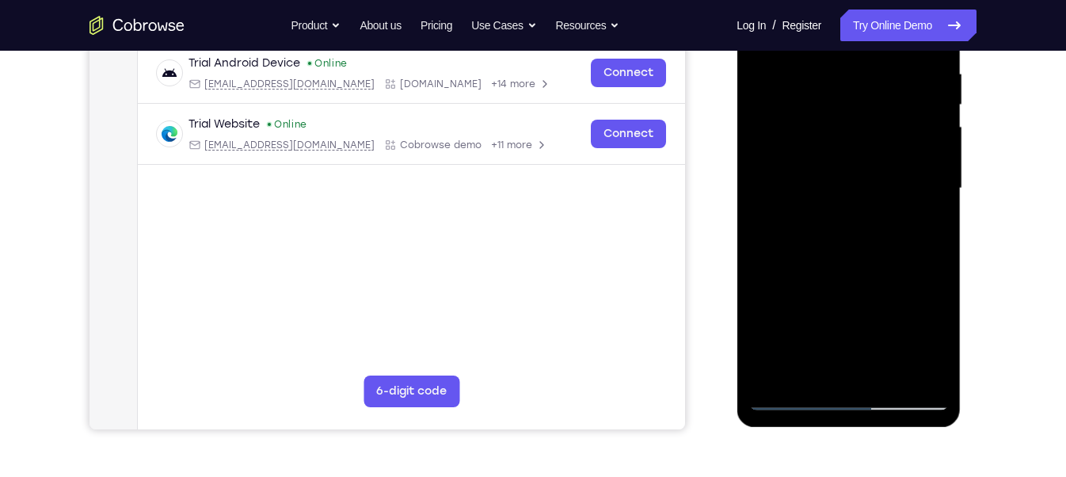
scroll to position [226, 0]
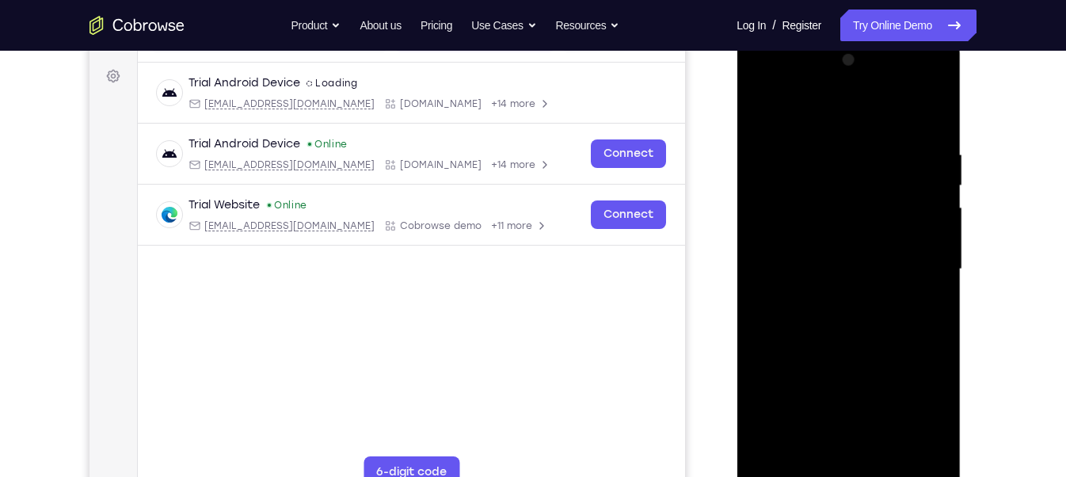
click at [789, 112] on div at bounding box center [847, 268] width 199 height 443
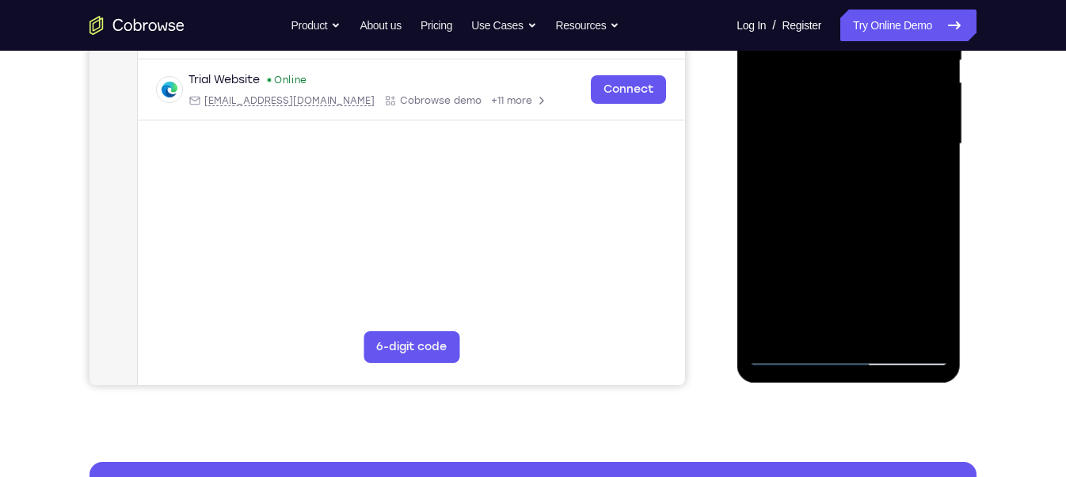
scroll to position [352, 0]
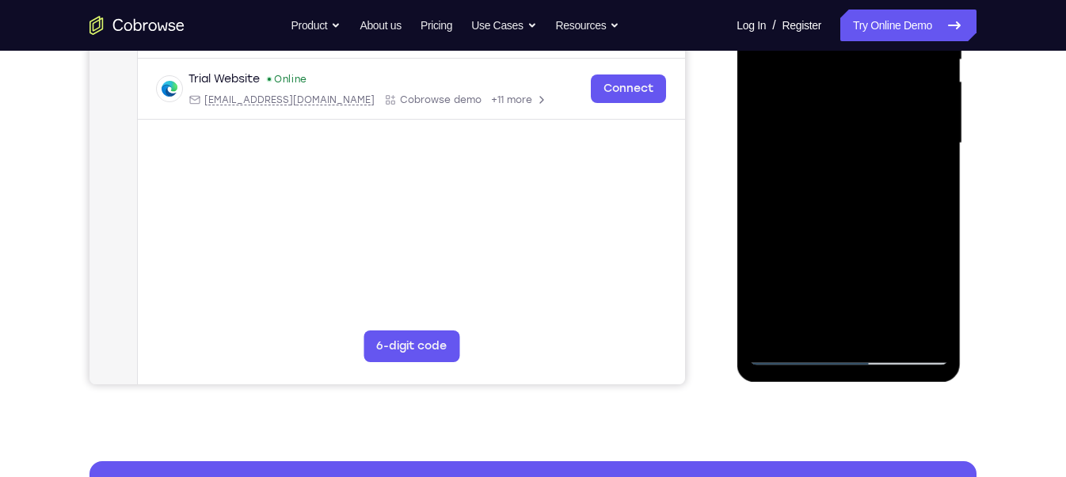
click at [775, 327] on div at bounding box center [847, 143] width 199 height 443
click at [887, 325] on div at bounding box center [847, 143] width 199 height 443
drag, startPoint x: 834, startPoint y: 250, endPoint x: 842, endPoint y: 229, distance: 22.8
click at [842, 229] on div at bounding box center [847, 143] width 199 height 443
click at [856, 192] on div at bounding box center [847, 143] width 199 height 443
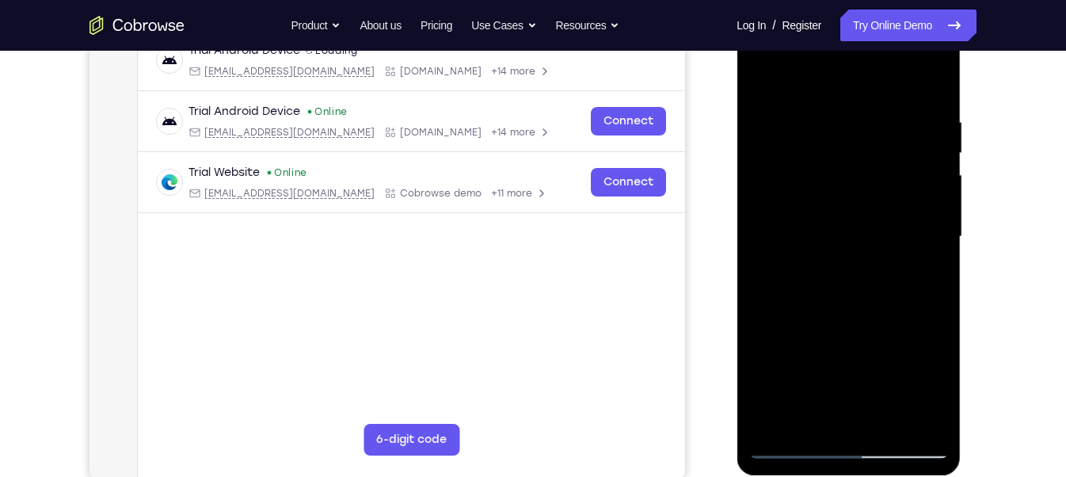
scroll to position [247, 0]
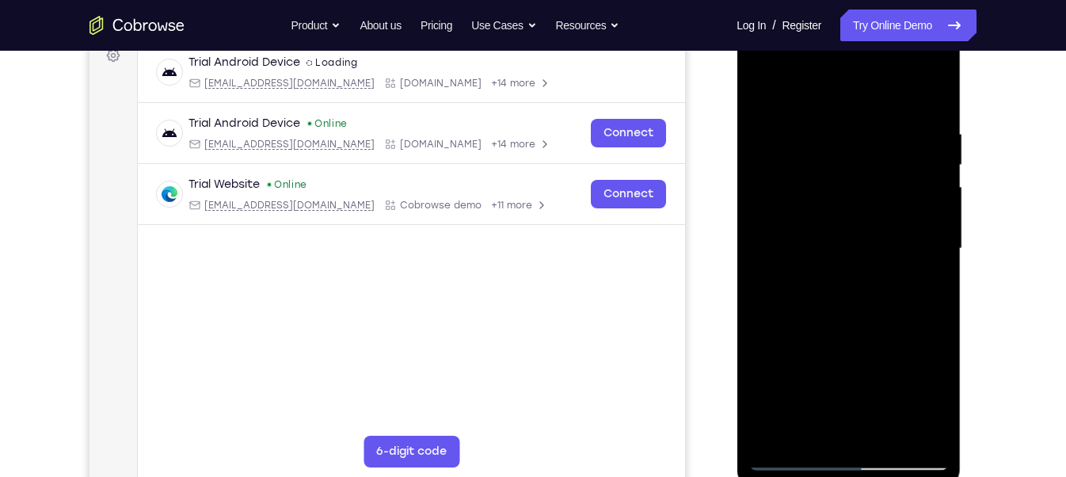
click at [763, 89] on div at bounding box center [847, 248] width 199 height 443
click at [763, 88] on div at bounding box center [847, 248] width 199 height 443
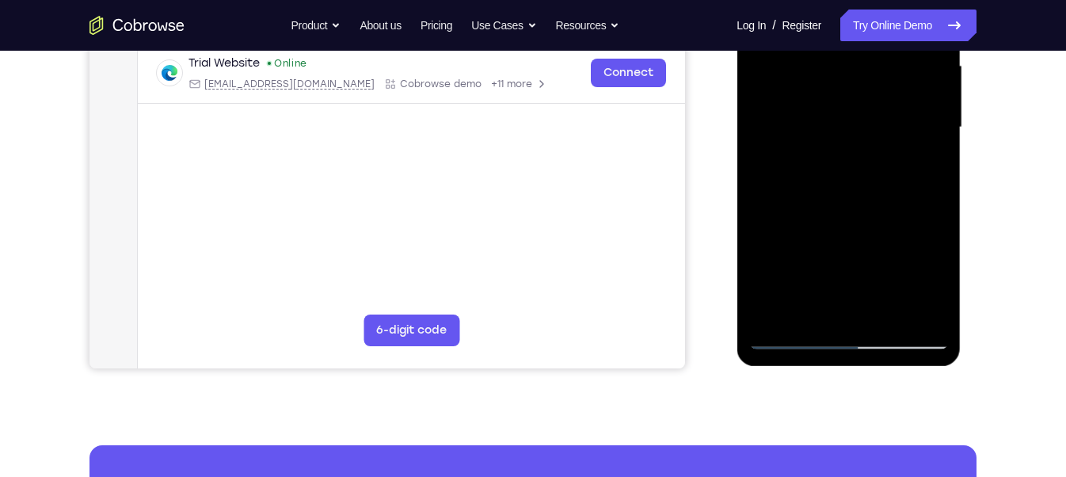
scroll to position [369, 0]
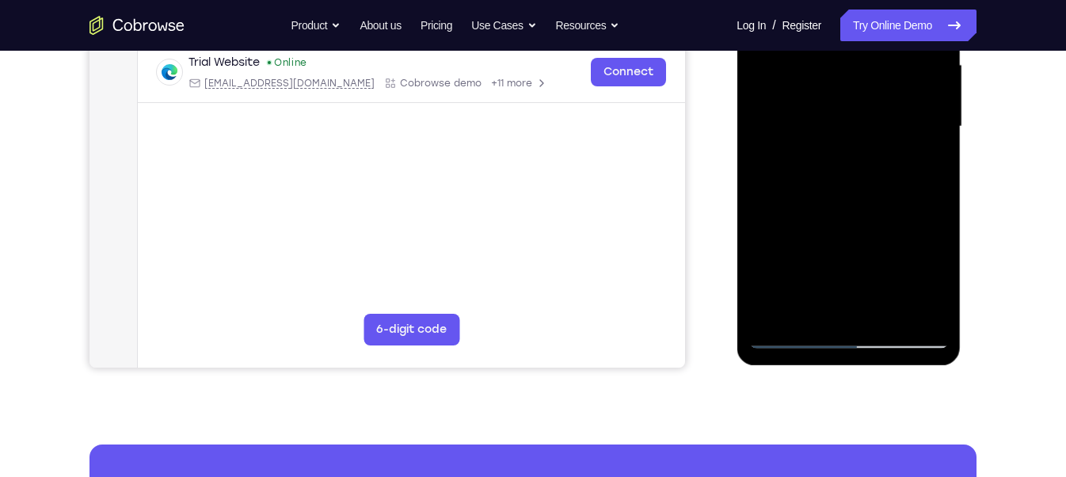
click at [811, 317] on div at bounding box center [847, 126] width 199 height 443
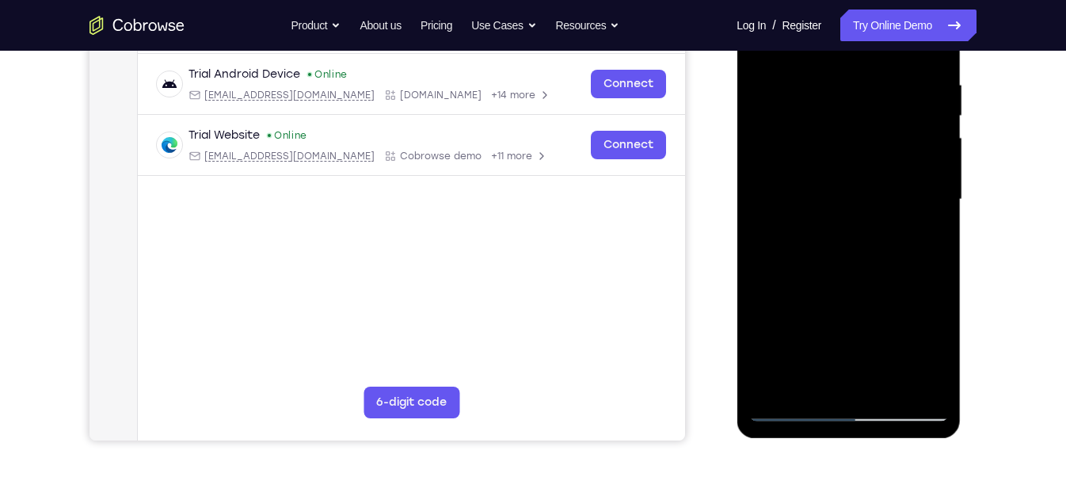
scroll to position [280, 0]
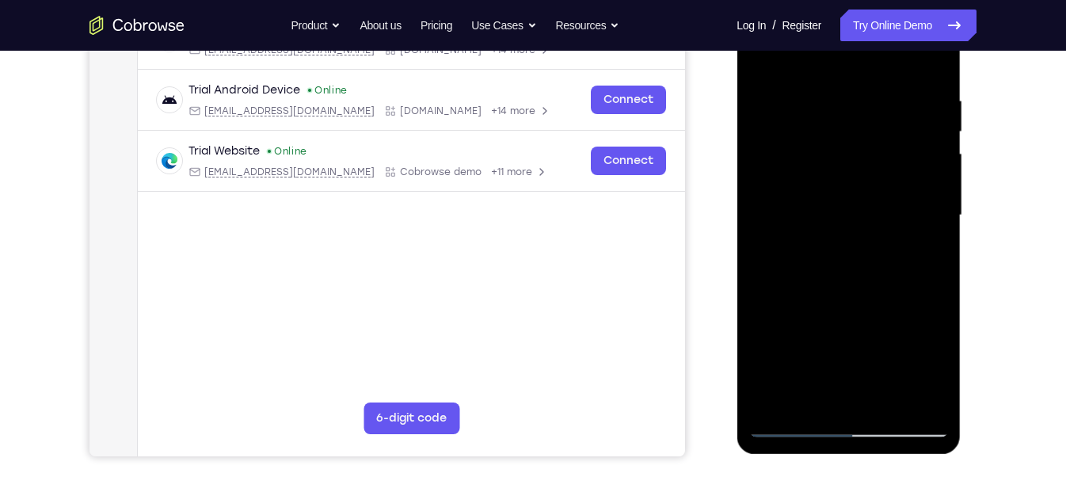
click at [801, 123] on div at bounding box center [847, 215] width 199 height 443
click at [776, 324] on div at bounding box center [847, 215] width 199 height 443
click at [793, 161] on div at bounding box center [847, 215] width 199 height 443
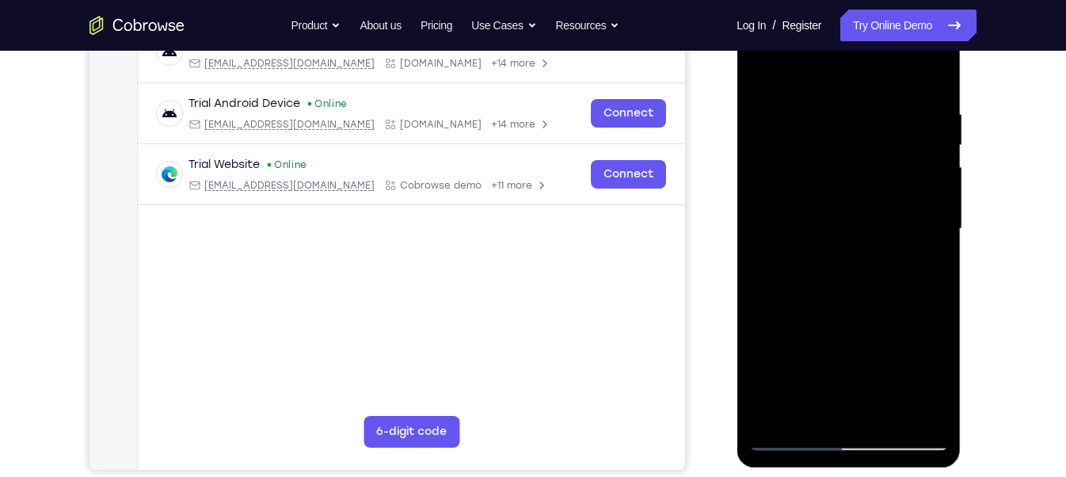
scroll to position [263, 0]
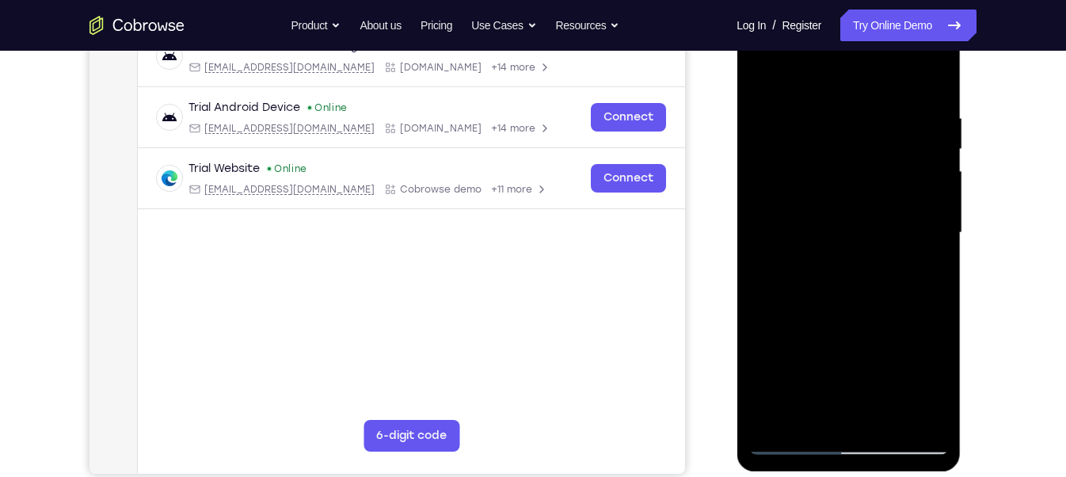
click at [820, 131] on div at bounding box center [847, 232] width 199 height 443
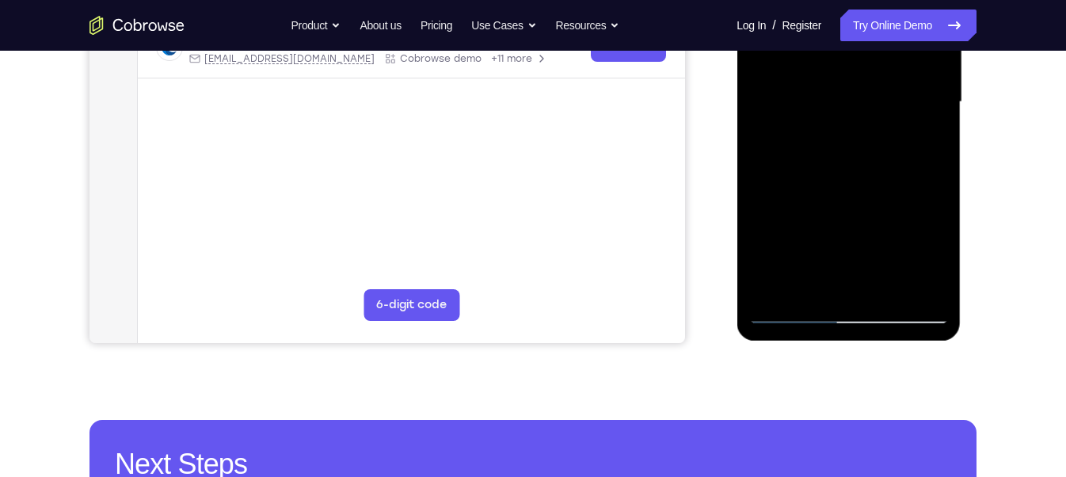
scroll to position [421, 0]
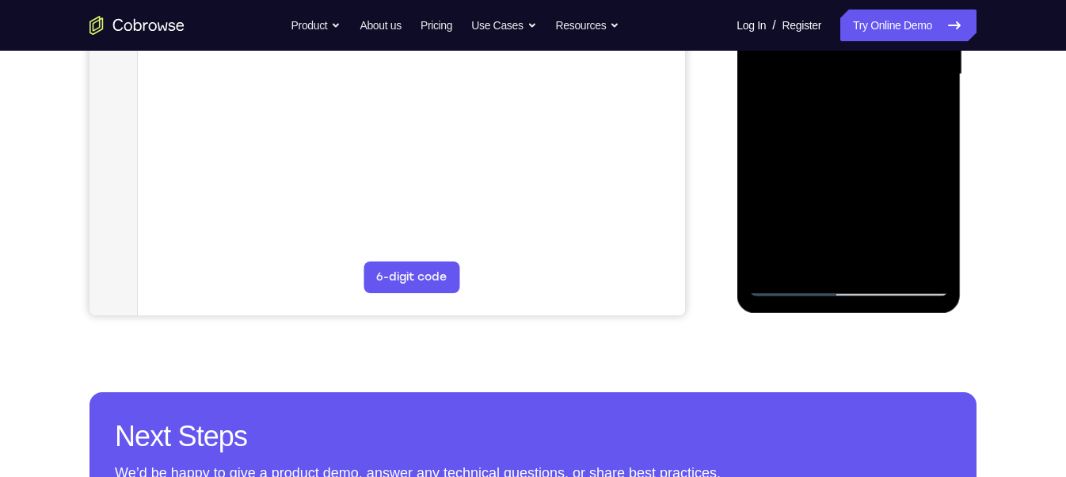
click at [811, 259] on div at bounding box center [847, 74] width 199 height 443
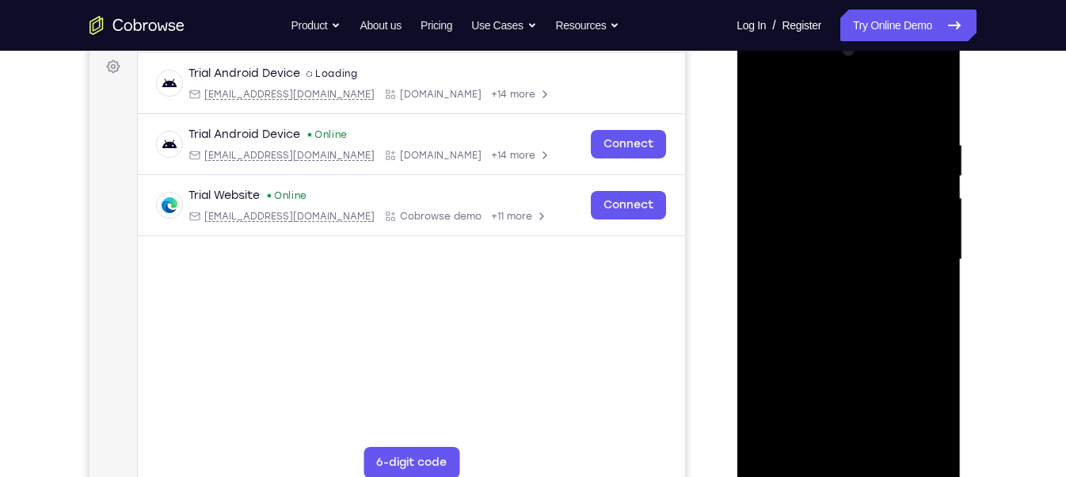
scroll to position [229, 0]
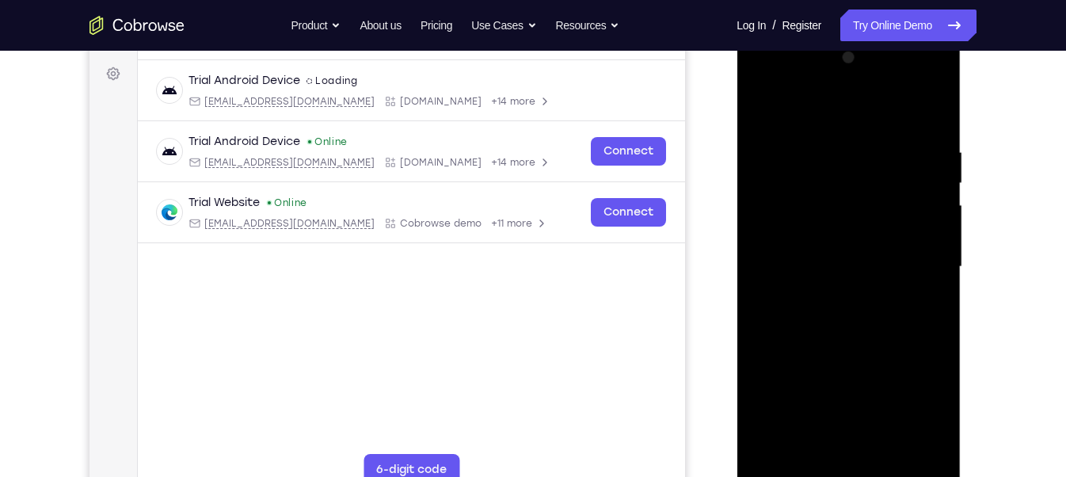
click at [804, 104] on div at bounding box center [847, 266] width 199 height 443
click at [796, 158] on div at bounding box center [847, 266] width 199 height 443
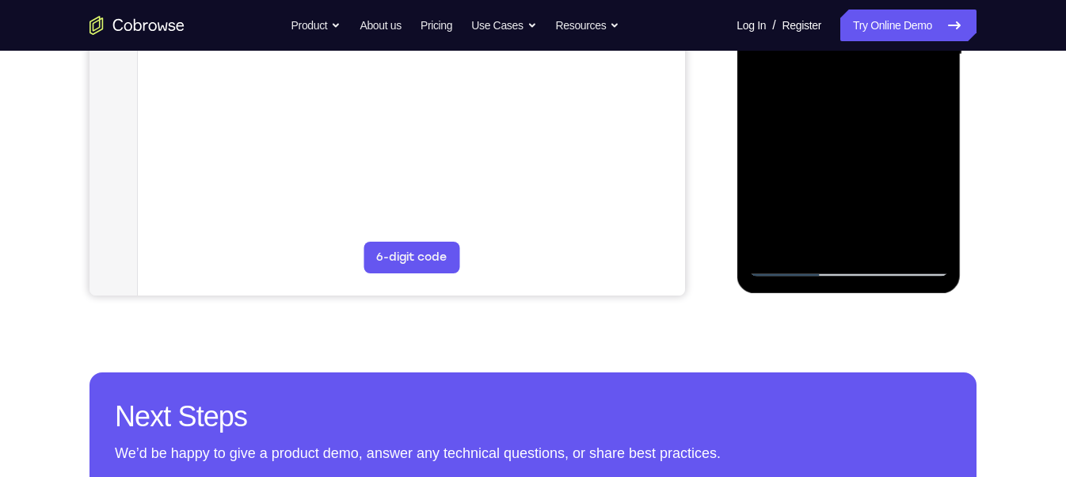
scroll to position [453, 0]
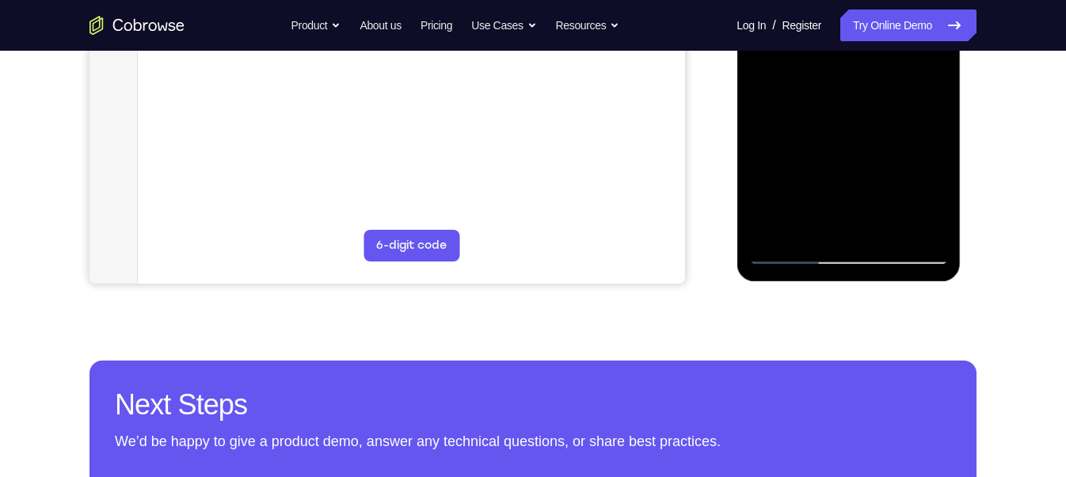
click at [819, 221] on div at bounding box center [847, 42] width 199 height 443
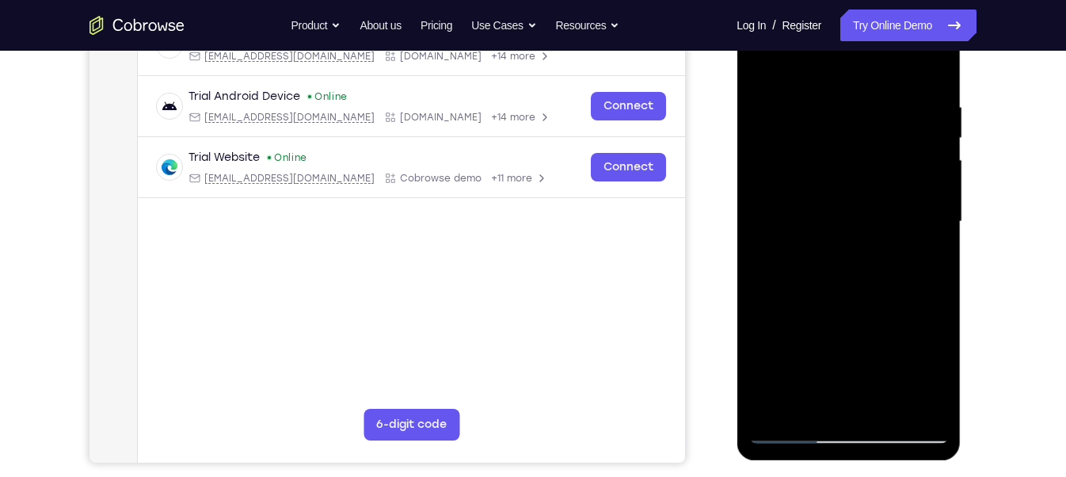
scroll to position [269, 0]
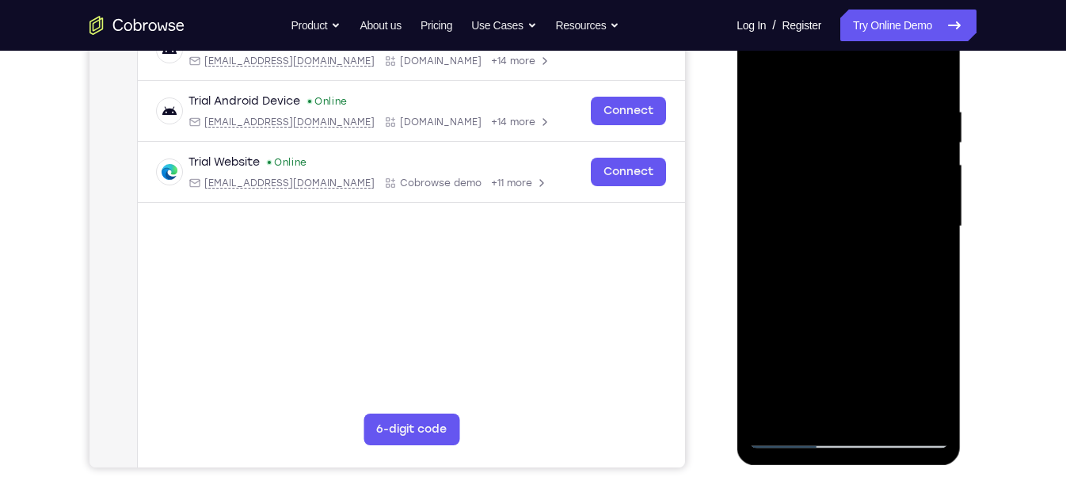
click at [896, 60] on div at bounding box center [847, 226] width 199 height 443
click at [764, 93] on div at bounding box center [847, 226] width 199 height 443
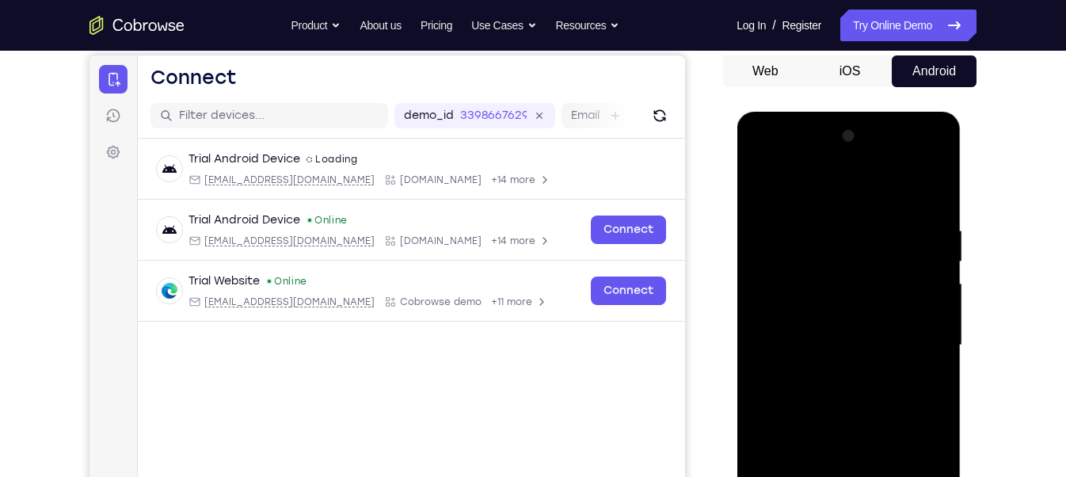
scroll to position [151, 0]
click at [769, 188] on div at bounding box center [847, 344] width 199 height 443
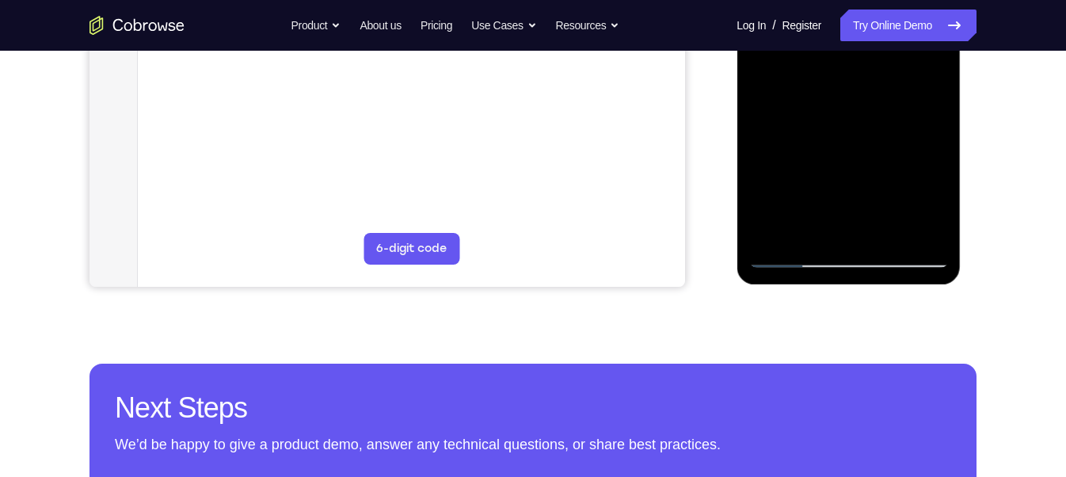
scroll to position [549, 0]
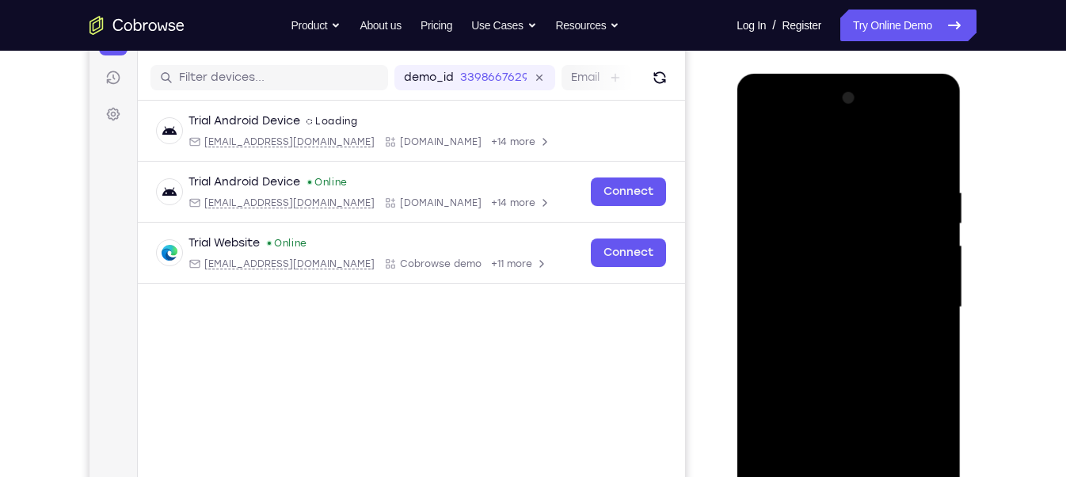
scroll to position [188, 0]
click at [934, 150] on div at bounding box center [847, 307] width 199 height 443
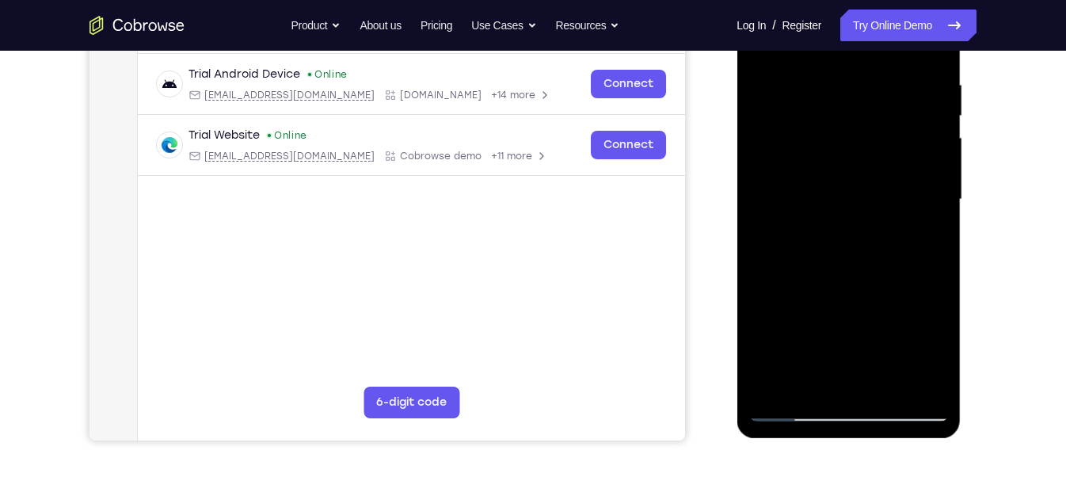
scroll to position [297, 0]
drag, startPoint x: 811, startPoint y: 206, endPoint x: 815, endPoint y: 182, distance: 24.0
click at [815, 182] on div at bounding box center [847, 198] width 199 height 443
click at [769, 243] on div at bounding box center [847, 198] width 199 height 443
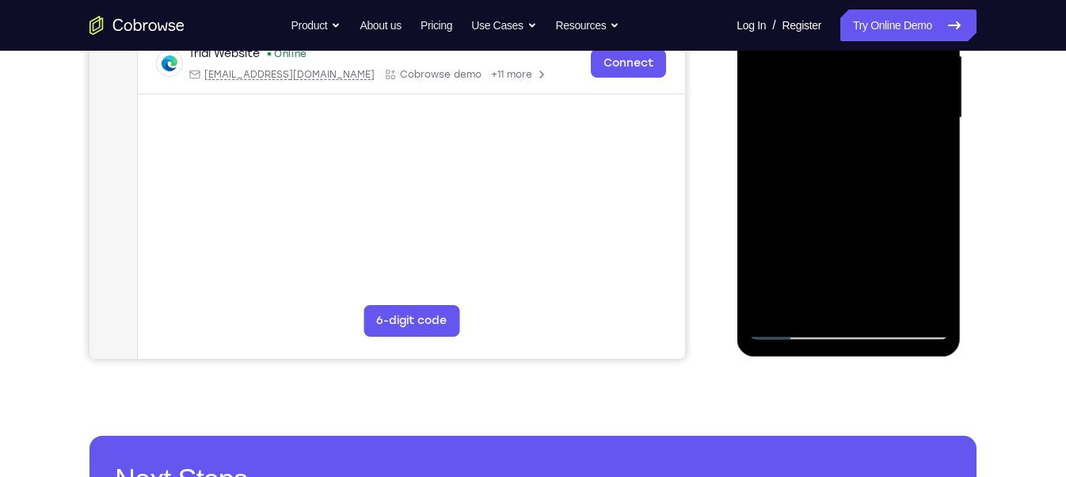
scroll to position [377, 0]
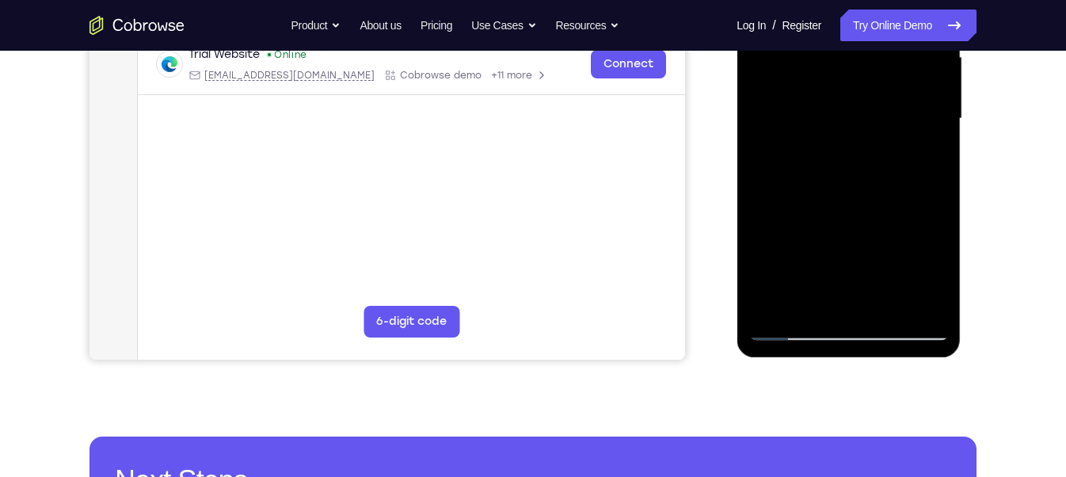
drag, startPoint x: 845, startPoint y: 275, endPoint x: 887, endPoint y: -96, distance: 373.6
click at [887, 0] on div at bounding box center [847, 118] width 199 height 443
drag, startPoint x: 871, startPoint y: 136, endPoint x: 829, endPoint y: 268, distance: 138.0
click at [829, 268] on div at bounding box center [847, 118] width 199 height 443
drag, startPoint x: 838, startPoint y: 228, endPoint x: 846, endPoint y: -96, distance: 323.9
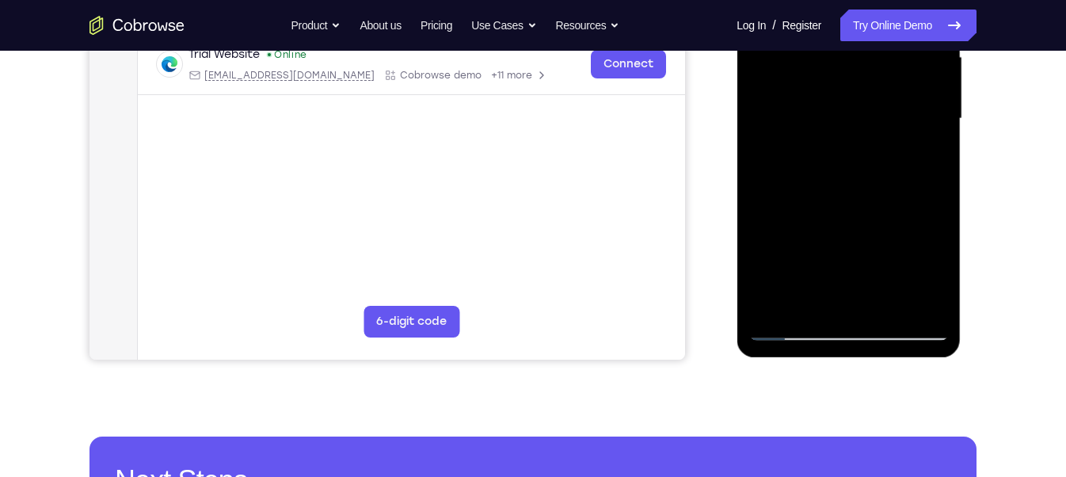
click at [846, 0] on div at bounding box center [847, 118] width 199 height 443
drag, startPoint x: 829, startPoint y: 272, endPoint x: 848, endPoint y: -70, distance: 342.5
click at [848, 0] on div at bounding box center [847, 118] width 199 height 443
drag, startPoint x: 874, startPoint y: 144, endPoint x: 880, endPoint y: 355, distance: 210.7
click at [880, 355] on div at bounding box center [848, 121] width 224 height 472
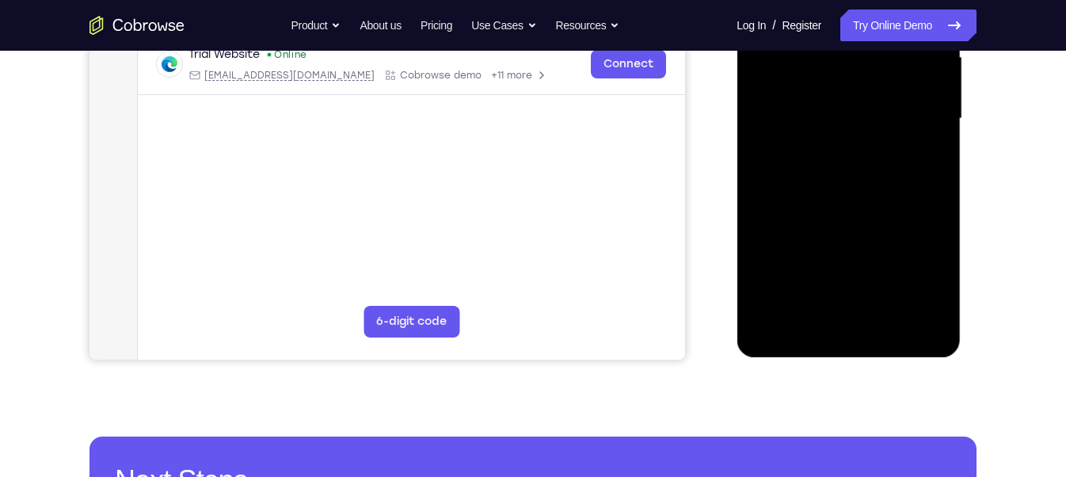
drag, startPoint x: 892, startPoint y: 140, endPoint x: 870, endPoint y: 359, distance: 219.6
click at [870, 359] on div at bounding box center [849, 122] width 226 height 475
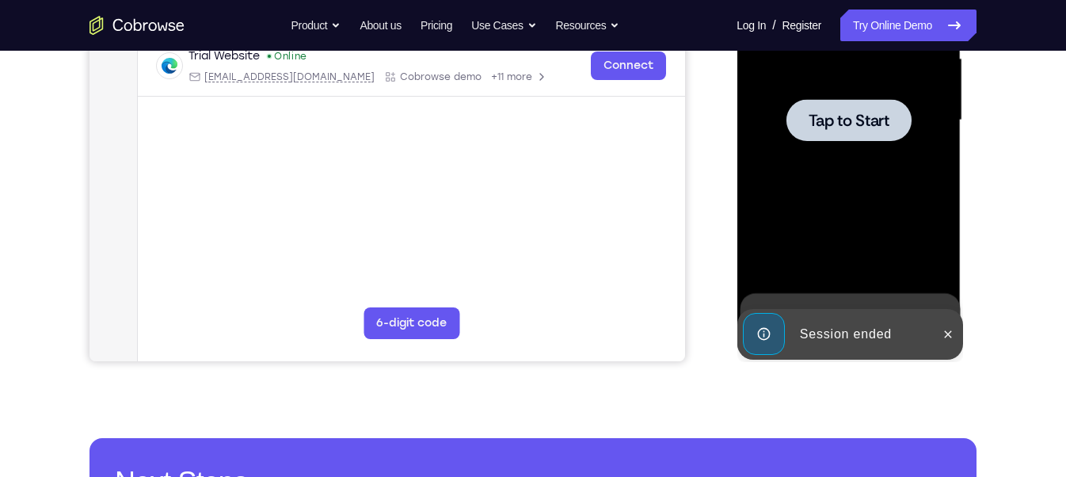
scroll to position [257, 0]
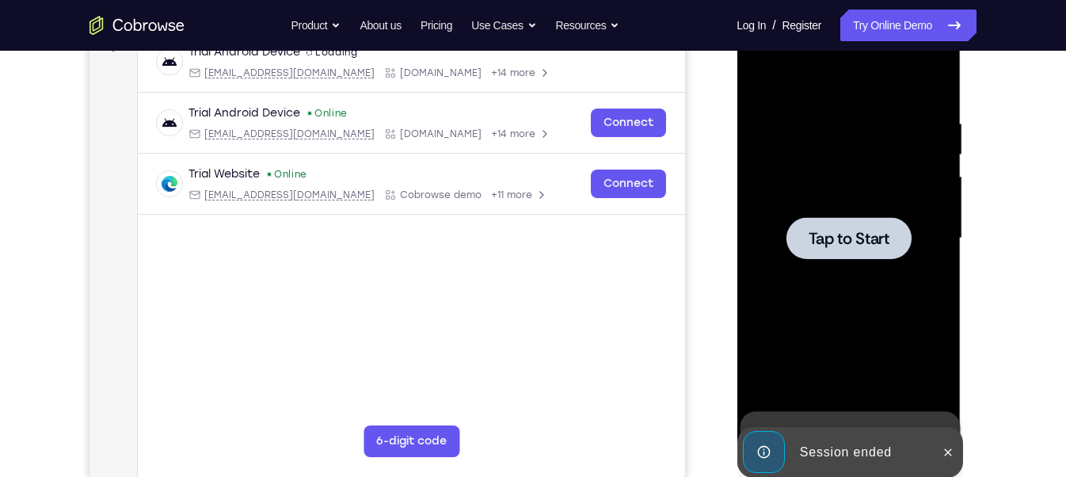
click at [875, 211] on div at bounding box center [847, 238] width 199 height 443
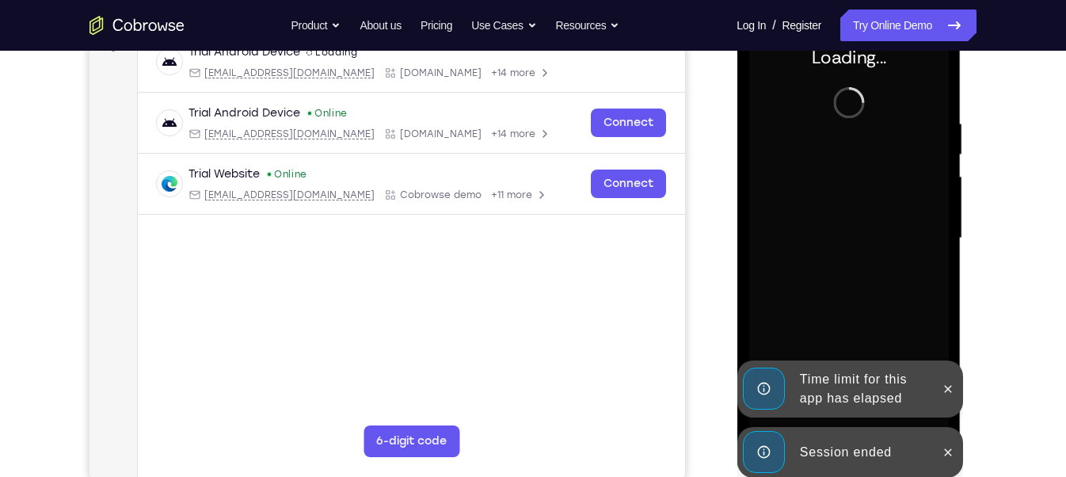
click at [840, 450] on div "Session ended" at bounding box center [861, 452] width 139 height 32
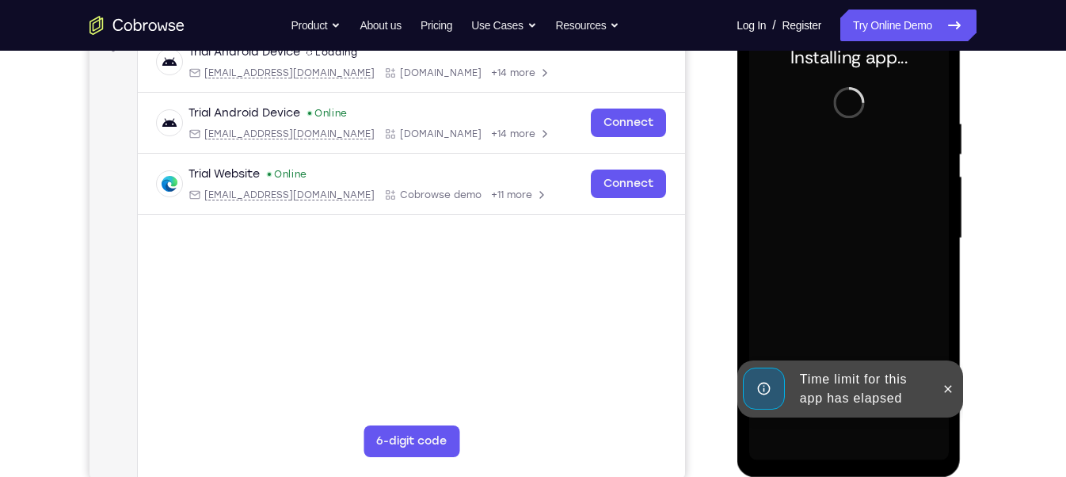
click at [838, 408] on div "Time limit for this app has elapsed" at bounding box center [861, 388] width 139 height 51
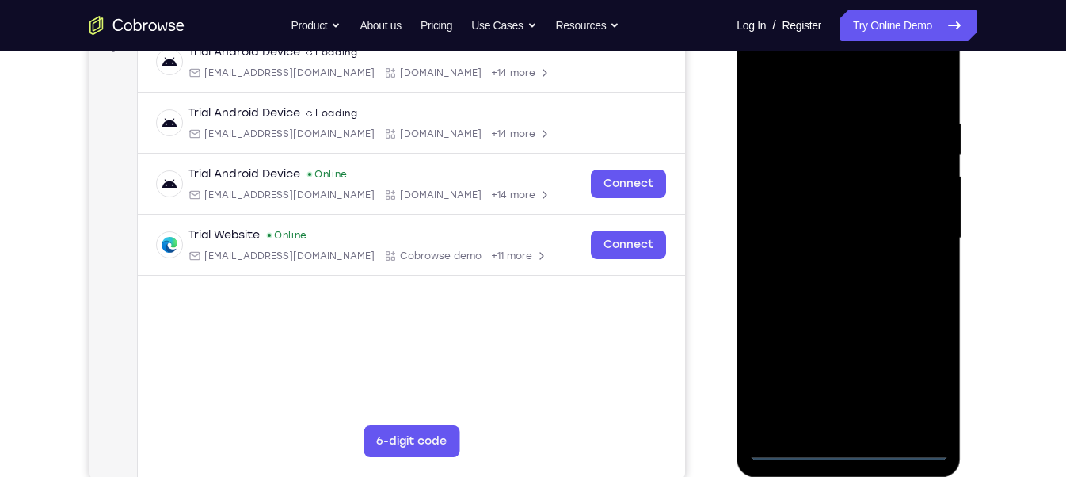
click at [836, 454] on div at bounding box center [847, 238] width 199 height 443
click at [925, 387] on div at bounding box center [847, 238] width 199 height 443
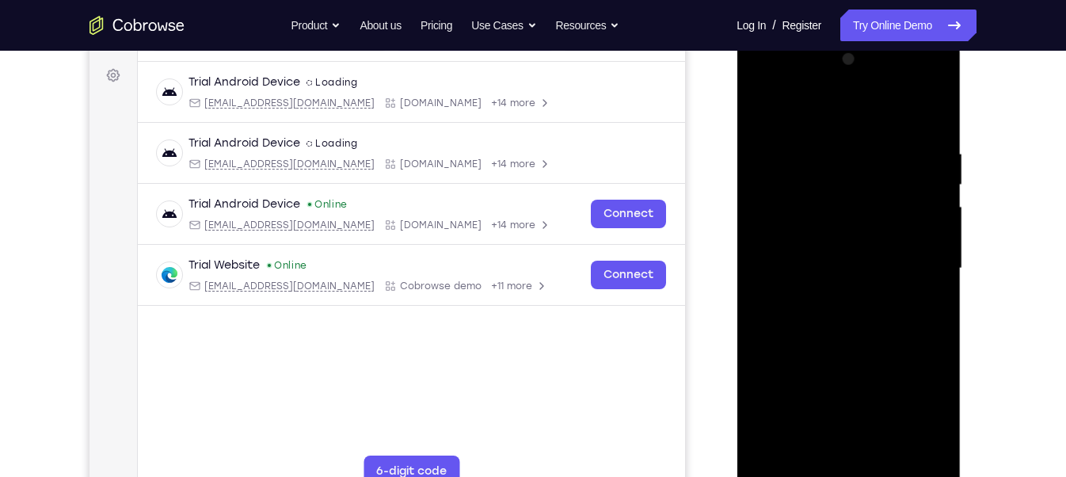
scroll to position [226, 0]
click at [811, 120] on div at bounding box center [847, 269] width 199 height 443
click at [912, 255] on div at bounding box center [847, 269] width 199 height 443
click at [822, 454] on div at bounding box center [847, 269] width 199 height 443
click at [823, 253] on div at bounding box center [847, 269] width 199 height 443
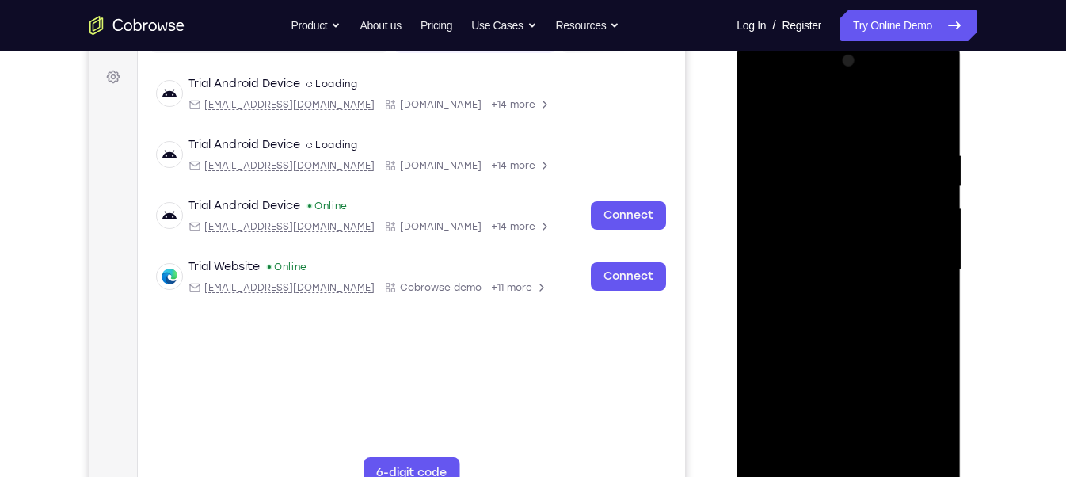
click at [827, 239] on div at bounding box center [847, 269] width 199 height 443
click at [833, 267] on div at bounding box center [847, 269] width 199 height 443
click at [809, 461] on div at bounding box center [847, 269] width 199 height 443
click at [812, 260] on div at bounding box center [847, 269] width 199 height 443
click at [816, 258] on div at bounding box center [847, 269] width 199 height 443
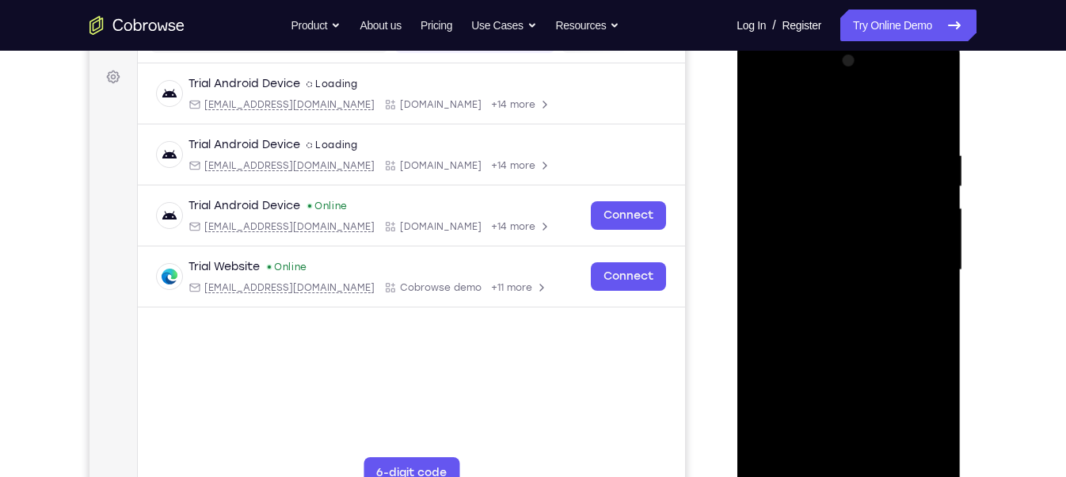
scroll to position [226, 0]
click at [835, 268] on div at bounding box center [847, 268] width 199 height 443
click at [845, 342] on div at bounding box center [847, 268] width 199 height 443
drag, startPoint x: 825, startPoint y: 115, endPoint x: 825, endPoint y: 46, distance: 68.9
click at [825, 46] on div at bounding box center [848, 272] width 224 height 472
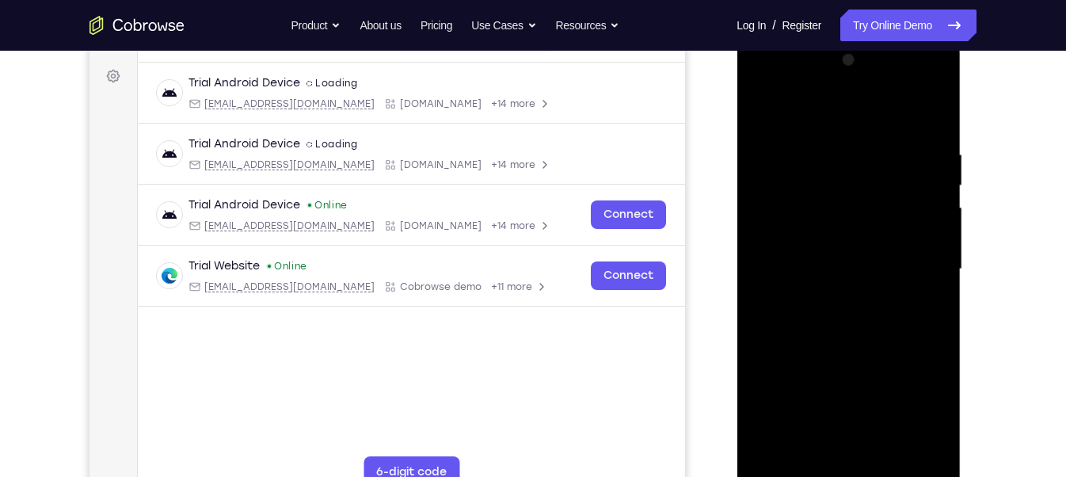
click at [940, 456] on div at bounding box center [847, 268] width 199 height 443
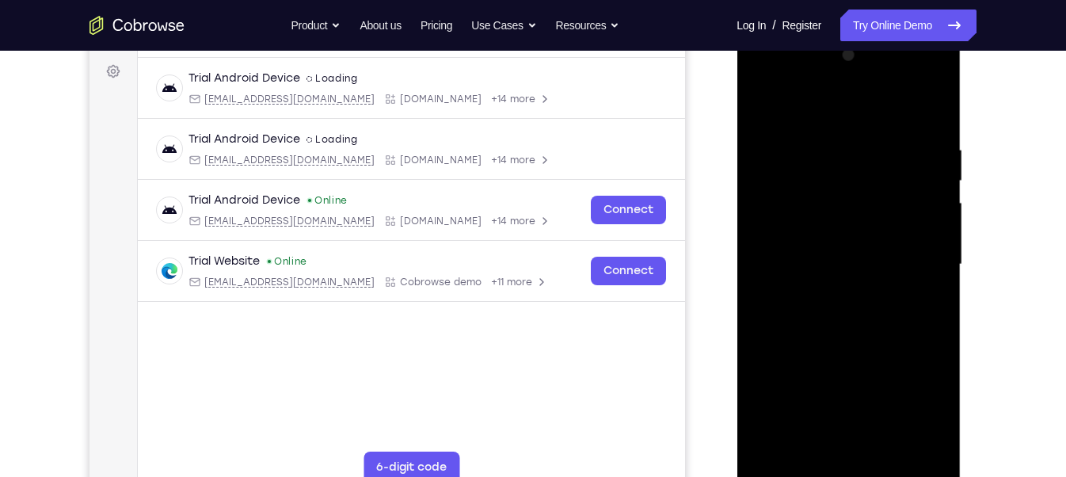
scroll to position [261, 0]
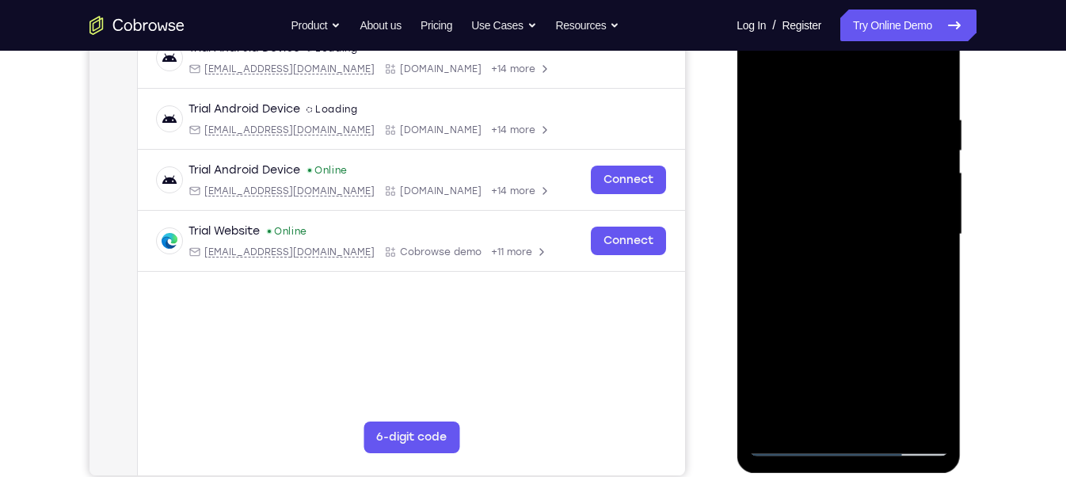
click at [804, 420] on div at bounding box center [847, 234] width 199 height 443
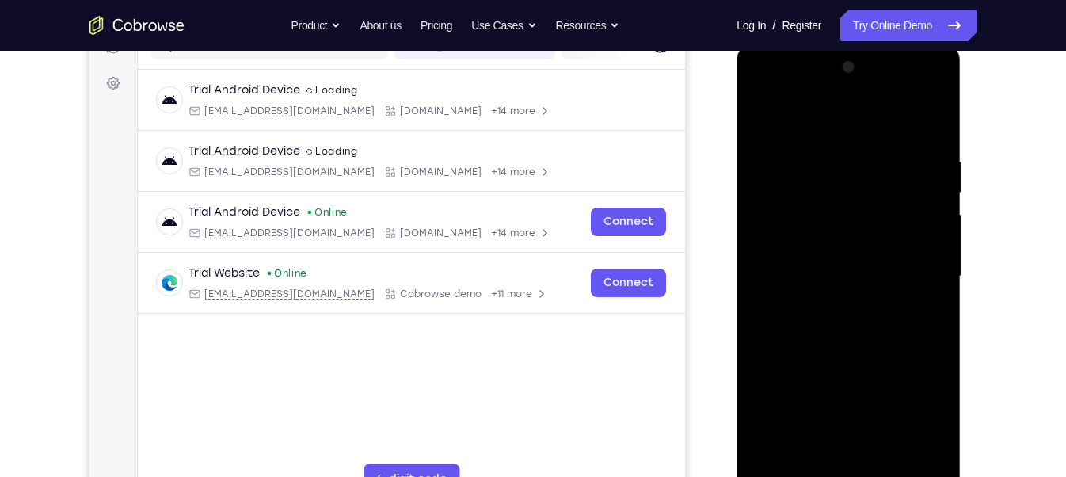
scroll to position [222, 0]
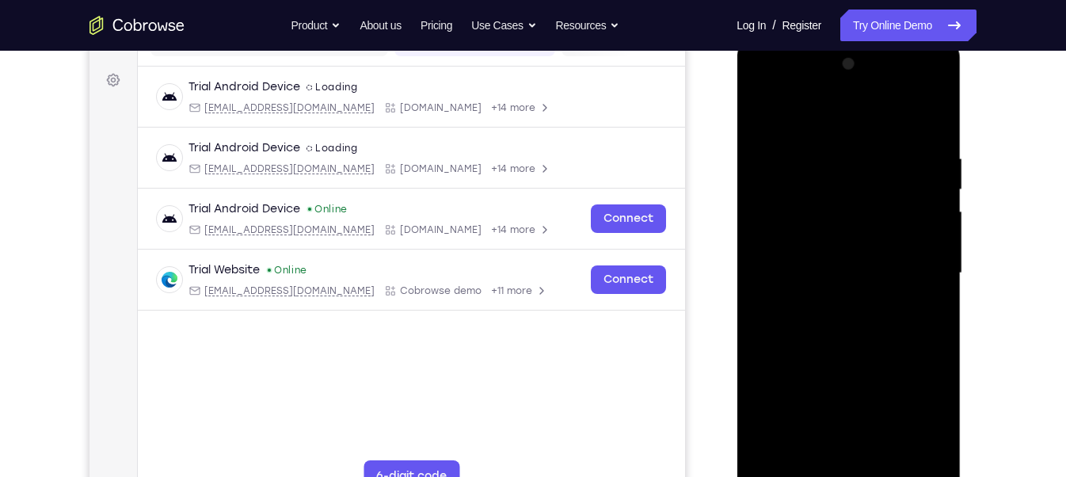
drag, startPoint x: 819, startPoint y: 401, endPoint x: 811, endPoint y: 374, distance: 27.5
click at [811, 374] on div at bounding box center [847, 272] width 199 height 443
click at [842, 274] on div at bounding box center [847, 272] width 199 height 443
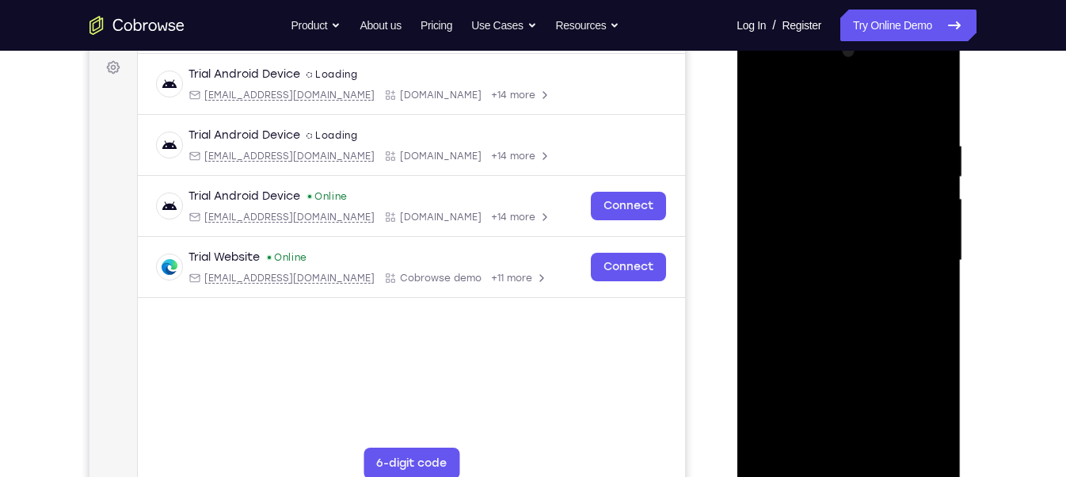
scroll to position [237, 0]
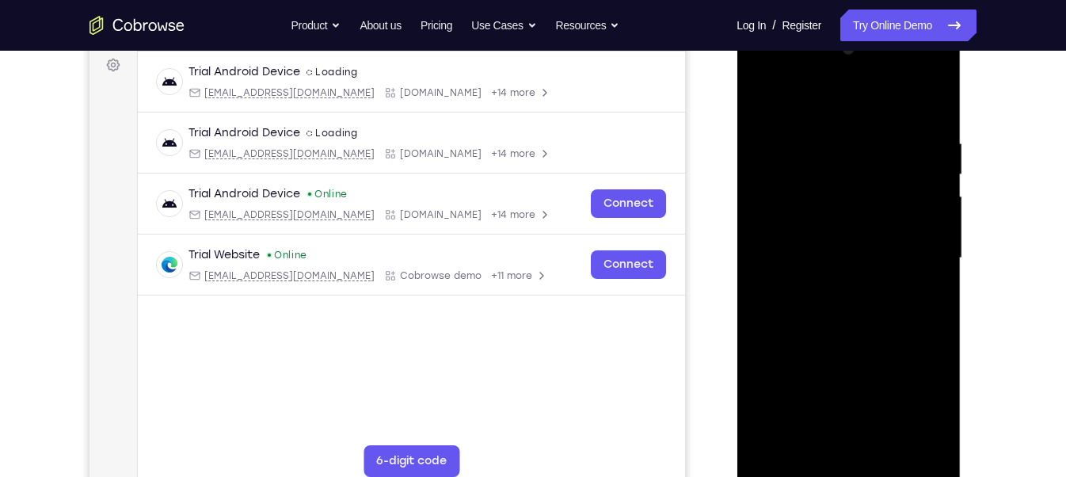
click at [773, 405] on div at bounding box center [847, 257] width 199 height 443
drag, startPoint x: 845, startPoint y: 167, endPoint x: 853, endPoint y: 306, distance: 139.5
click at [853, 306] on div at bounding box center [847, 257] width 199 height 443
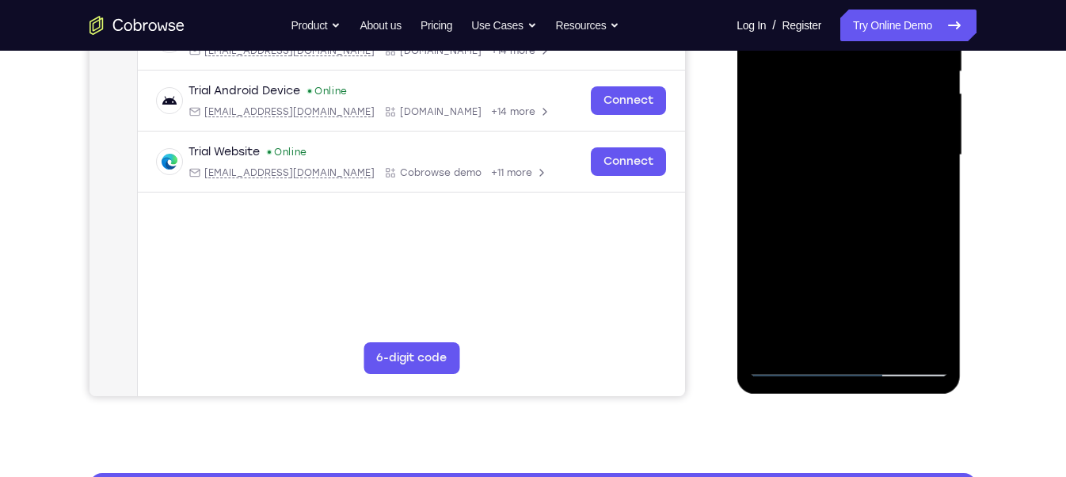
scroll to position [332, 0]
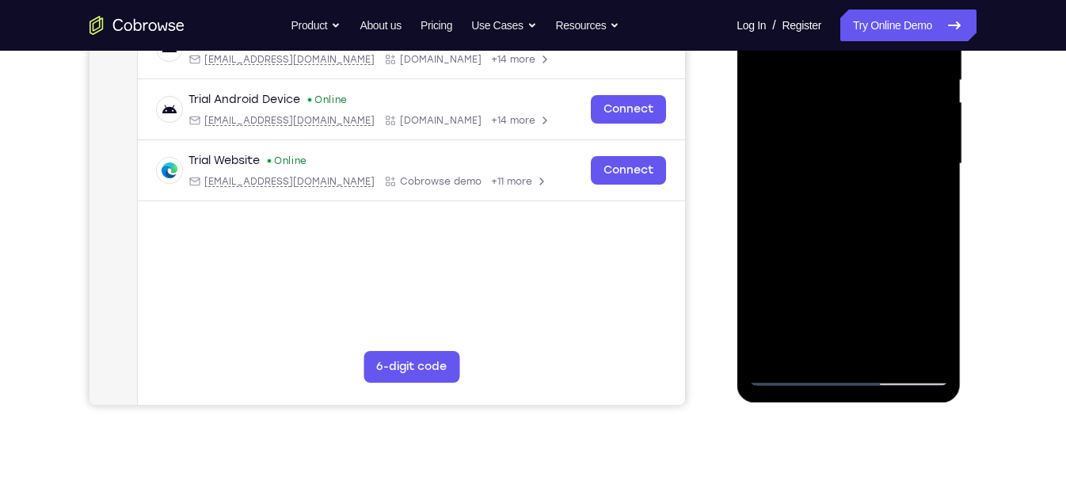
drag, startPoint x: 838, startPoint y: 327, endPoint x: 838, endPoint y: 219, distance: 107.7
click at [838, 219] on div at bounding box center [847, 163] width 199 height 443
click at [771, 130] on div at bounding box center [847, 163] width 199 height 443
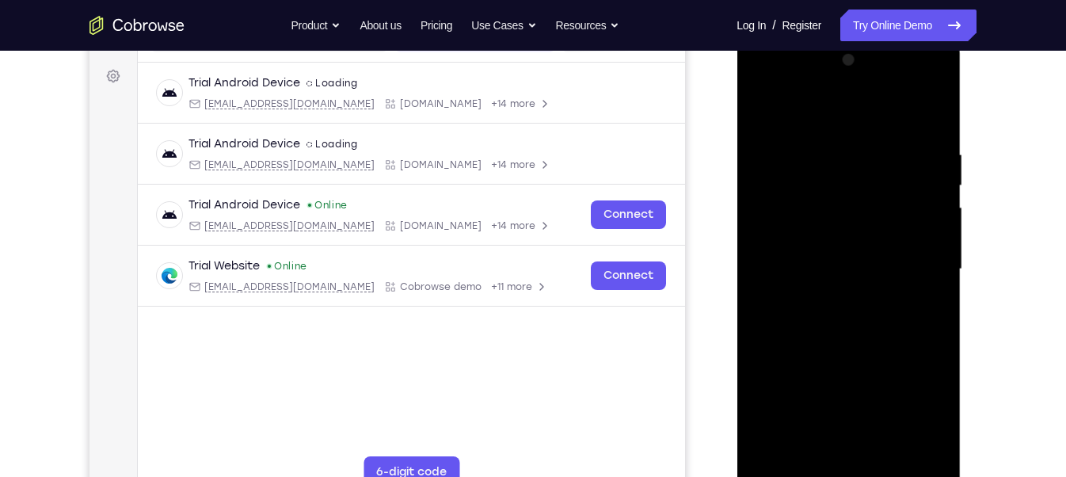
scroll to position [181, 0]
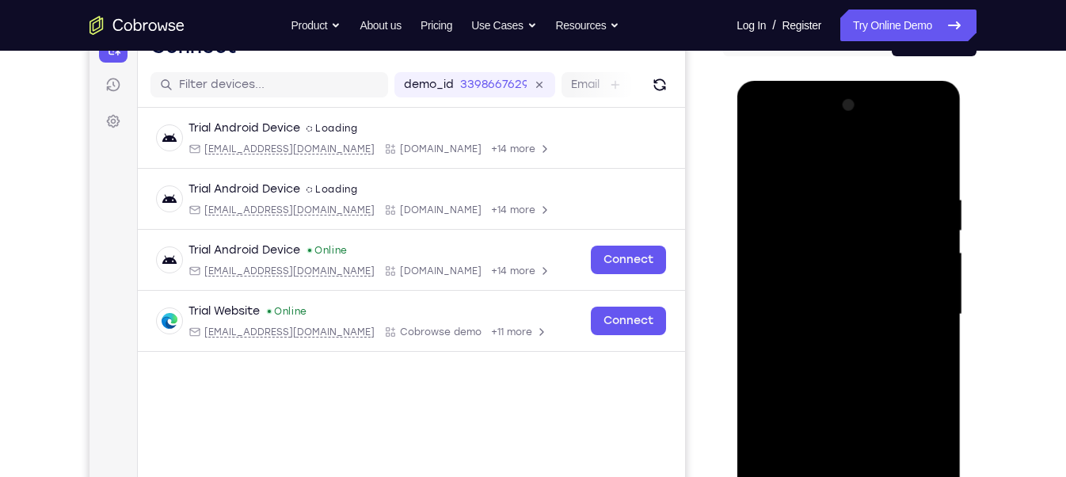
drag, startPoint x: 826, startPoint y: 342, endPoint x: 818, endPoint y: 256, distance: 85.9
click at [818, 256] on div at bounding box center [847, 314] width 199 height 443
click at [853, 211] on div at bounding box center [847, 314] width 199 height 443
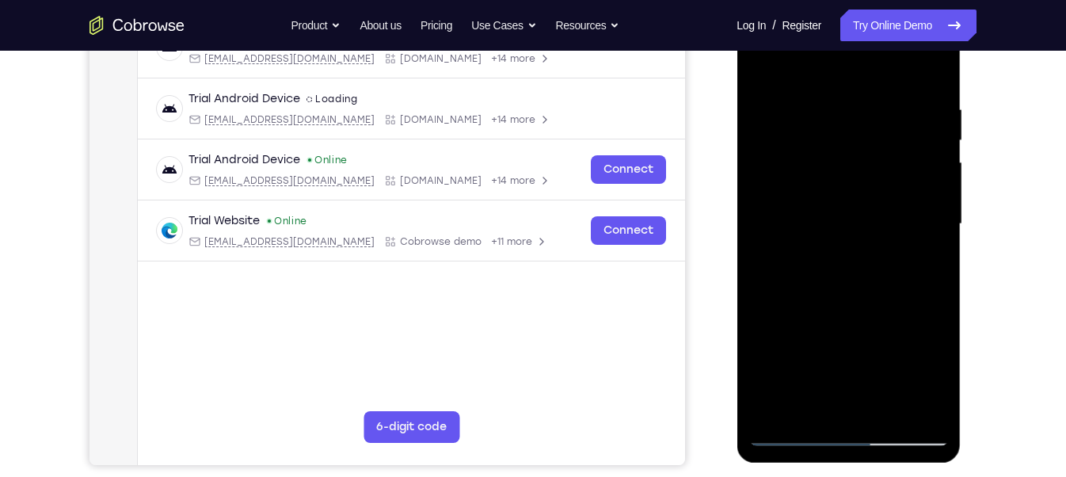
scroll to position [331, 0]
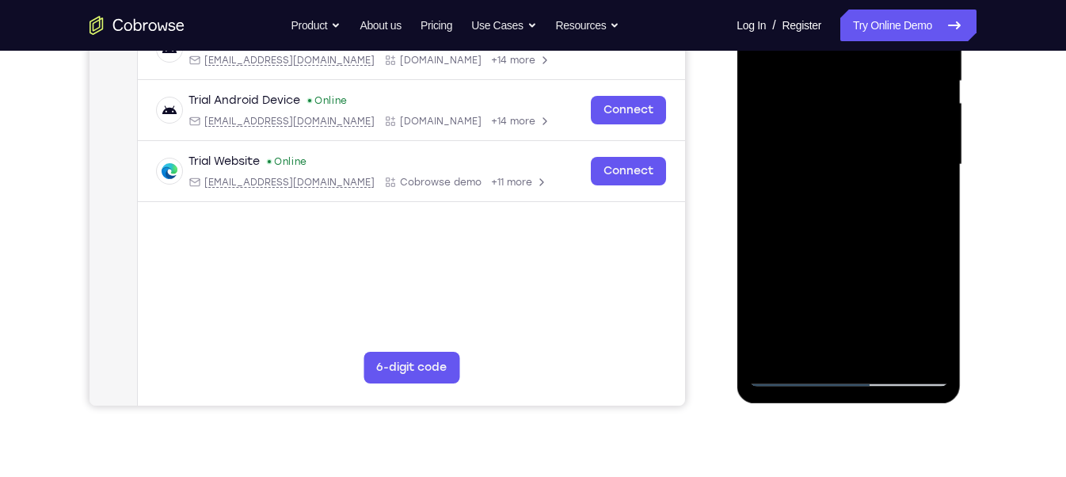
click at [808, 348] on div at bounding box center [847, 164] width 199 height 443
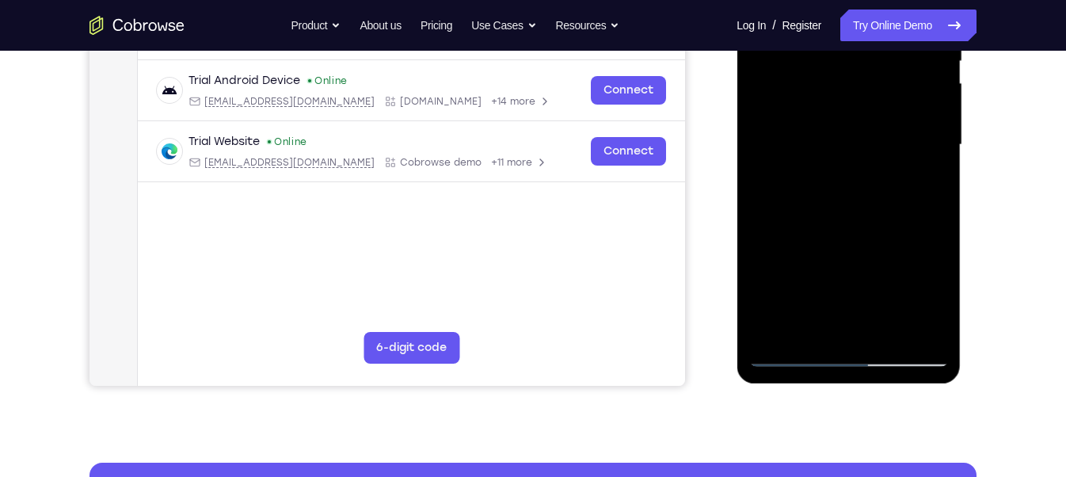
scroll to position [351, 0]
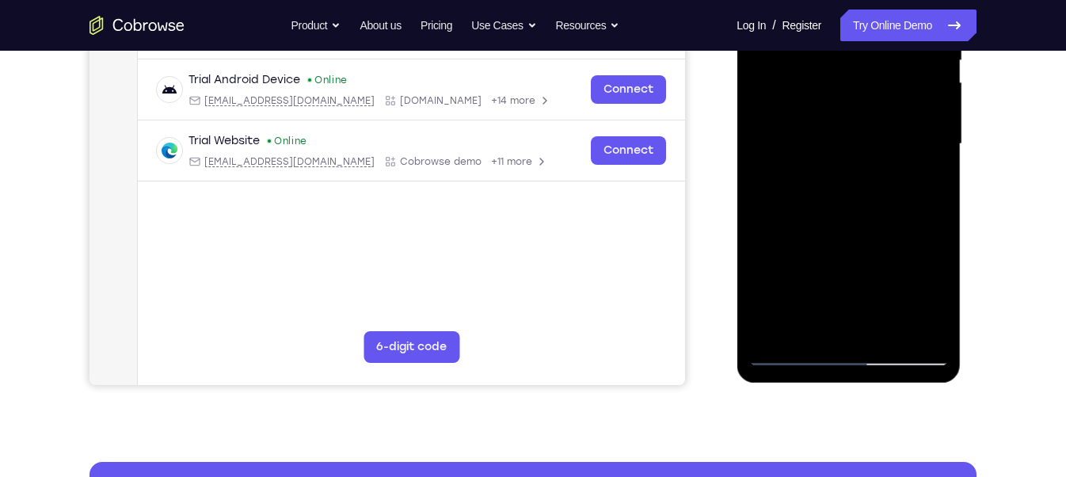
click at [788, 351] on div at bounding box center [847, 143] width 199 height 443
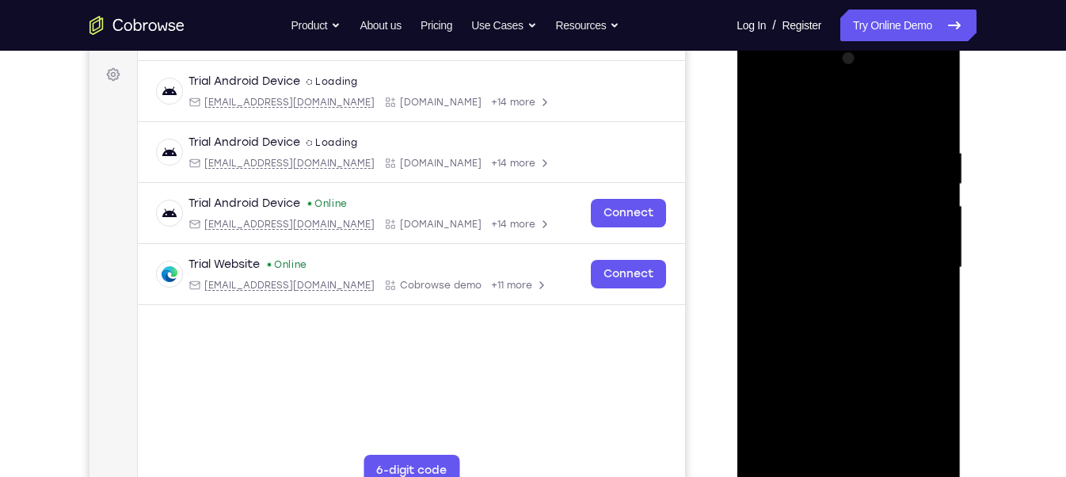
scroll to position [321, 0]
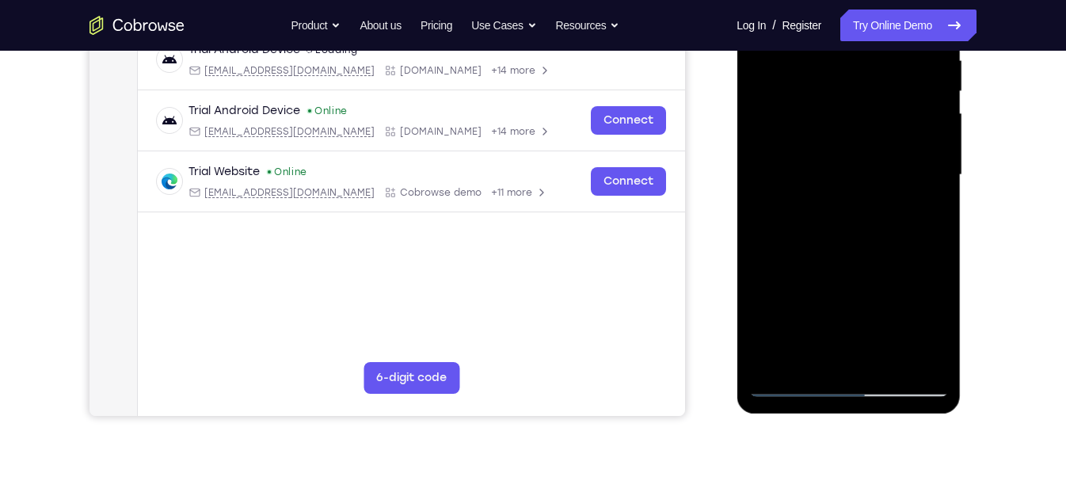
click at [811, 361] on div at bounding box center [847, 174] width 199 height 443
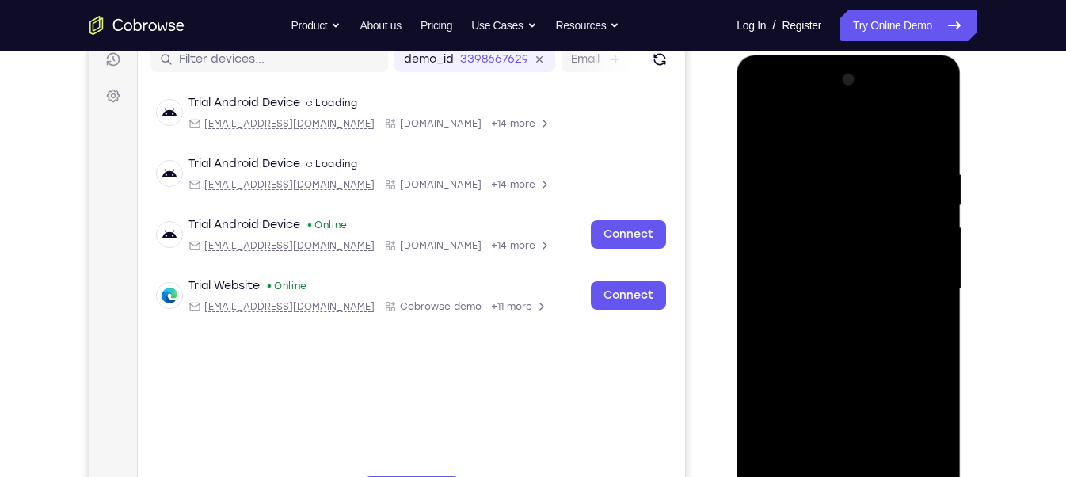
scroll to position [206, 0]
click at [825, 129] on div at bounding box center [847, 289] width 199 height 443
click at [811, 192] on div at bounding box center [847, 289] width 199 height 443
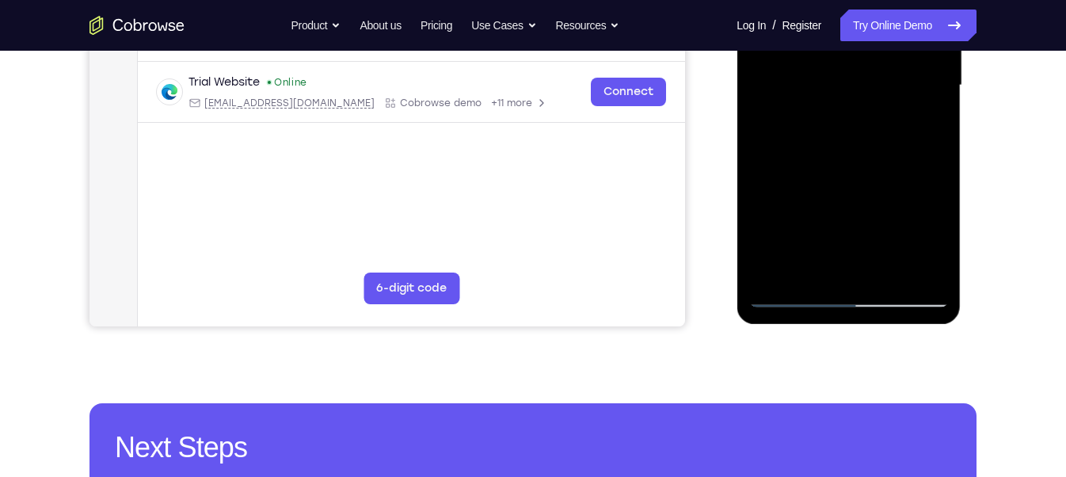
scroll to position [413, 0]
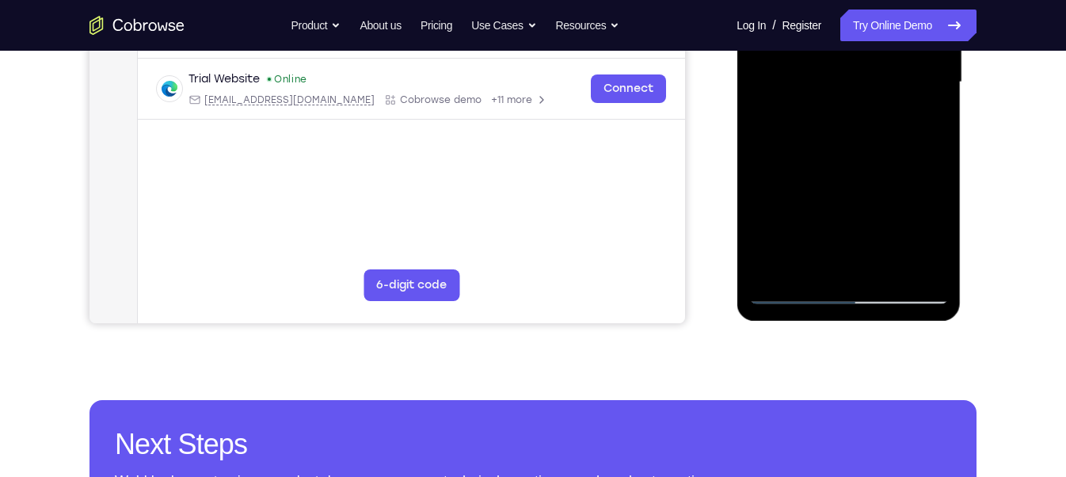
click at [770, 269] on div at bounding box center [847, 82] width 199 height 443
click at [812, 268] on div at bounding box center [847, 82] width 199 height 443
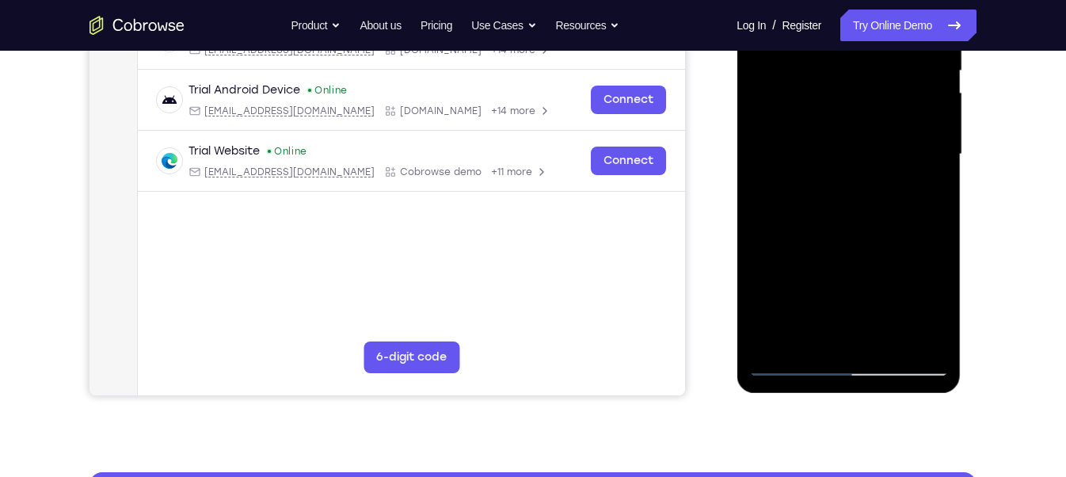
scroll to position [295, 0]
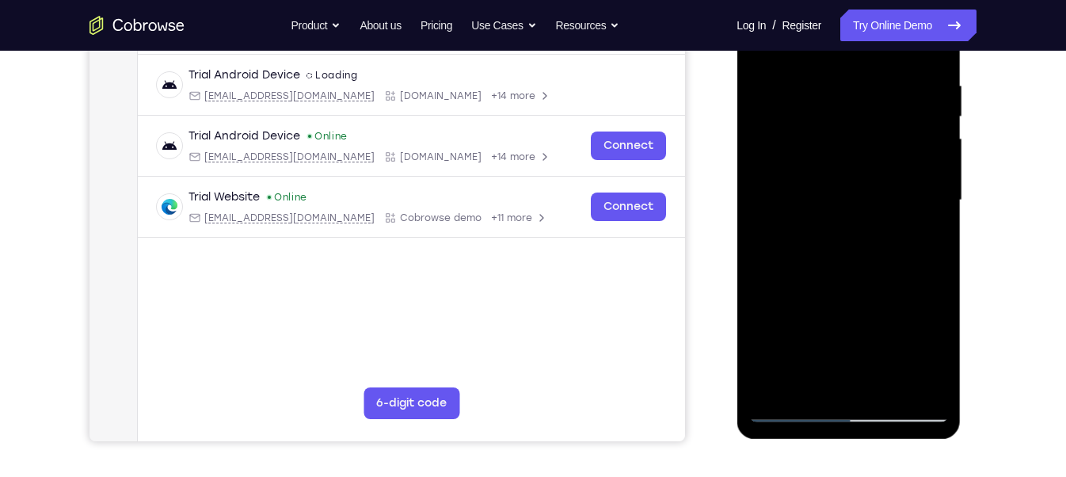
click at [823, 201] on div at bounding box center [847, 200] width 199 height 443
